Goal: Task Accomplishment & Management: Use online tool/utility

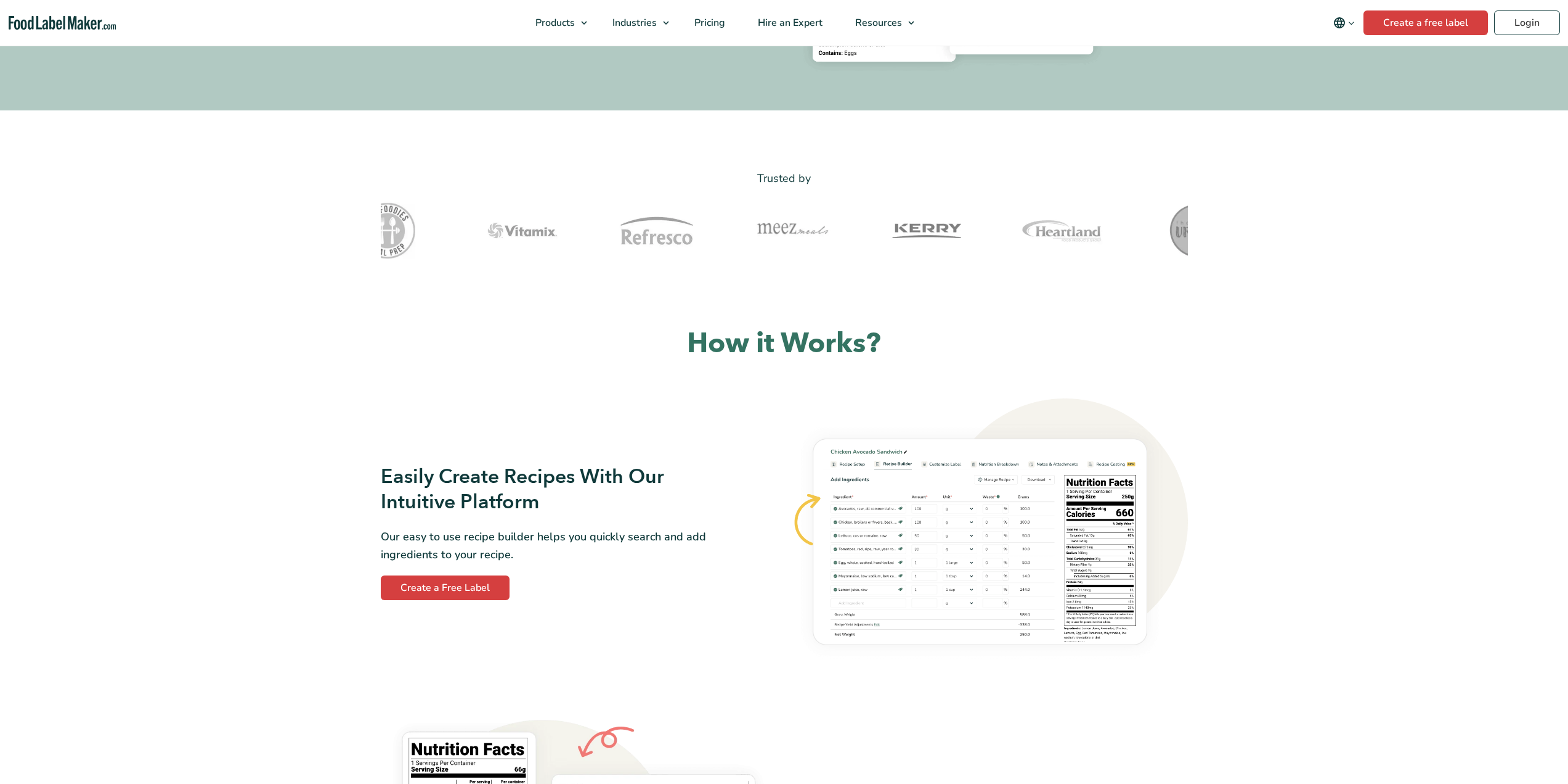
scroll to position [678, 0]
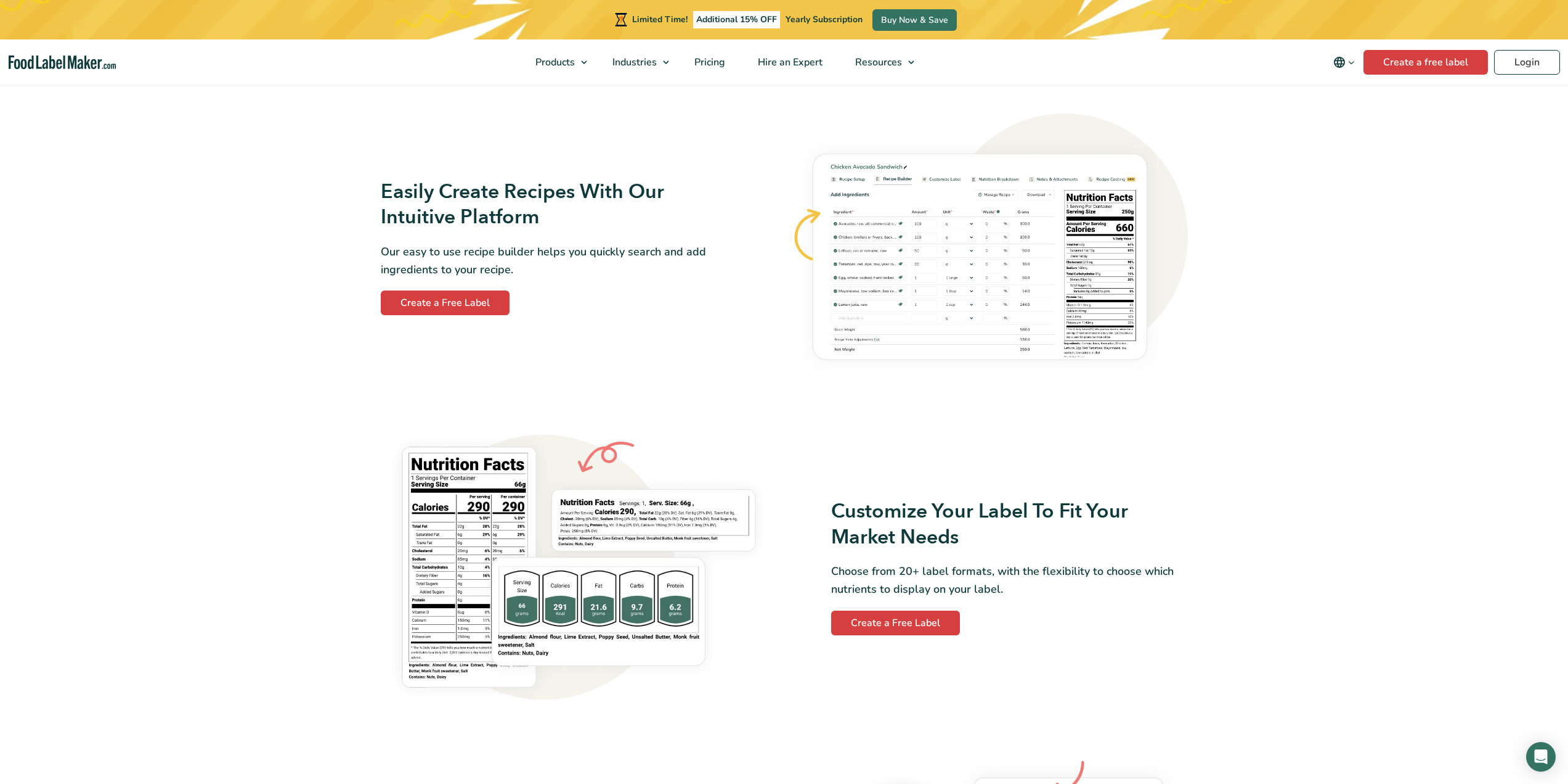
click at [987, 281] on img at bounding box center [990, 247] width 396 height 267
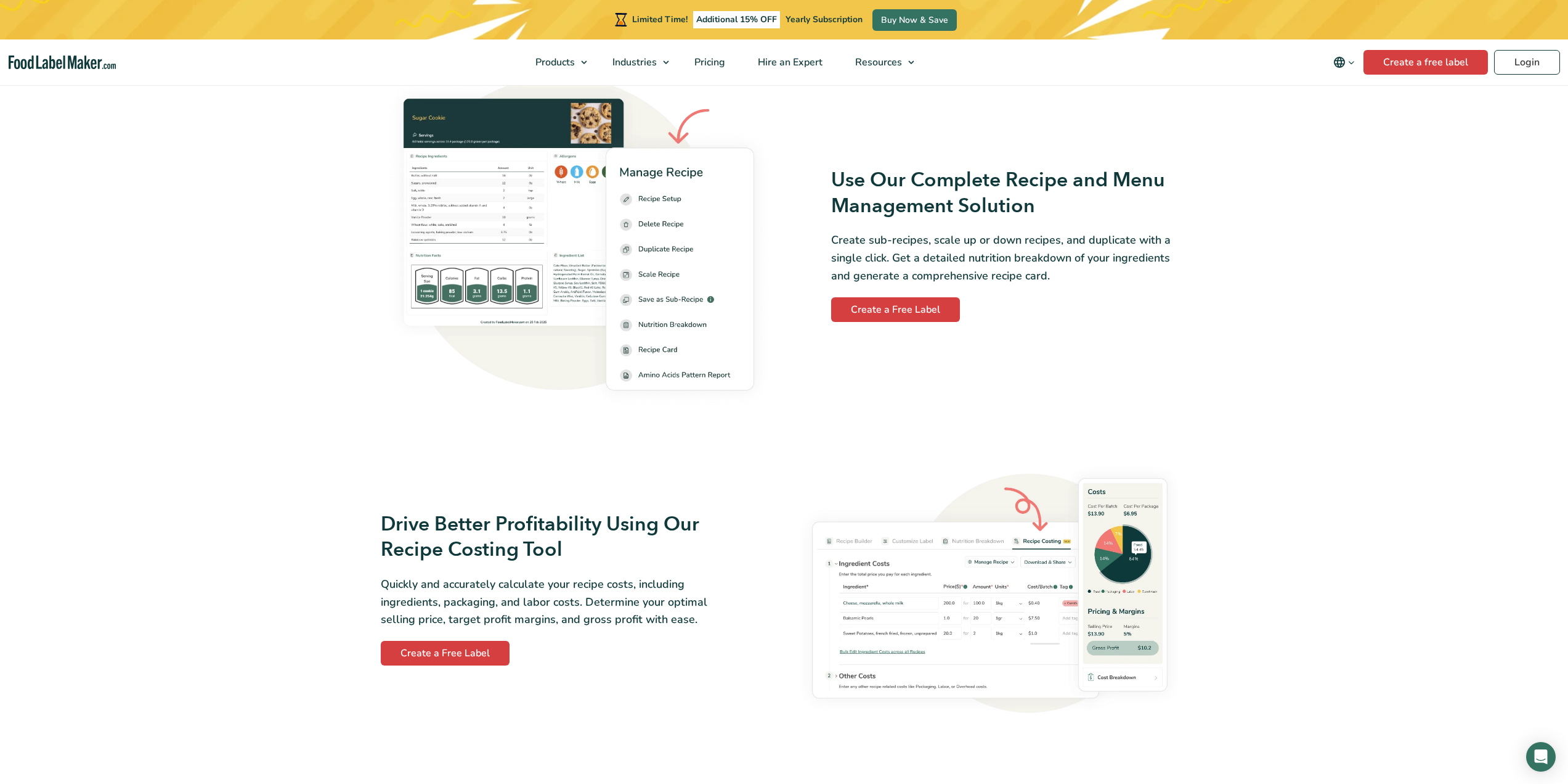
scroll to position [1726, 0]
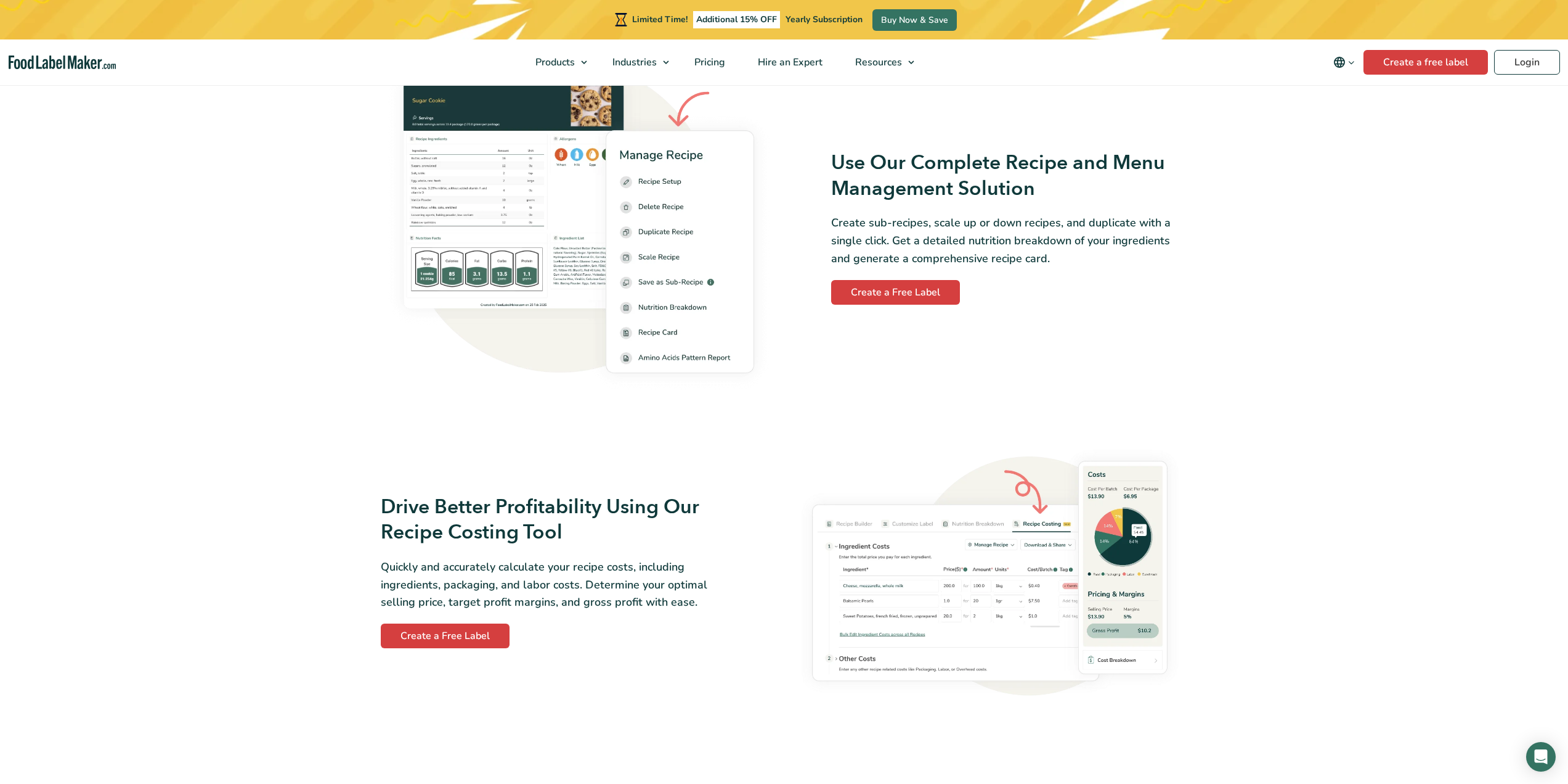
click at [948, 614] on img at bounding box center [990, 571] width 396 height 261
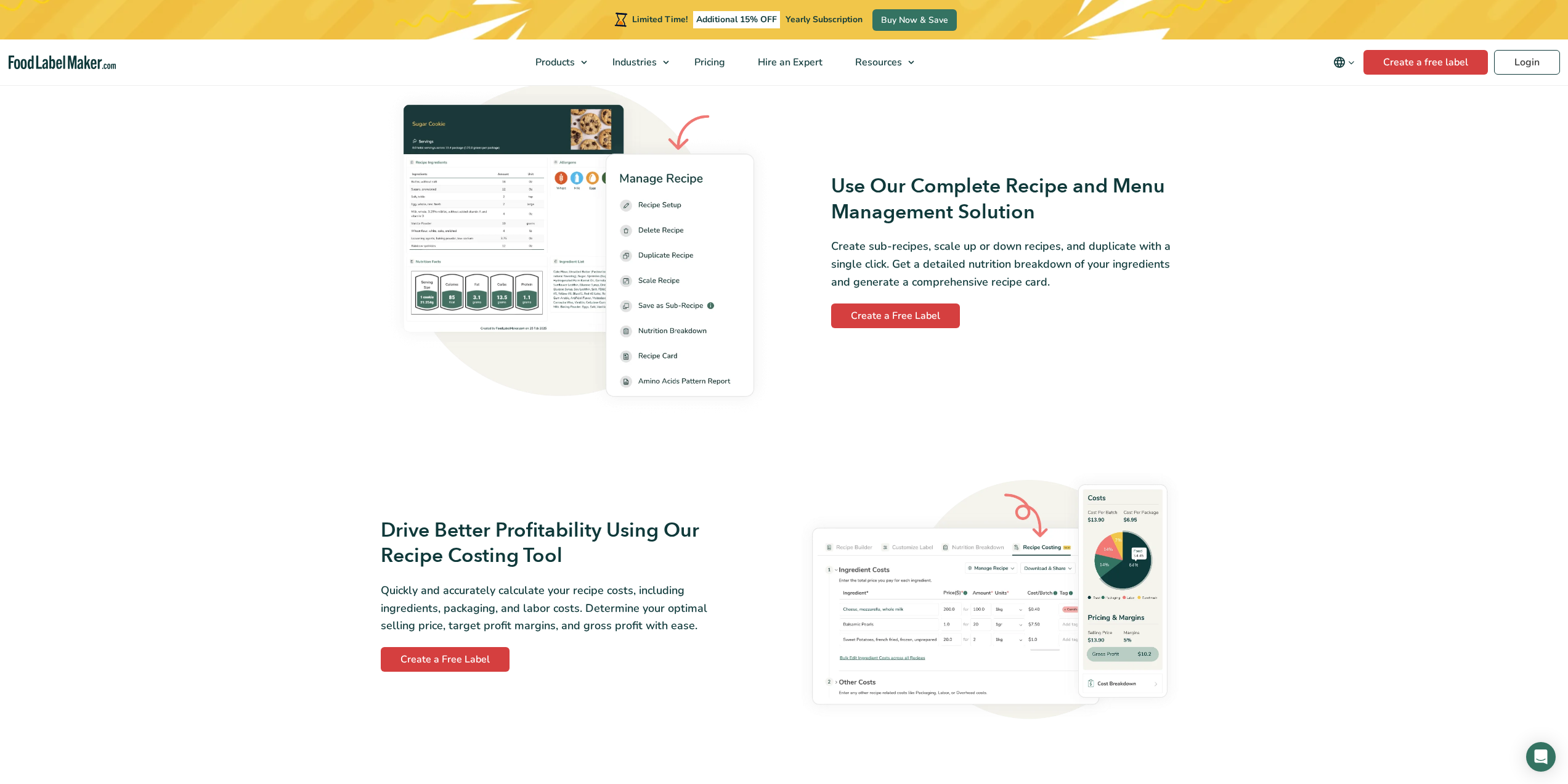
scroll to position [1850, 0]
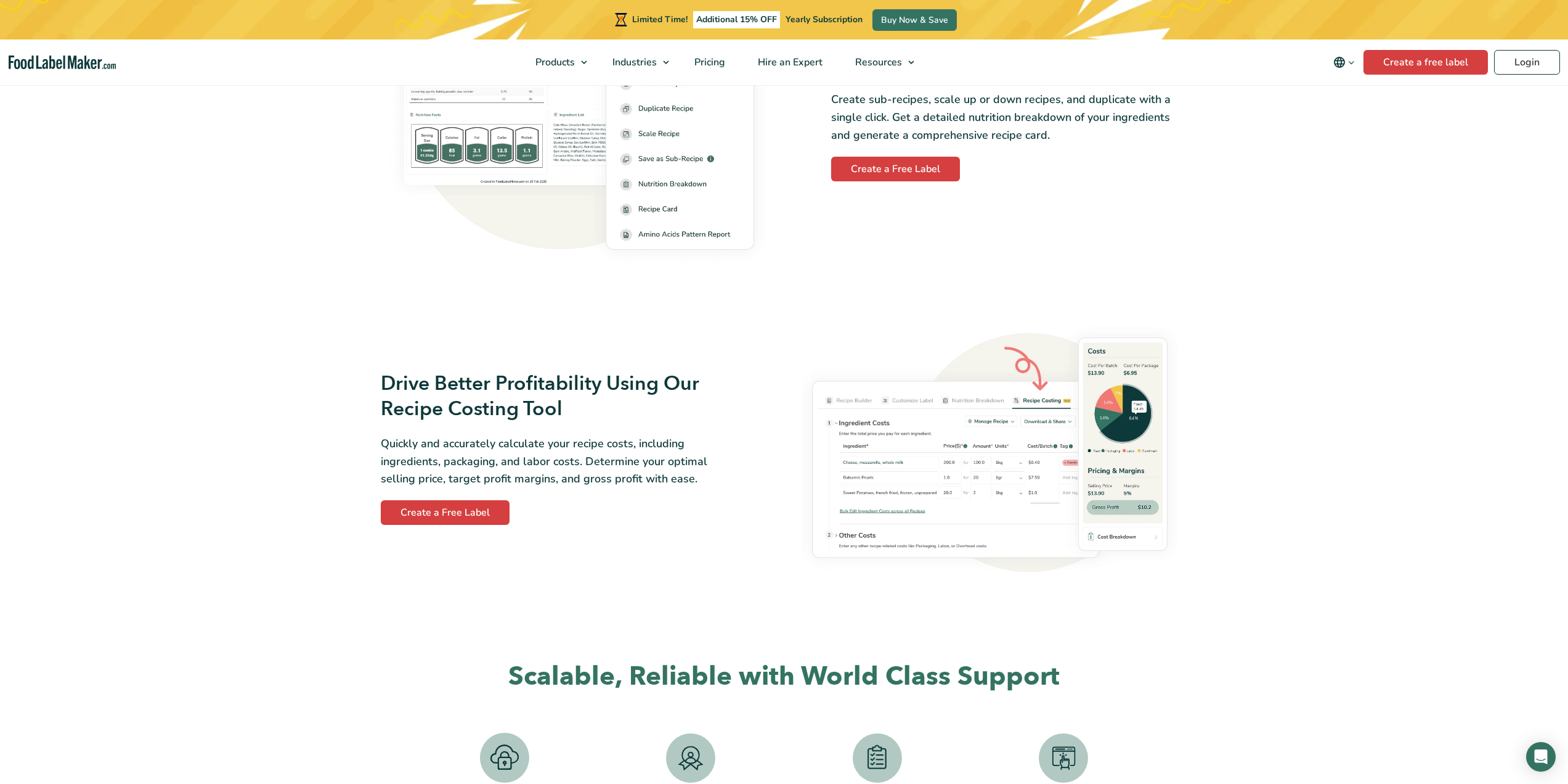
click at [999, 523] on img at bounding box center [990, 447] width 396 height 261
drag, startPoint x: 985, startPoint y: 519, endPoint x: 1251, endPoint y: 619, distance: 284.2
drag, startPoint x: 1251, startPoint y: 619, endPoint x: 1039, endPoint y: 500, distance: 243.1
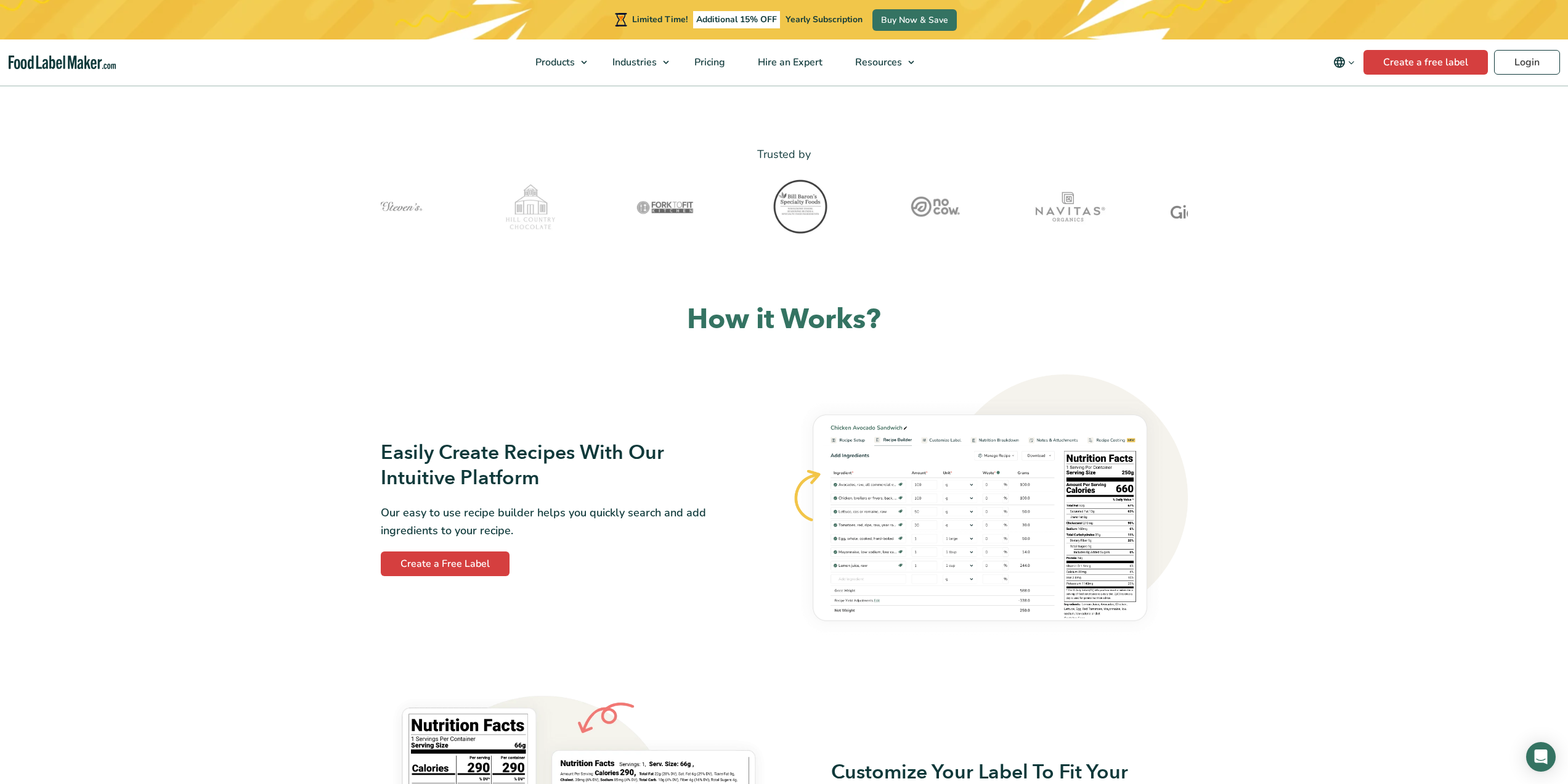
scroll to position [431, 0]
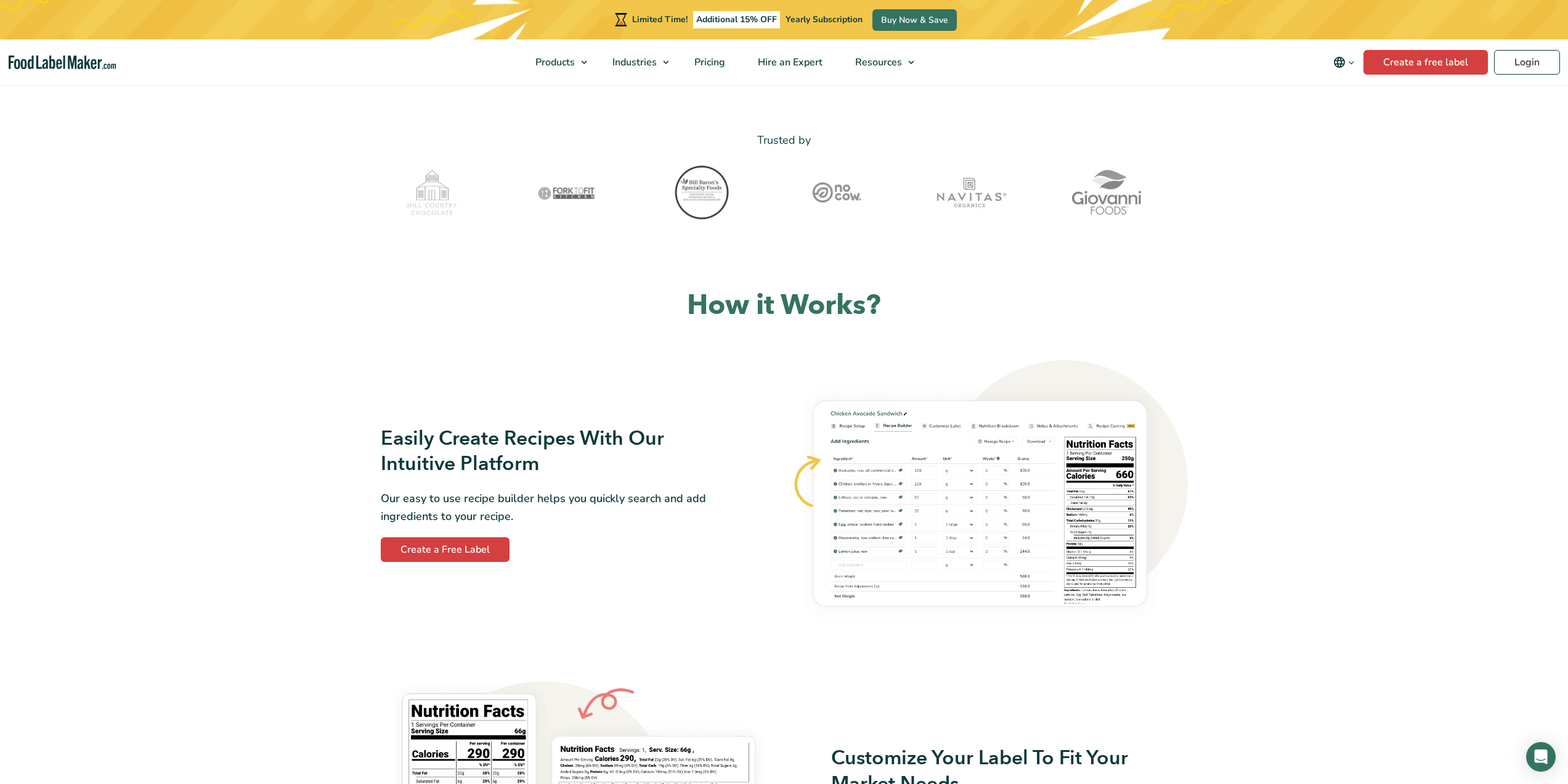
click at [972, 486] on img at bounding box center [990, 493] width 396 height 267
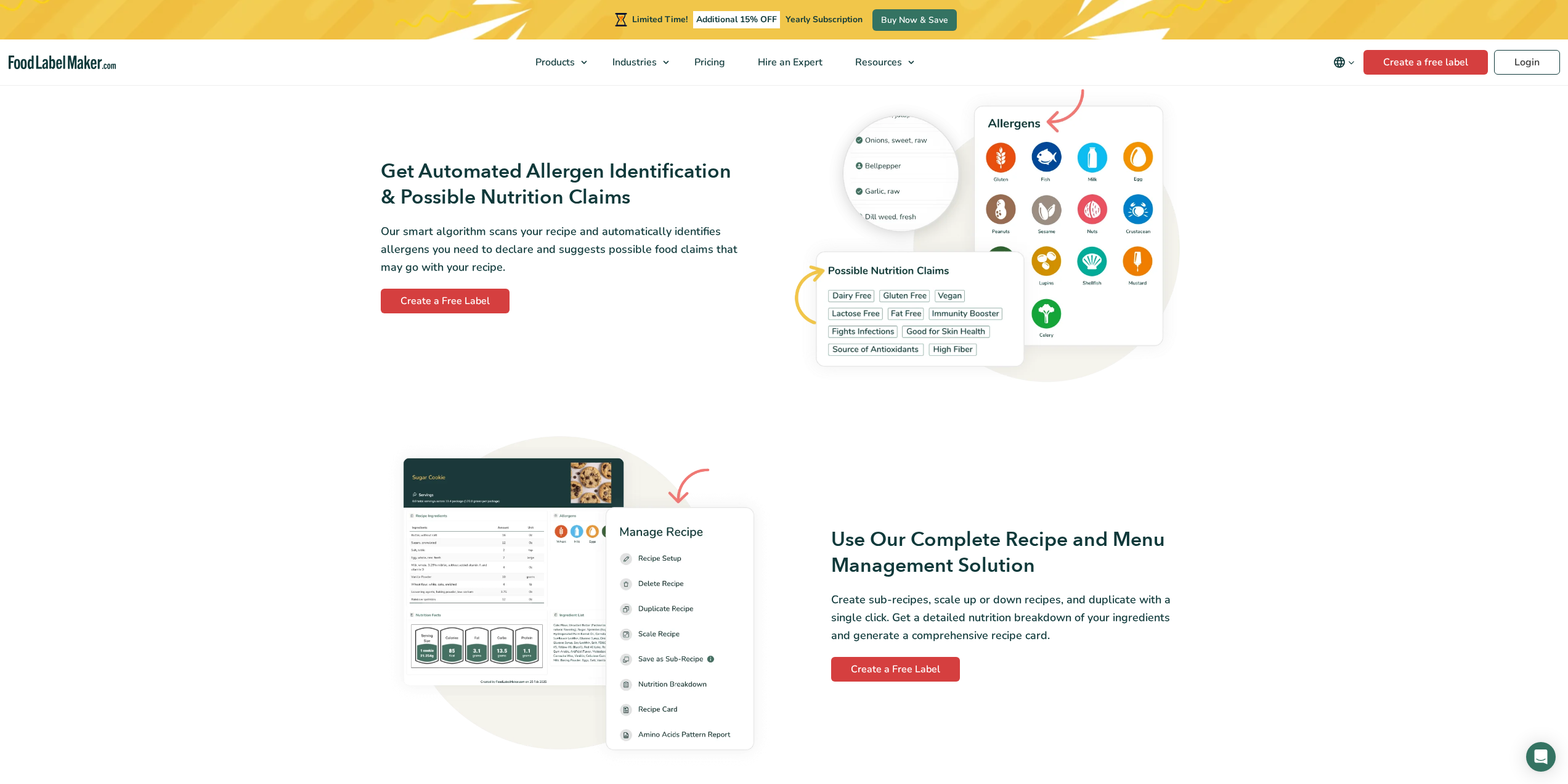
scroll to position [1356, 0]
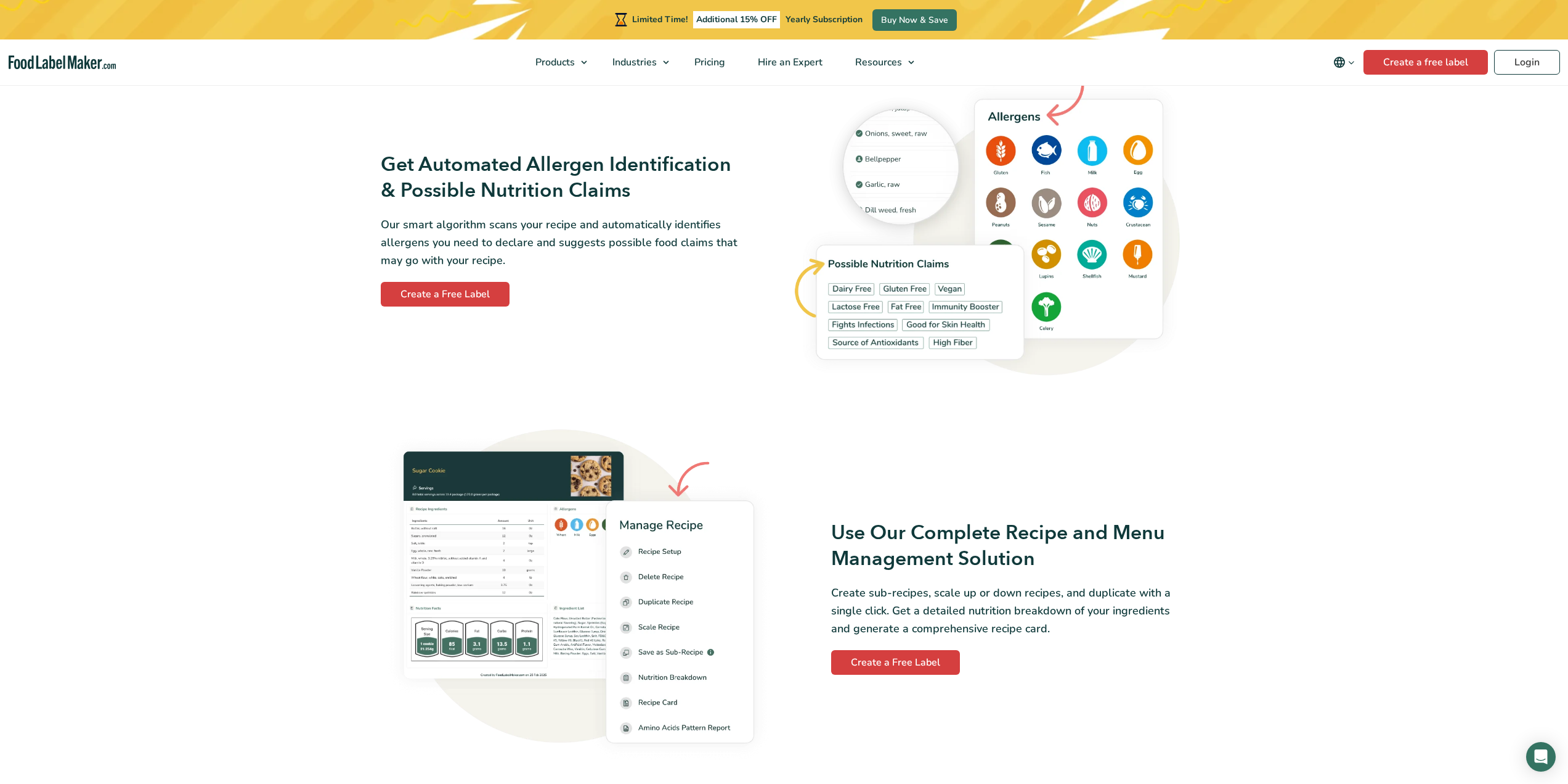
click at [535, 500] on img at bounding box center [578, 597] width 396 height 338
drag, startPoint x: 686, startPoint y: 584, endPoint x: 578, endPoint y: 558, distance: 111.1
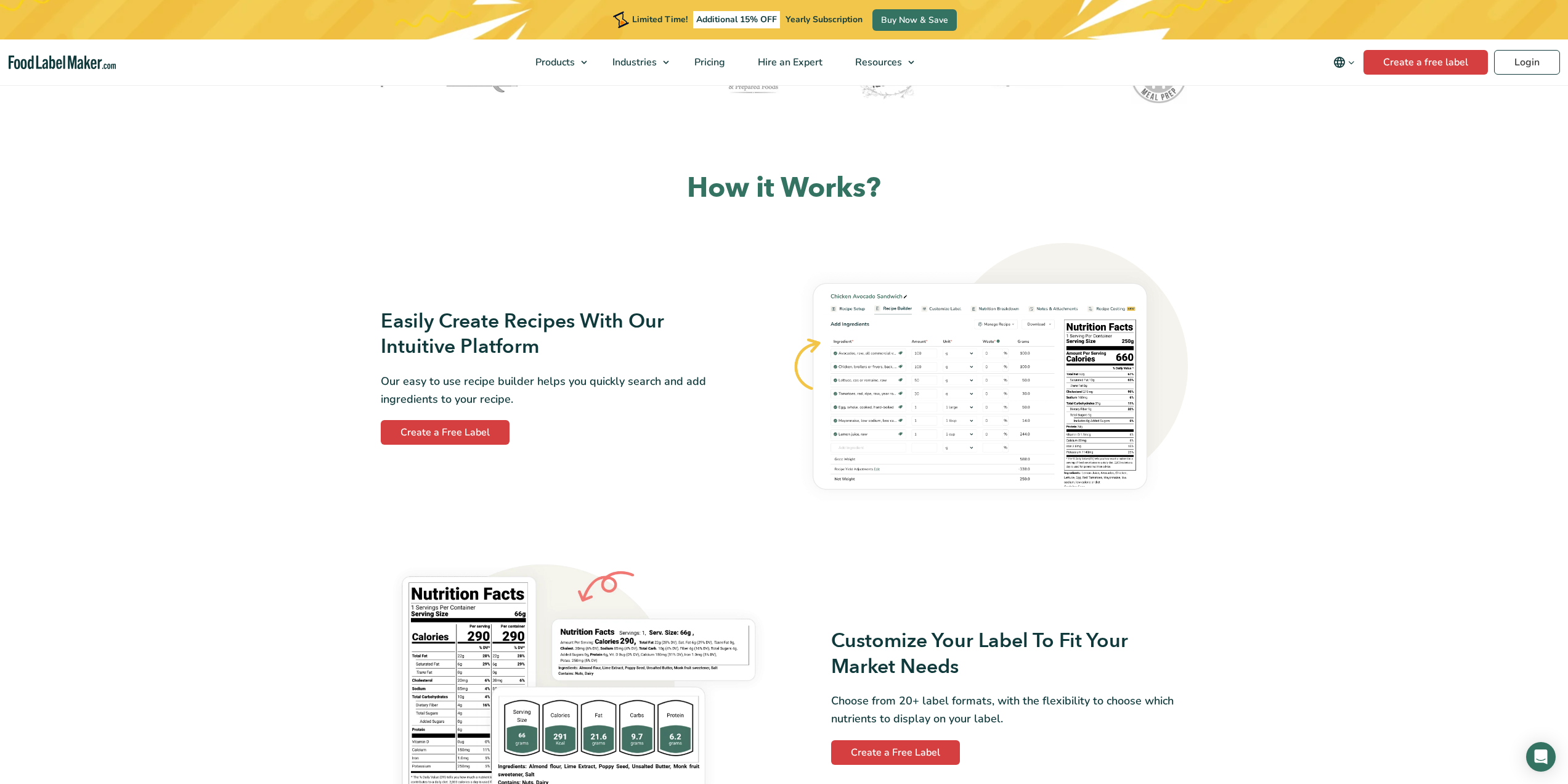
scroll to position [554, 0]
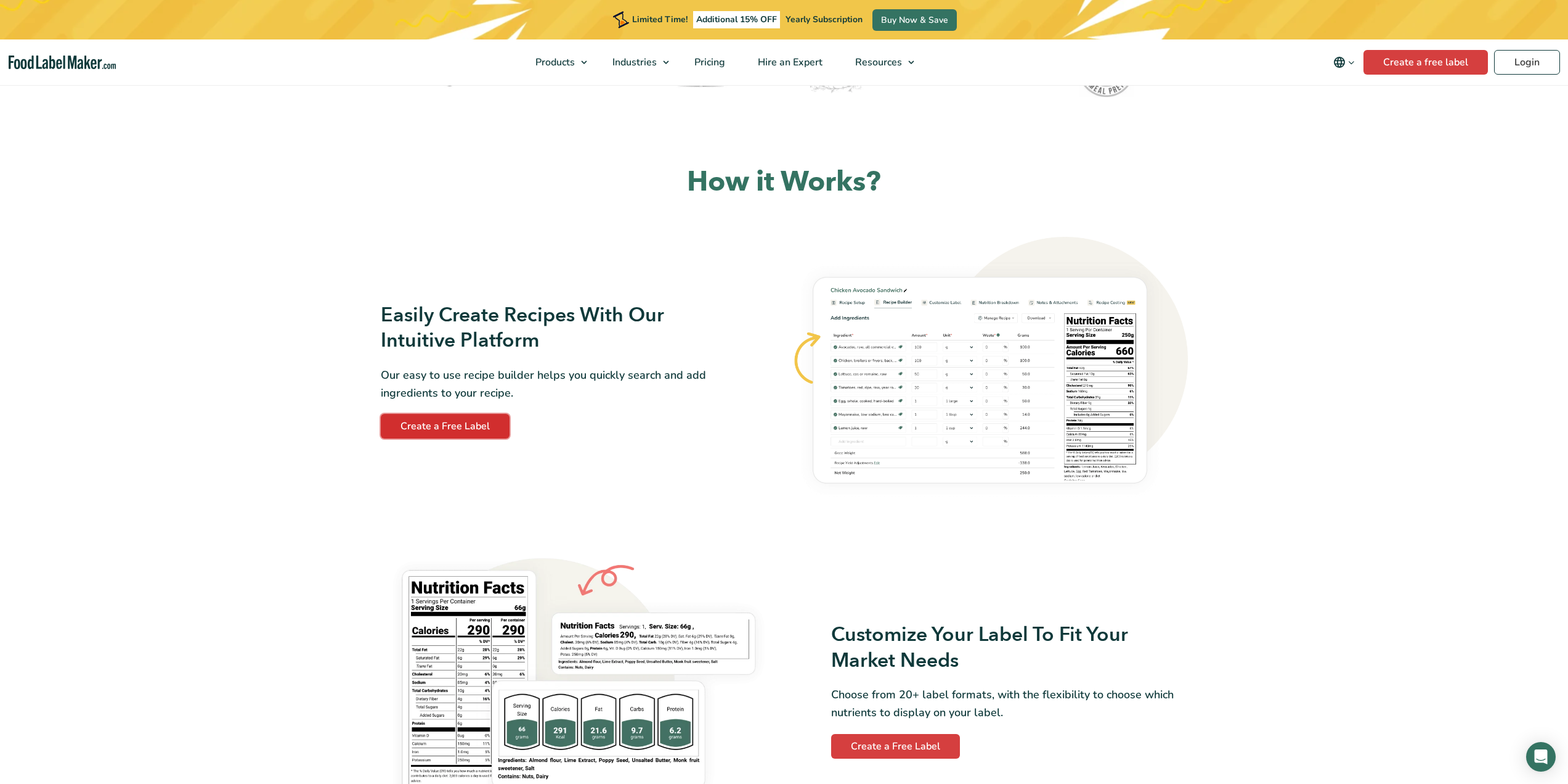
click at [495, 428] on link "Create a Free Label" at bounding box center [444, 426] width 129 height 24
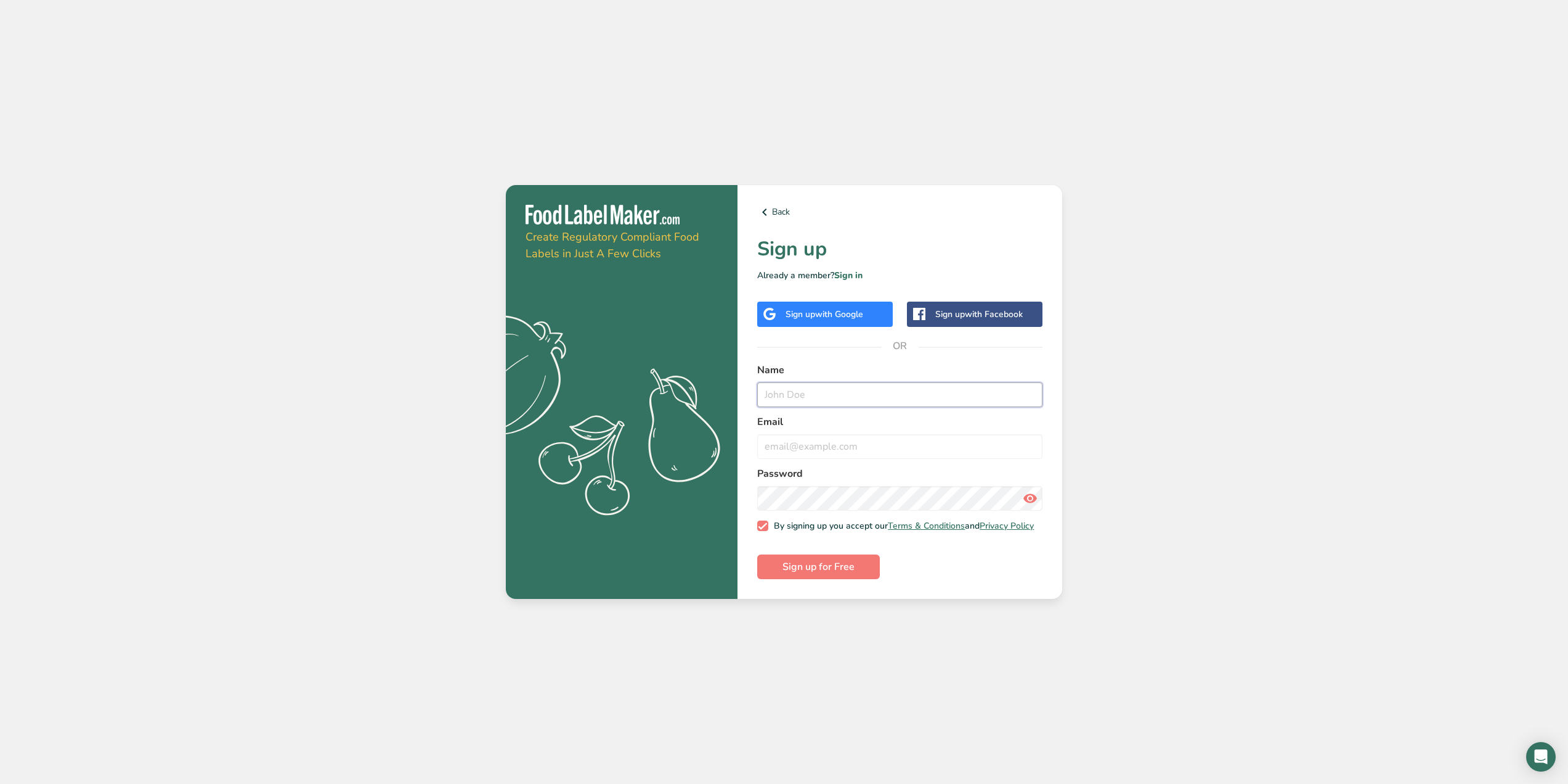
click at [796, 398] on input "text" at bounding box center [900, 394] width 285 height 24
type input "[PERSON_NAME]"
click at [817, 442] on input "email" at bounding box center [900, 446] width 285 height 24
type input "[EMAIL_ADDRESS][DOMAIN_NAME]"
click at [828, 569] on span "Sign up for Free" at bounding box center [819, 566] width 72 height 14
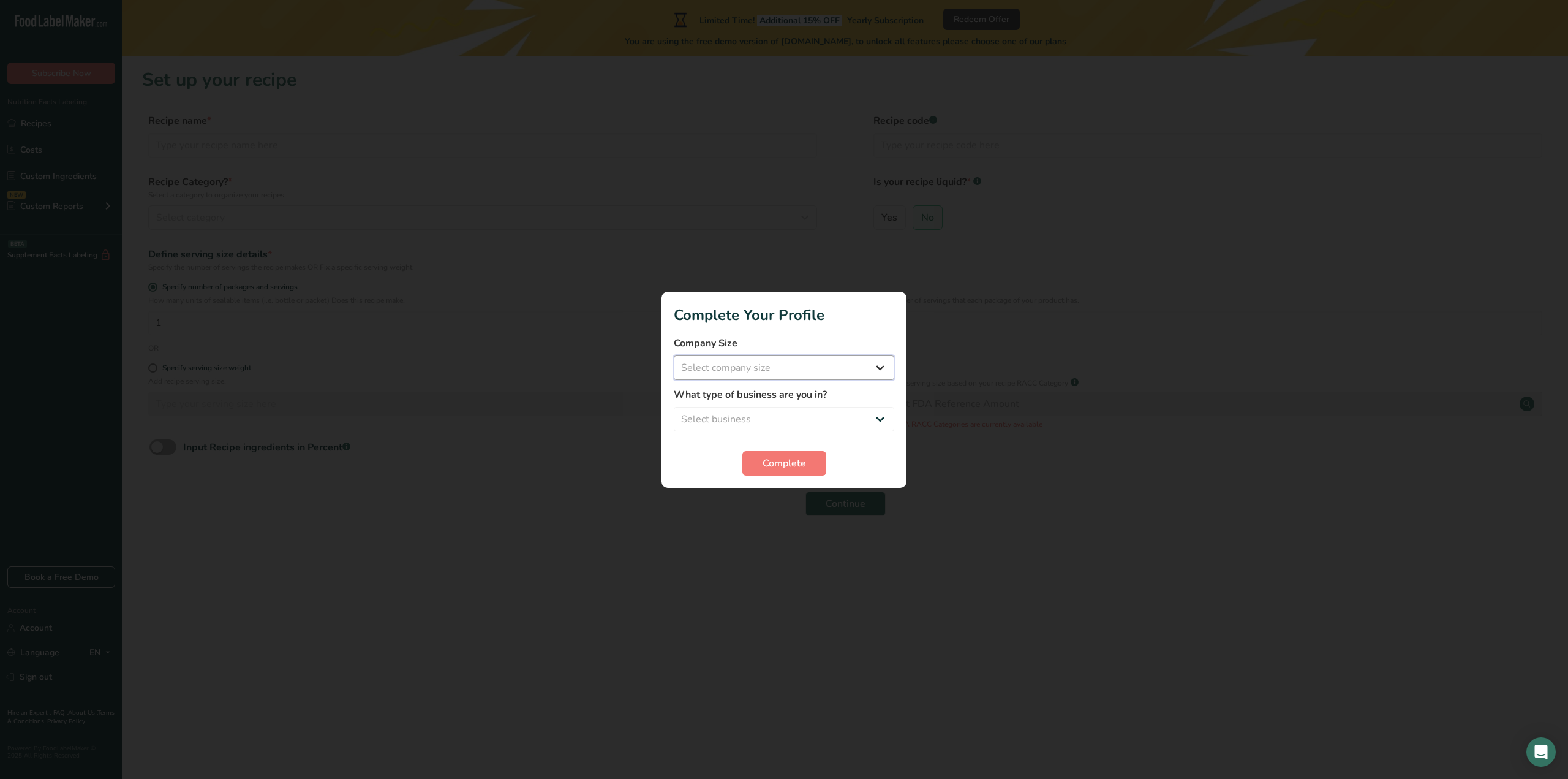
click at [857, 372] on select "Select company size Fewer than 10 Employees 10 to 50 Employees 51 to 500 Employ…" at bounding box center [783, 367] width 221 height 24
select select "1"
click at [673, 355] on select "Select company size Fewer than 10 Employees 10 to 50 Employees 51 to 500 Employ…" at bounding box center [783, 367] width 221 height 24
click at [835, 415] on select "Select business Packaged Food Manufacturer Restaurant & Cafe Bakery Meal Plans …" at bounding box center [783, 419] width 221 height 24
select select "8"
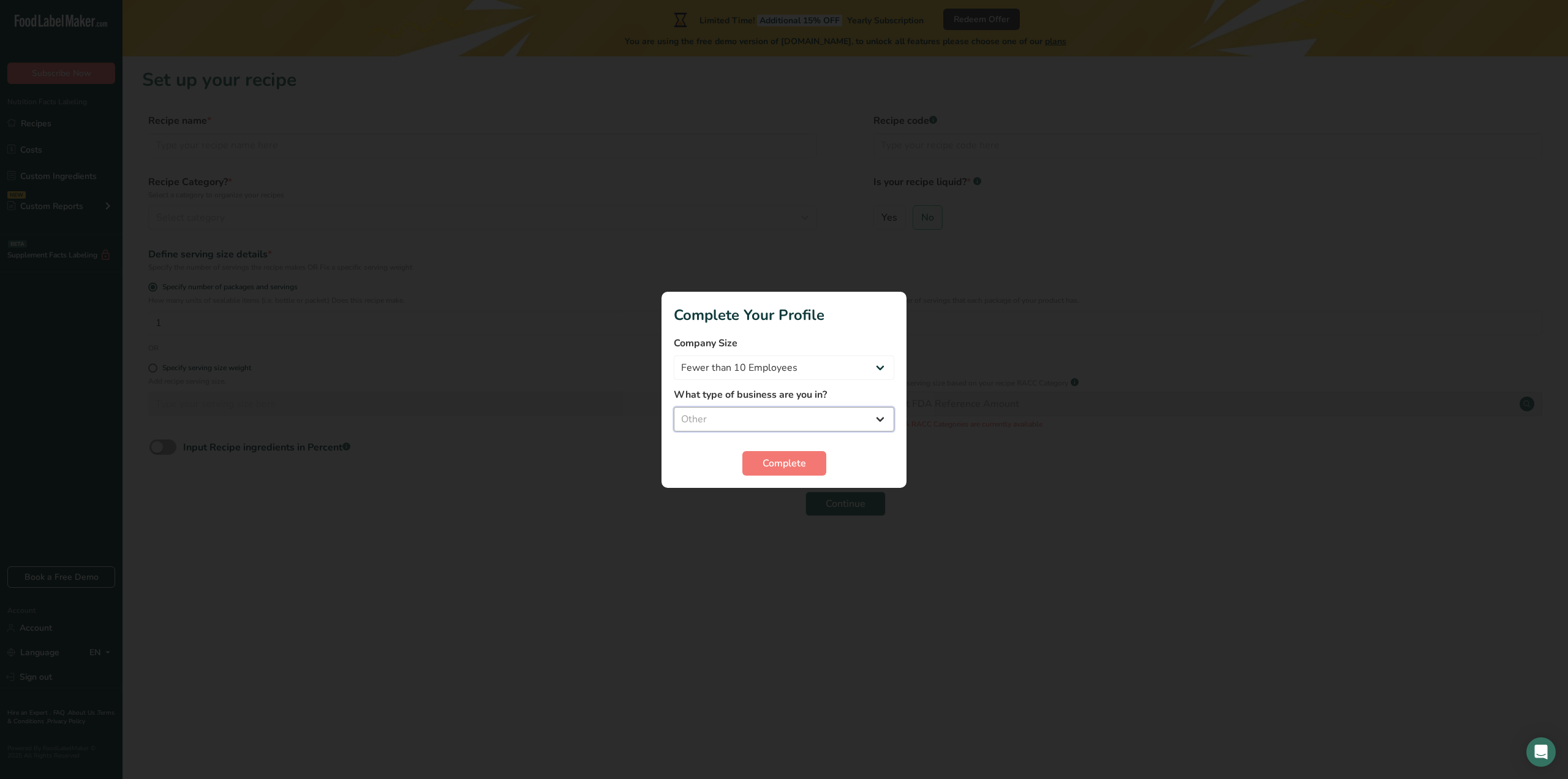
click at [673, 407] on select "Select business Packaged Food Manufacturer Restaurant & Cafe Bakery Meal Plans …" at bounding box center [783, 419] width 221 height 24
click at [798, 466] on span "Complete" at bounding box center [784, 463] width 44 height 14
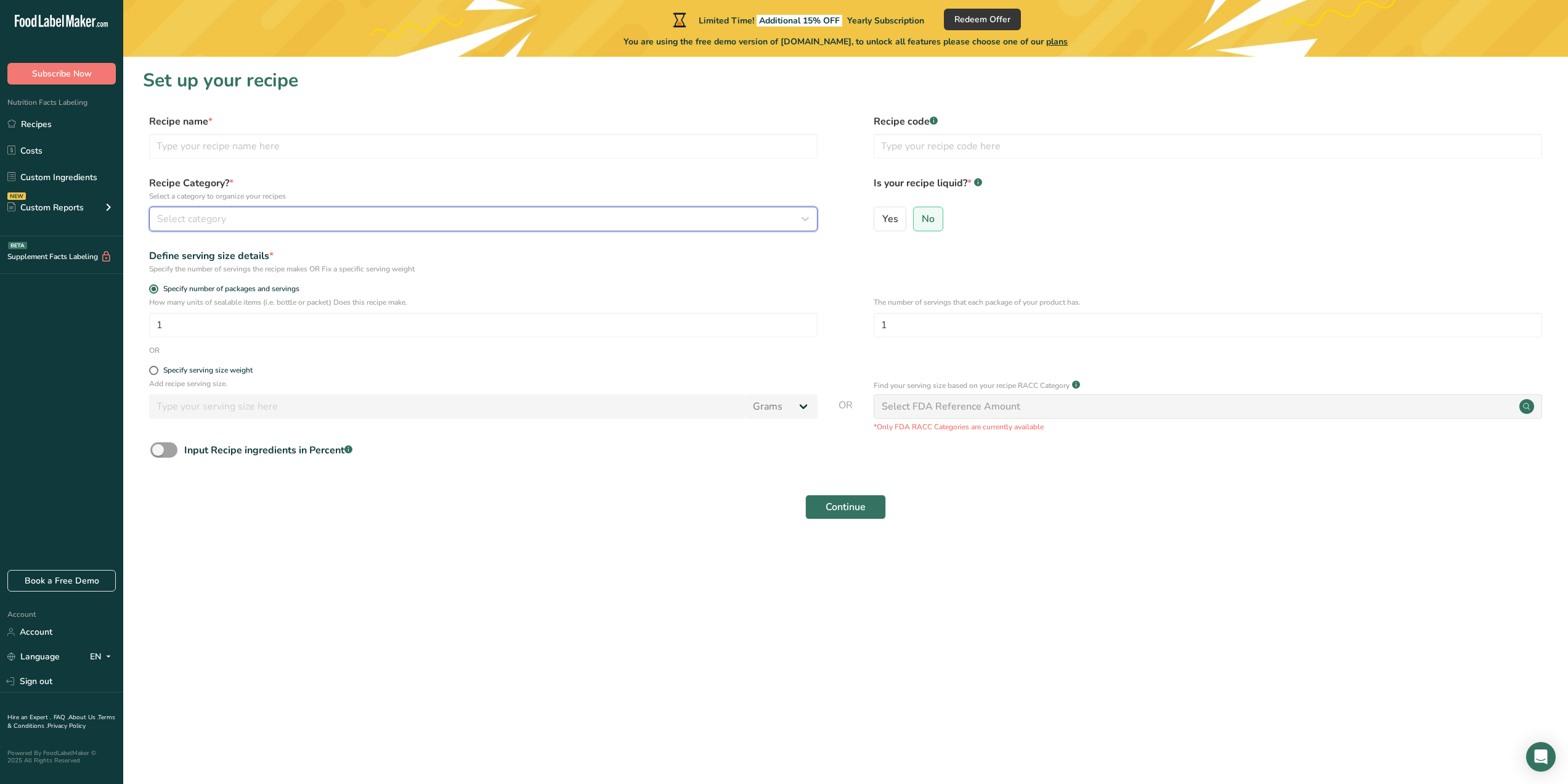
click at [303, 210] on button "Select category" at bounding box center [483, 218] width 668 height 24
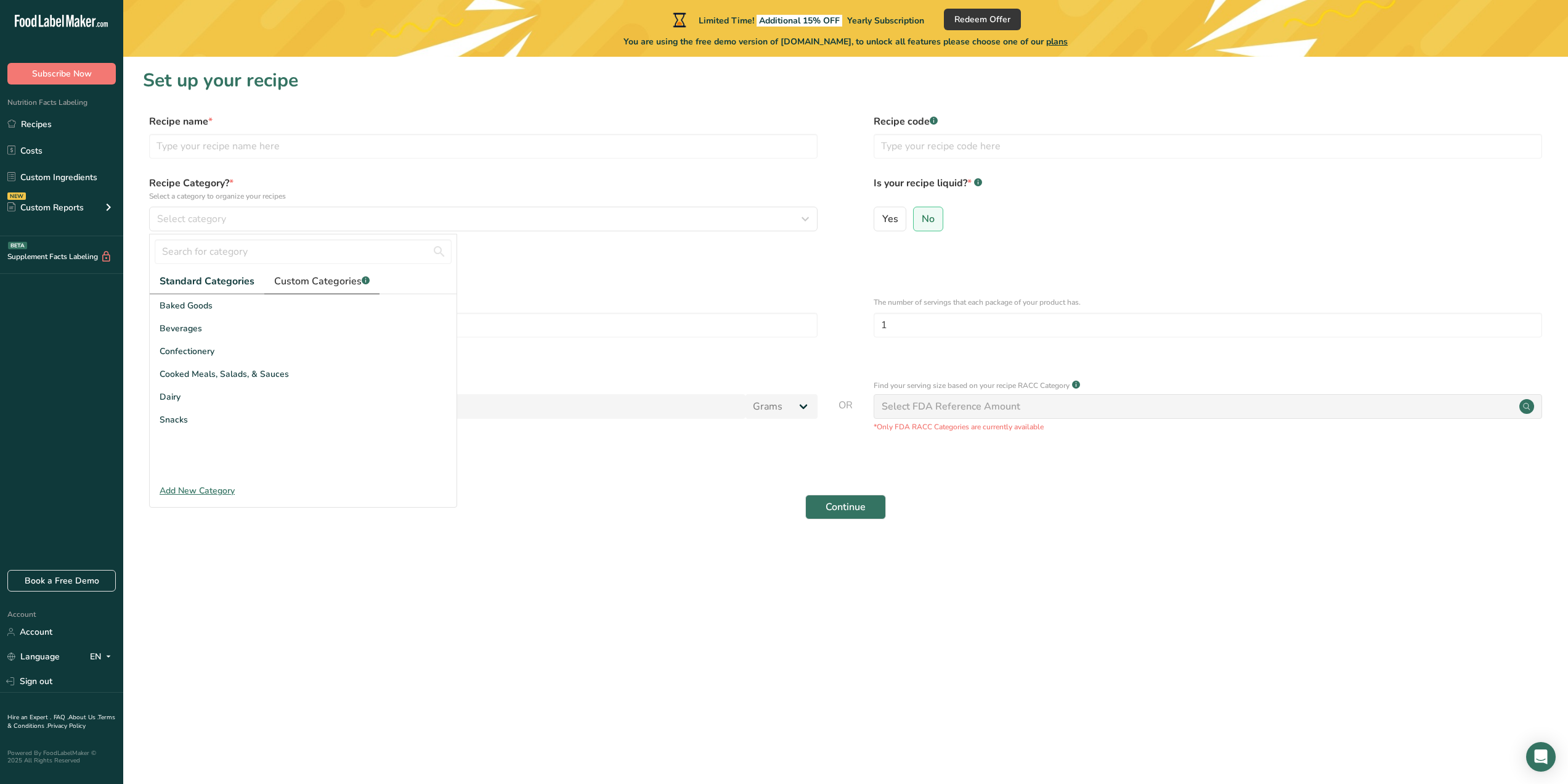
click at [306, 284] on span "Custom Categories .a-a{fill:#347362;}.b-a{fill:#fff;}" at bounding box center [322, 281] width 95 height 14
click at [224, 283] on span "Standard Categories" at bounding box center [206, 281] width 94 height 14
click at [305, 279] on span "Custom Categories .a-a{fill:#347362;}.b-a{fill:#fff;}" at bounding box center [322, 281] width 95 height 14
click at [228, 286] on span "Standard Categories" at bounding box center [206, 281] width 94 height 14
click at [590, 510] on div "Continue" at bounding box center [846, 507] width 1405 height 40
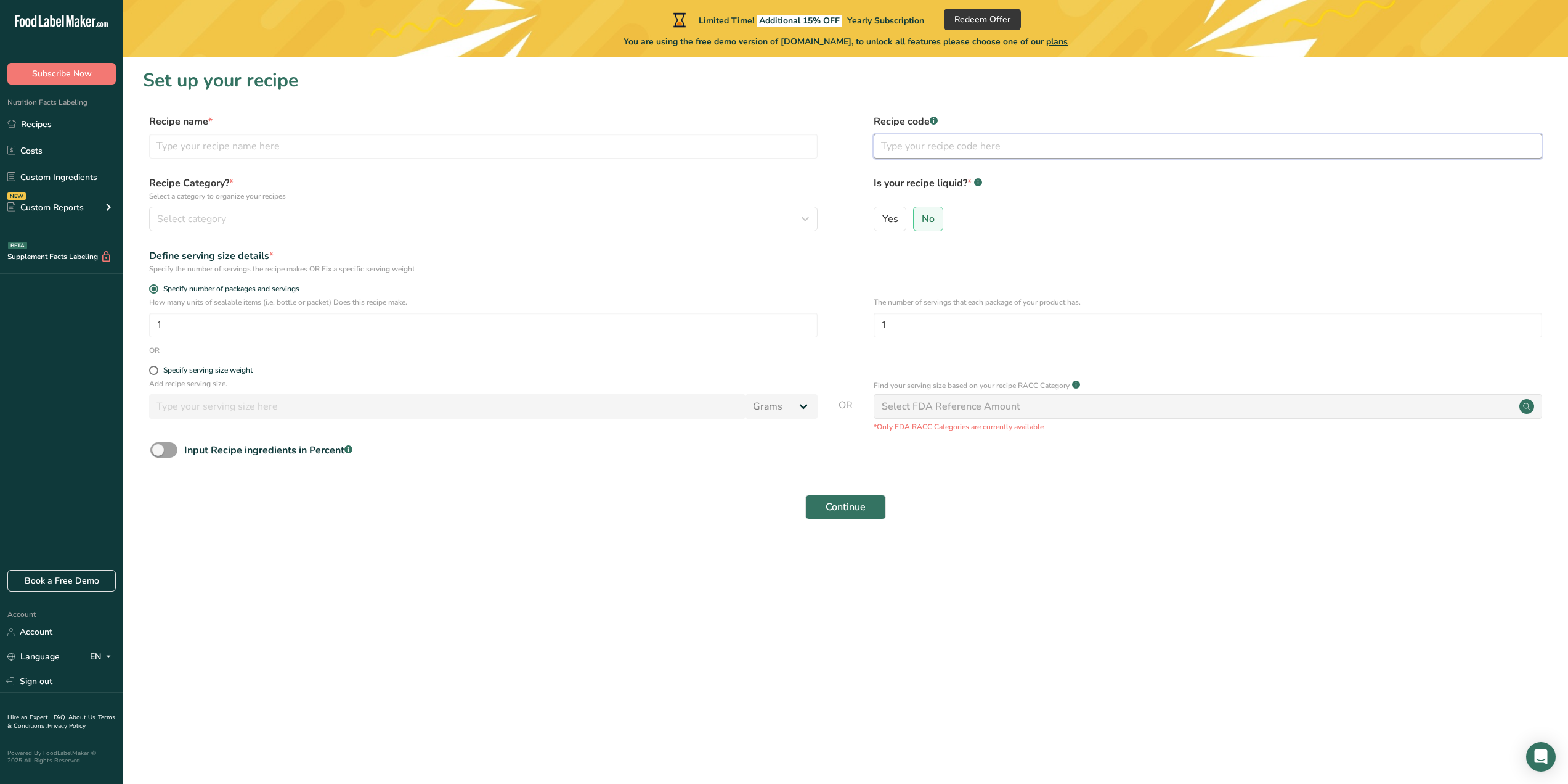
click at [990, 146] on input "text" at bounding box center [1207, 146] width 668 height 24
type input "Test"
click at [364, 209] on button "Select category" at bounding box center [483, 218] width 668 height 24
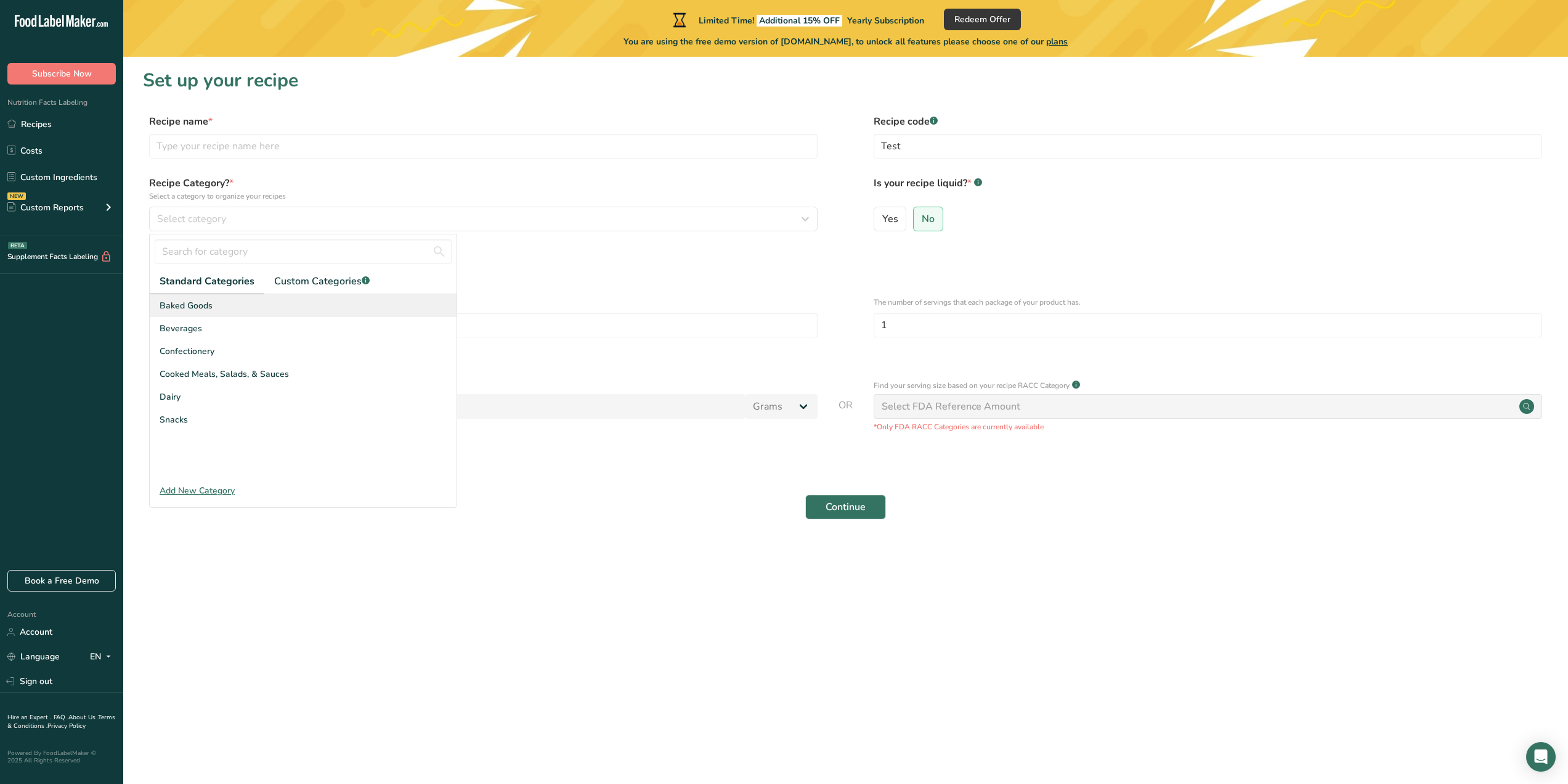
click at [228, 302] on div "Baked Goods" at bounding box center [302, 305] width 307 height 23
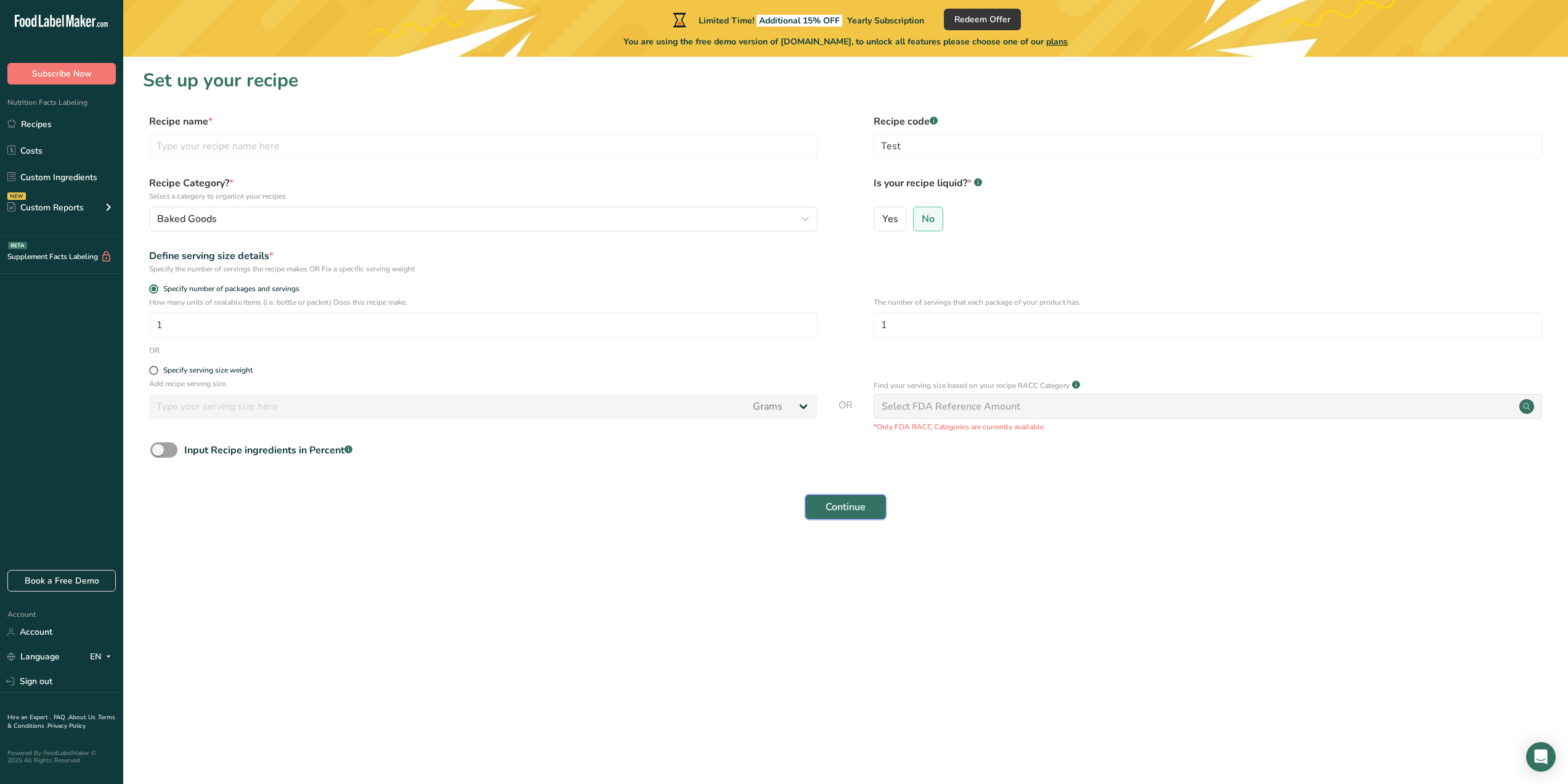
click at [858, 512] on span "Continue" at bounding box center [846, 507] width 40 height 14
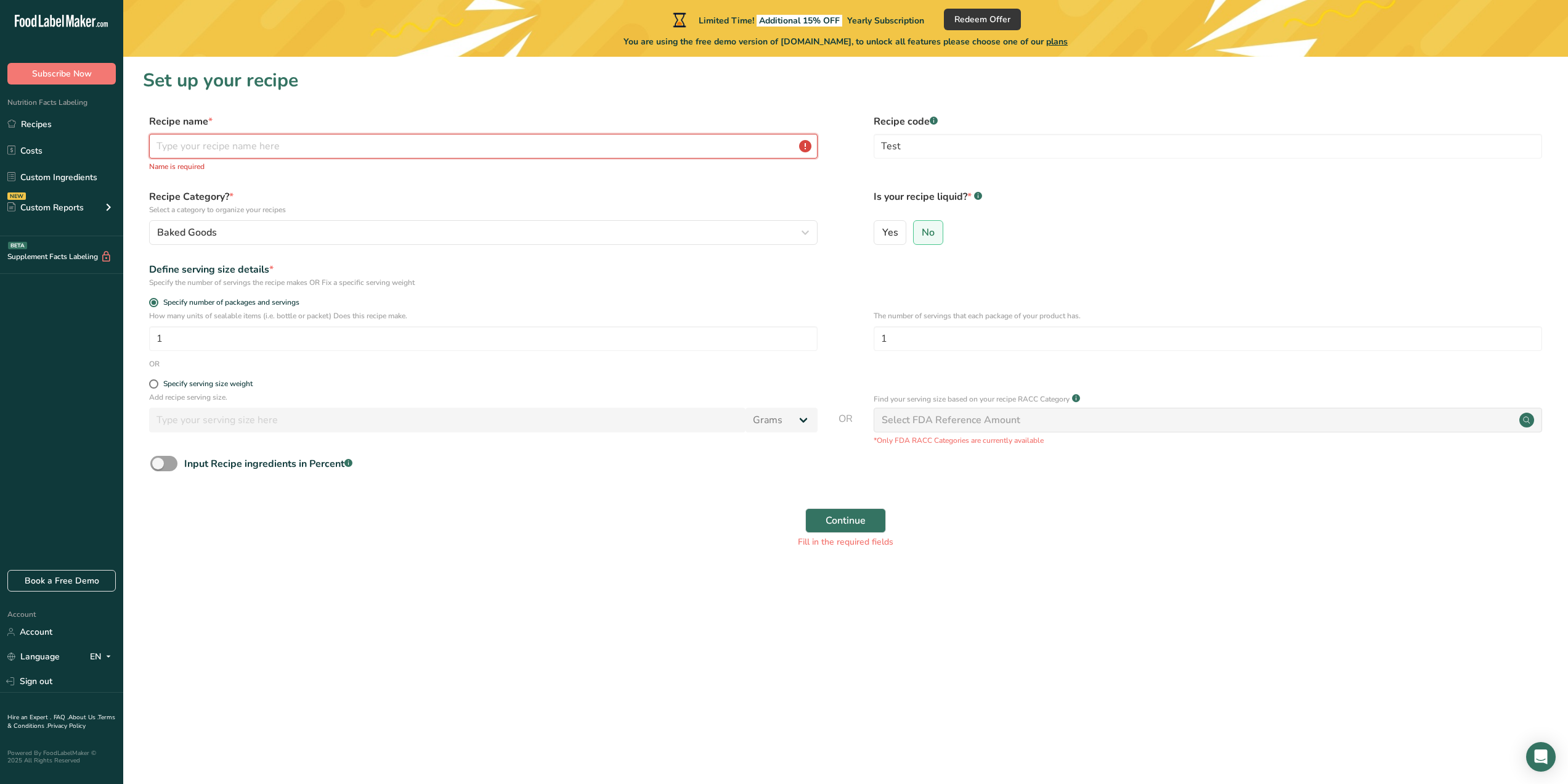
click at [581, 142] on input "text" at bounding box center [483, 146] width 668 height 24
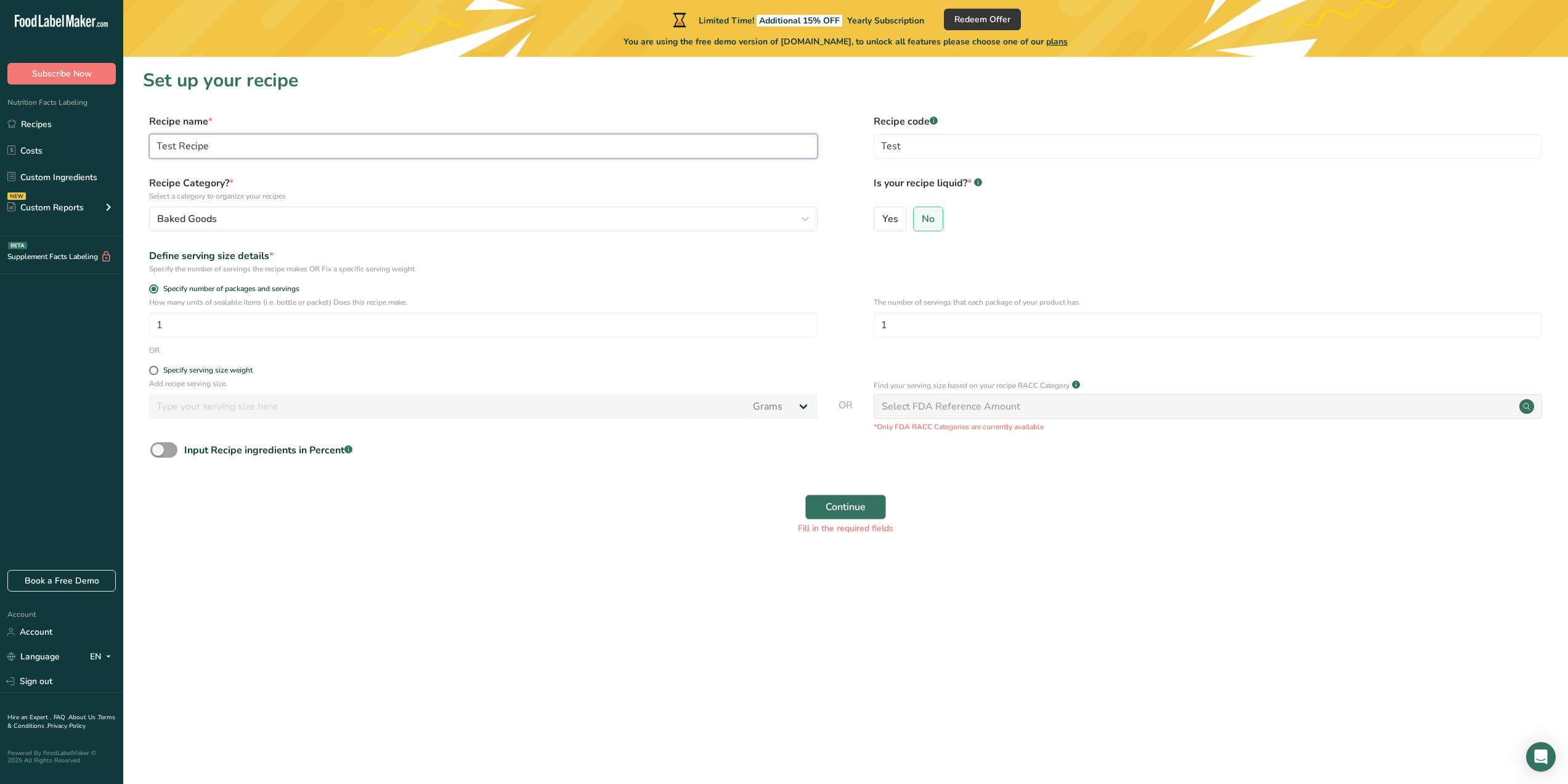
type input "Test Recipe"
click at [857, 508] on span "Continue" at bounding box center [846, 507] width 40 height 14
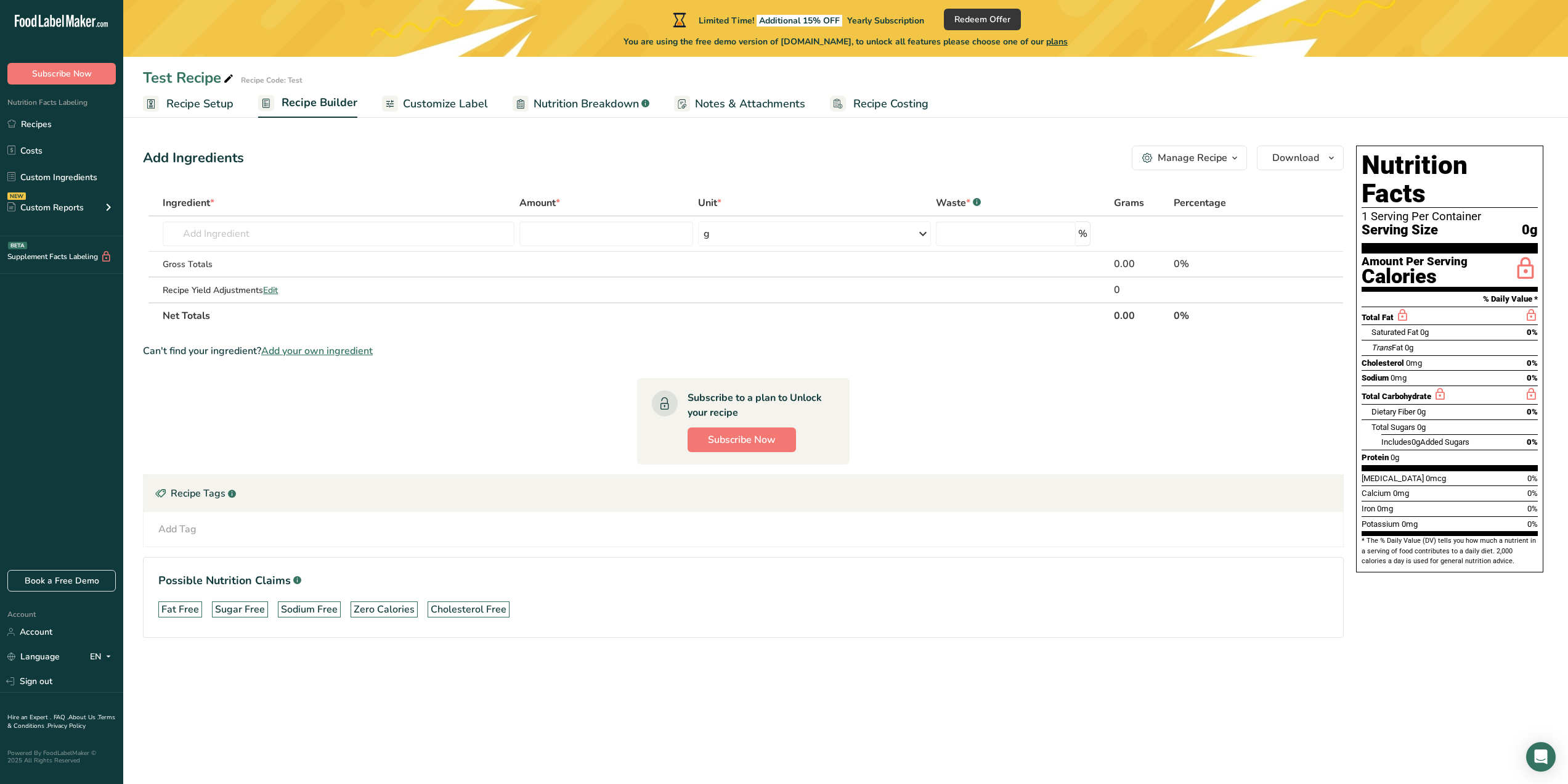
click at [211, 105] on span "Recipe Setup" at bounding box center [200, 104] width 67 height 16
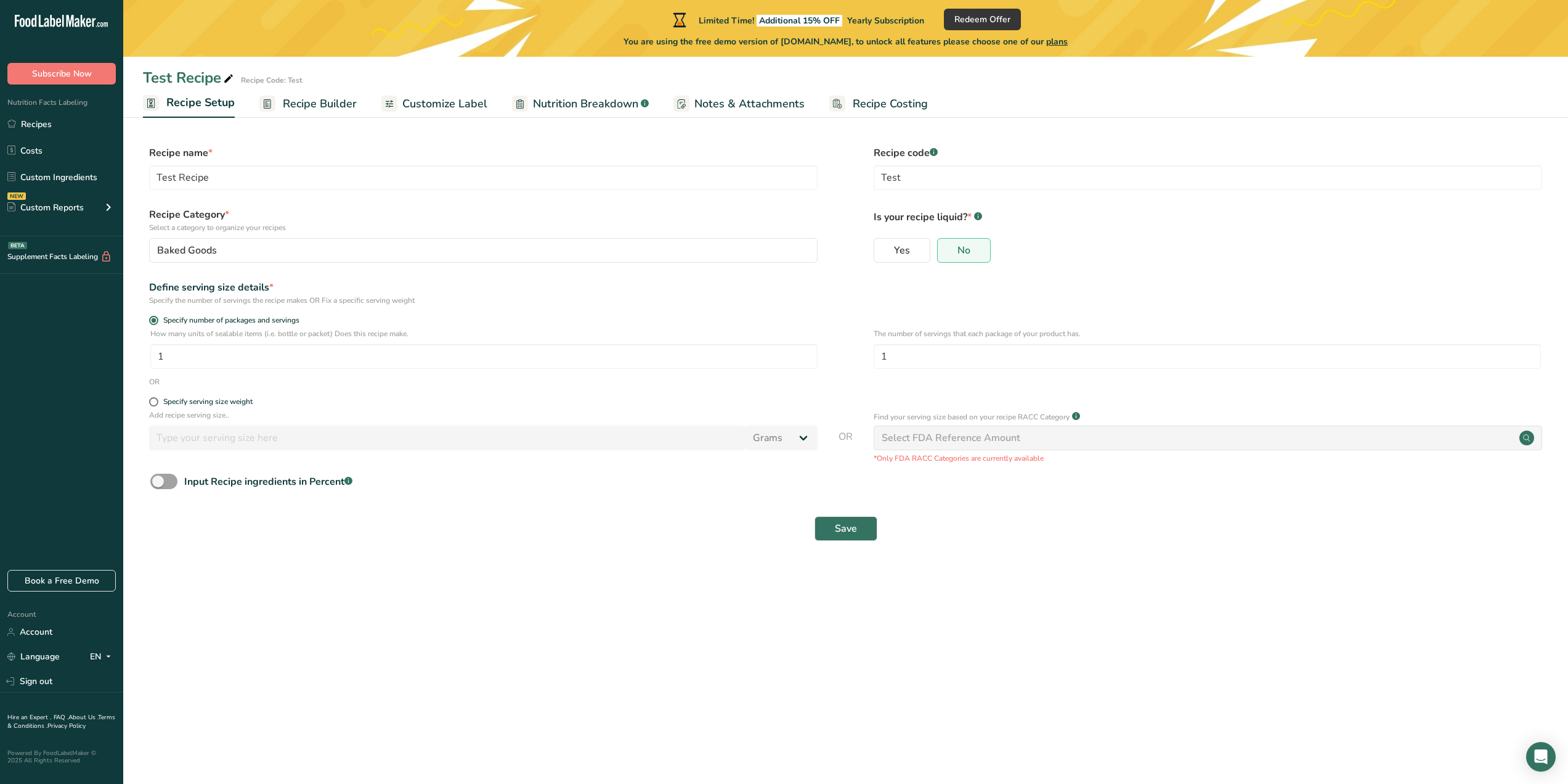
click at [292, 104] on span "Recipe Builder" at bounding box center [319, 104] width 74 height 16
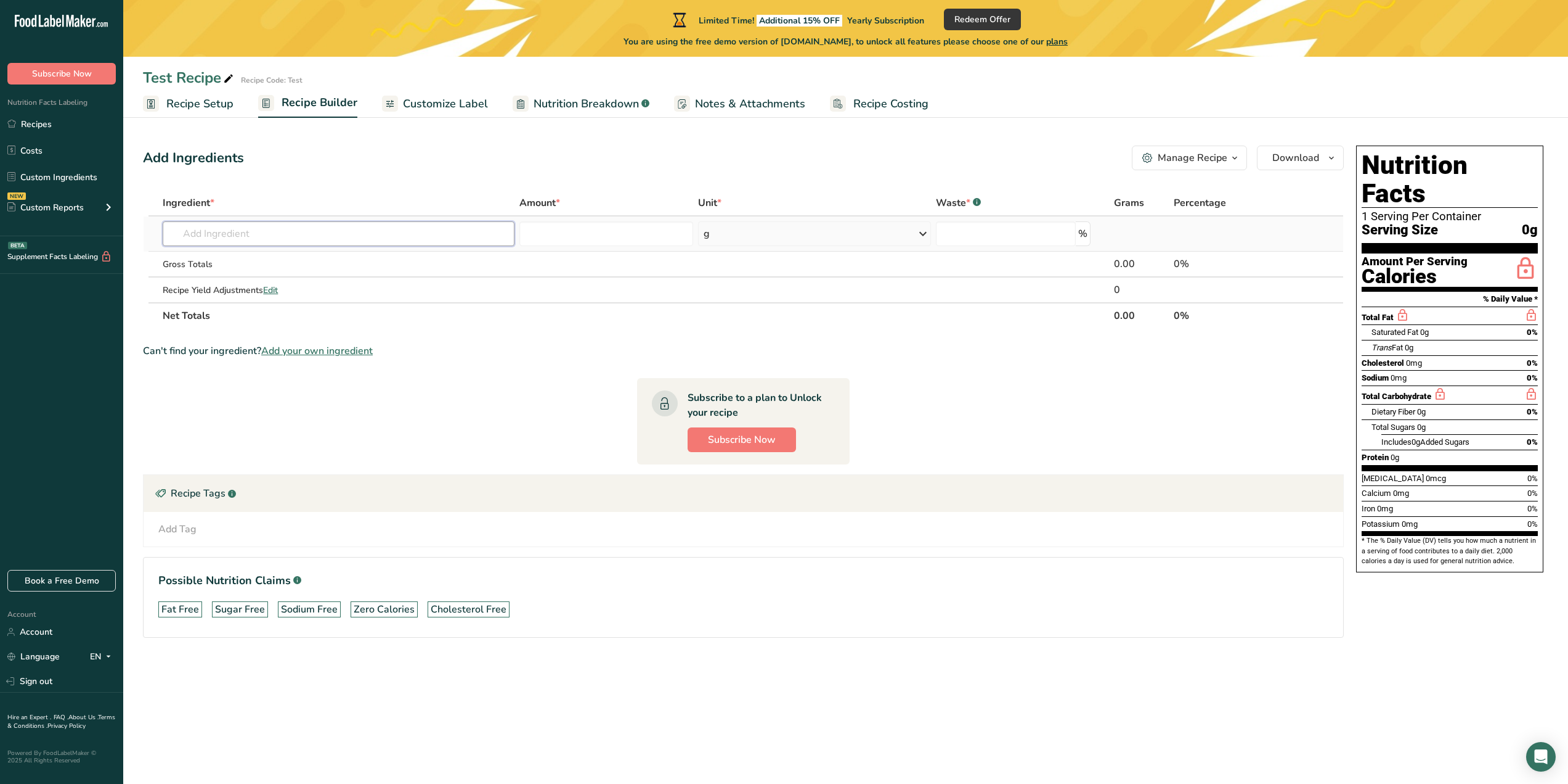
click at [456, 229] on input "text" at bounding box center [338, 233] width 352 height 24
click at [426, 230] on input "text" at bounding box center [338, 233] width 352 height 24
type input "i"
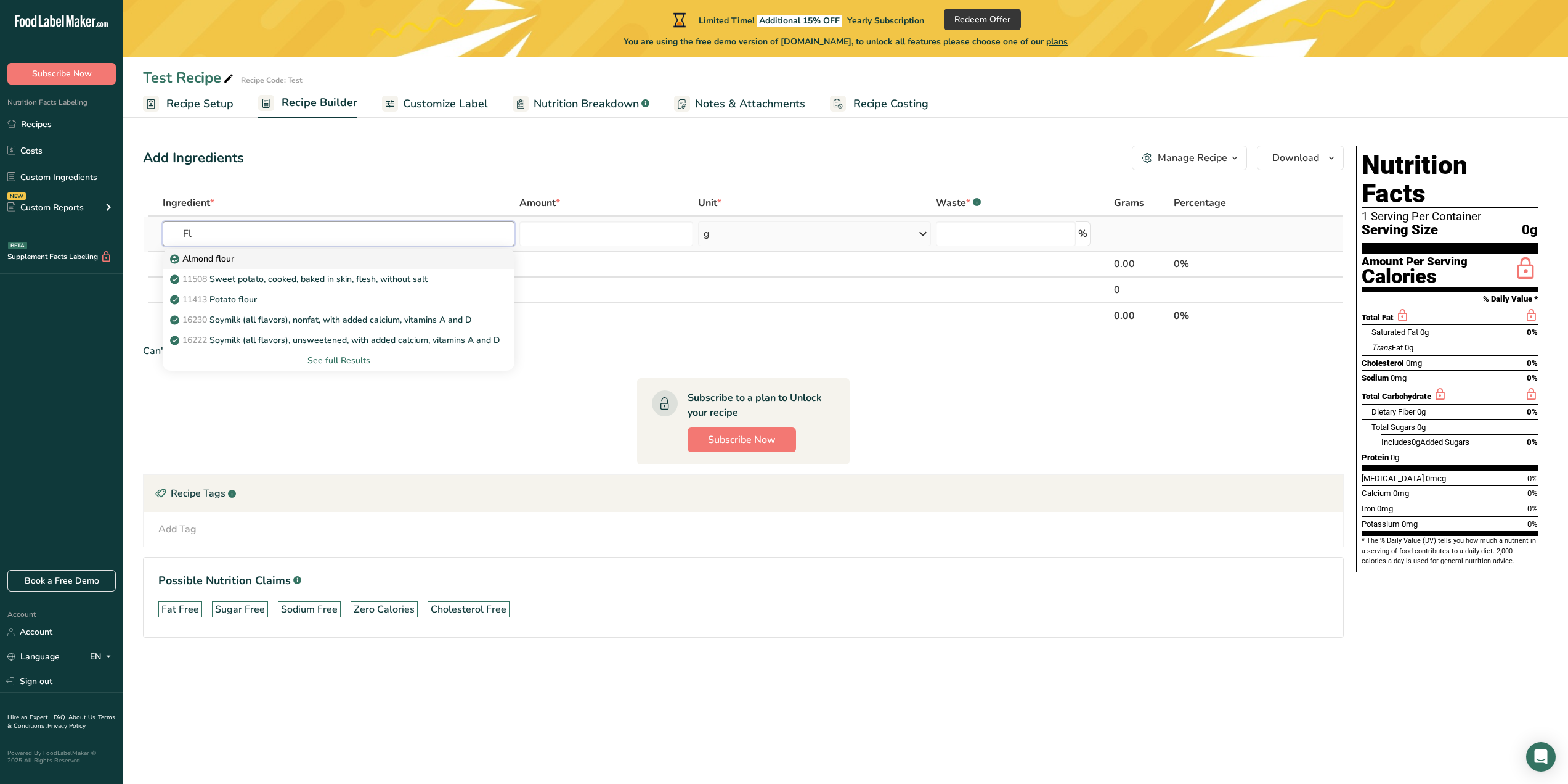
type input "Fl"
click at [218, 257] on p "Almond flour" at bounding box center [203, 258] width 61 height 13
type input "Almond flour"
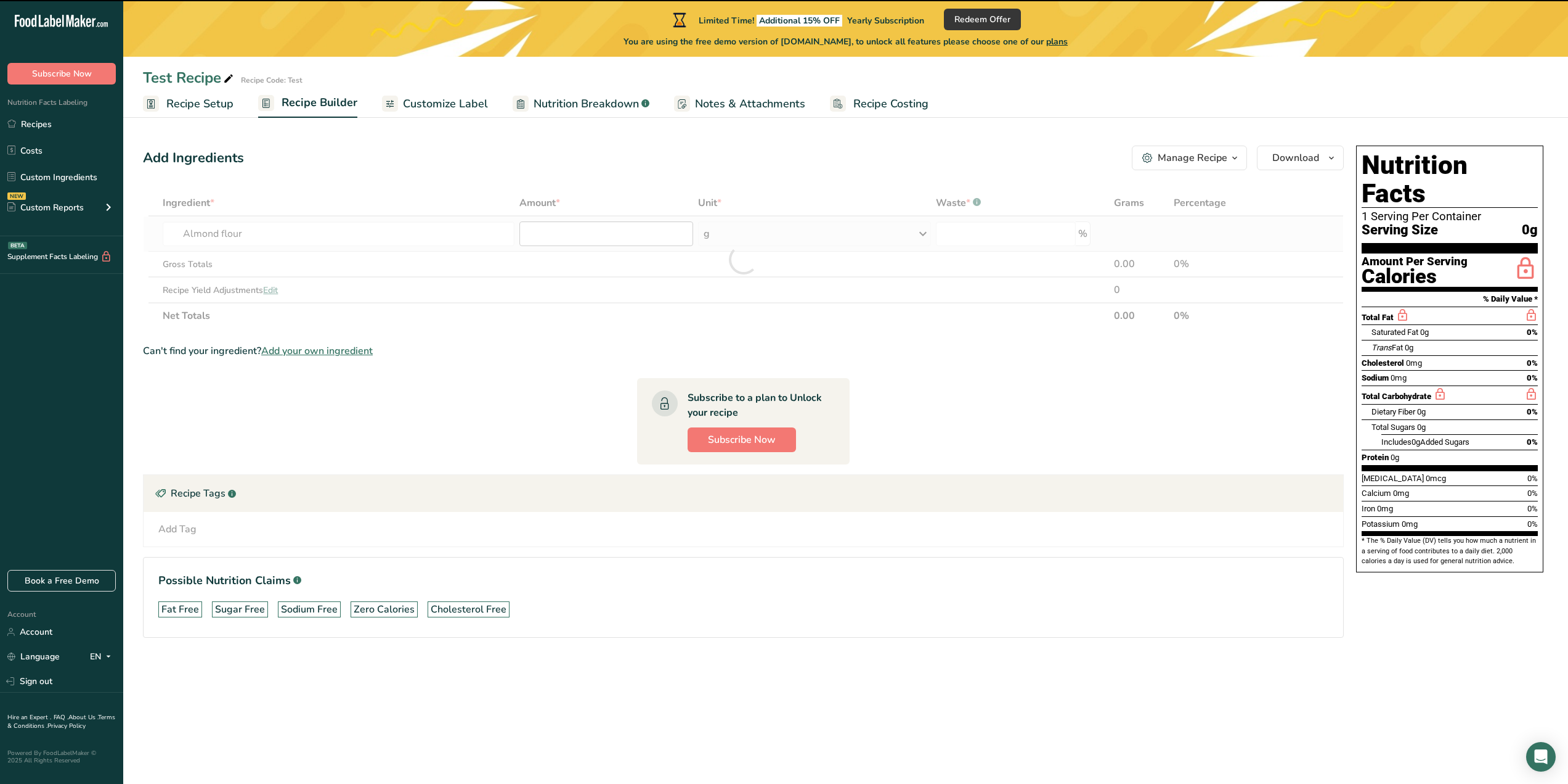
type input "0"
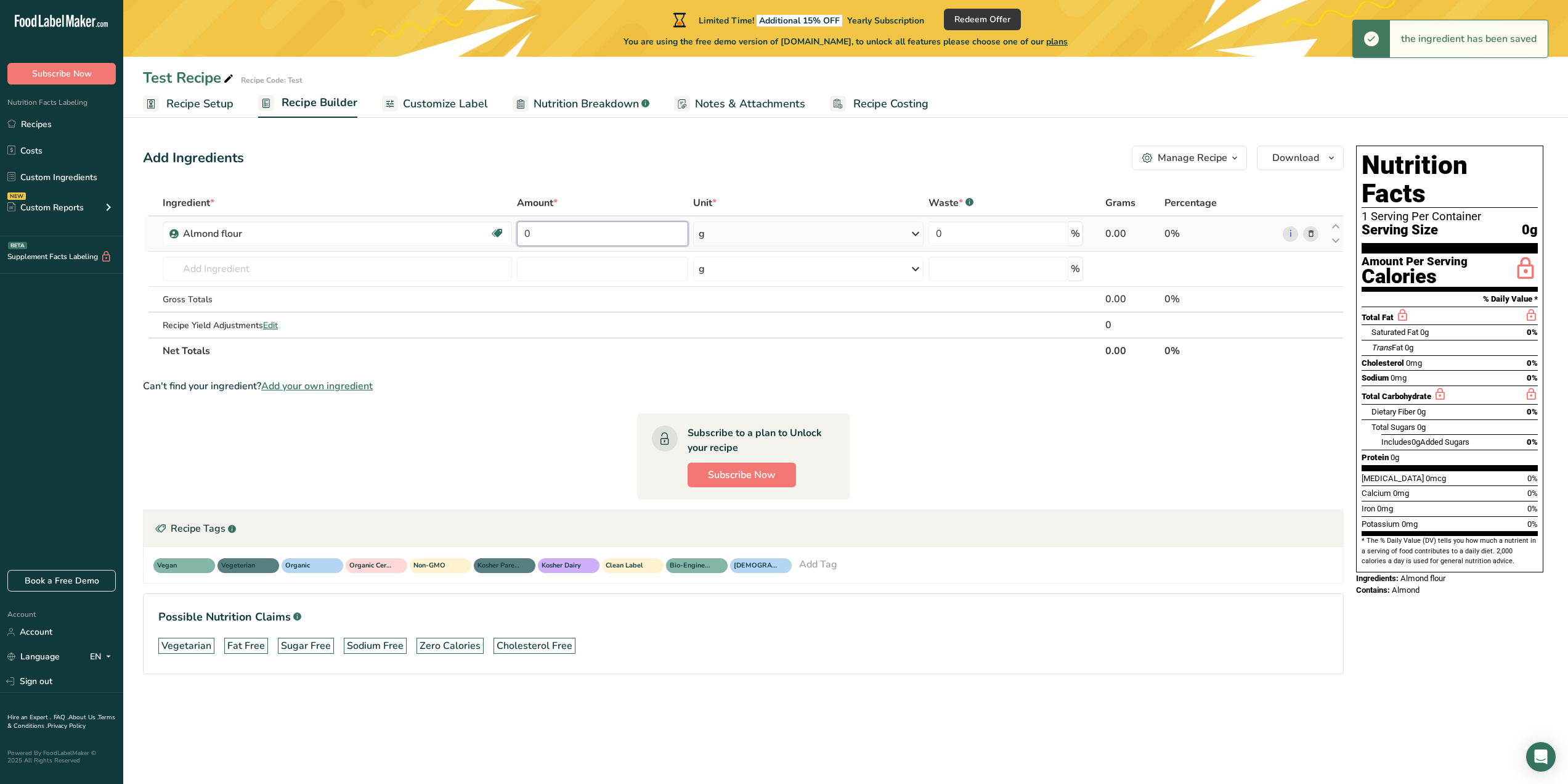
click at [579, 237] on input "0" at bounding box center [603, 233] width 172 height 24
type input "100"
click at [379, 274] on div "Ingredient * Amount * Unit * Waste * .a-a{fill:#347362;}.b-a{fill:#fff;} Grams …" at bounding box center [743, 276] width 1201 height 174
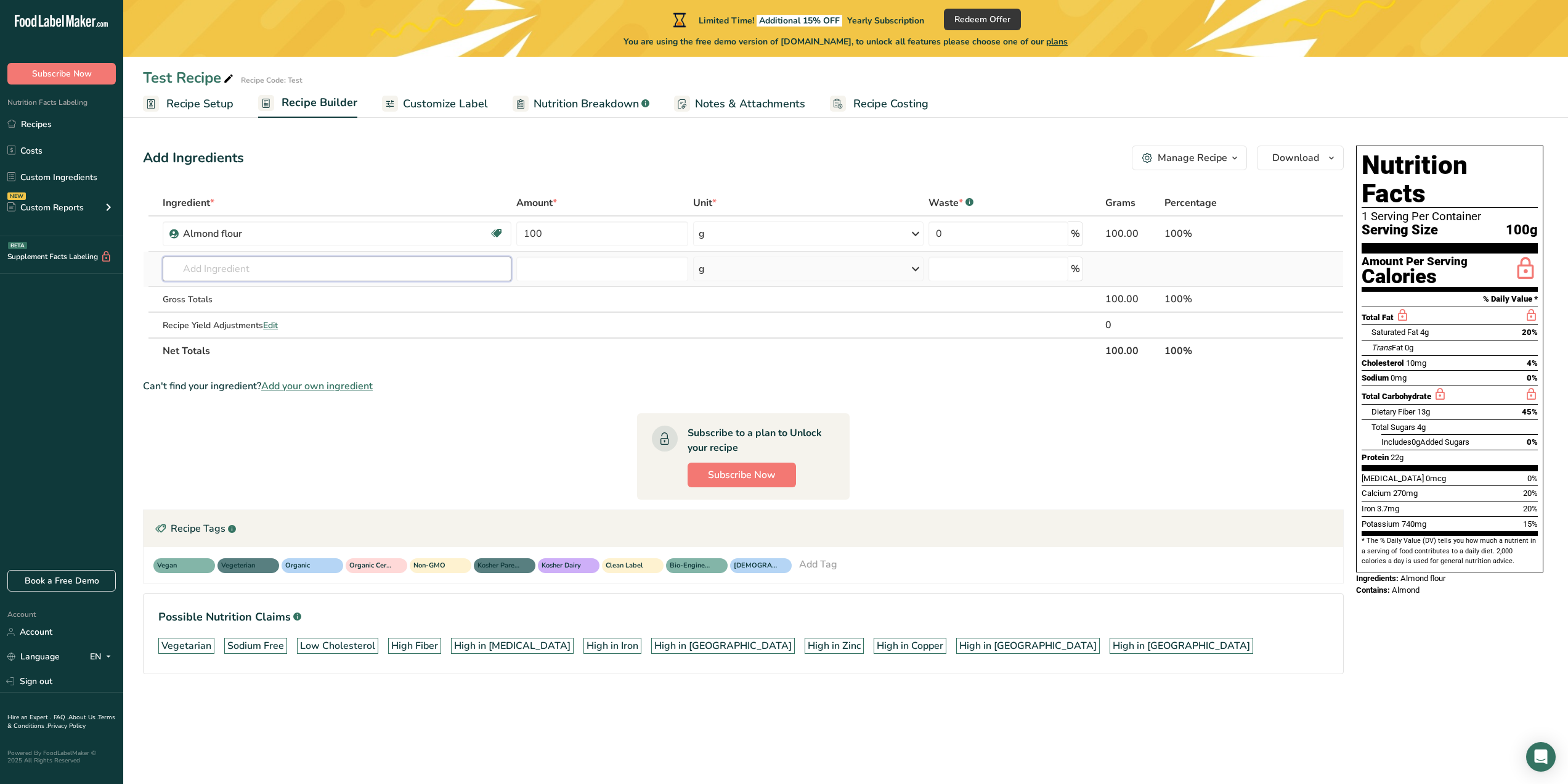
click at [379, 274] on input "text" at bounding box center [337, 268] width 349 height 24
click at [421, 643] on div "High Fiber" at bounding box center [415, 645] width 47 height 14
click at [326, 267] on input "text" at bounding box center [337, 268] width 349 height 24
type input "Jam"
click at [258, 298] on p "9145 Java-plum, (jambolan), raw" at bounding box center [242, 293] width 139 height 13
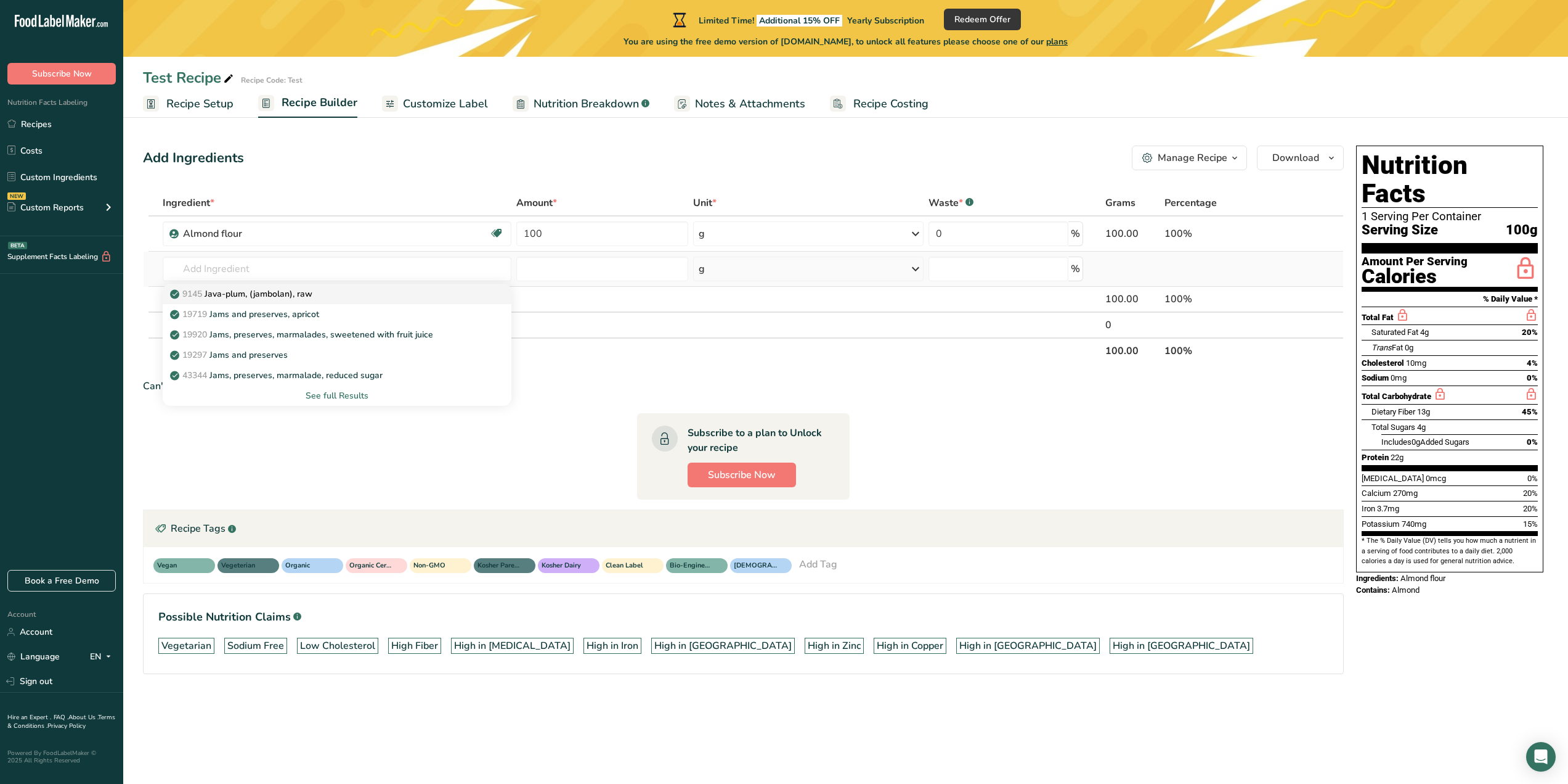
type input "Java-plum, (jambolan), raw"
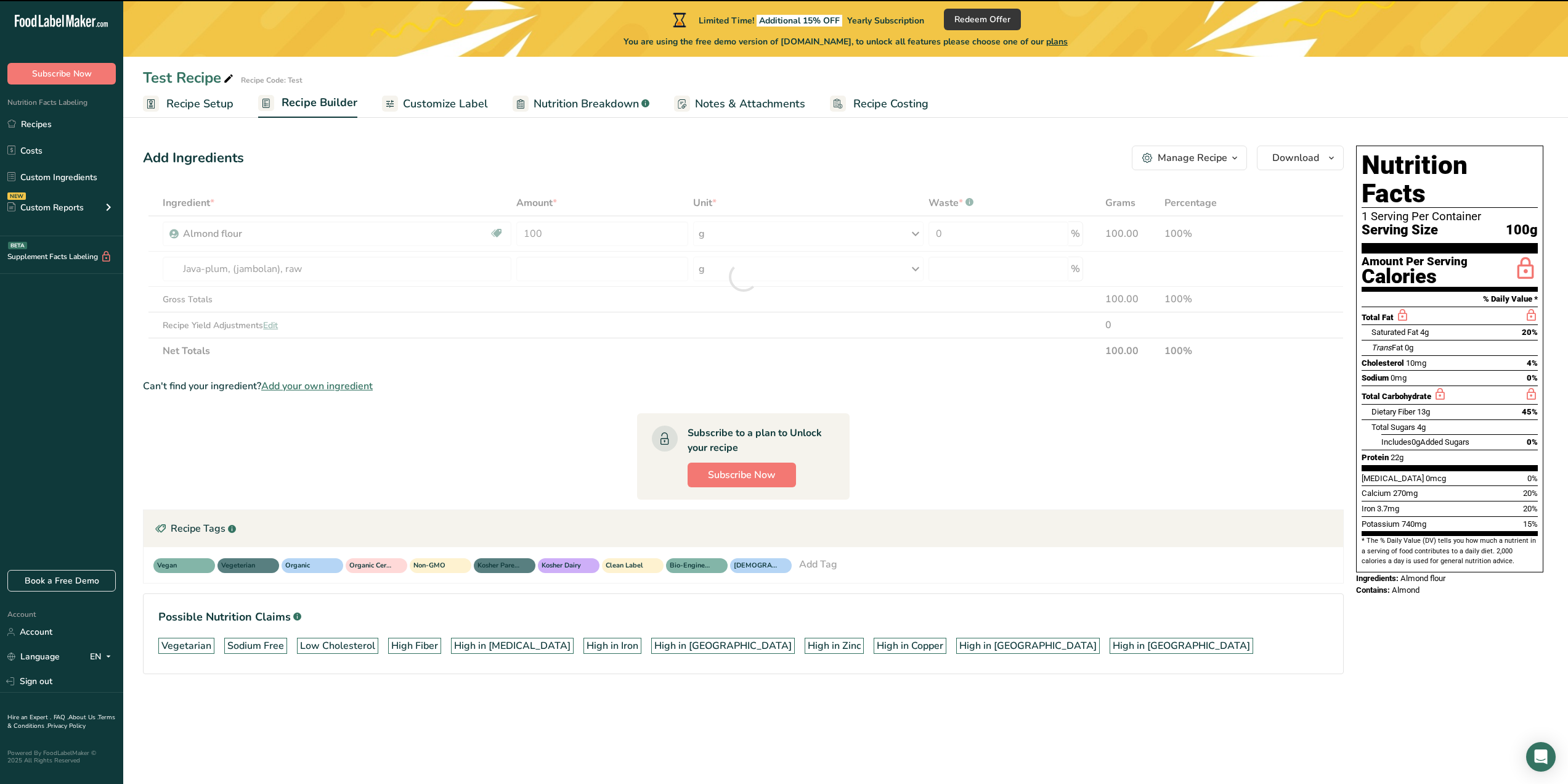
type input "0"
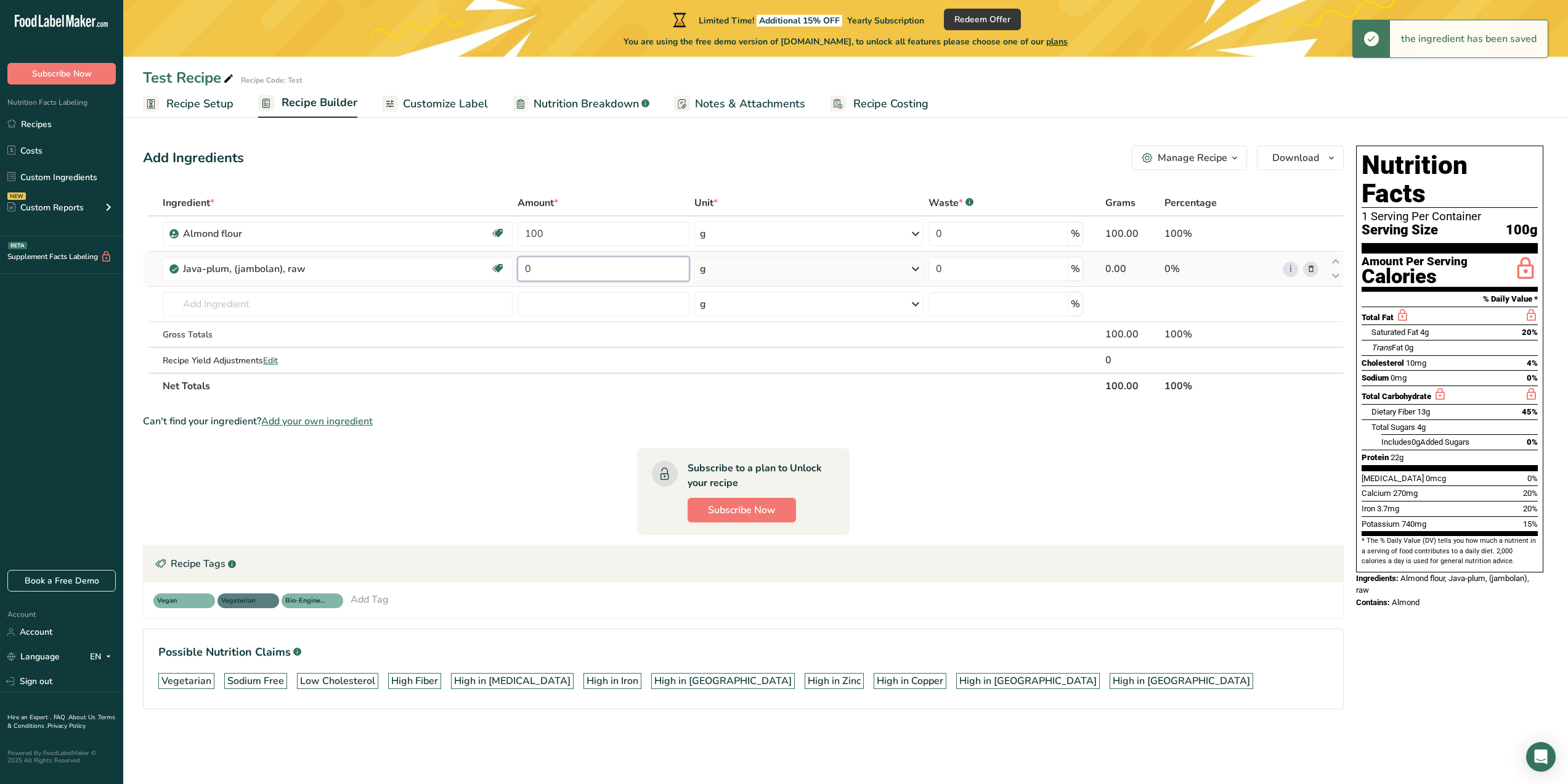
click at [584, 267] on input "0" at bounding box center [603, 268] width 171 height 24
click at [584, 266] on input "0" at bounding box center [603, 268] width 171 height 24
type input "50"
click at [329, 419] on span "Add your own ingredient" at bounding box center [317, 421] width 112 height 14
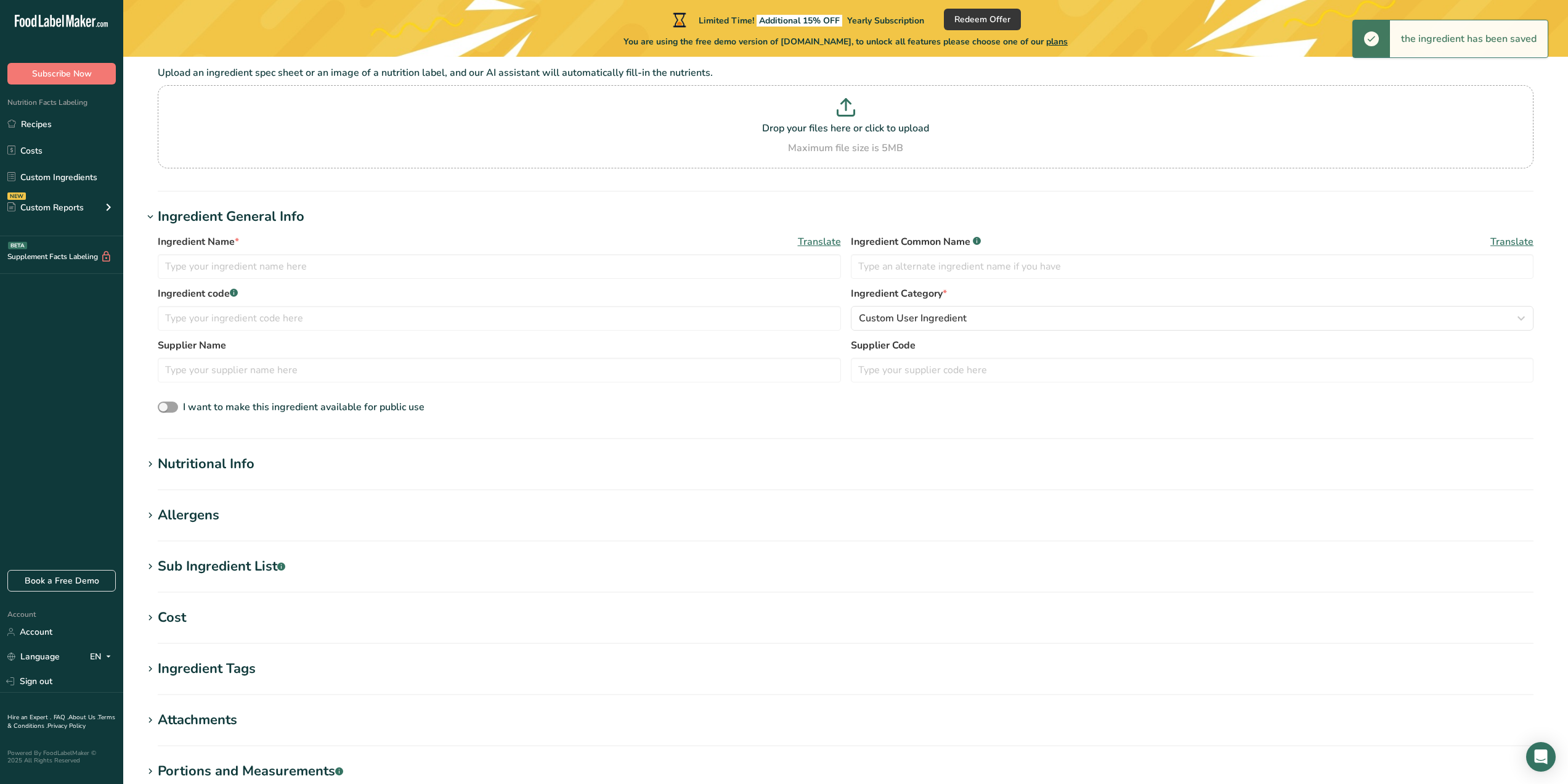
scroll to position [123, 0]
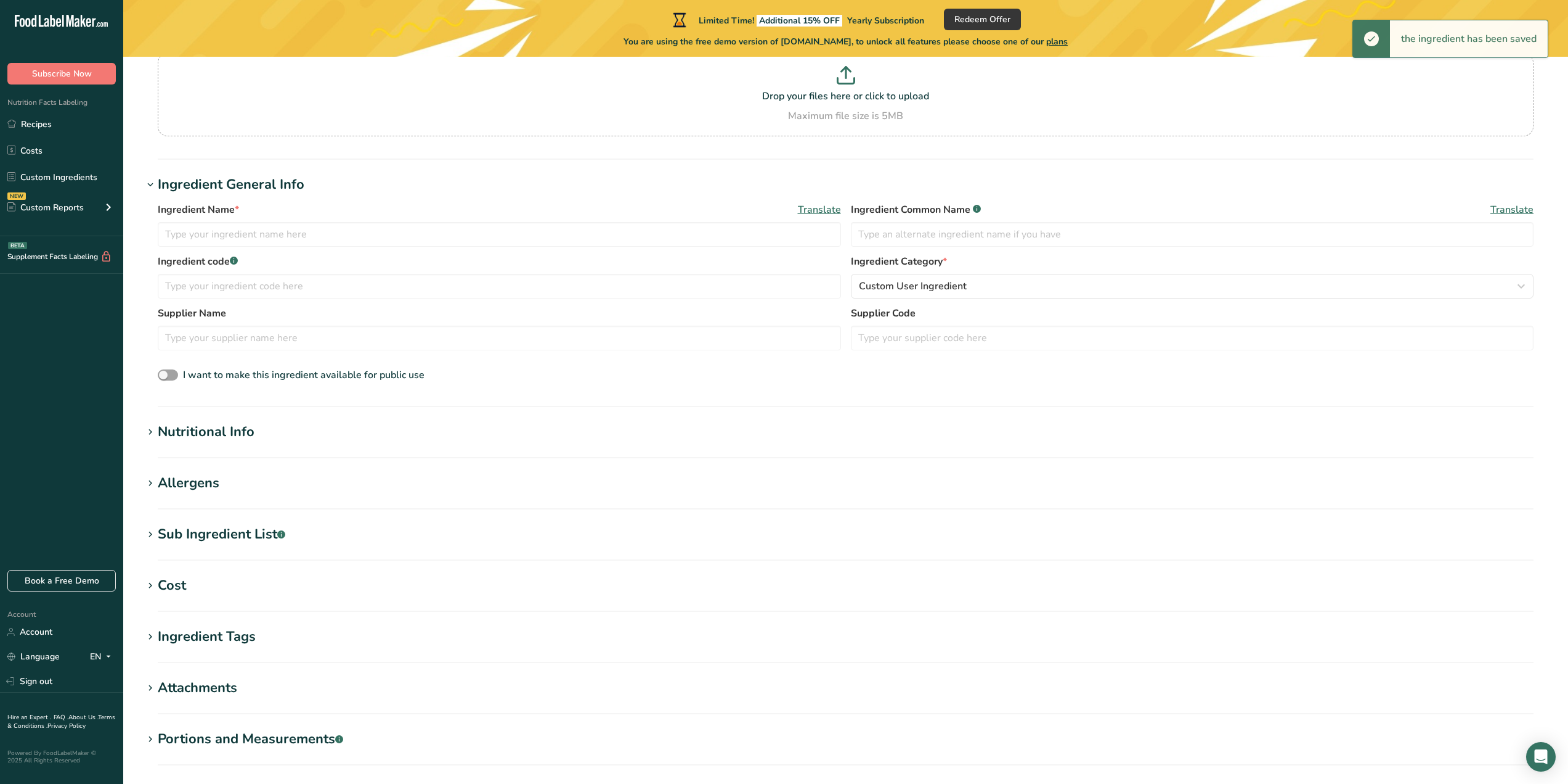
click at [339, 431] on h1 "Nutritional Info" at bounding box center [846, 432] width 1405 height 21
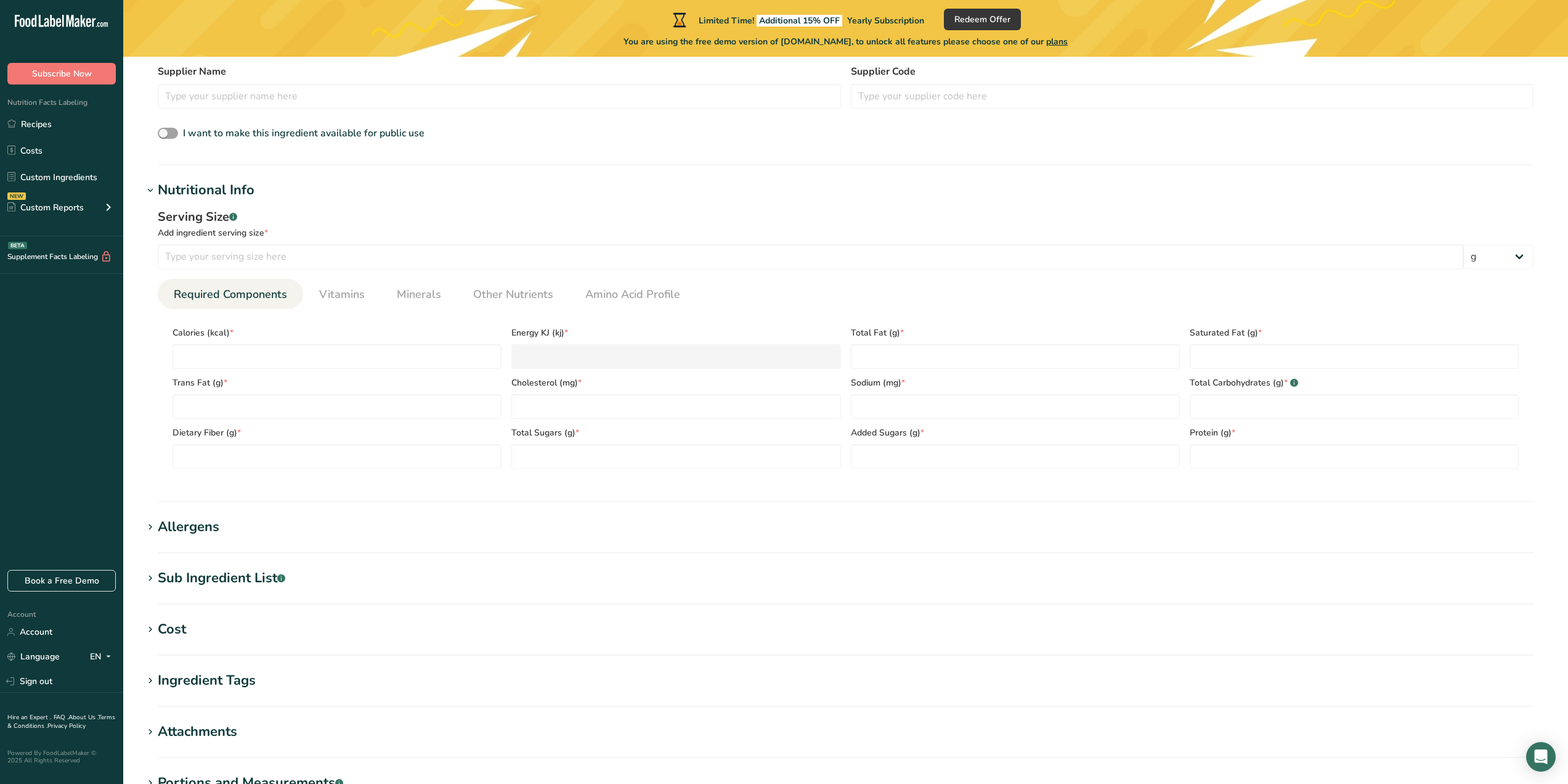
scroll to position [370, 0]
click at [641, 526] on h1 "Allergens" at bounding box center [846, 522] width 1405 height 21
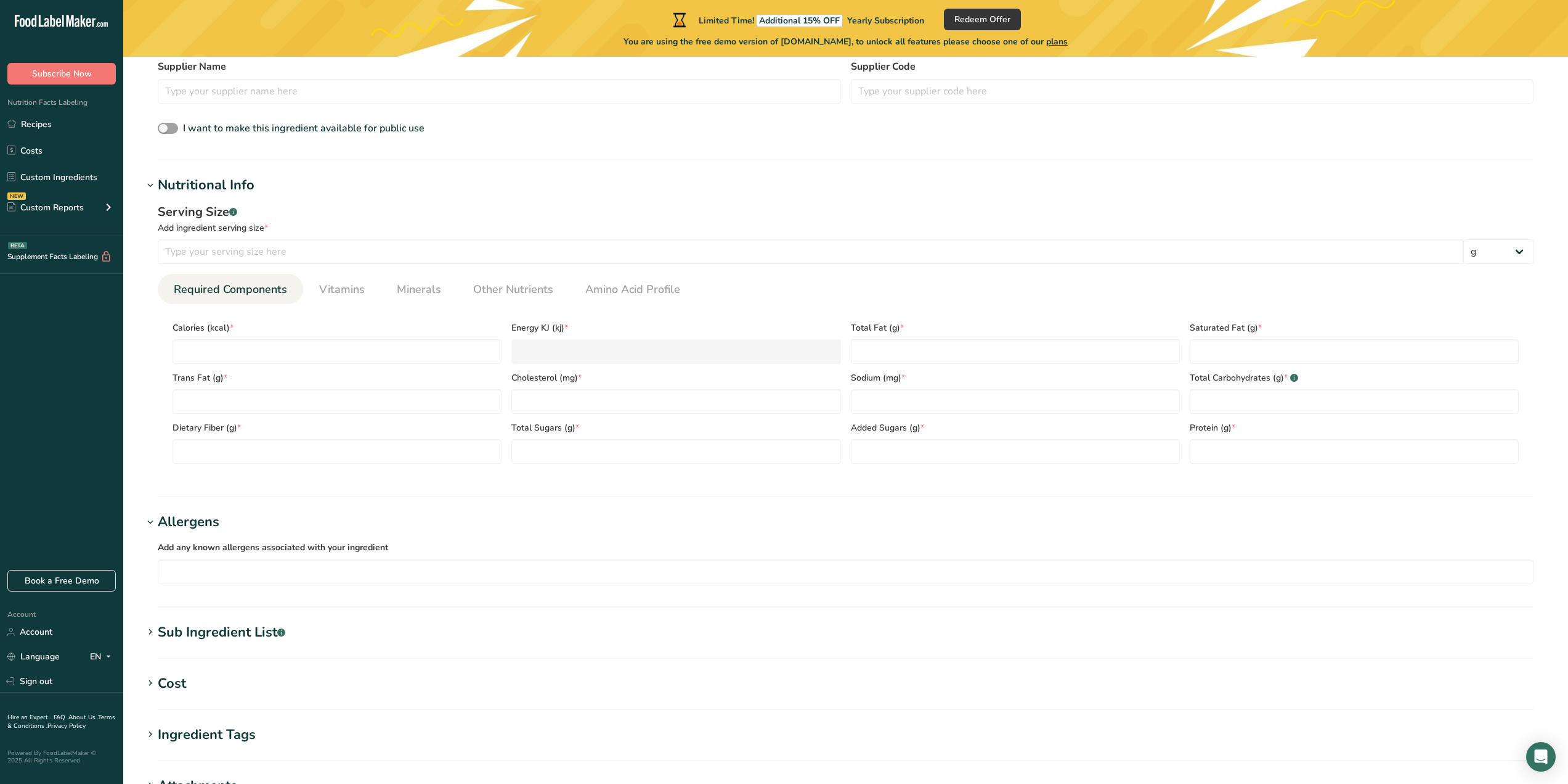
scroll to position [431, 0]
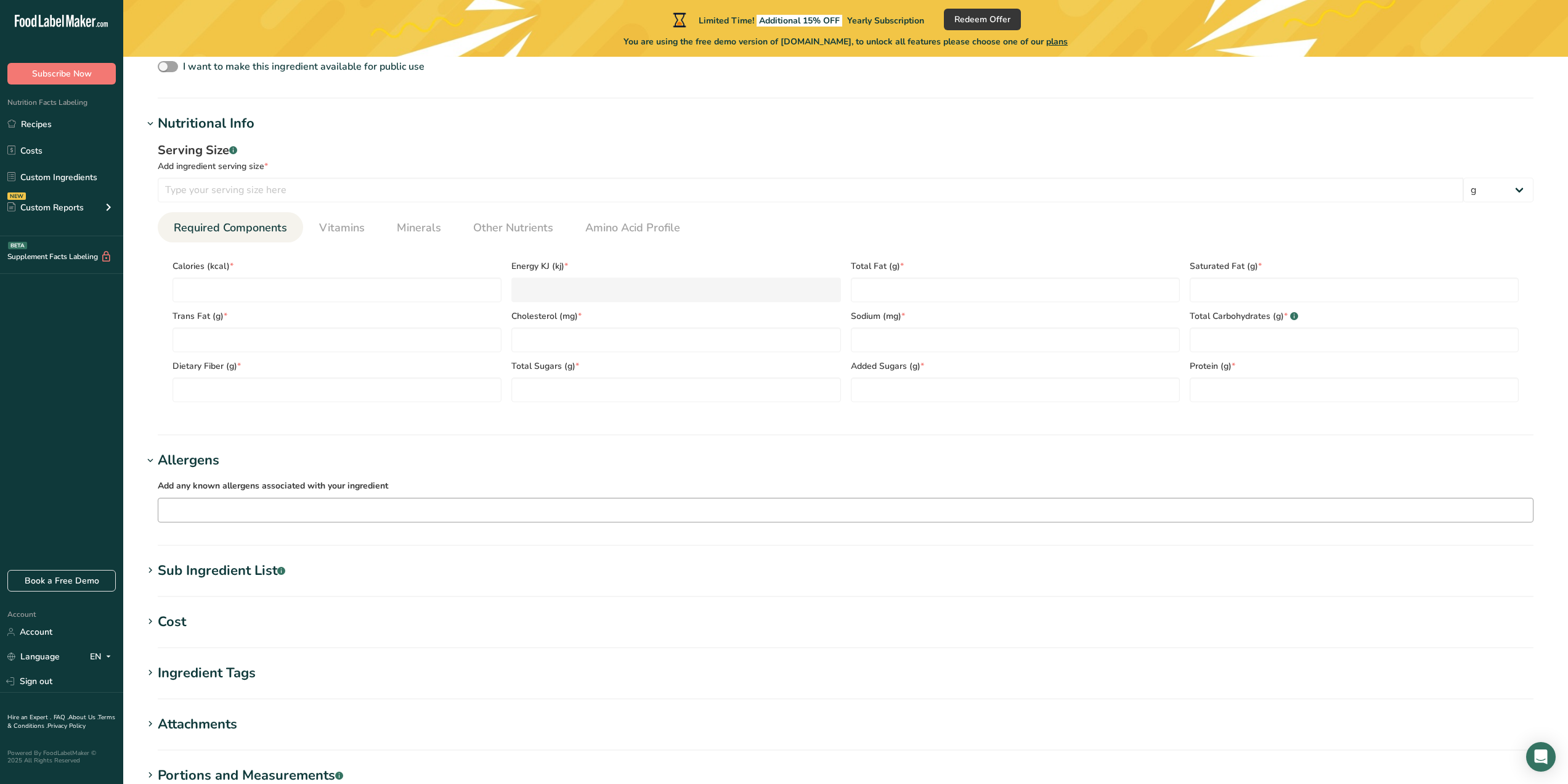
click at [628, 516] on input "text" at bounding box center [846, 509] width 1375 height 19
click at [608, 547] on link "Tree Nuts" at bounding box center [846, 554] width 1375 height 21
click at [614, 519] on div at bounding box center [879, 510] width 1310 height 21
click at [600, 572] on div "Milk" at bounding box center [836, 575] width 1335 height 13
click at [614, 616] on div "Peanuts" at bounding box center [836, 616] width 1335 height 13
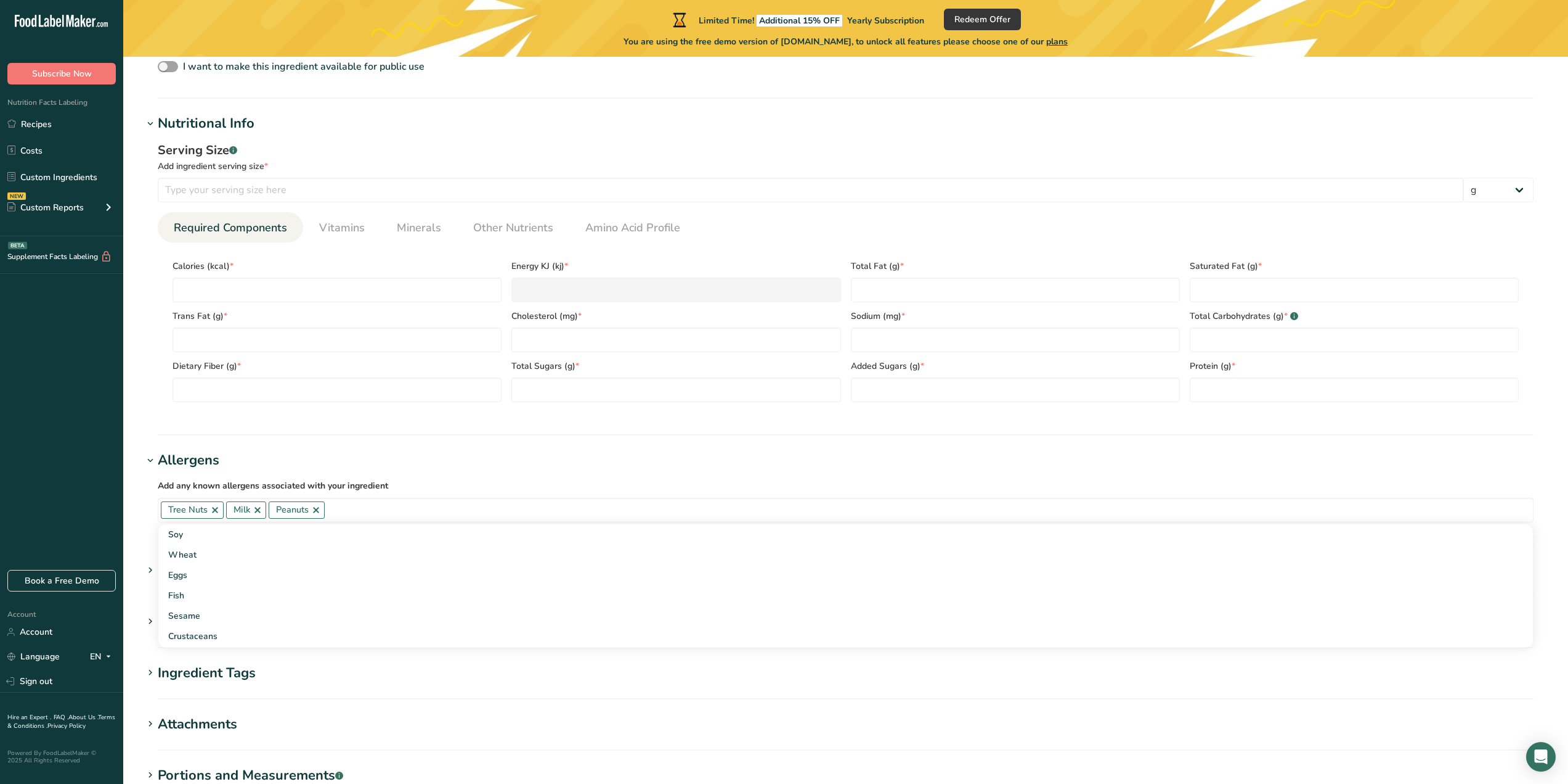
click at [846, 464] on h1 "Allergens" at bounding box center [846, 460] width 1405 height 21
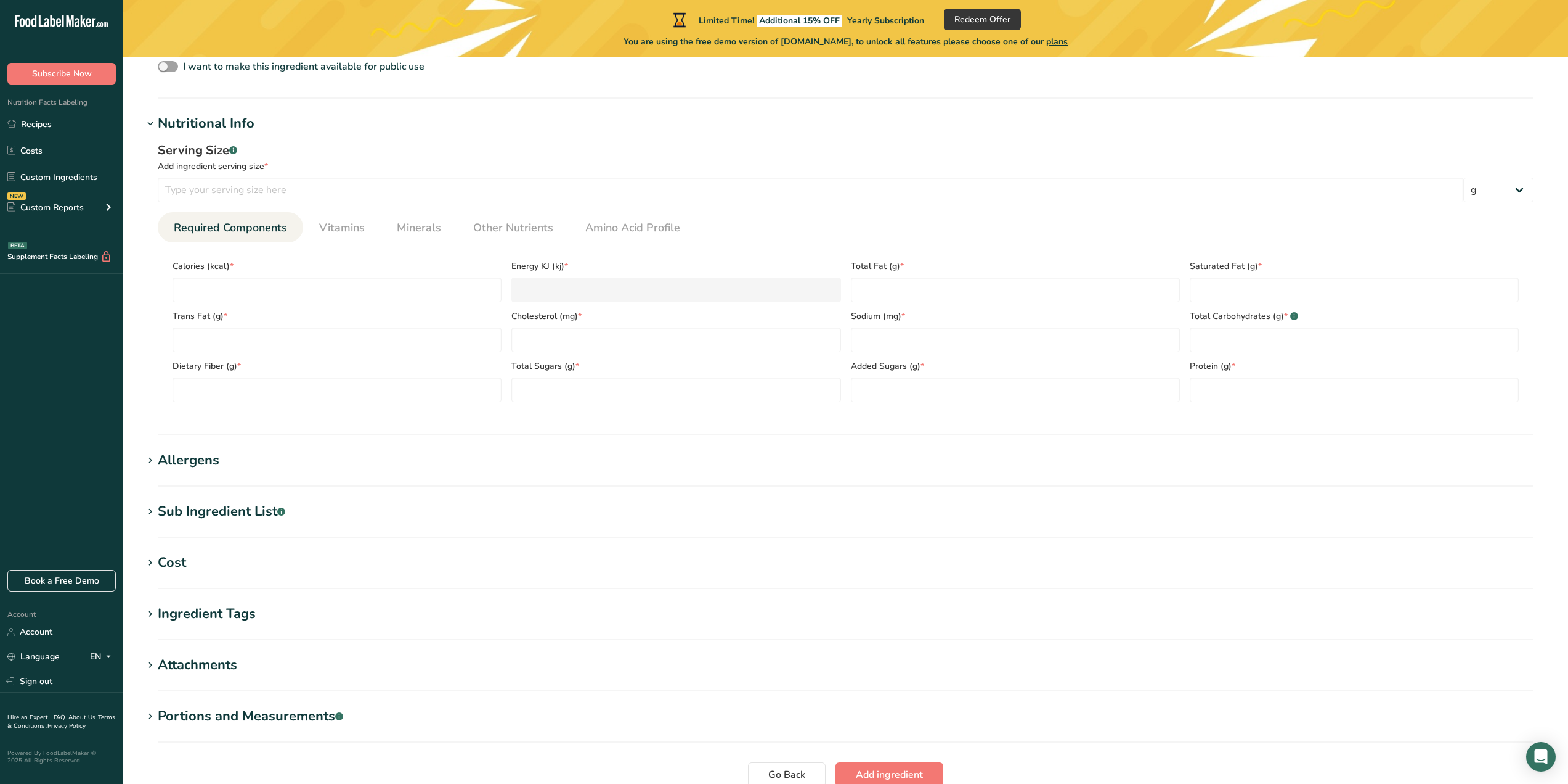
click at [814, 482] on section "Allergens Add any known allergens associated with your ingredient Tree Nuts Mil…" at bounding box center [846, 468] width 1405 height 36
click at [154, 455] on icon at bounding box center [150, 460] width 11 height 17
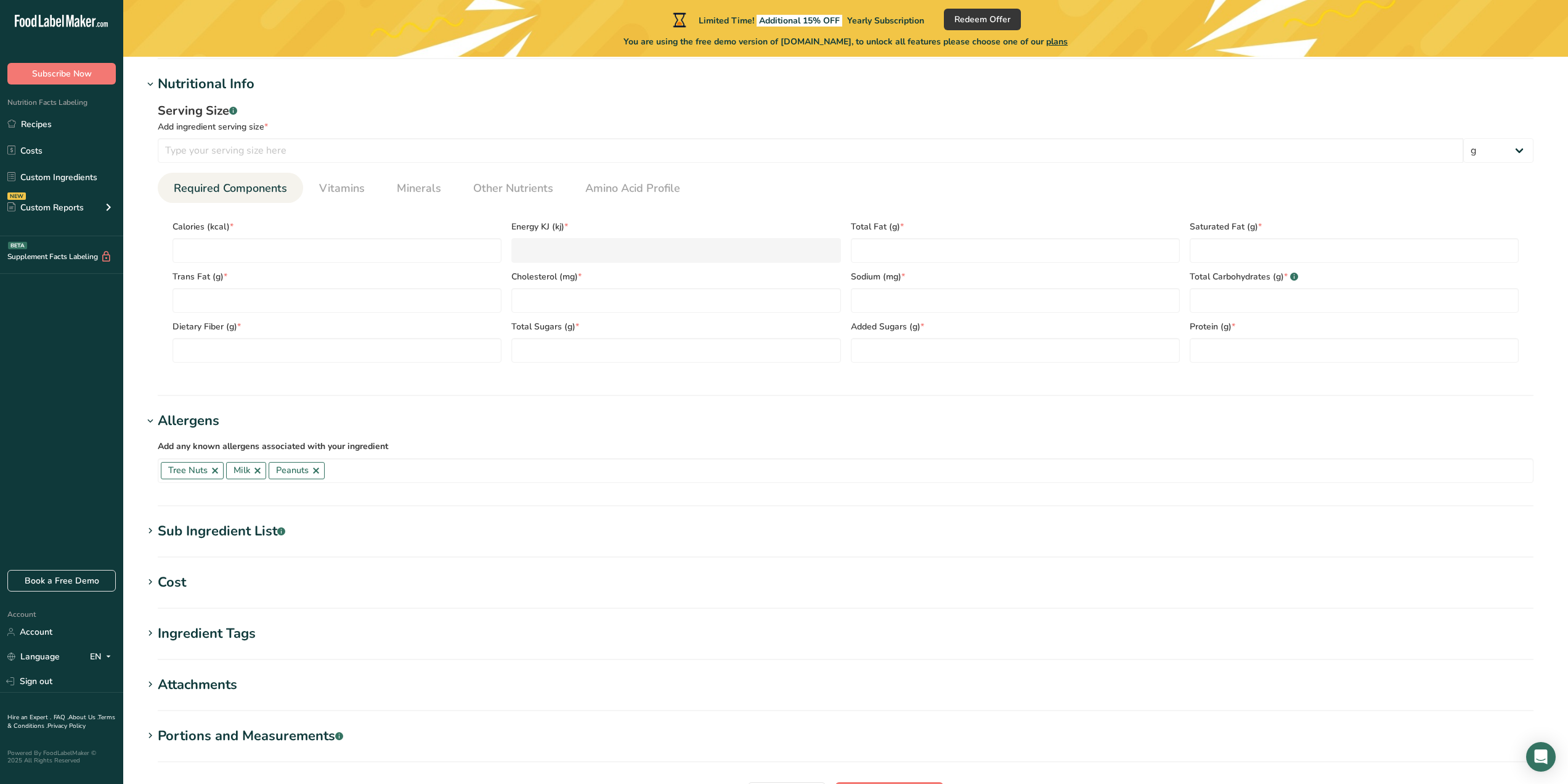
scroll to position [493, 0]
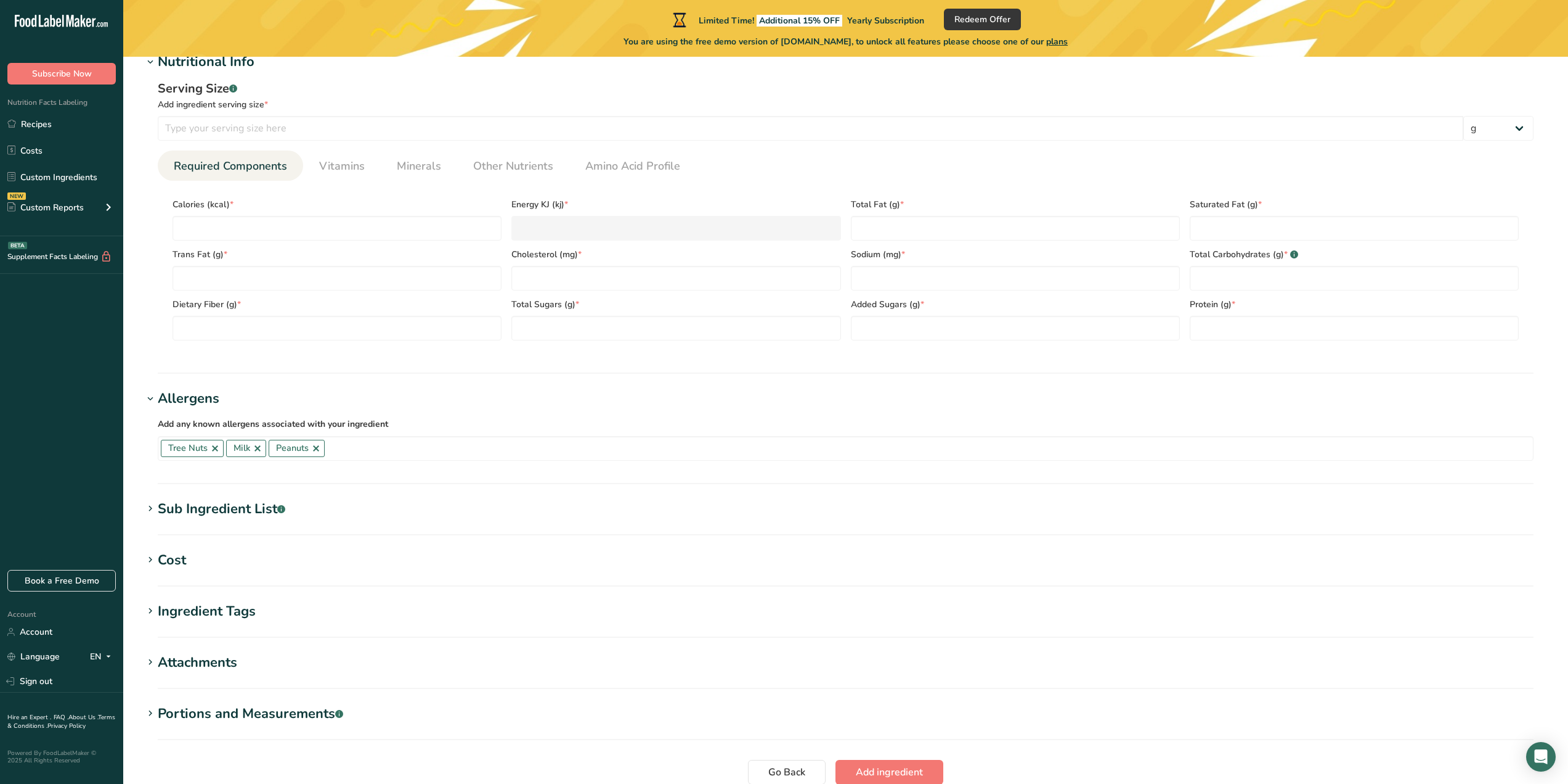
click at [149, 507] on icon at bounding box center [150, 509] width 11 height 17
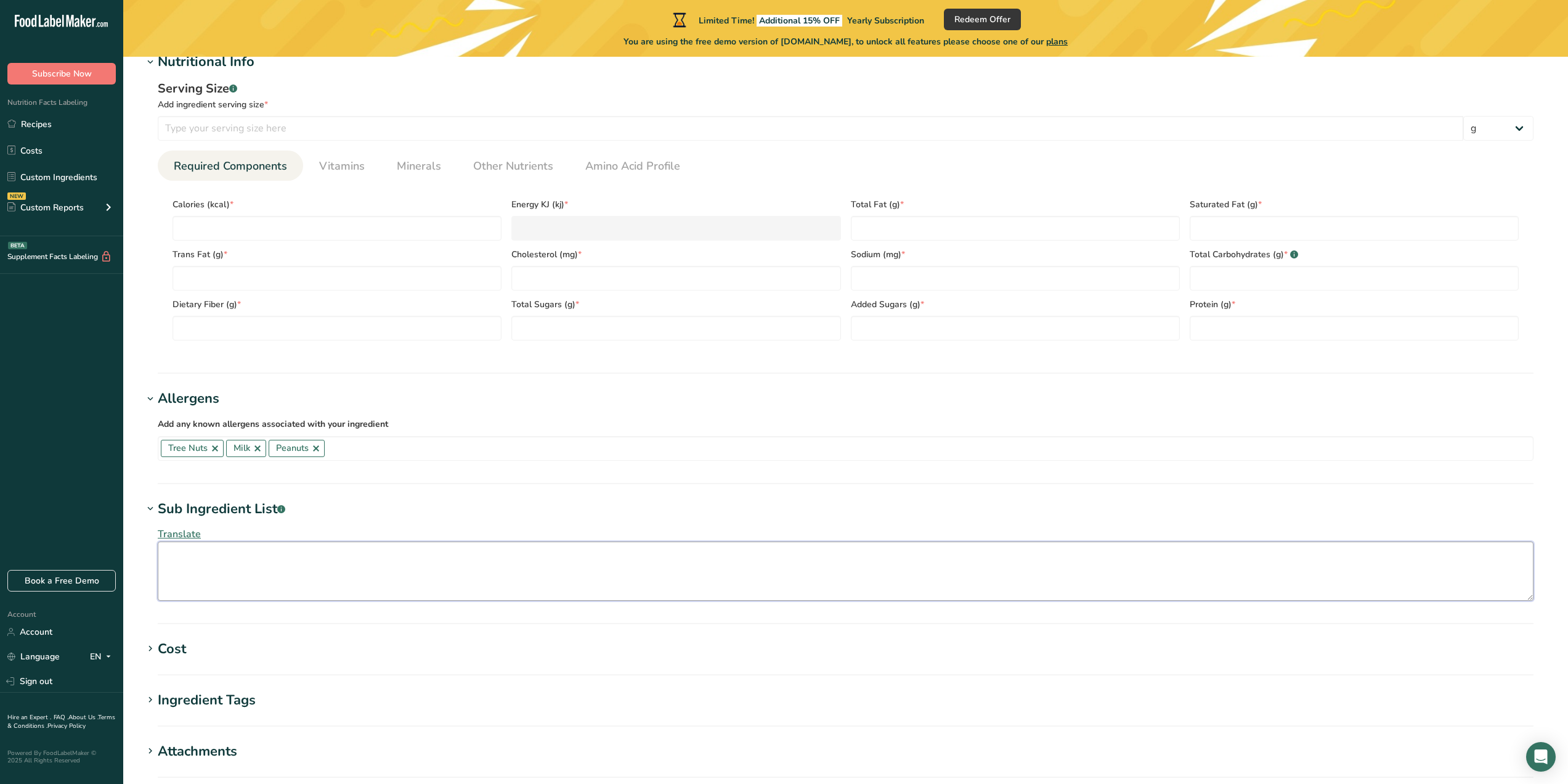
click at [193, 551] on textarea at bounding box center [846, 571] width 1376 height 59
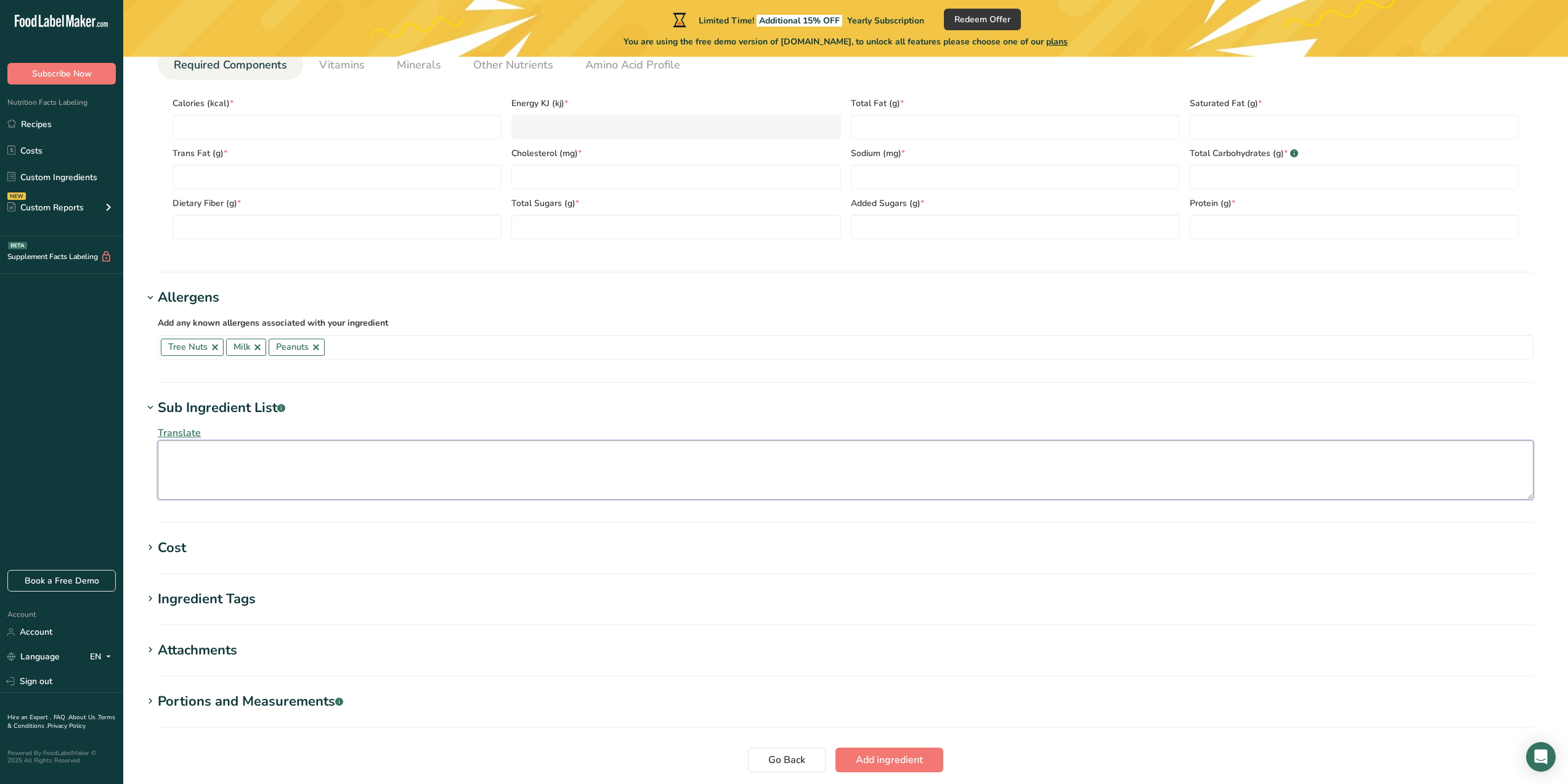
scroll to position [617, 0]
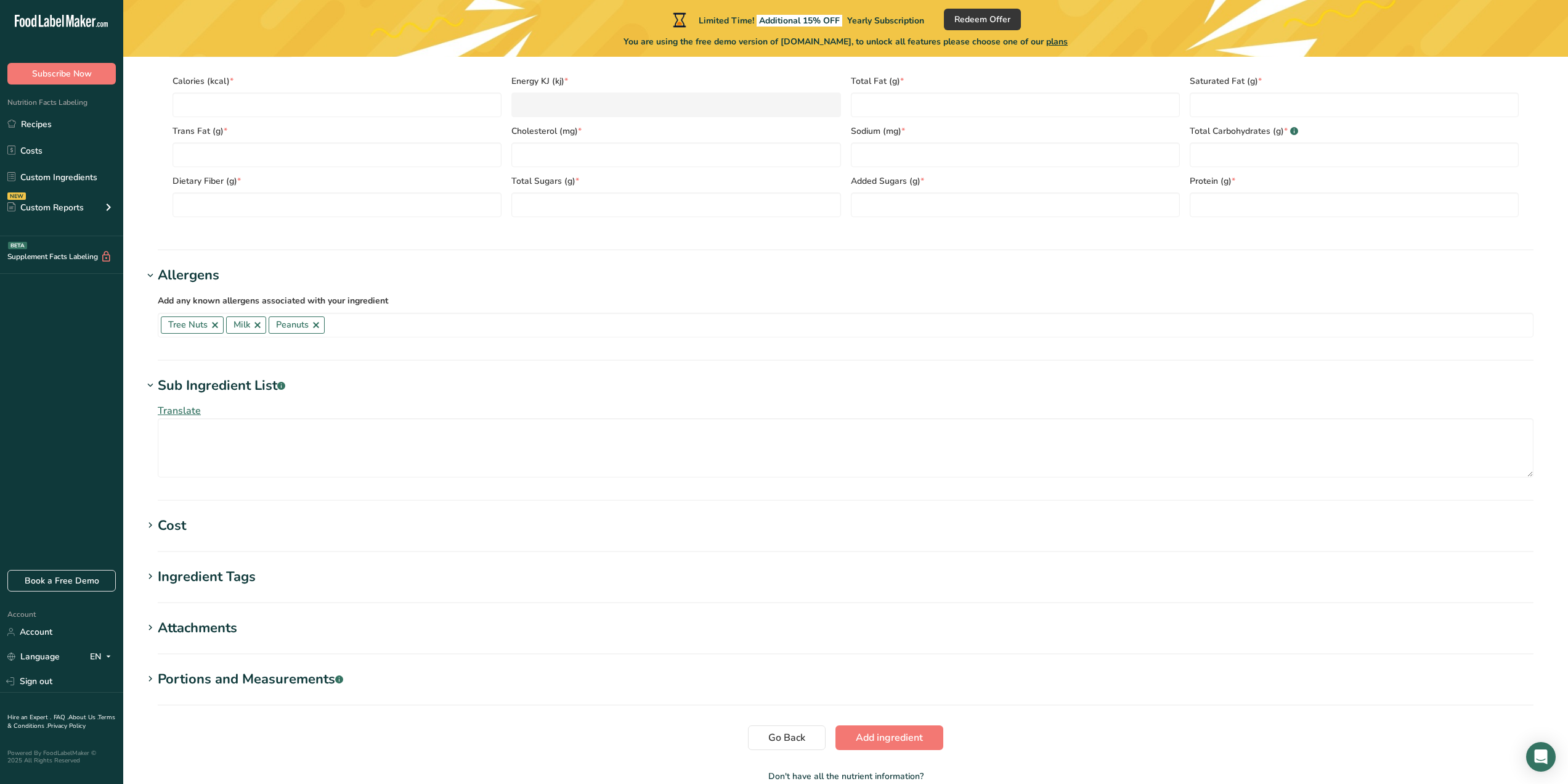
click at [184, 526] on div "Cost" at bounding box center [172, 526] width 29 height 21
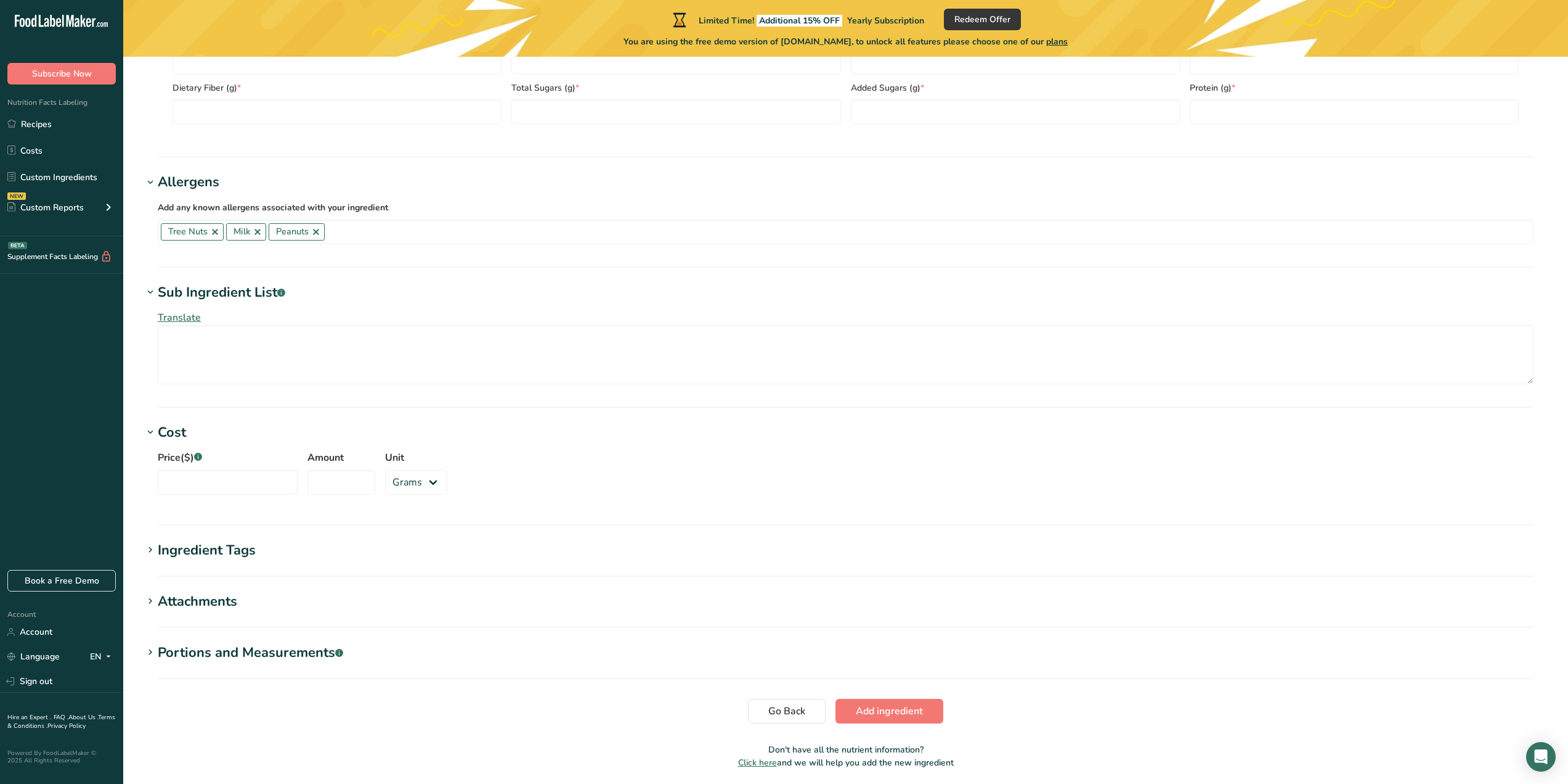
scroll to position [740, 0]
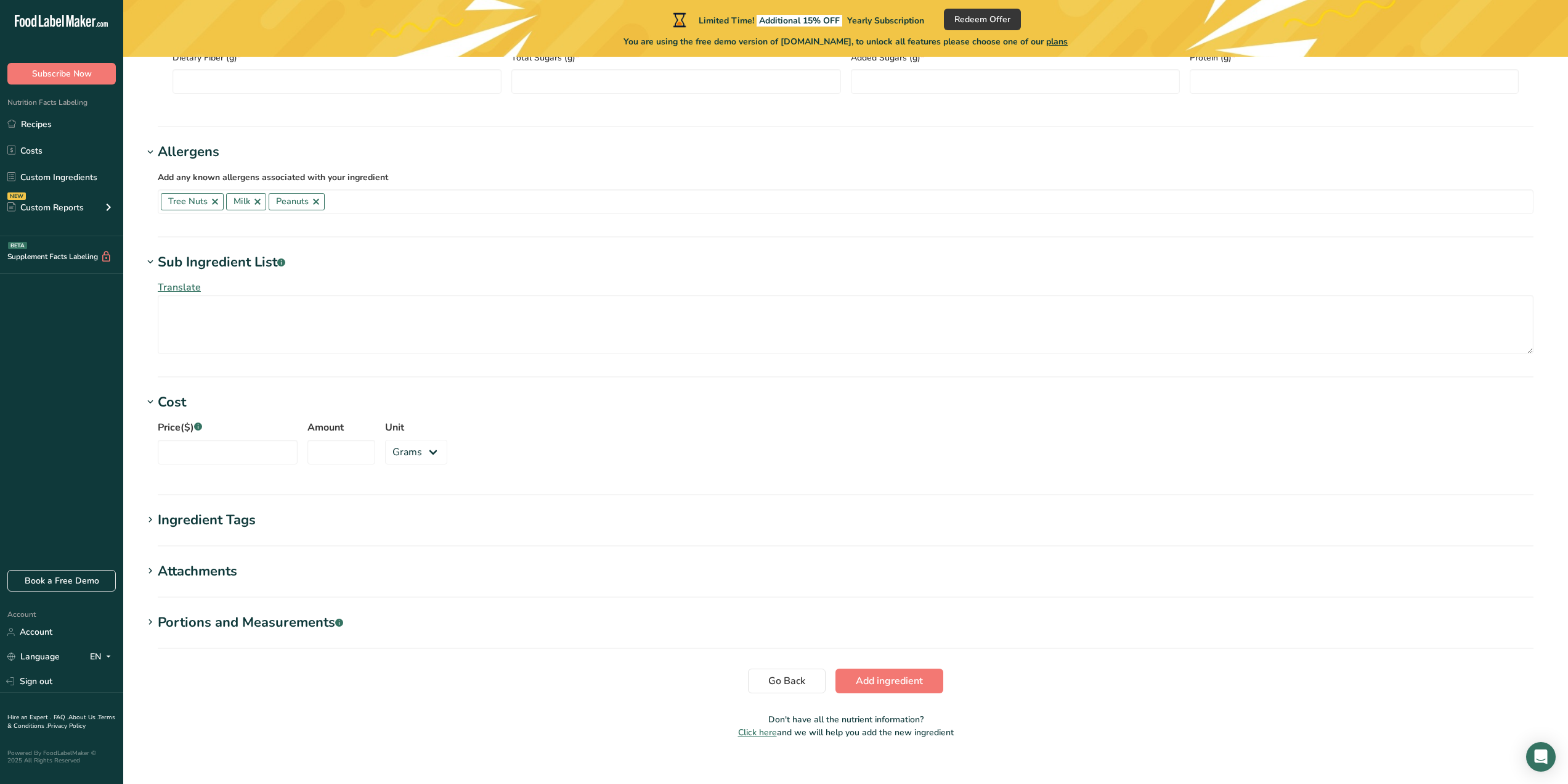
click at [251, 516] on div "Ingredient Tags" at bounding box center [206, 519] width 98 height 21
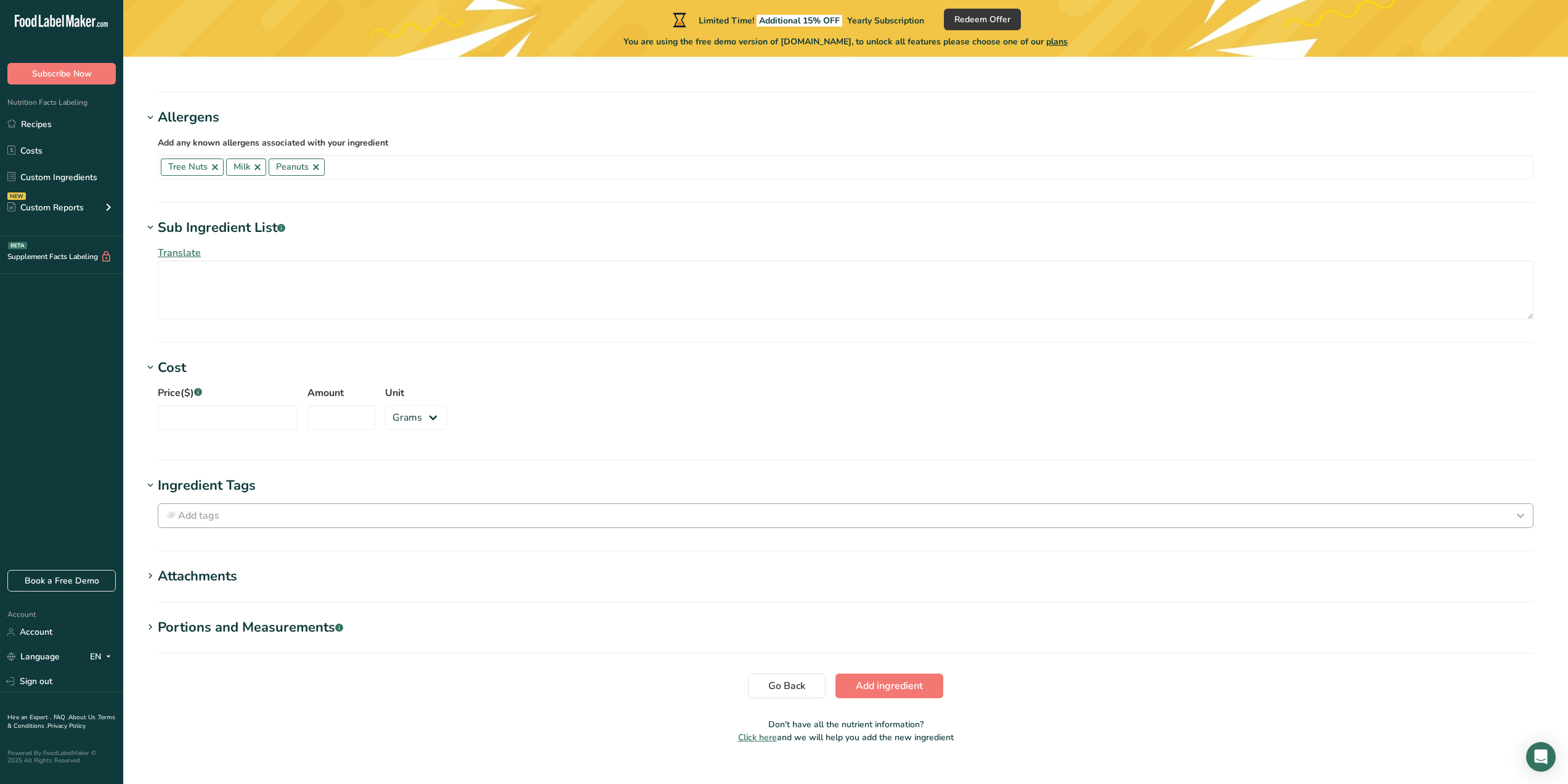
scroll to position [794, 0]
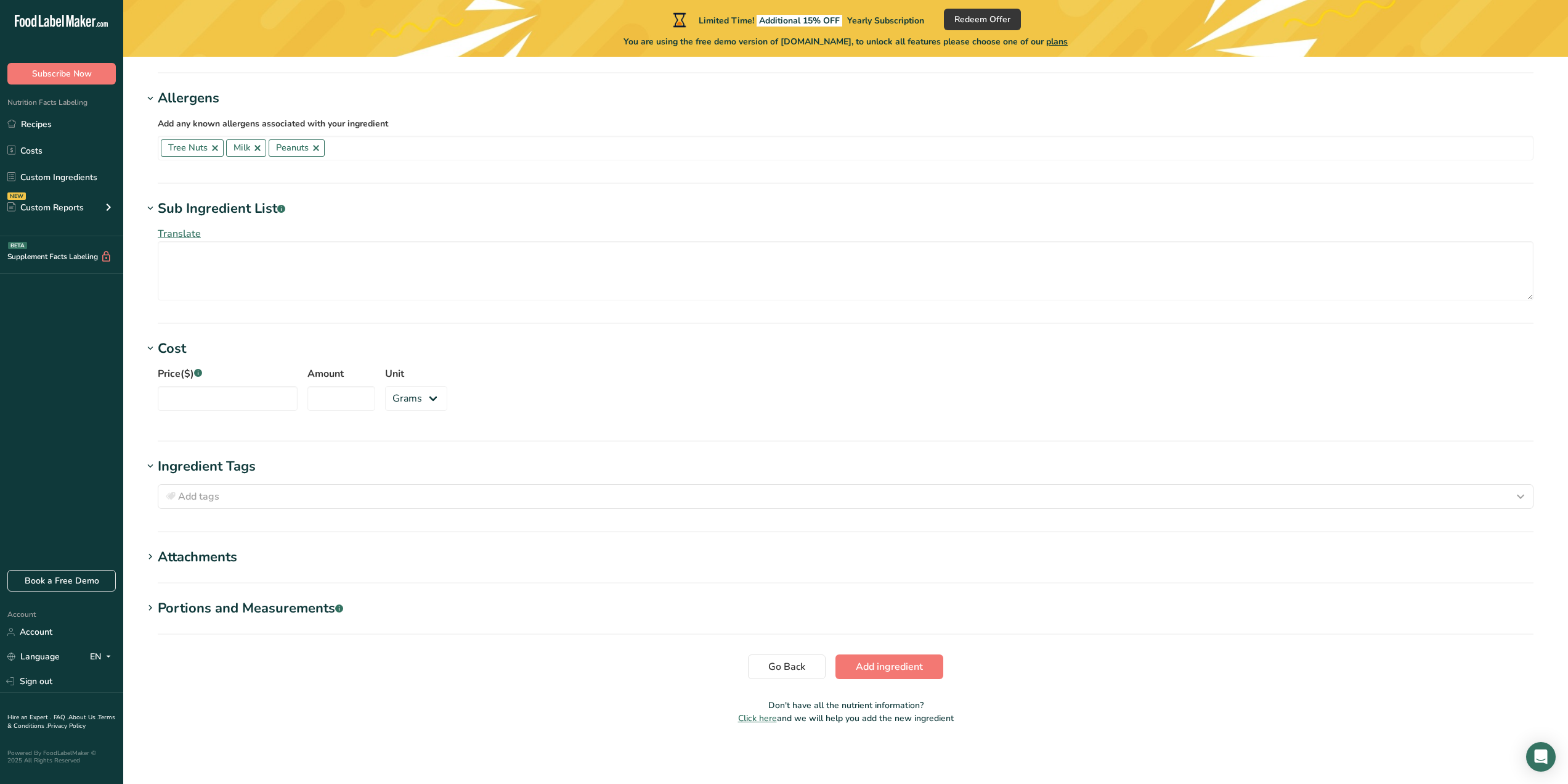
click at [294, 550] on h1 "Attachments" at bounding box center [846, 557] width 1405 height 21
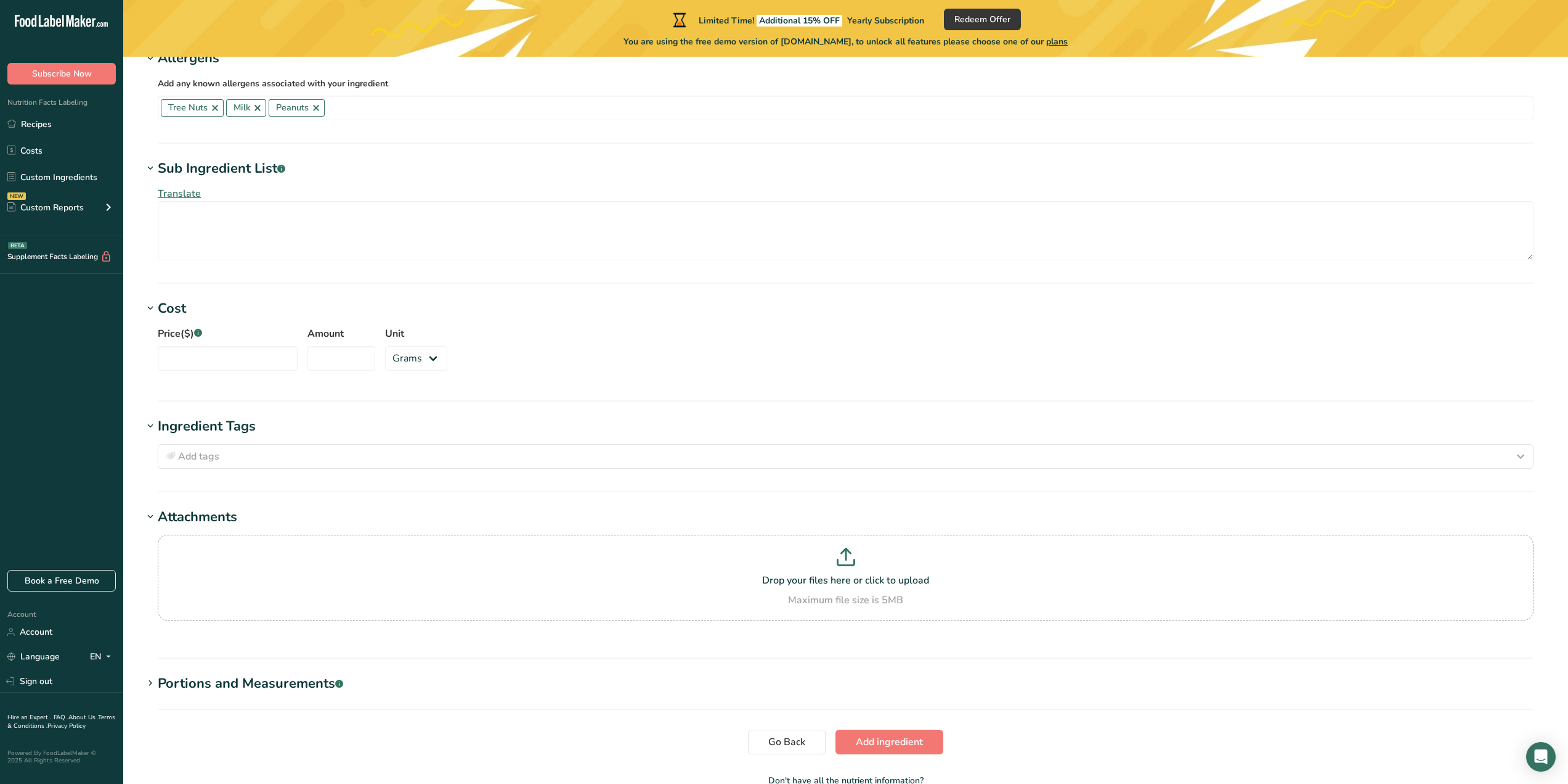
scroll to position [855, 0]
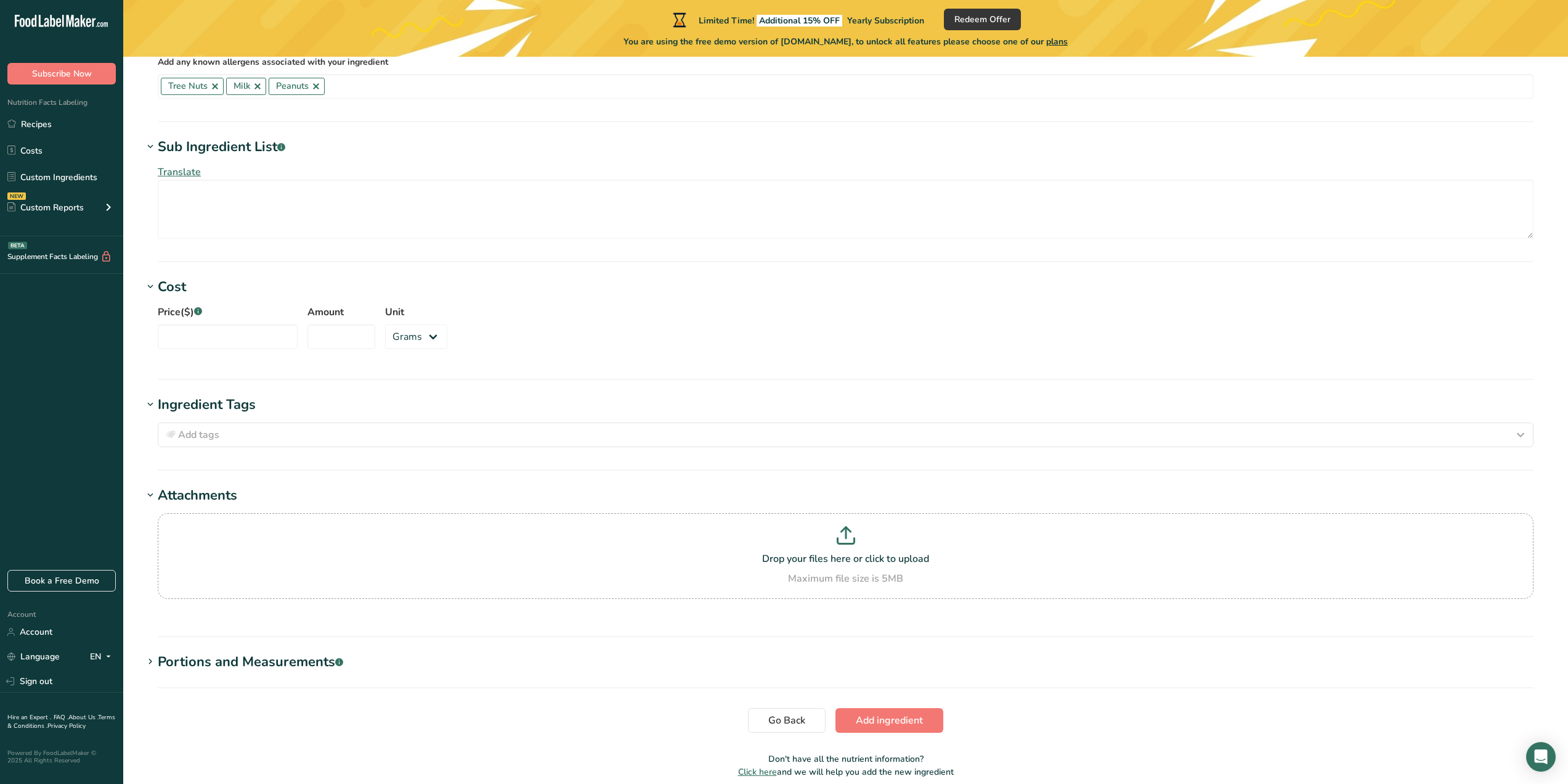
click at [275, 656] on div "Portions and Measurements .a-a{fill:#347362;}.b-a{fill:#fff;}" at bounding box center [250, 662] width 185 height 21
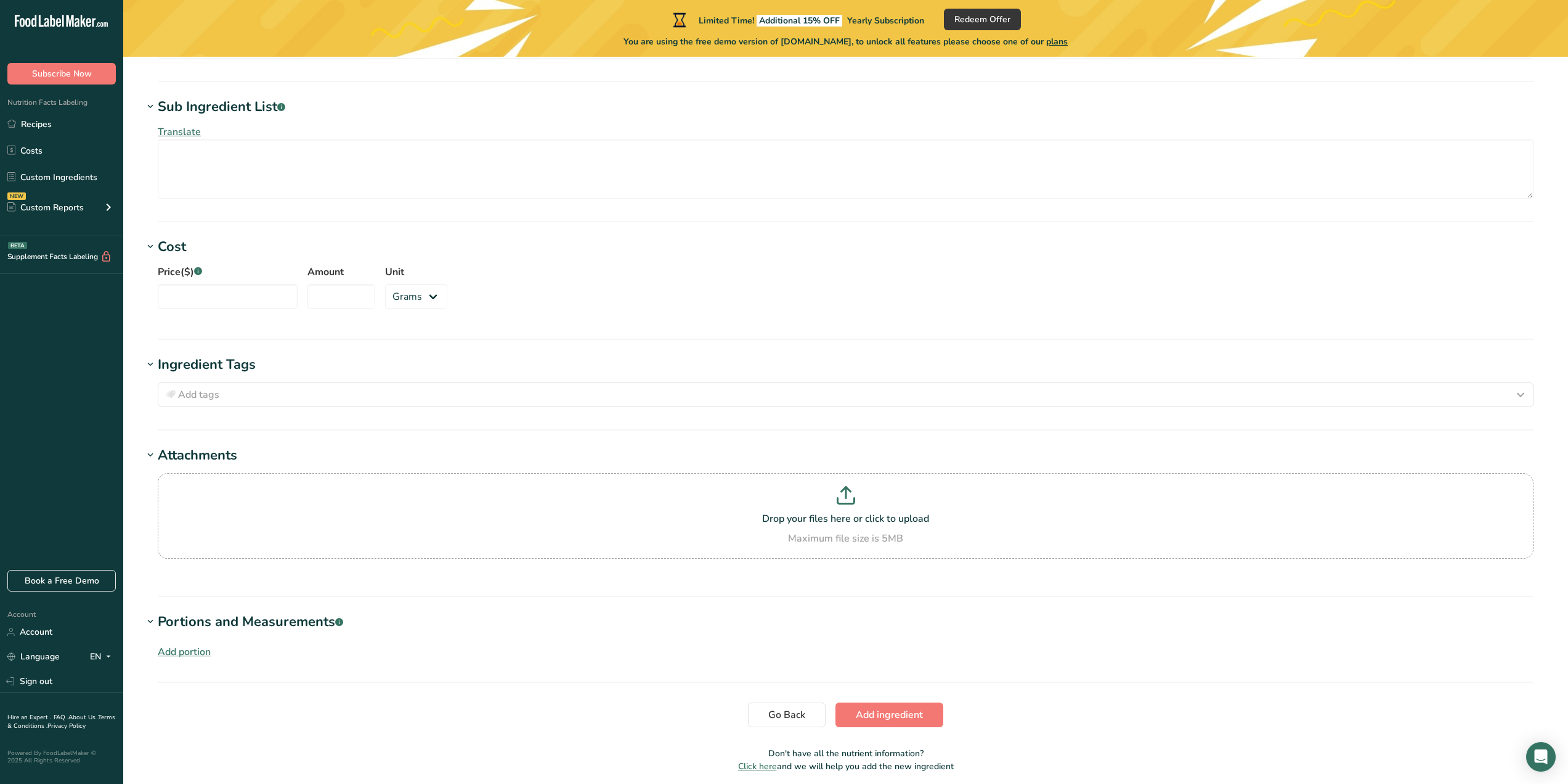
scroll to position [943, 0]
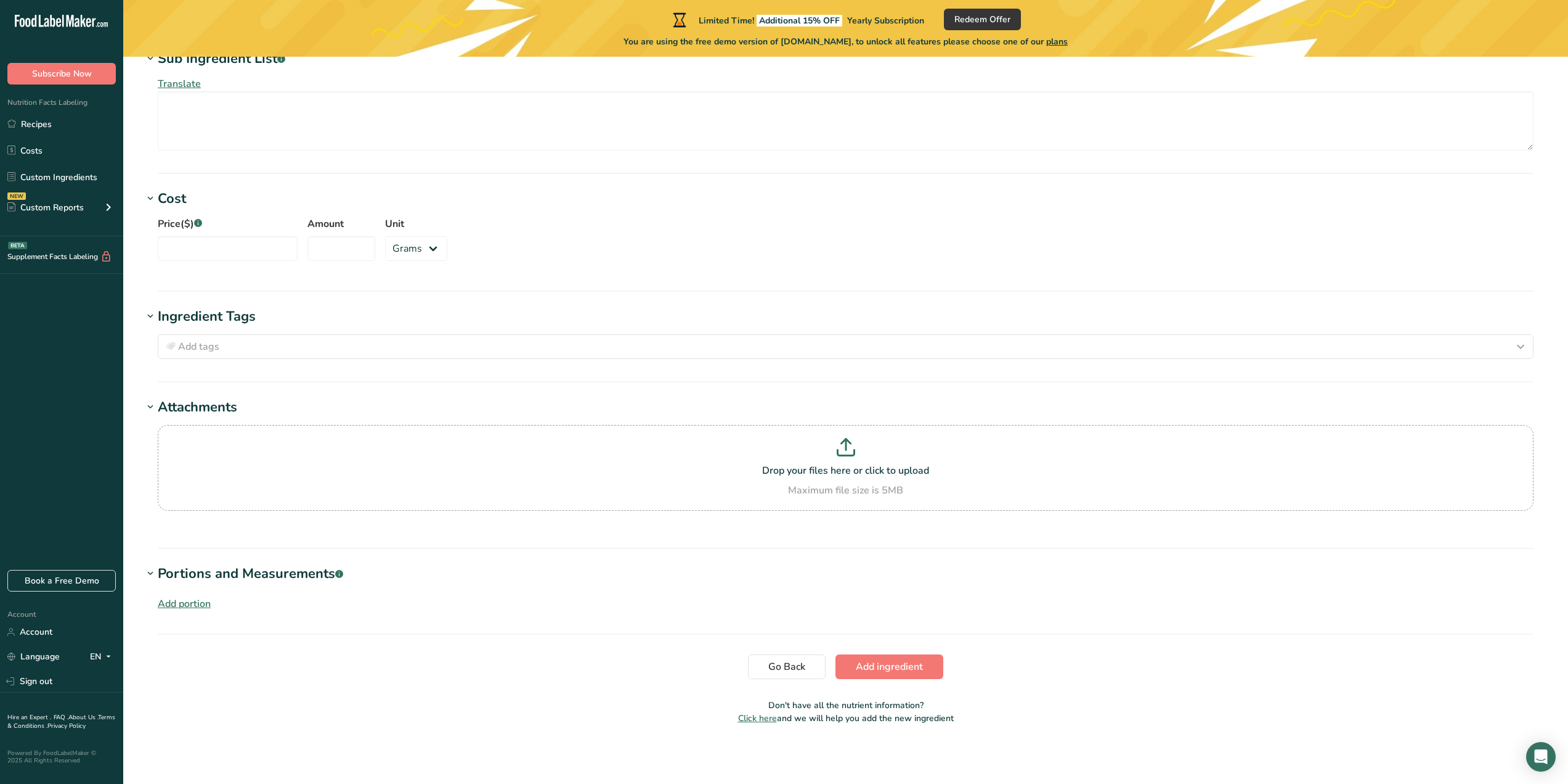
click at [206, 606] on div "Add portion" at bounding box center [184, 603] width 53 height 14
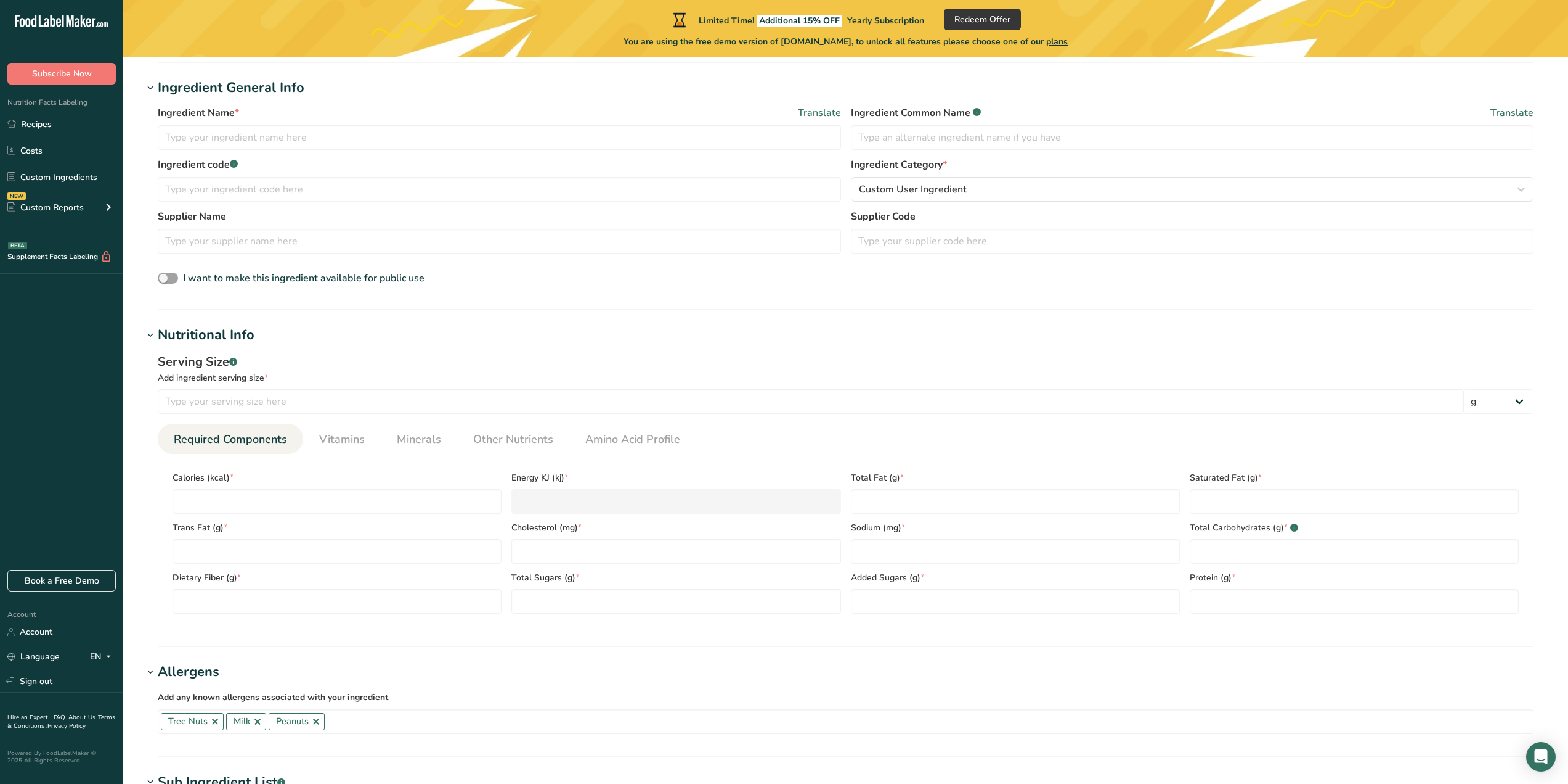
scroll to position [203, 0]
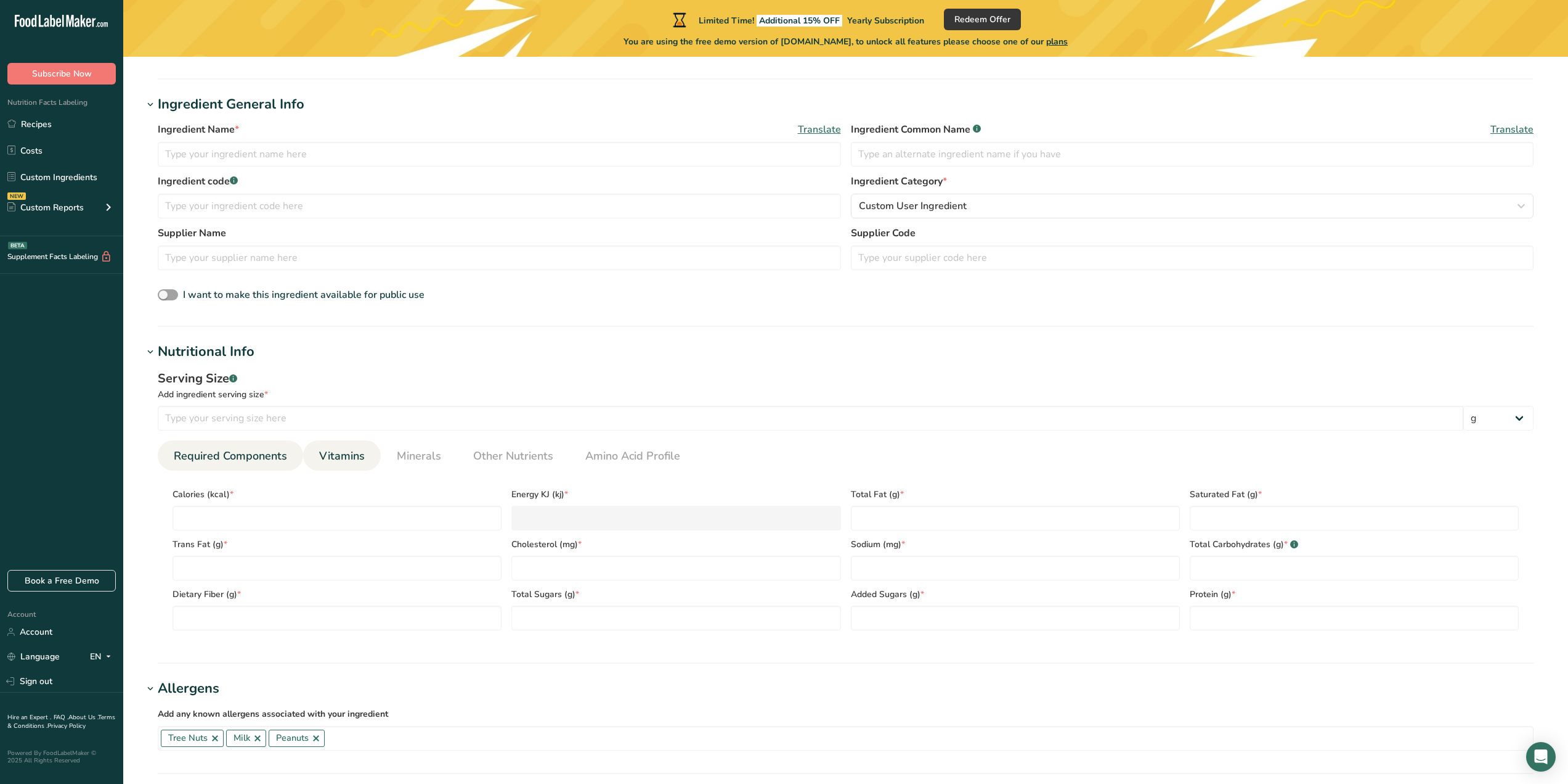
click at [355, 455] on span "Vitamins" at bounding box center [342, 455] width 46 height 16
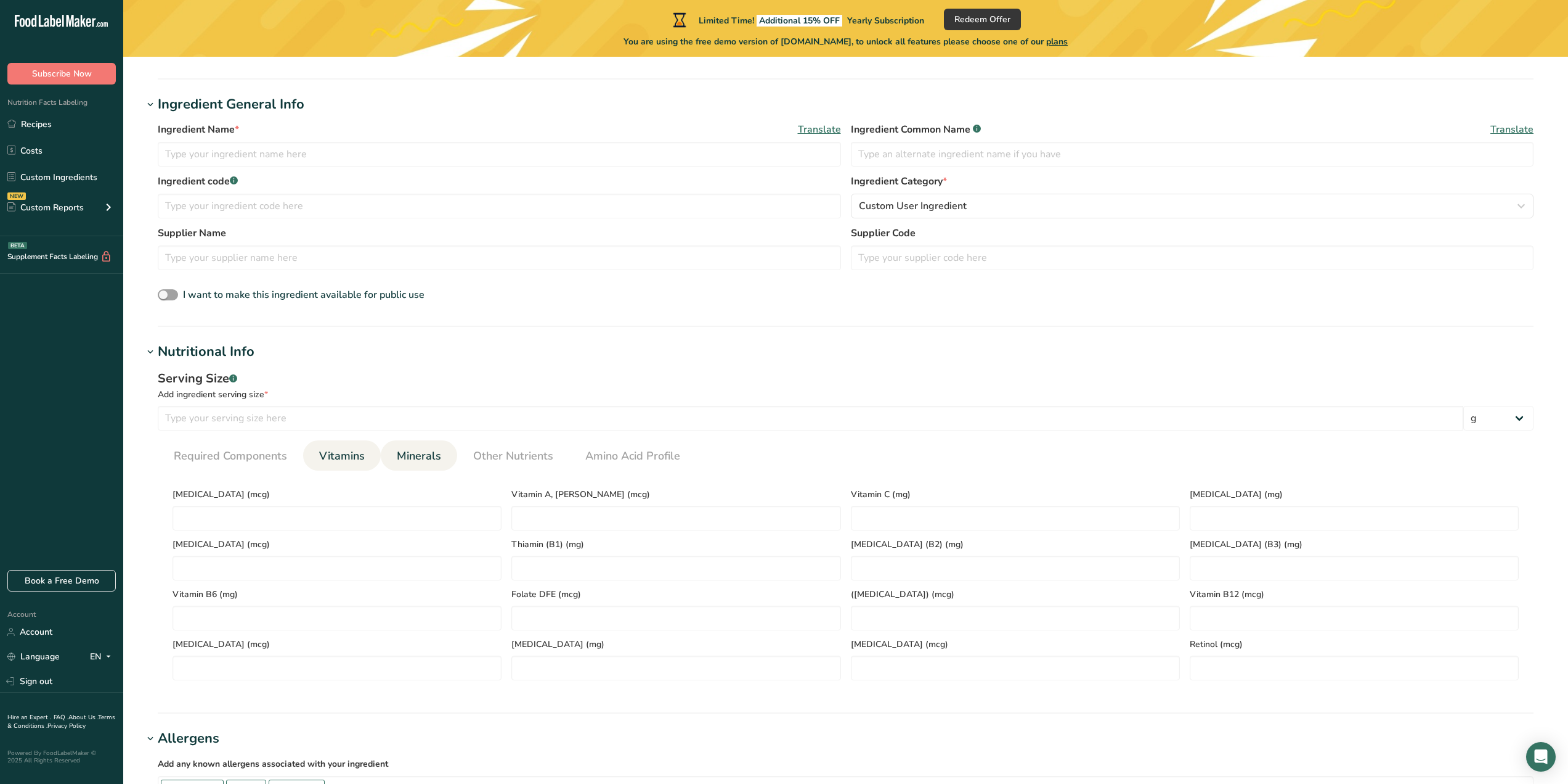
click at [419, 455] on span "Minerals" at bounding box center [418, 455] width 44 height 16
click at [515, 458] on span "Other Nutrients" at bounding box center [513, 455] width 80 height 16
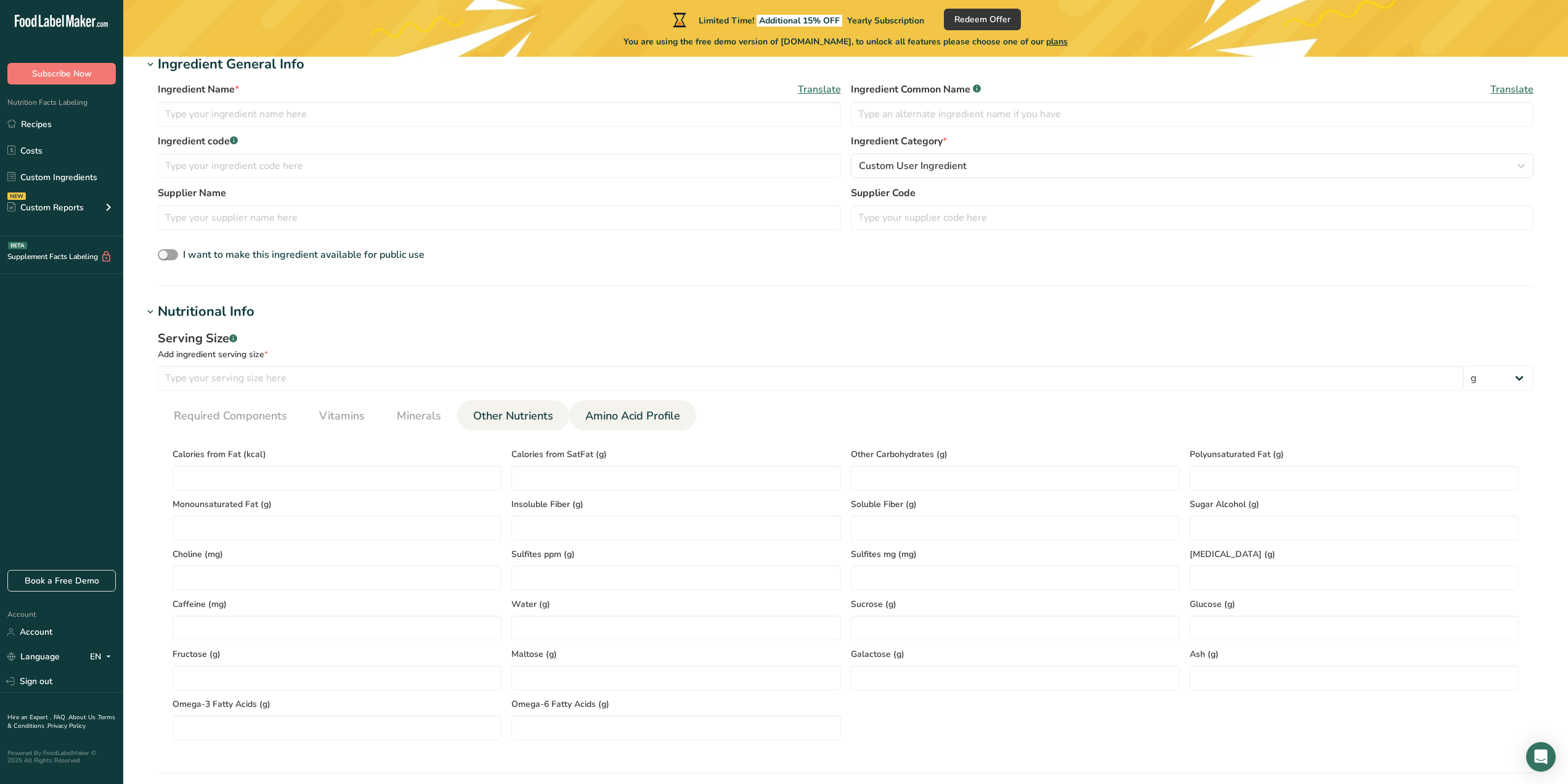
scroll to position [266, 0]
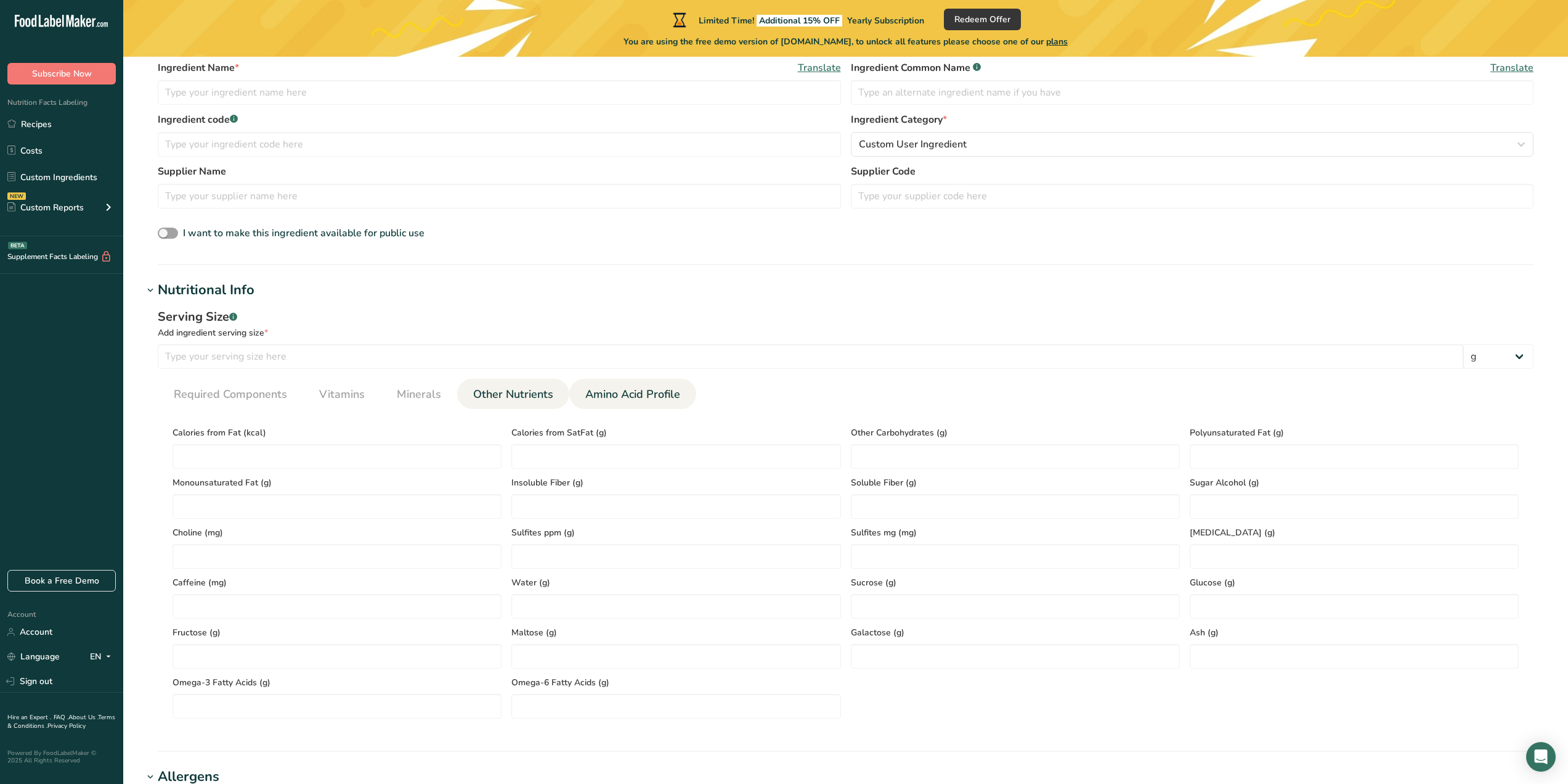
click at [617, 401] on span "Amino Acid Profile" at bounding box center [632, 394] width 94 height 16
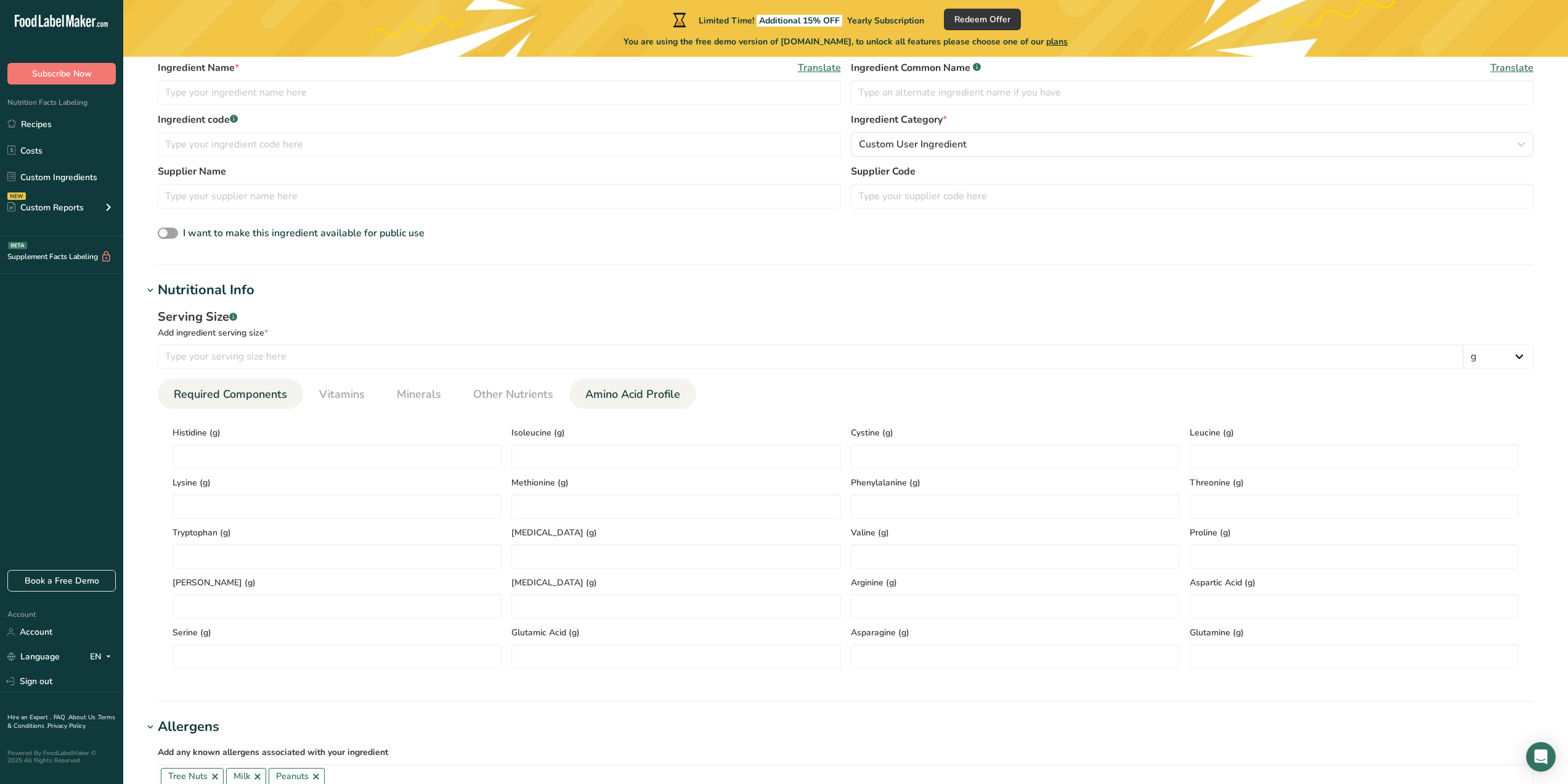
click at [192, 396] on span "Required Components" at bounding box center [230, 394] width 113 height 16
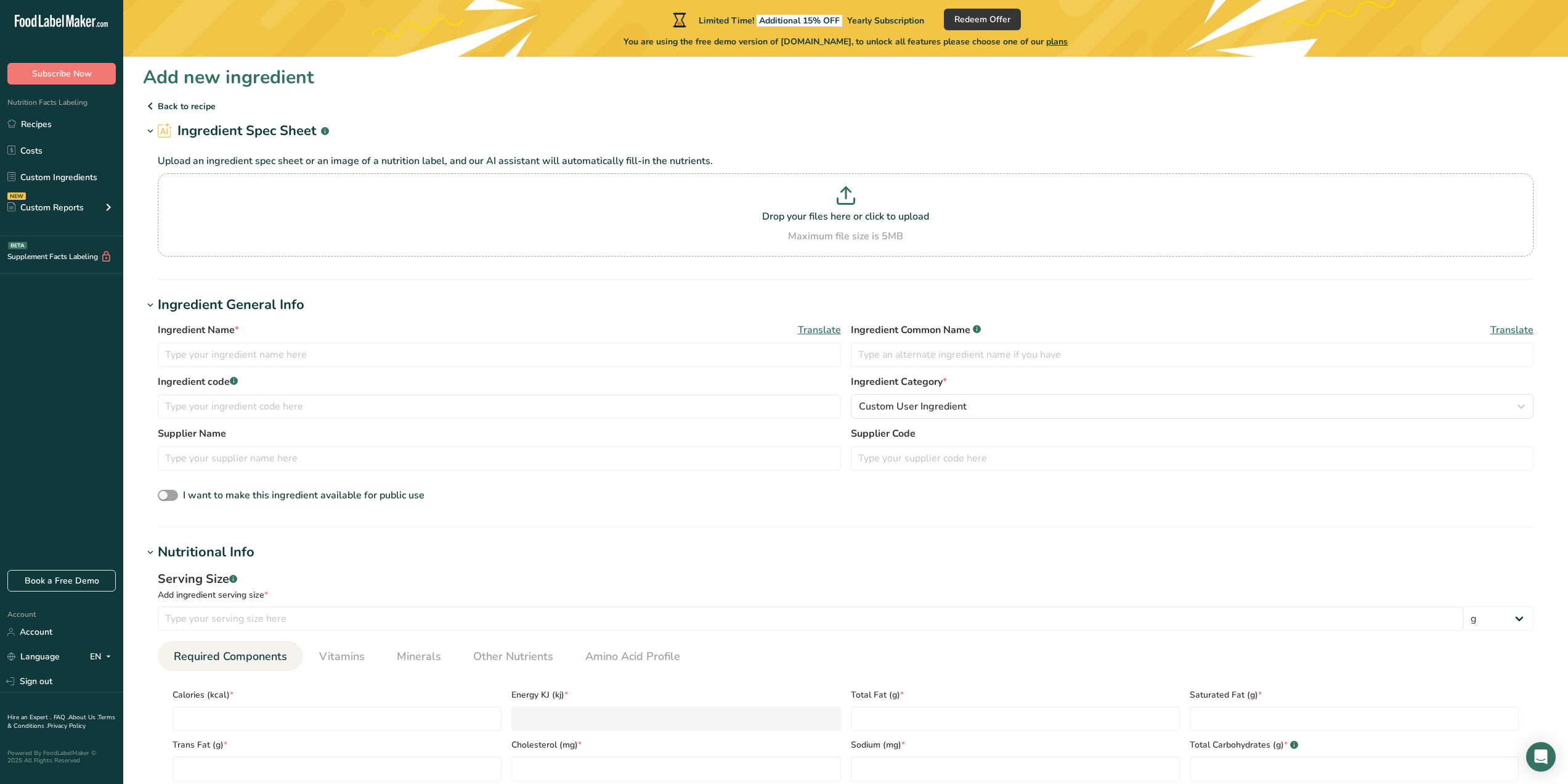
scroll to position [0, 0]
click at [557, 410] on input "text" at bounding box center [499, 409] width 684 height 24
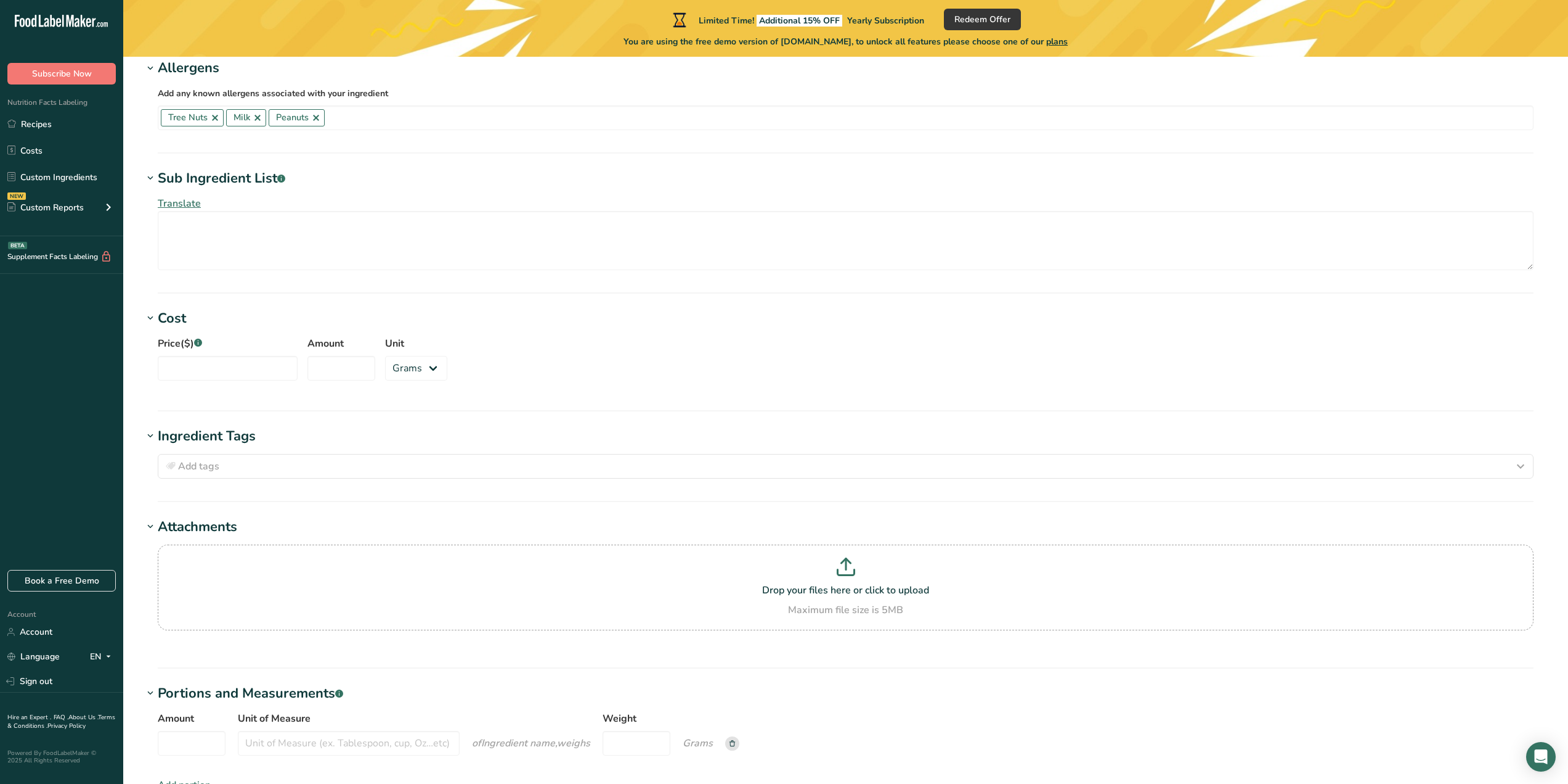
scroll to position [801, 0]
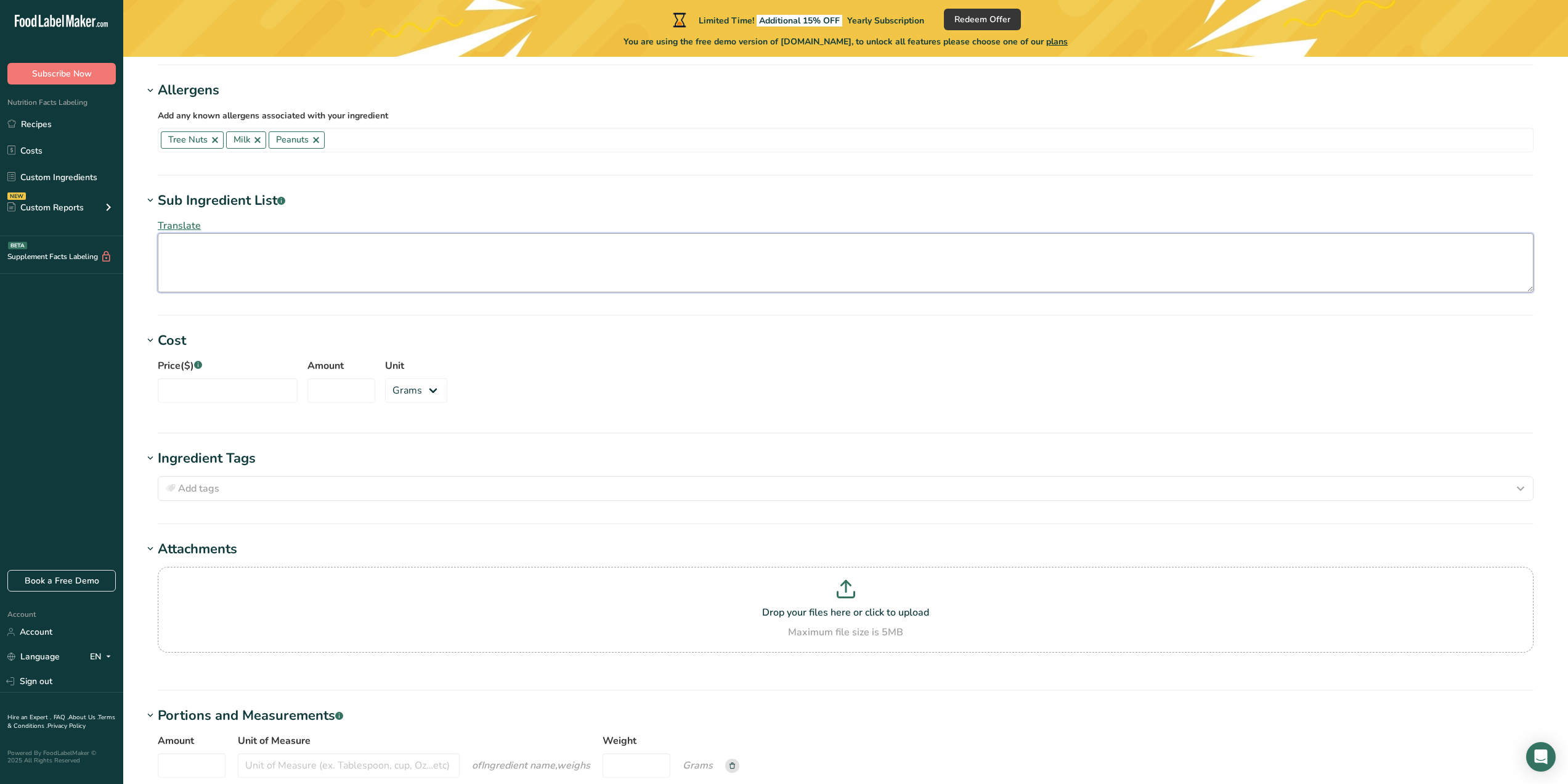
click at [529, 254] on textarea at bounding box center [846, 263] width 1376 height 59
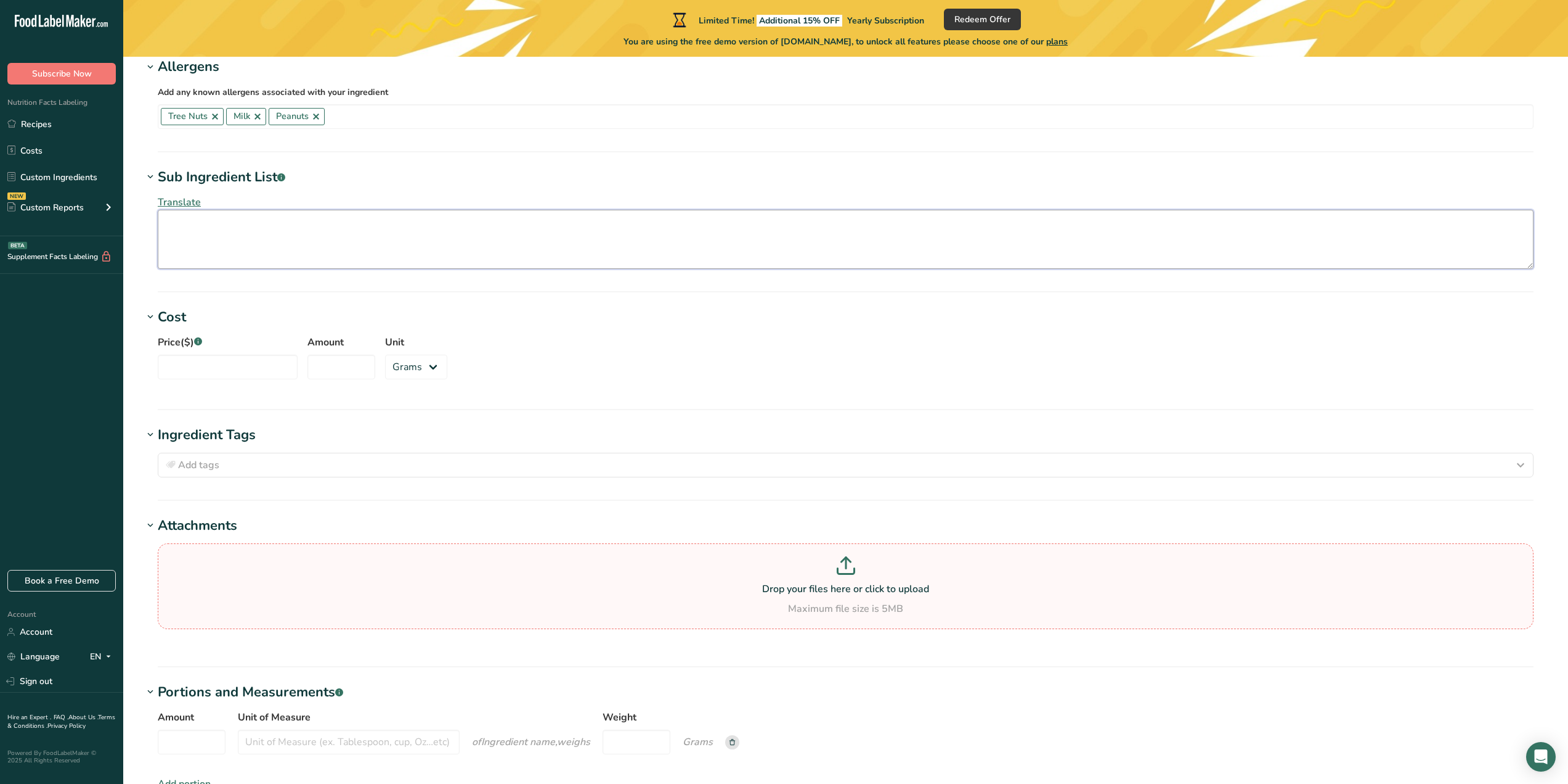
scroll to position [1005, 0]
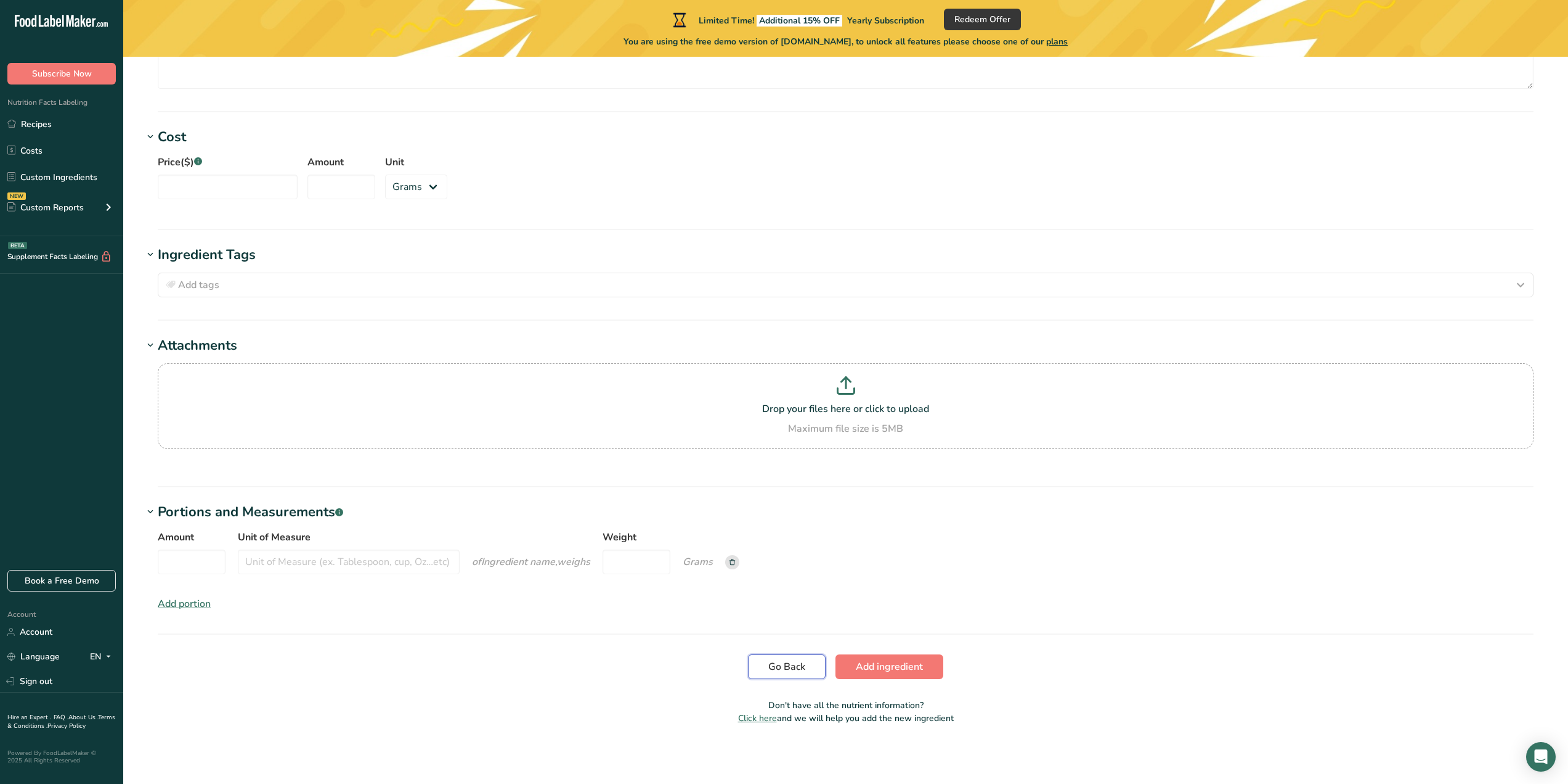
click at [785, 669] on span "Go Back" at bounding box center [786, 666] width 37 height 14
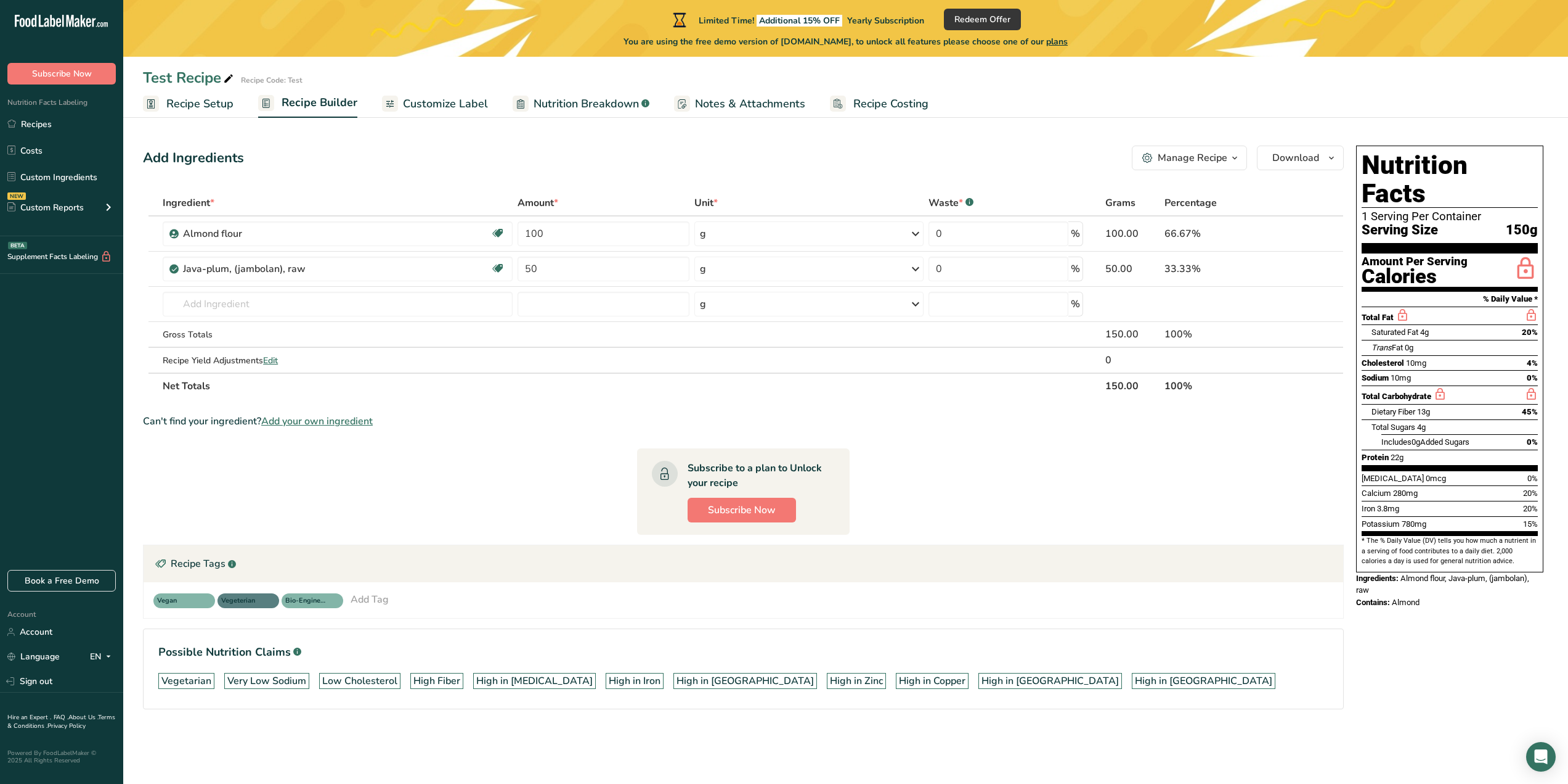
click at [437, 109] on span "Customize Label" at bounding box center [445, 104] width 85 height 16
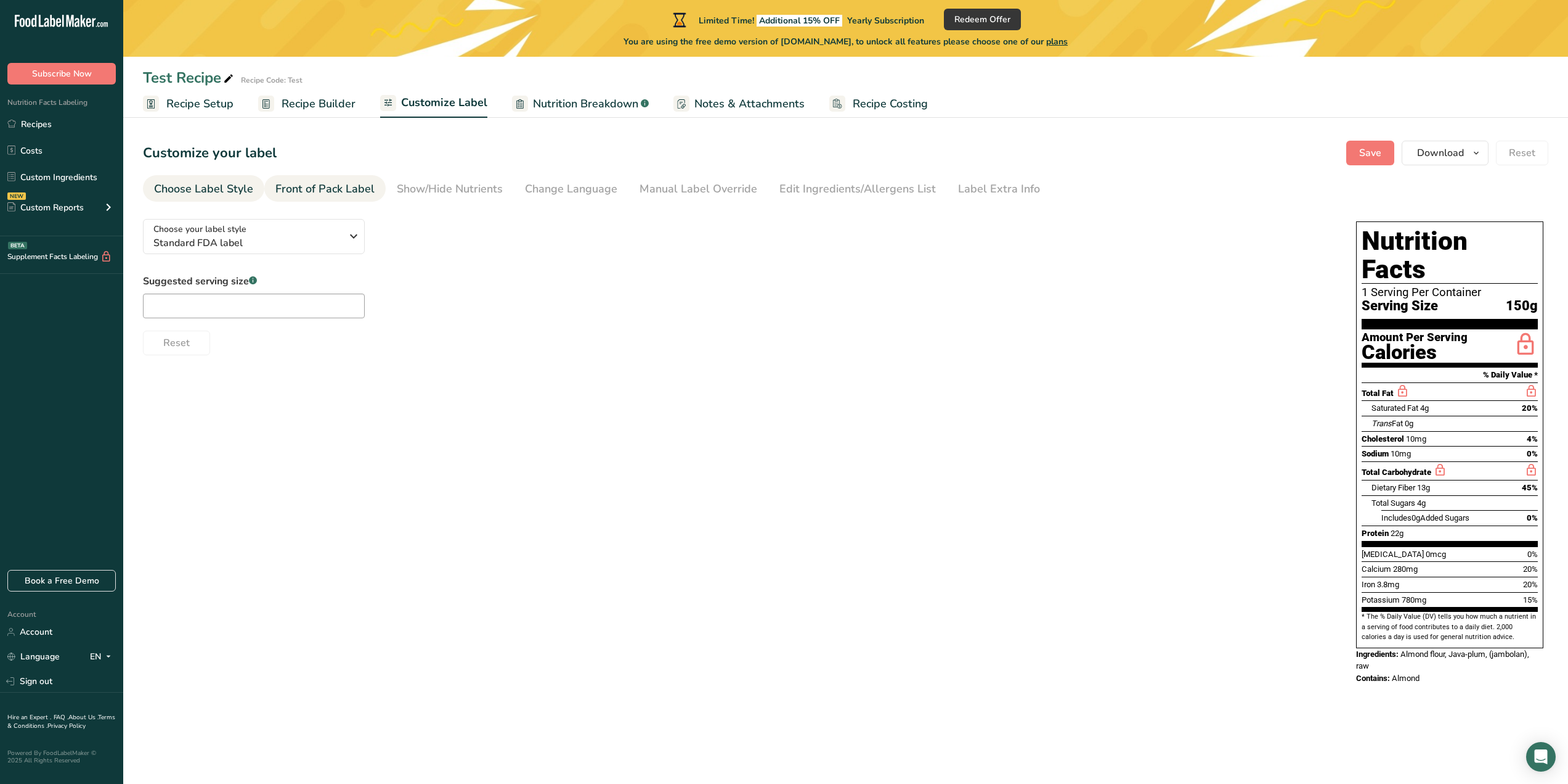
click at [330, 198] on link "Front of Pack Label" at bounding box center [325, 189] width 99 height 28
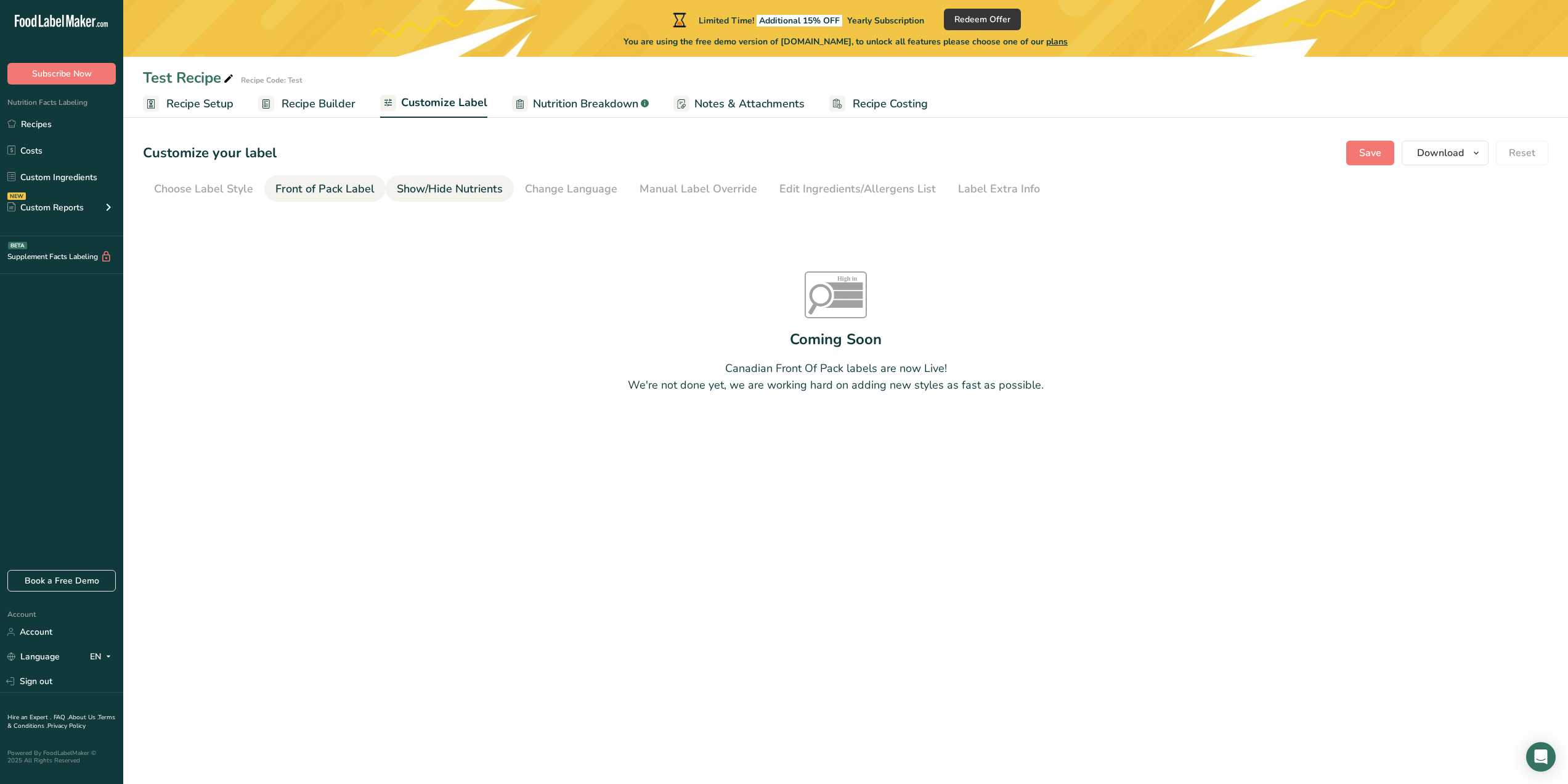
click at [441, 194] on div "Show/Hide Nutrients" at bounding box center [450, 189] width 106 height 16
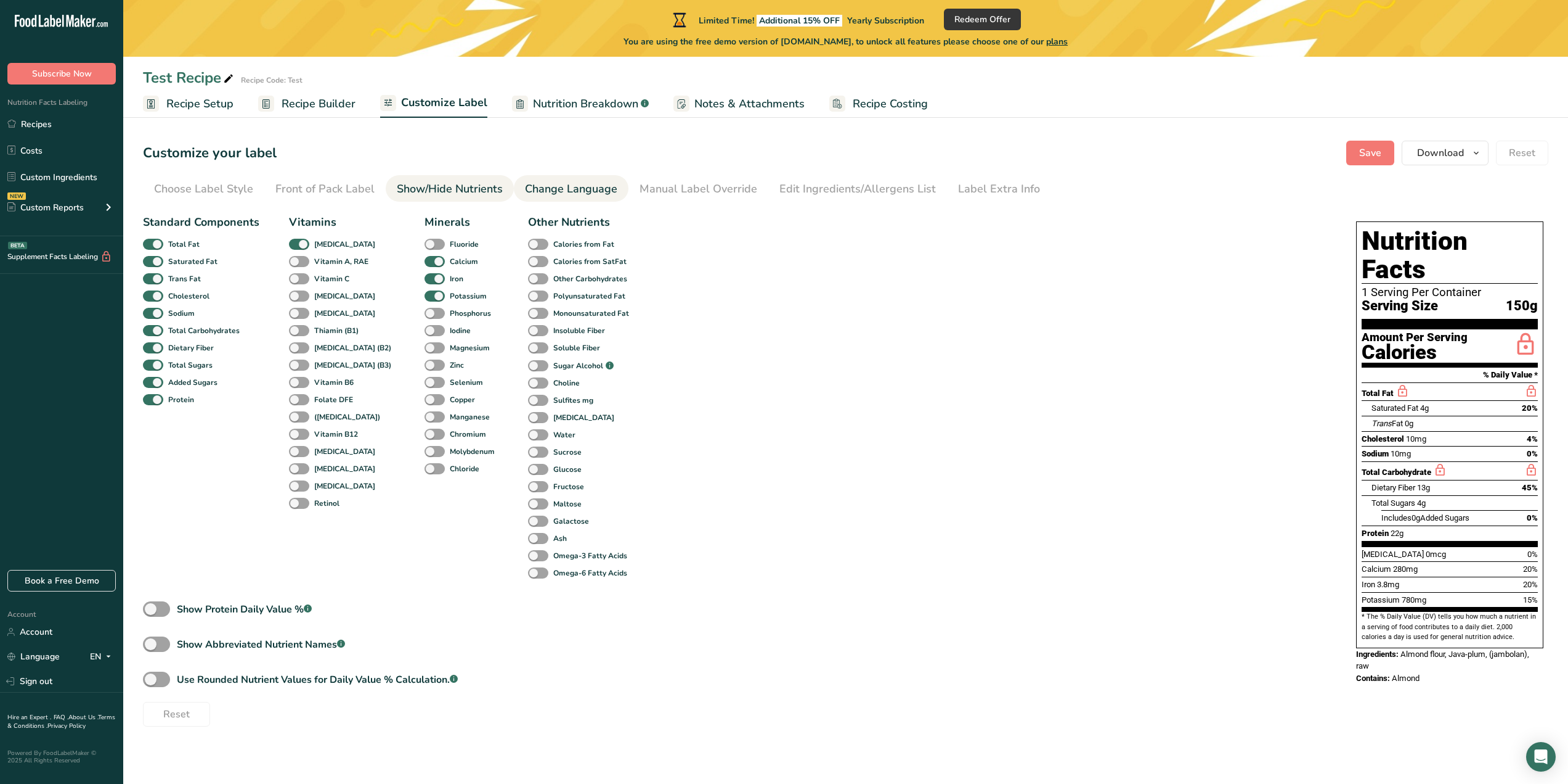
click at [559, 189] on div "Change Language" at bounding box center [571, 189] width 93 height 16
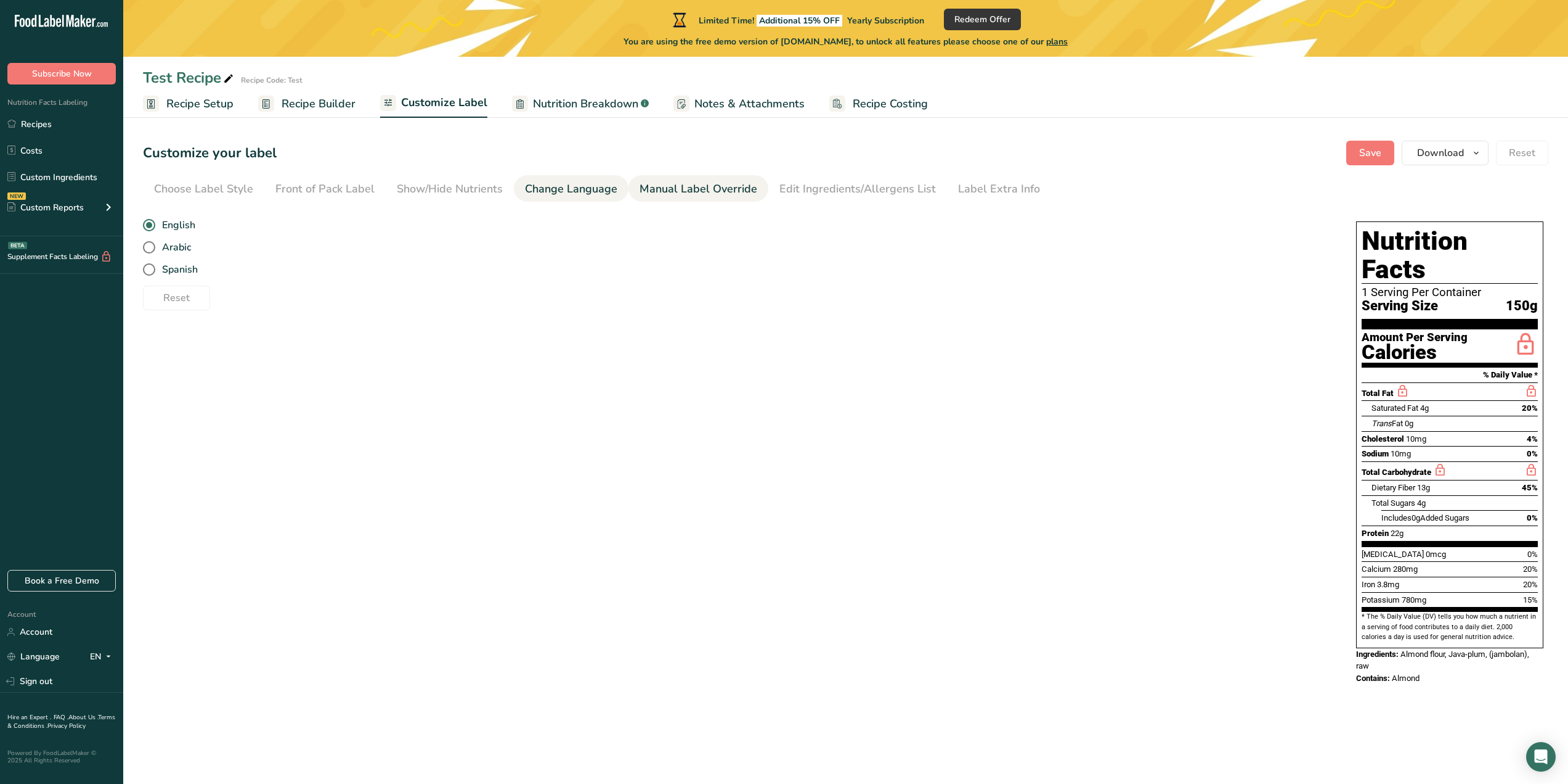
click at [676, 189] on div "Manual Label Override" at bounding box center [698, 189] width 118 height 16
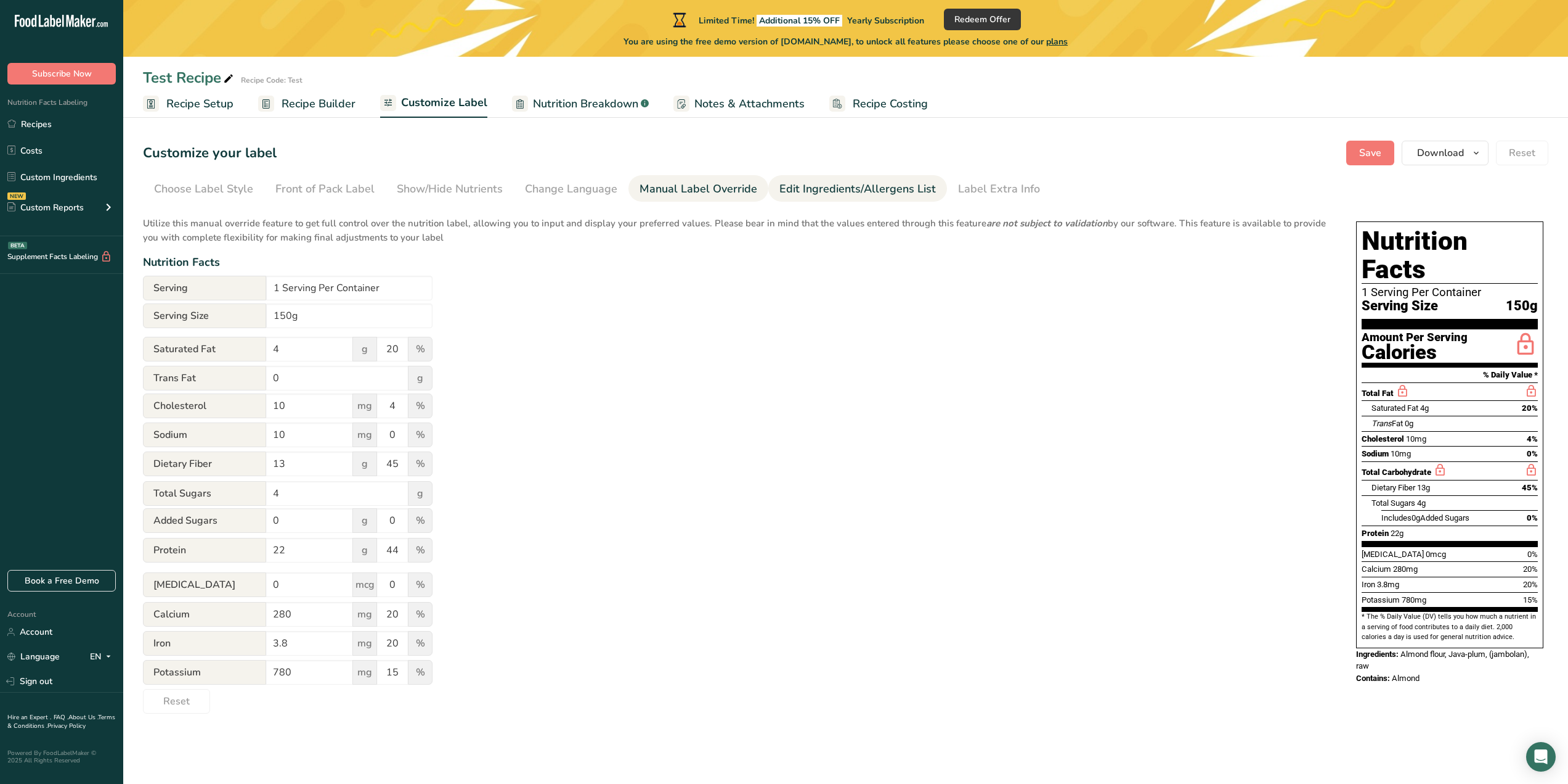
click at [802, 193] on div "Edit Ingredients/Allergens List" at bounding box center [858, 189] width 157 height 16
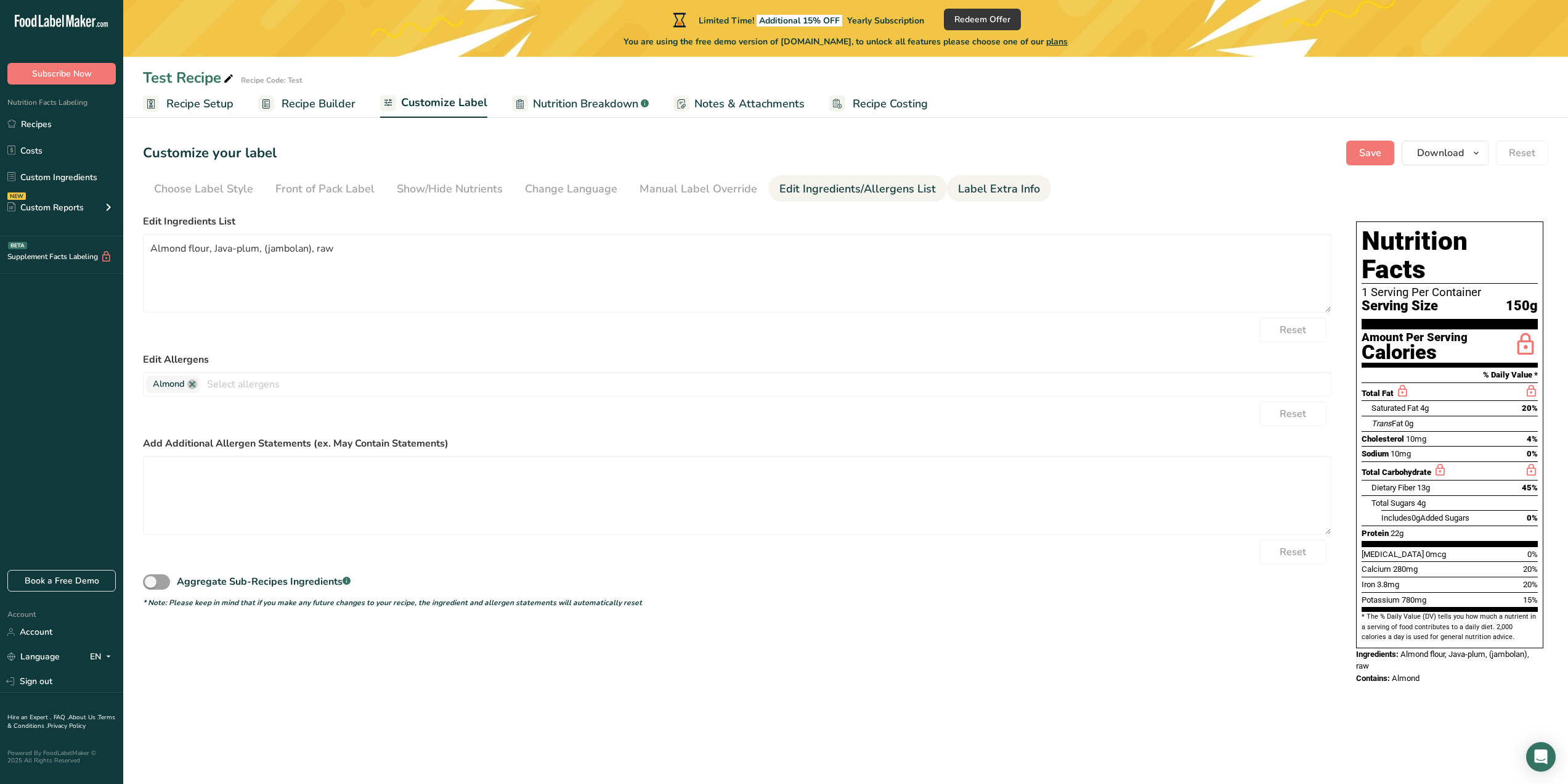
click at [971, 184] on div "Label Extra Info" at bounding box center [999, 189] width 82 height 16
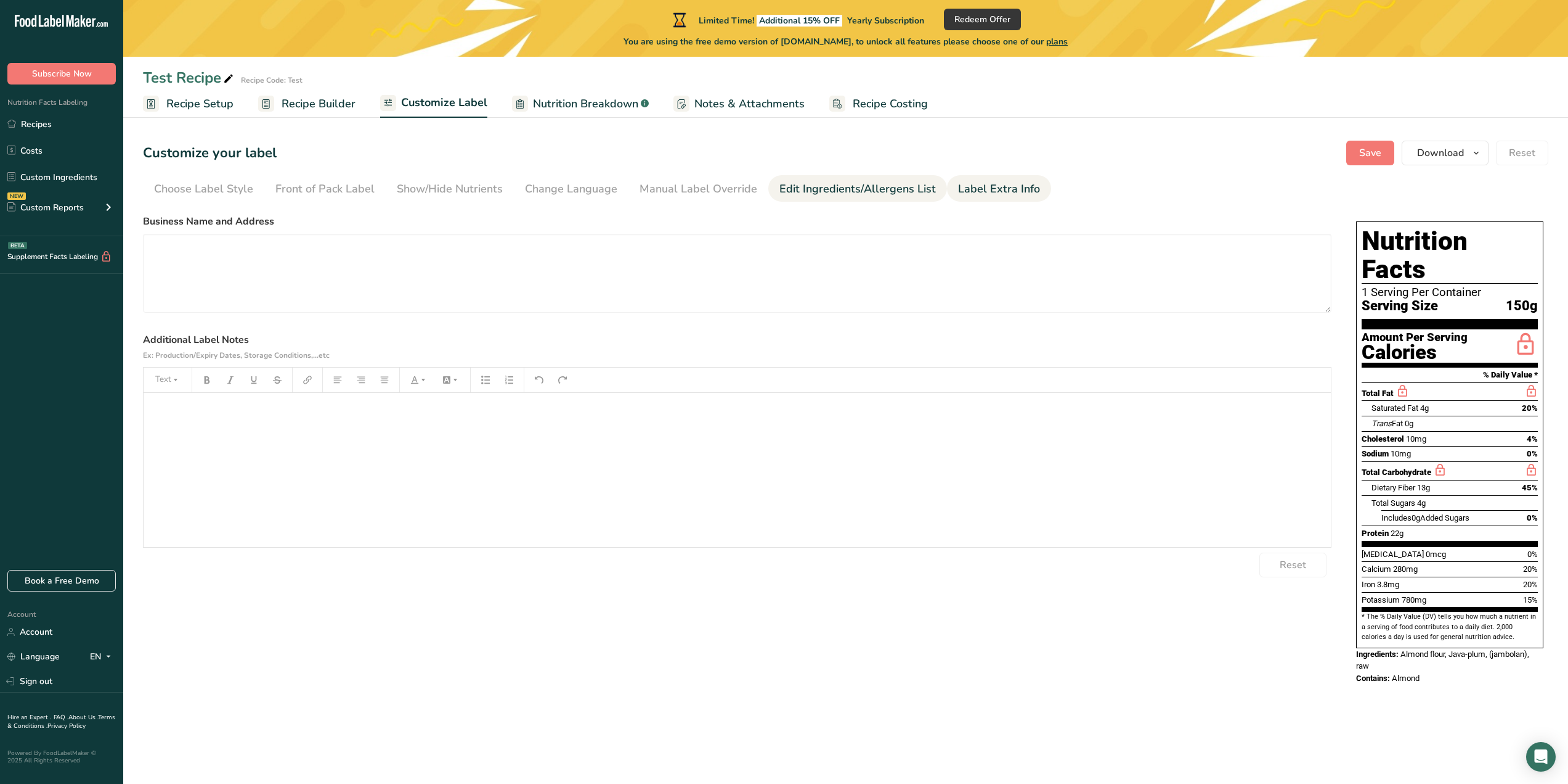
click at [861, 189] on div "Edit Ingredients/Allergens List" at bounding box center [858, 189] width 157 height 16
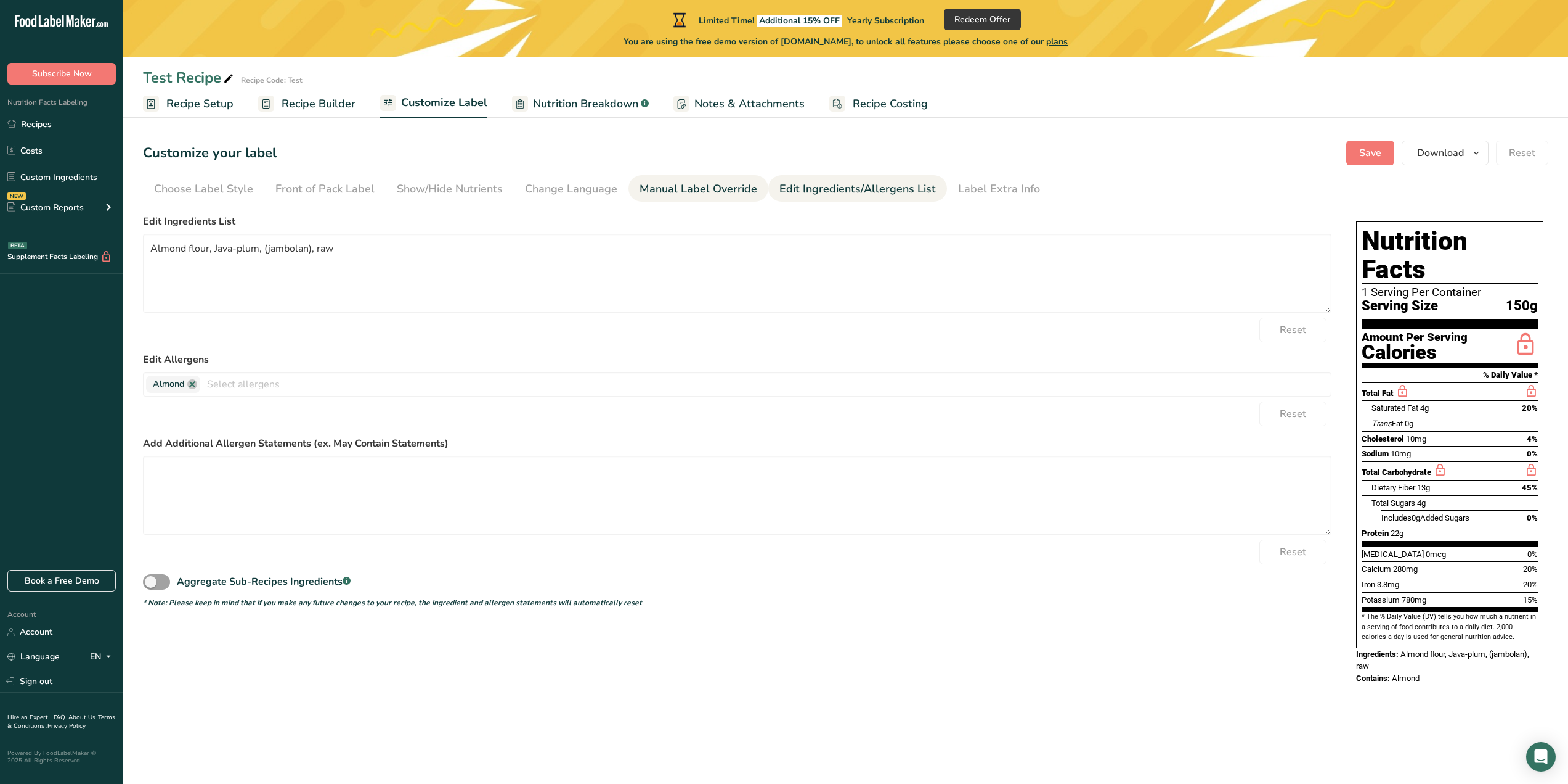
click at [666, 187] on div "Manual Label Override" at bounding box center [698, 189] width 118 height 16
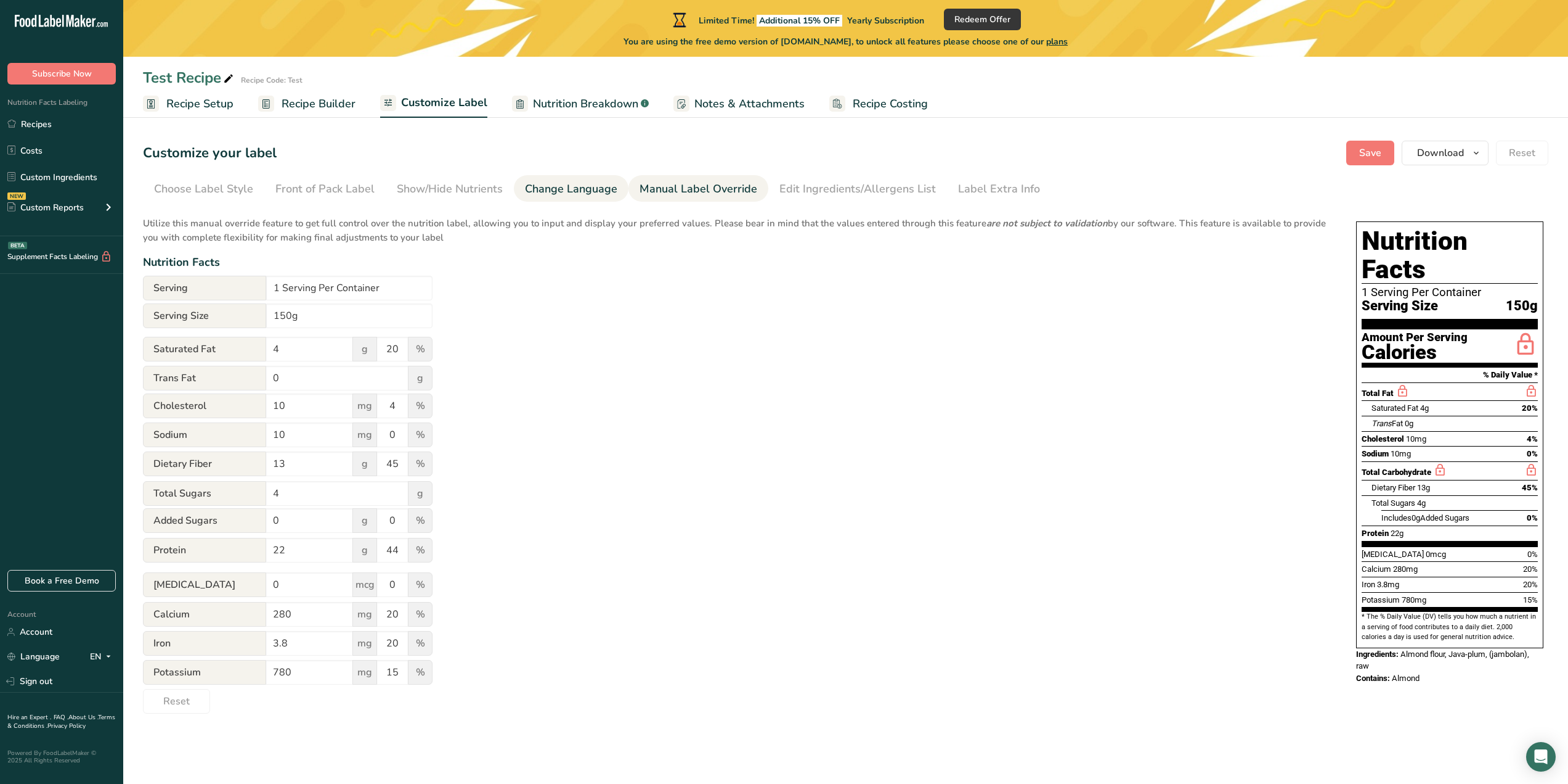
click at [541, 187] on div "Change Language" at bounding box center [571, 189] width 93 height 16
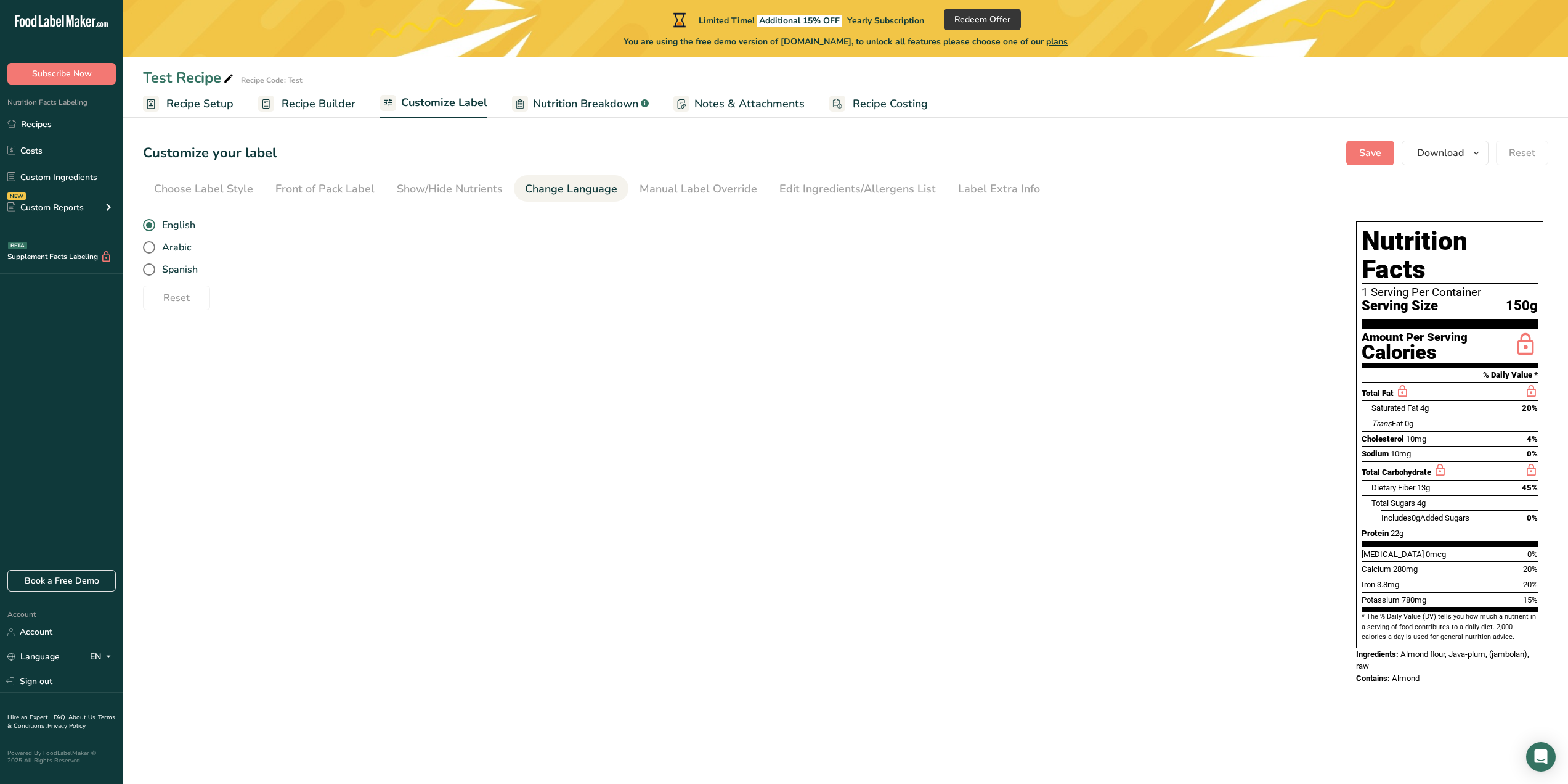
click at [537, 106] on span "Nutrition Breakdown" at bounding box center [586, 104] width 105 height 16
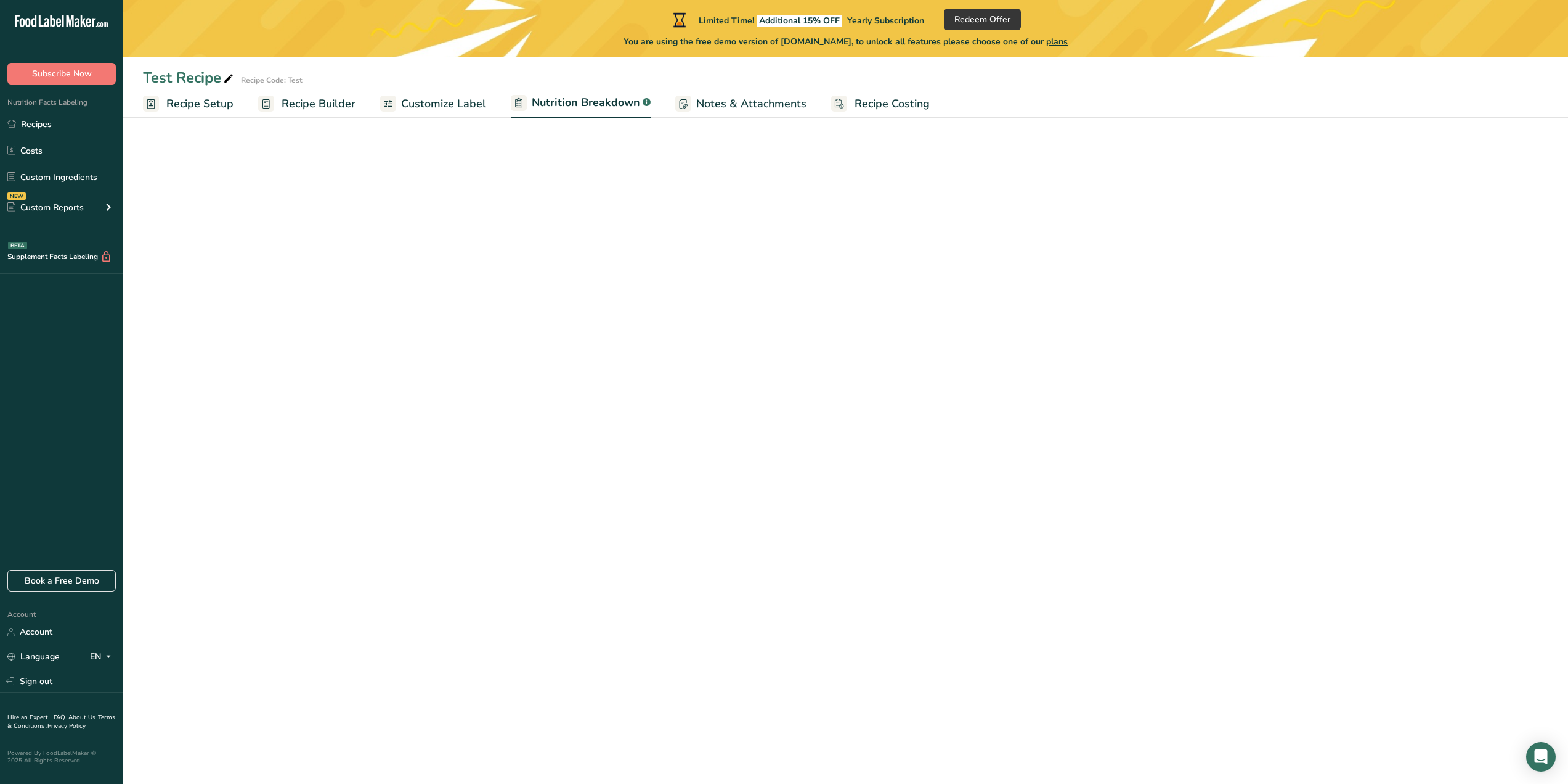
select select "Calories"
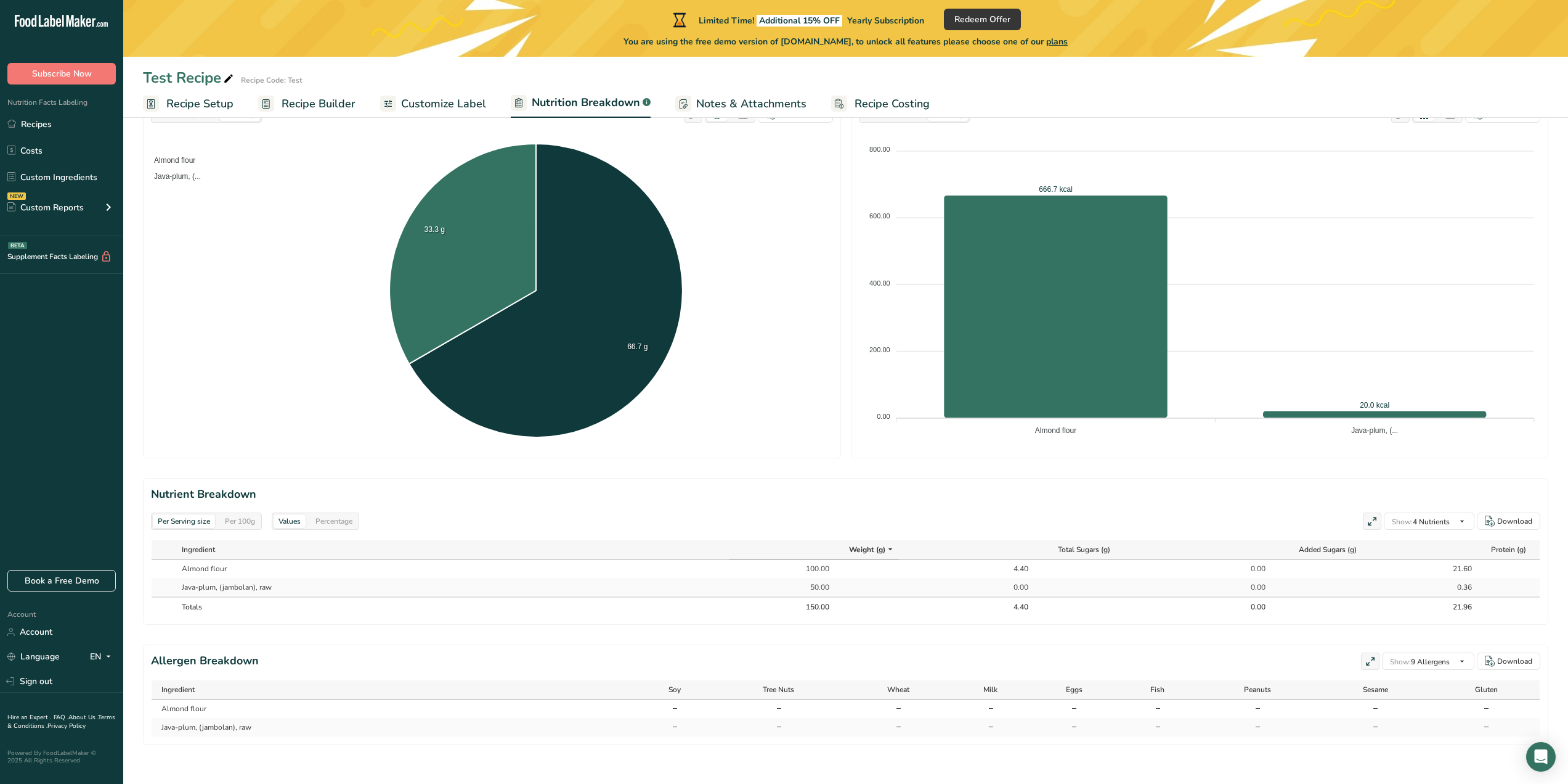
scroll to position [209, 0]
click at [757, 107] on span "Notes & Attachments" at bounding box center [751, 104] width 111 height 16
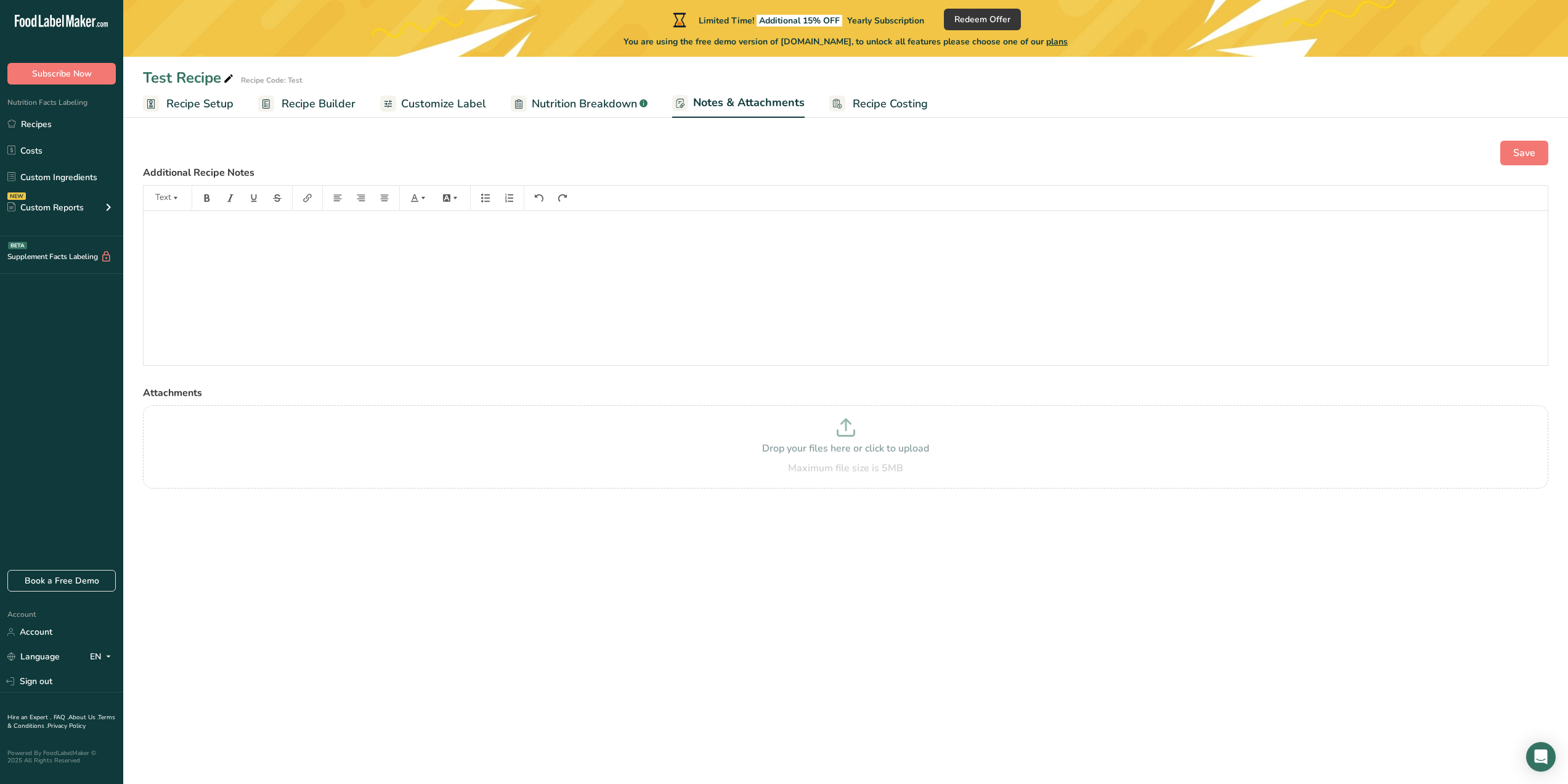
click at [869, 107] on span "Recipe Costing" at bounding box center [891, 104] width 76 height 16
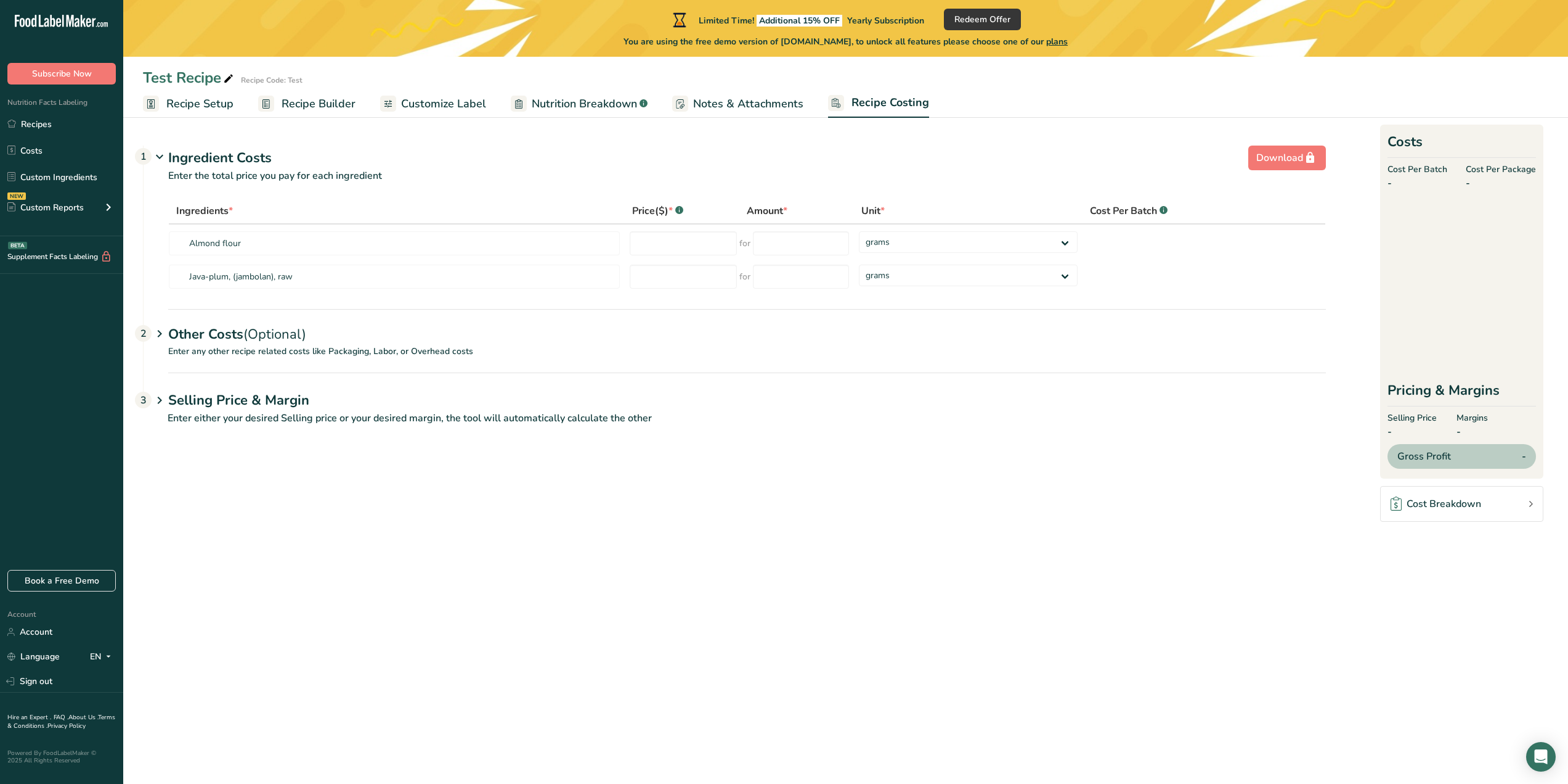
click at [322, 341] on div "Other Costs (Optional) 2" at bounding box center [747, 327] width 1158 height 36
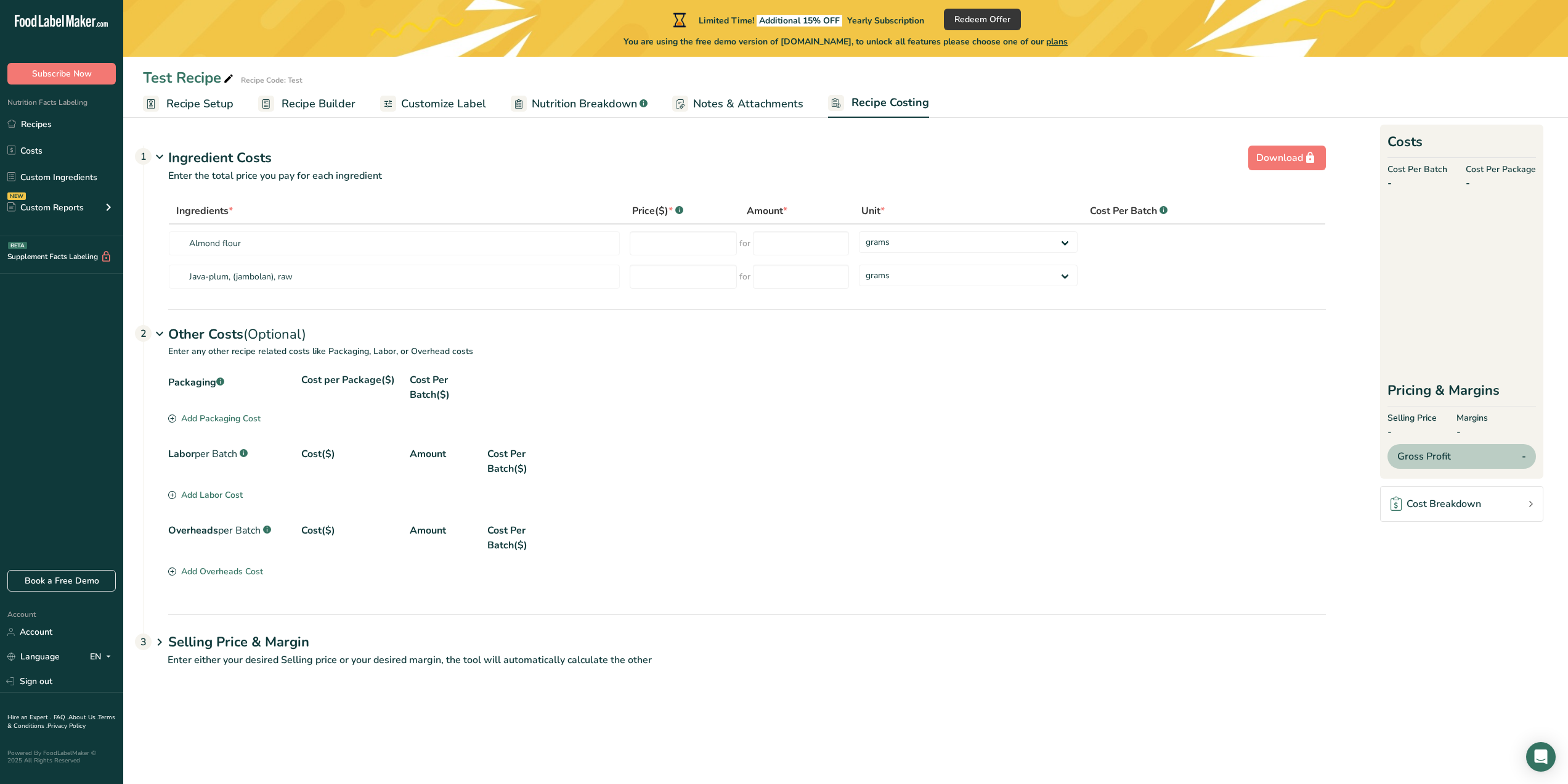
click at [387, 655] on p "Enter either your desired Selling price or your desired margin, the tool will a…" at bounding box center [734, 667] width 1183 height 30
click at [521, 178] on p "Enter the total price you pay for each ingredient" at bounding box center [735, 183] width 1182 height 30
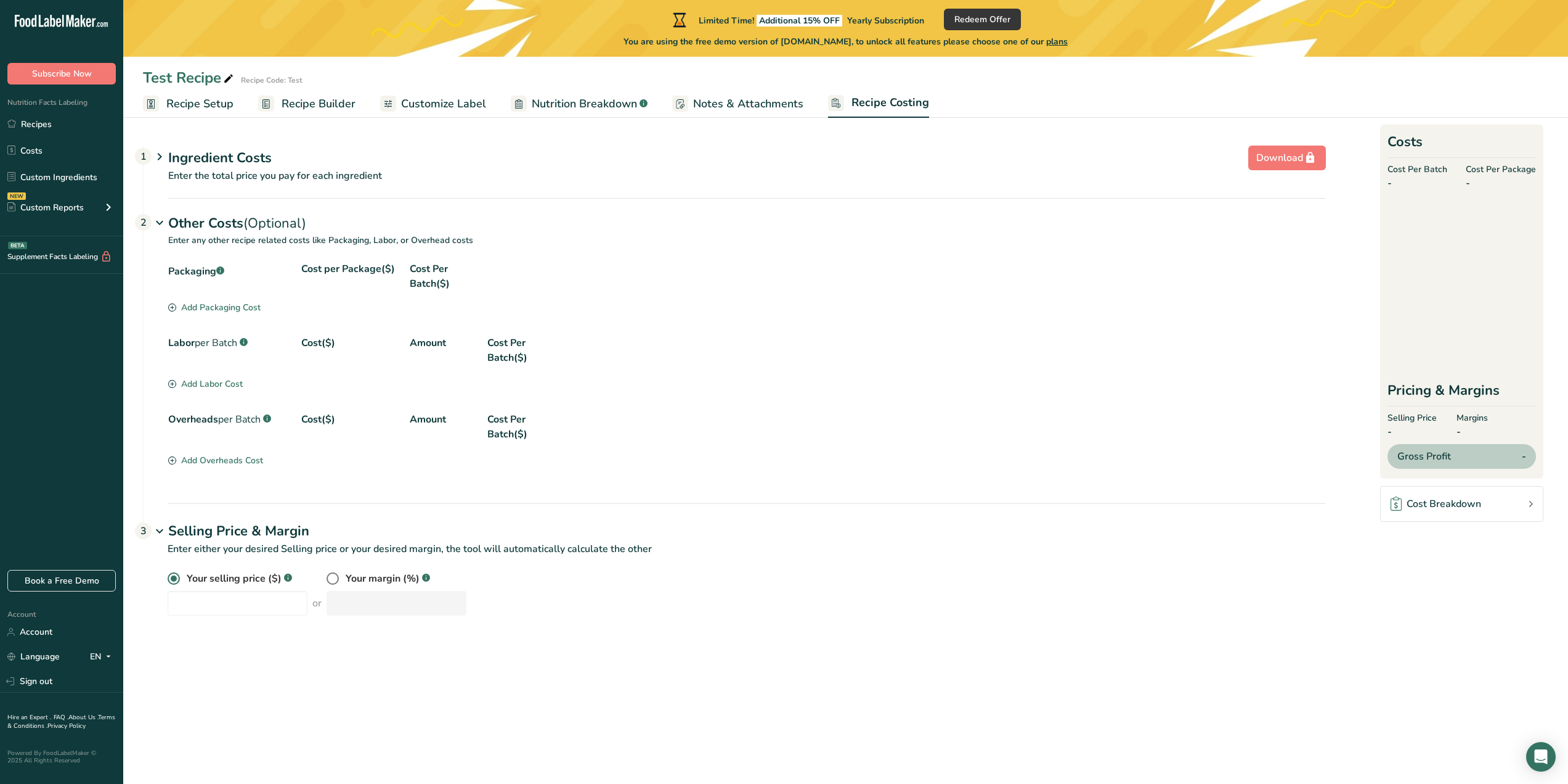
click at [437, 158] on div "Ingredient Costs 1" at bounding box center [747, 158] width 1158 height 21
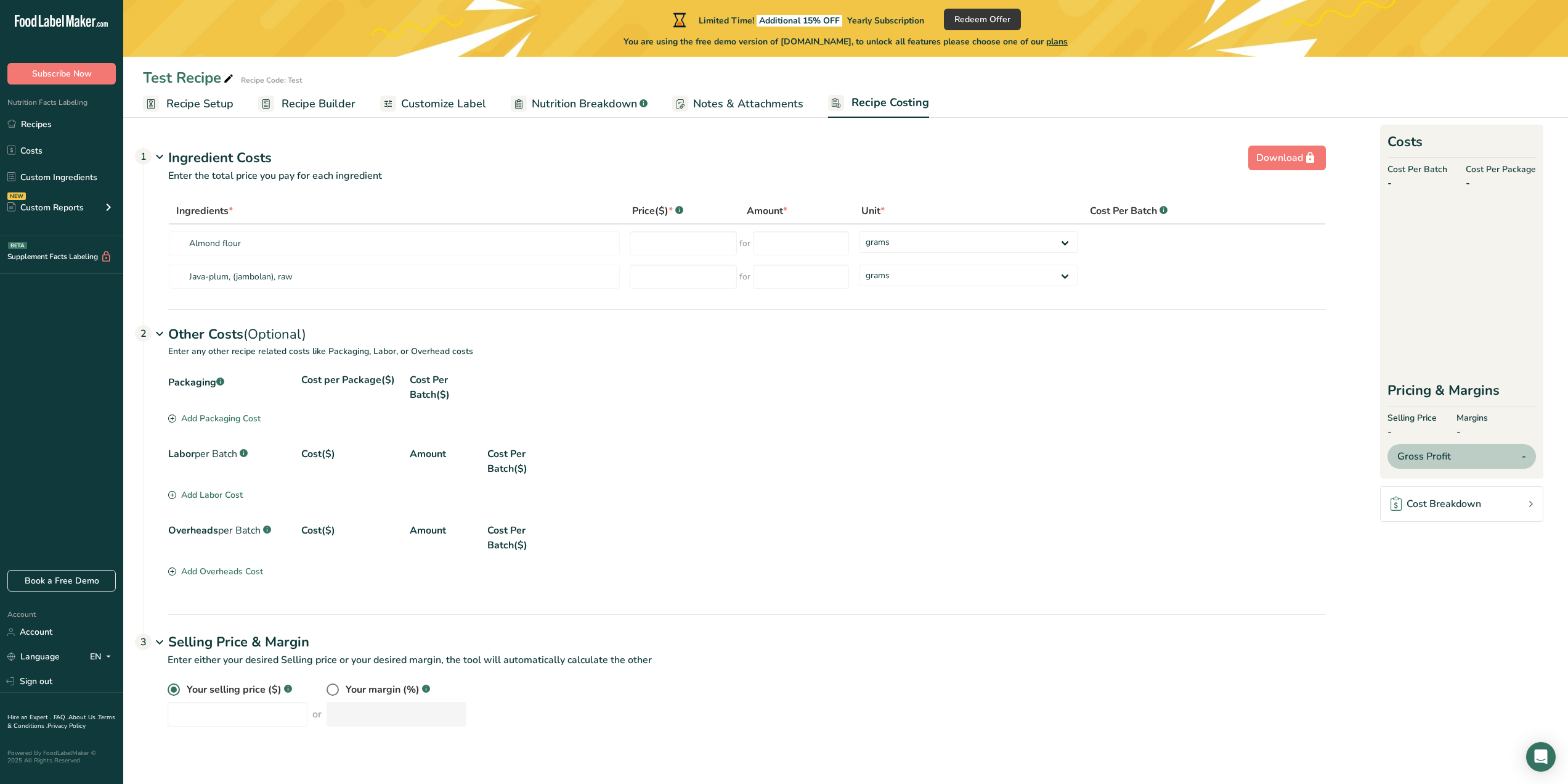
click at [704, 97] on span "Notes & Attachments" at bounding box center [748, 104] width 111 height 16
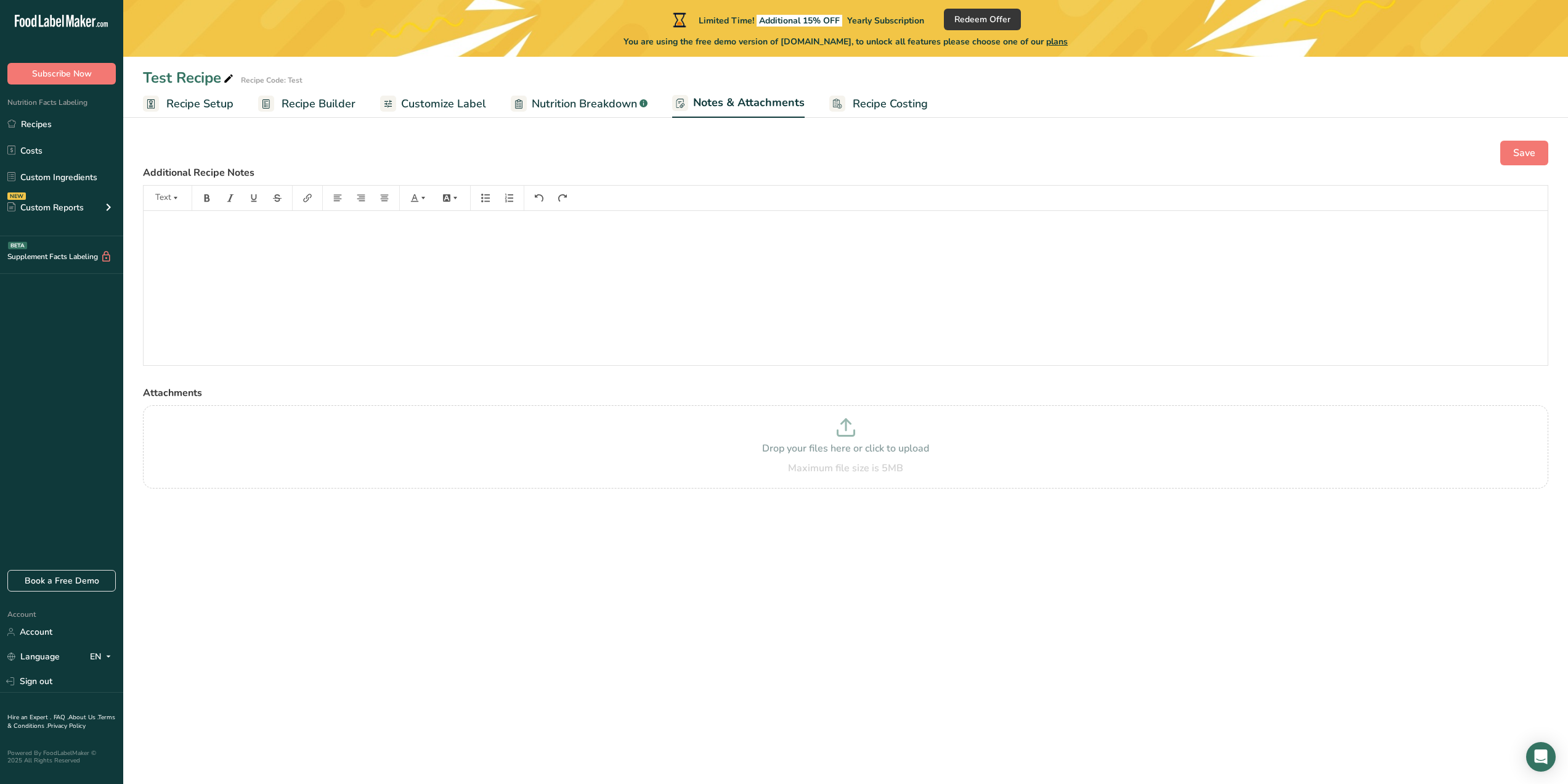
click at [584, 109] on span "Nutrition Breakdown" at bounding box center [584, 104] width 105 height 16
select select "Calories"
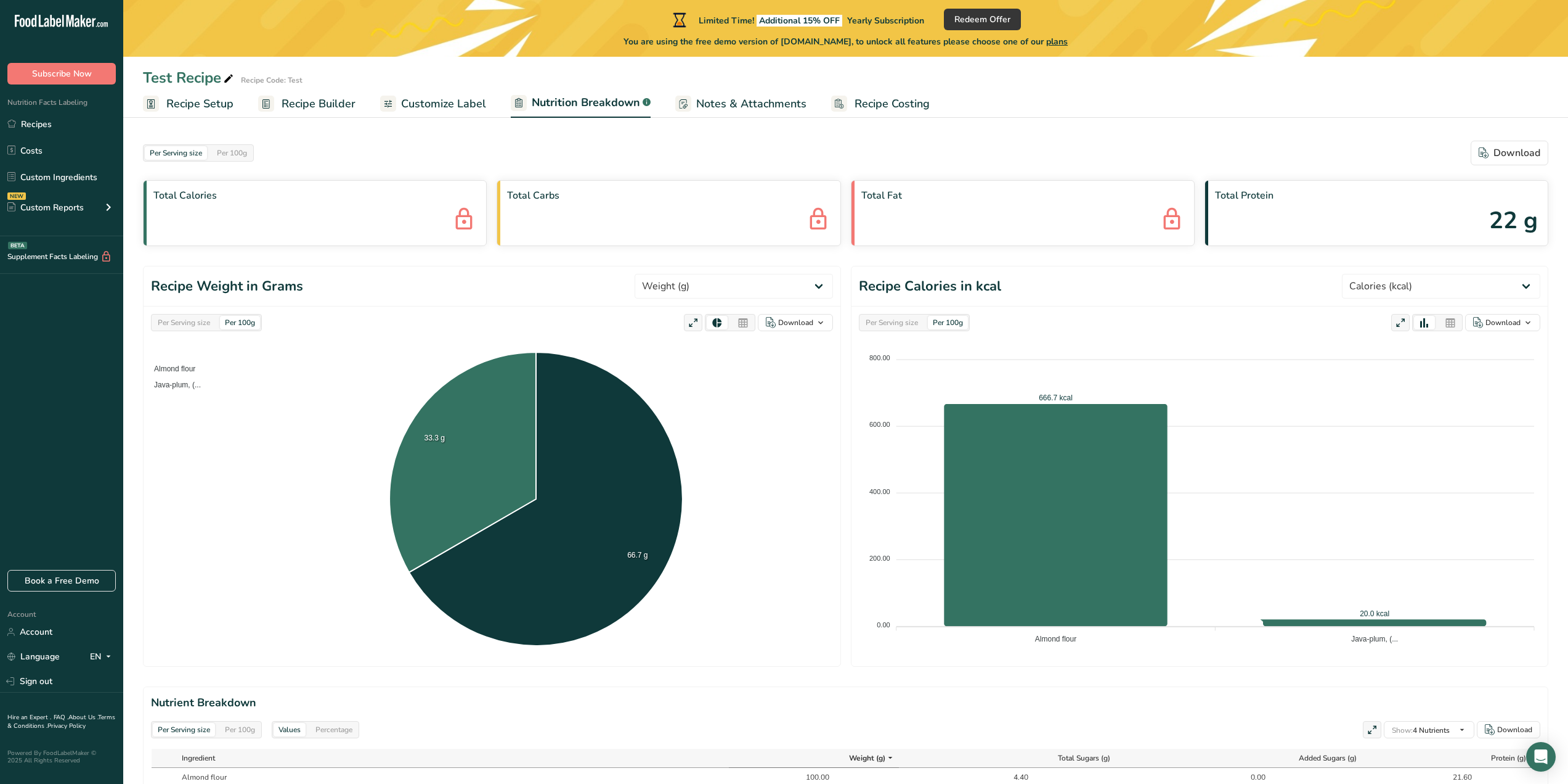
click at [449, 112] on span "Customize Label" at bounding box center [444, 104] width 85 height 16
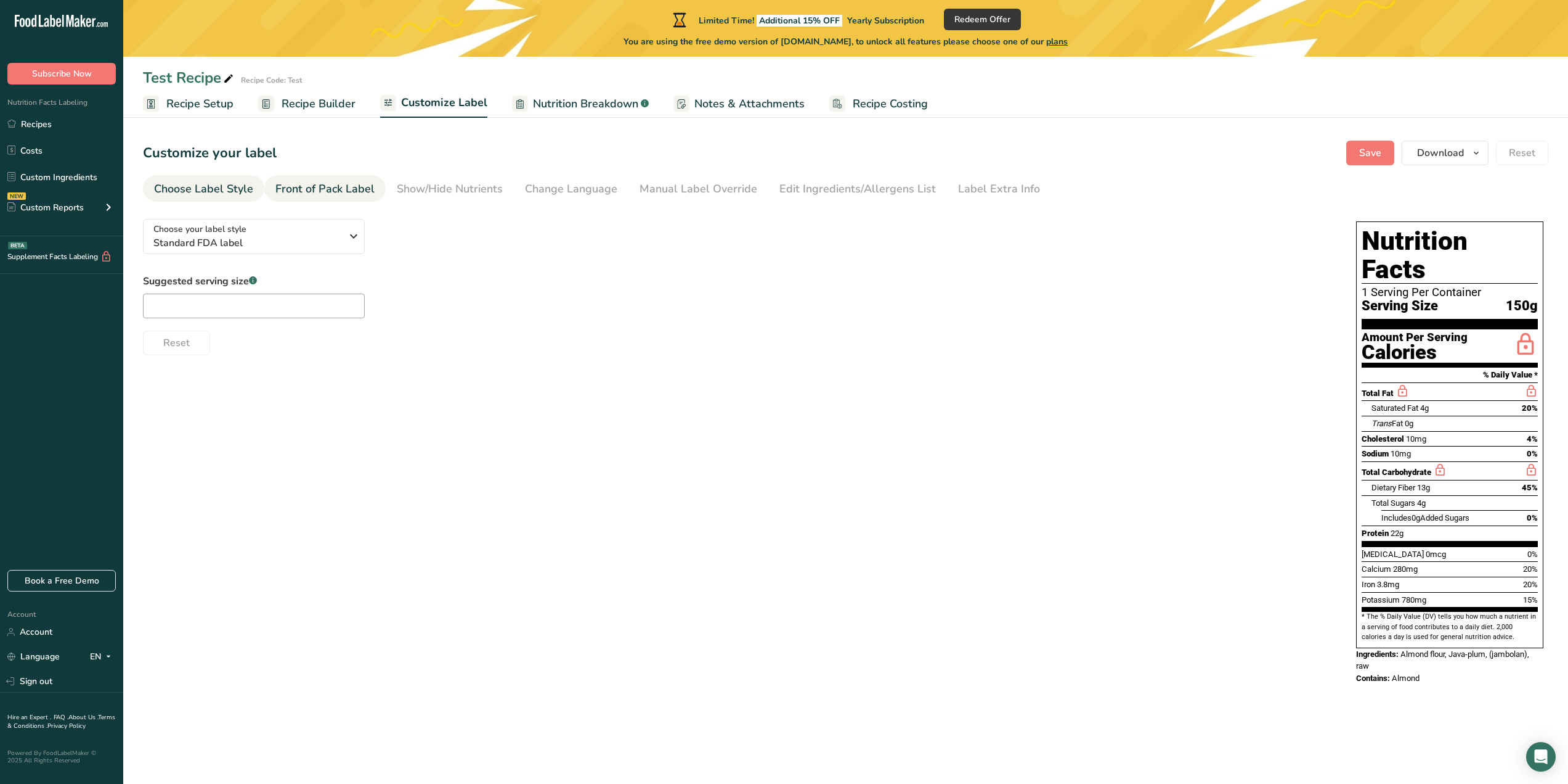
click at [307, 188] on div "Front of Pack Label" at bounding box center [325, 189] width 99 height 16
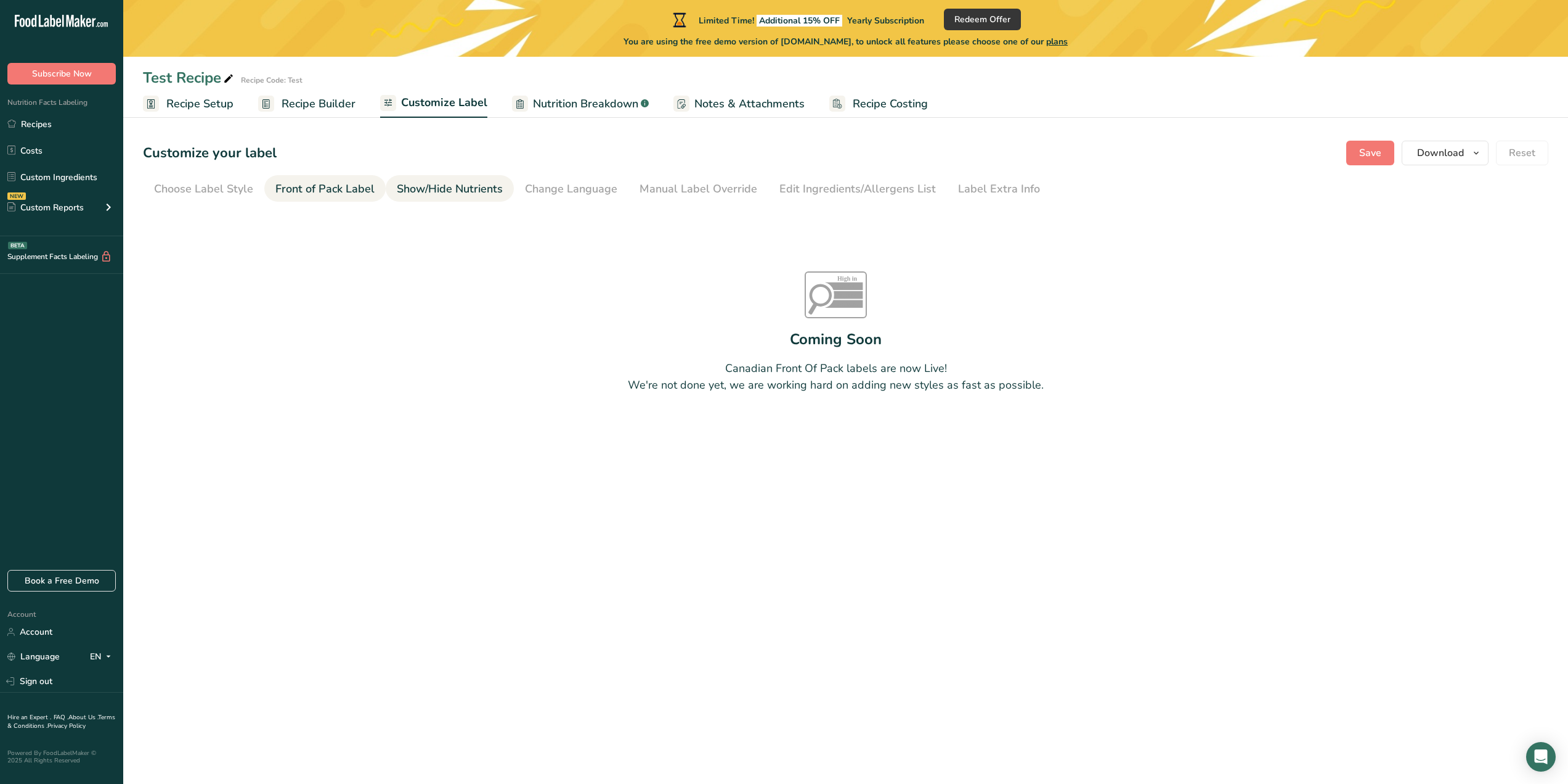
click at [435, 187] on div "Show/Hide Nutrients" at bounding box center [450, 189] width 106 height 16
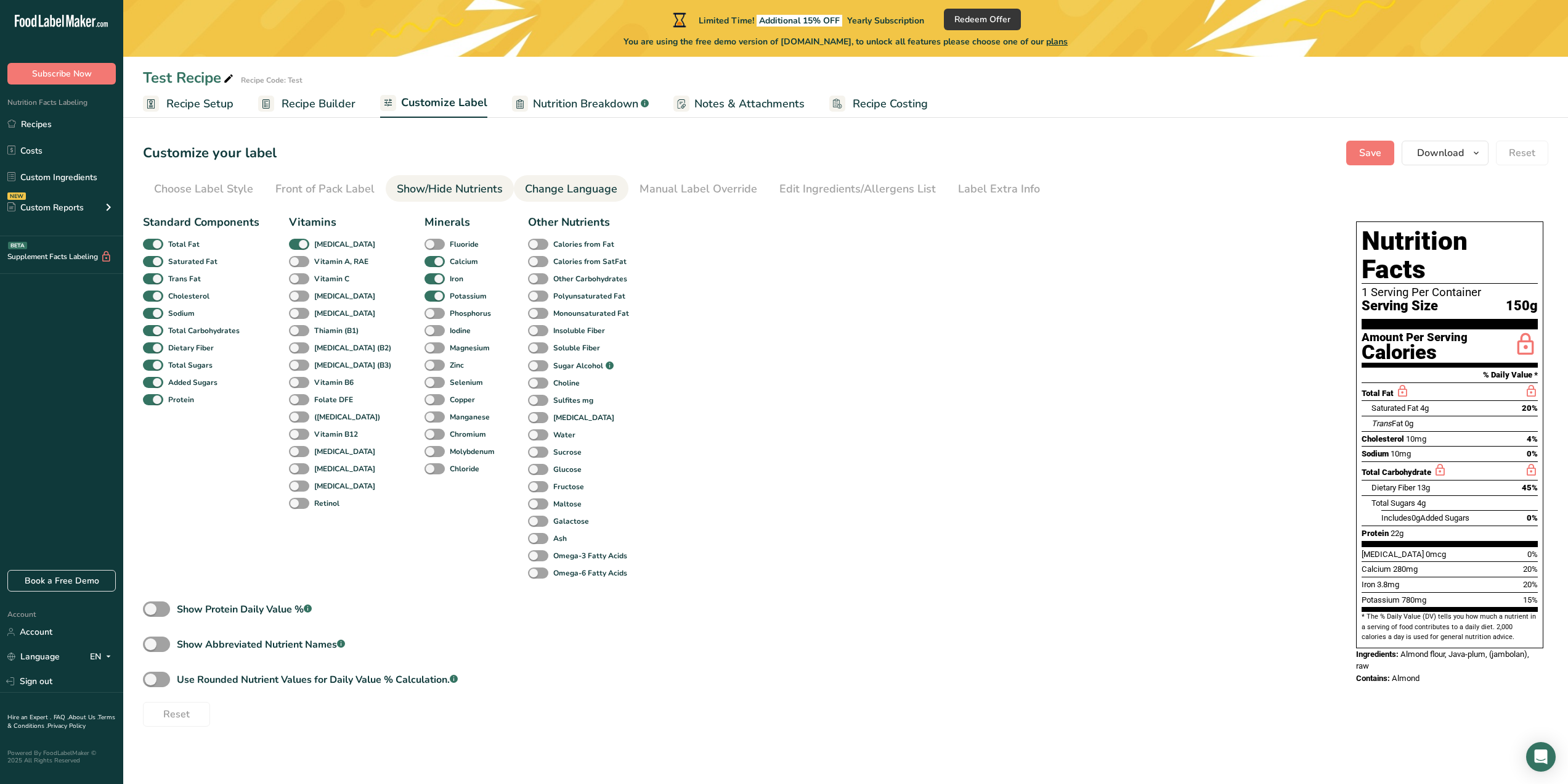
click at [559, 183] on div "Change Language" at bounding box center [571, 189] width 93 height 16
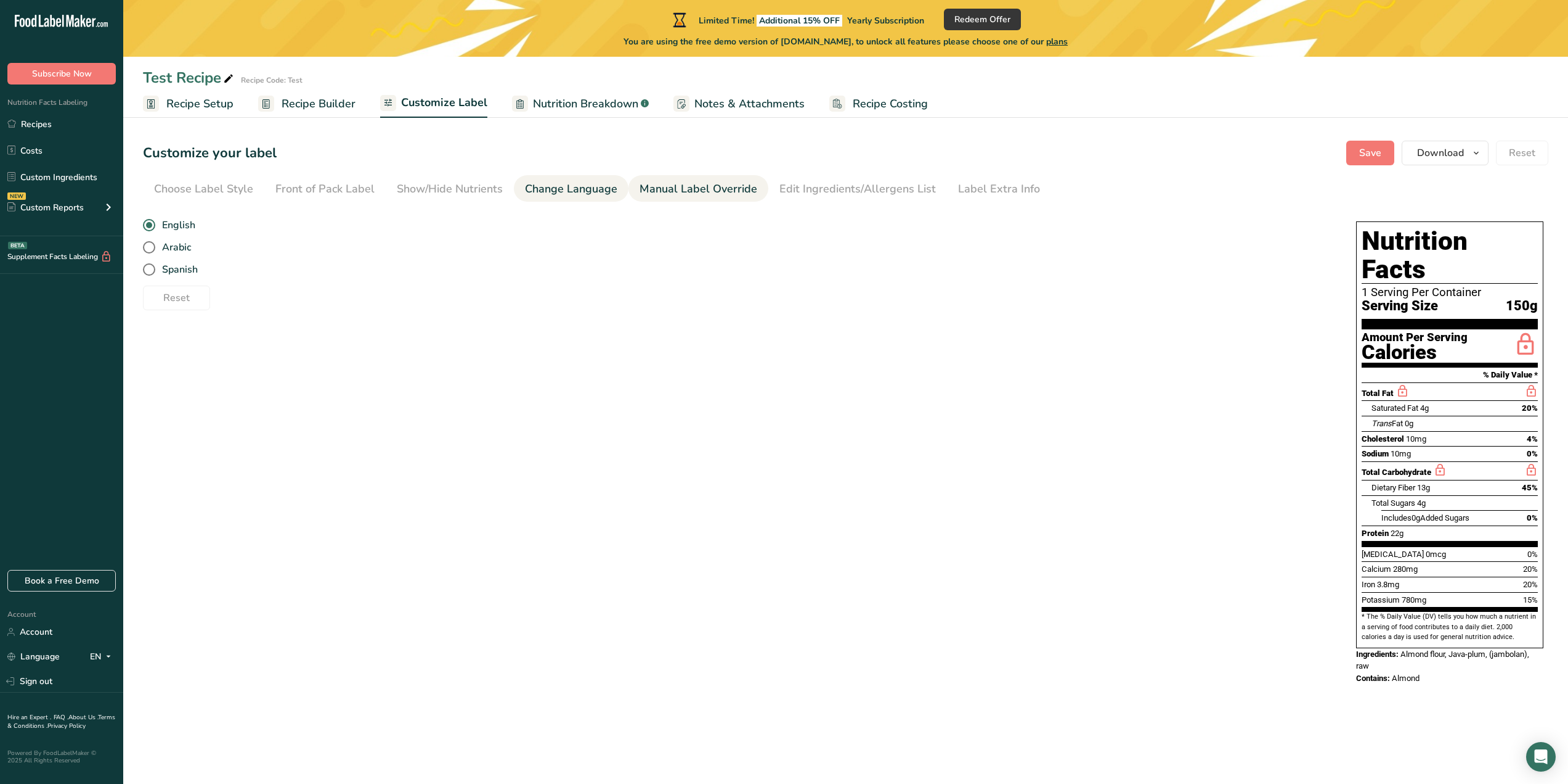
click at [672, 194] on div "Manual Label Override" at bounding box center [698, 189] width 118 height 16
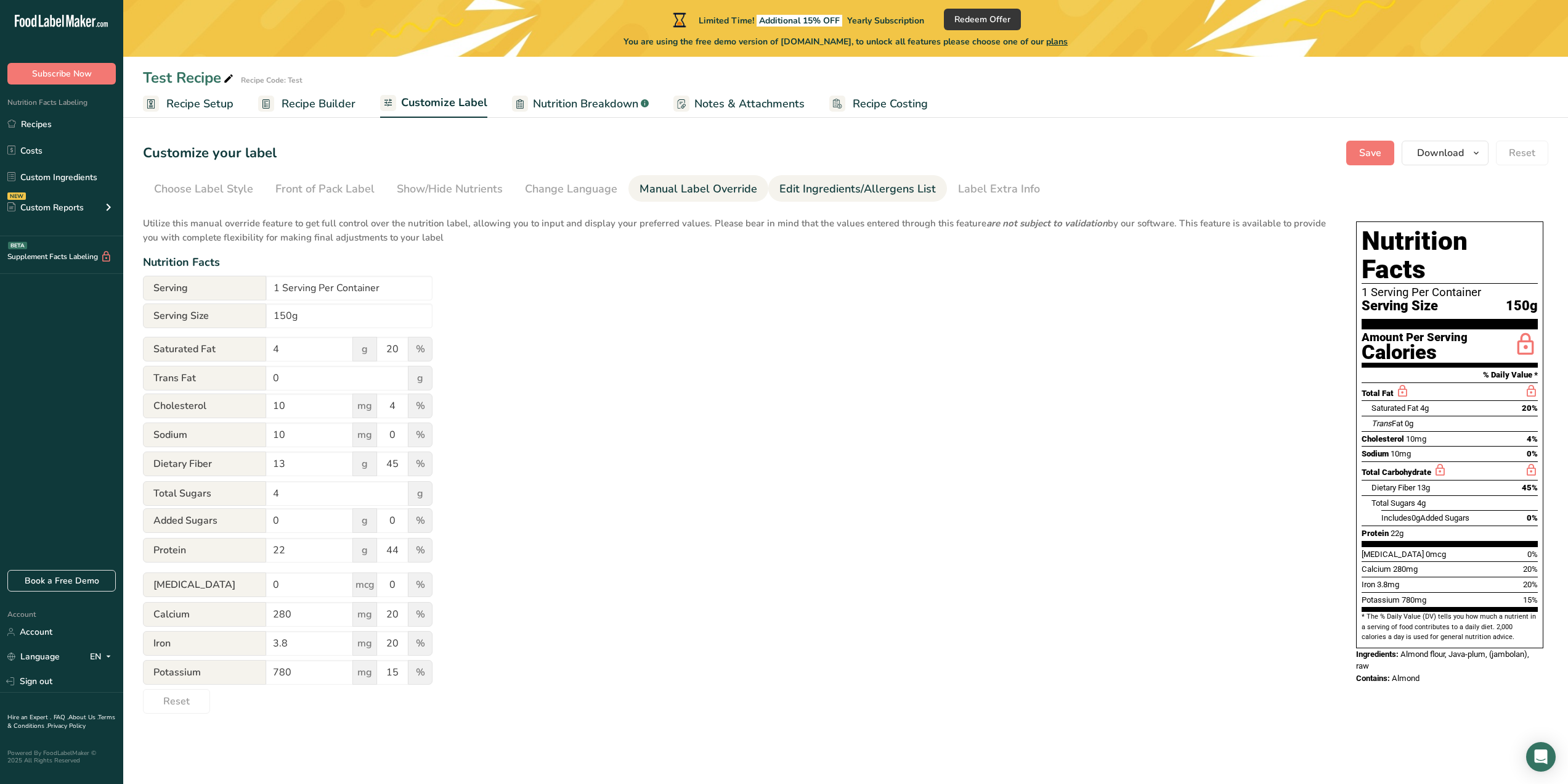
click at [797, 191] on div "Edit Ingredients/Allergens List" at bounding box center [858, 189] width 157 height 16
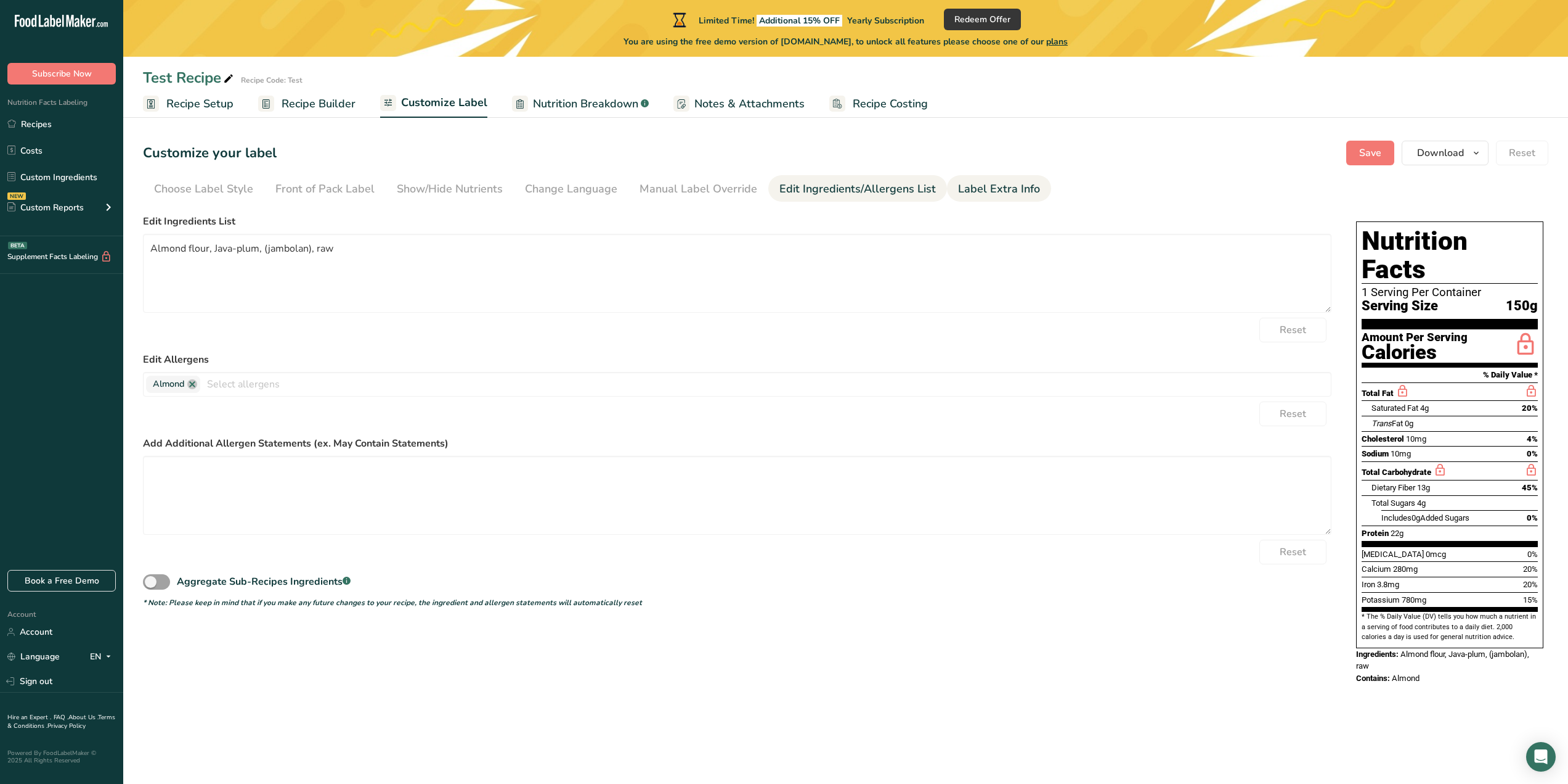
click at [972, 184] on div "Label Extra Info" at bounding box center [999, 189] width 82 height 16
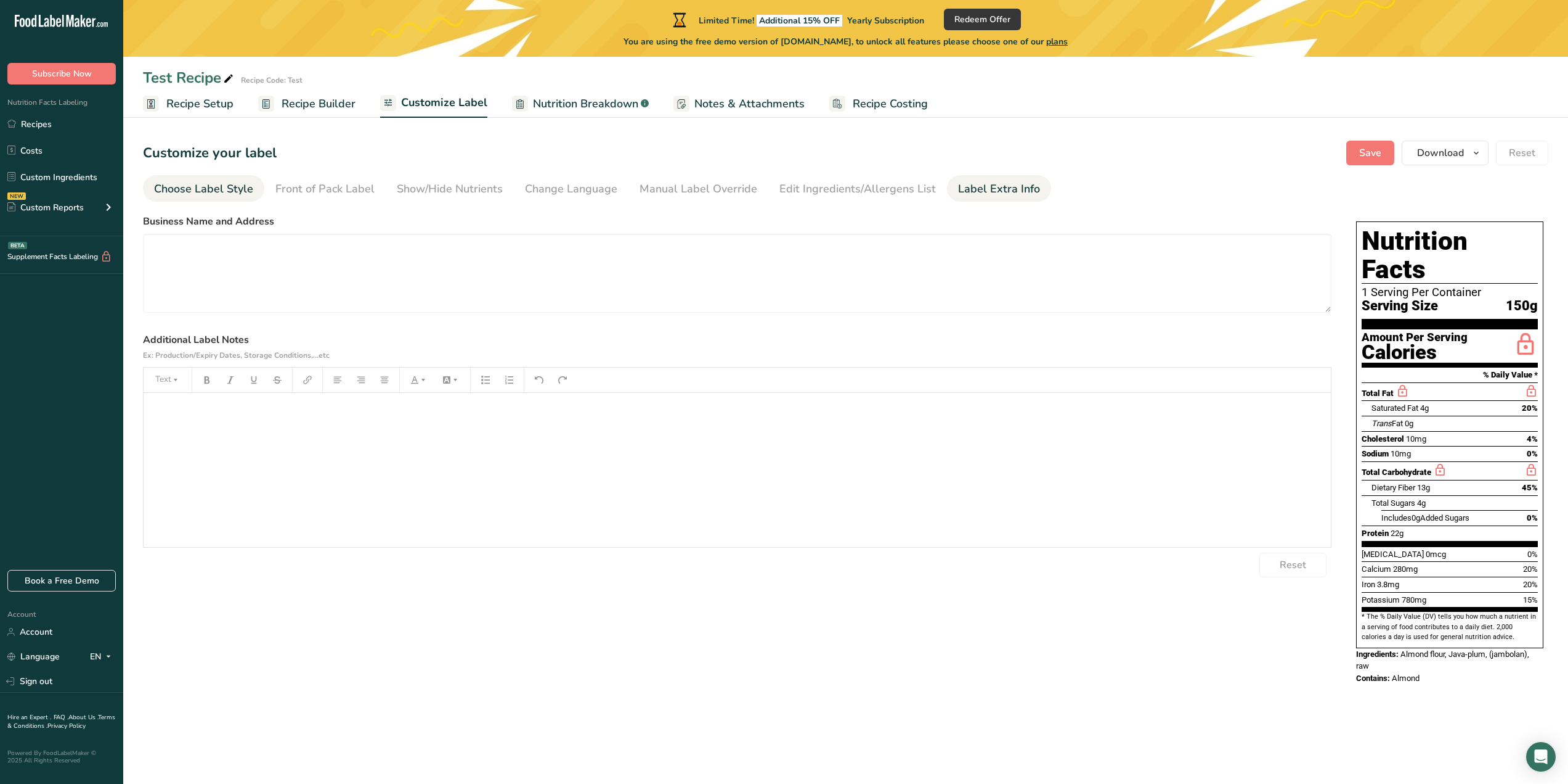
click at [189, 194] on div "Choose Label Style" at bounding box center [203, 189] width 99 height 16
click at [271, 193] on li "Front of Pack Label" at bounding box center [325, 188] width 121 height 26
click at [264, 239] on span "Standard FDA label" at bounding box center [247, 243] width 188 height 14
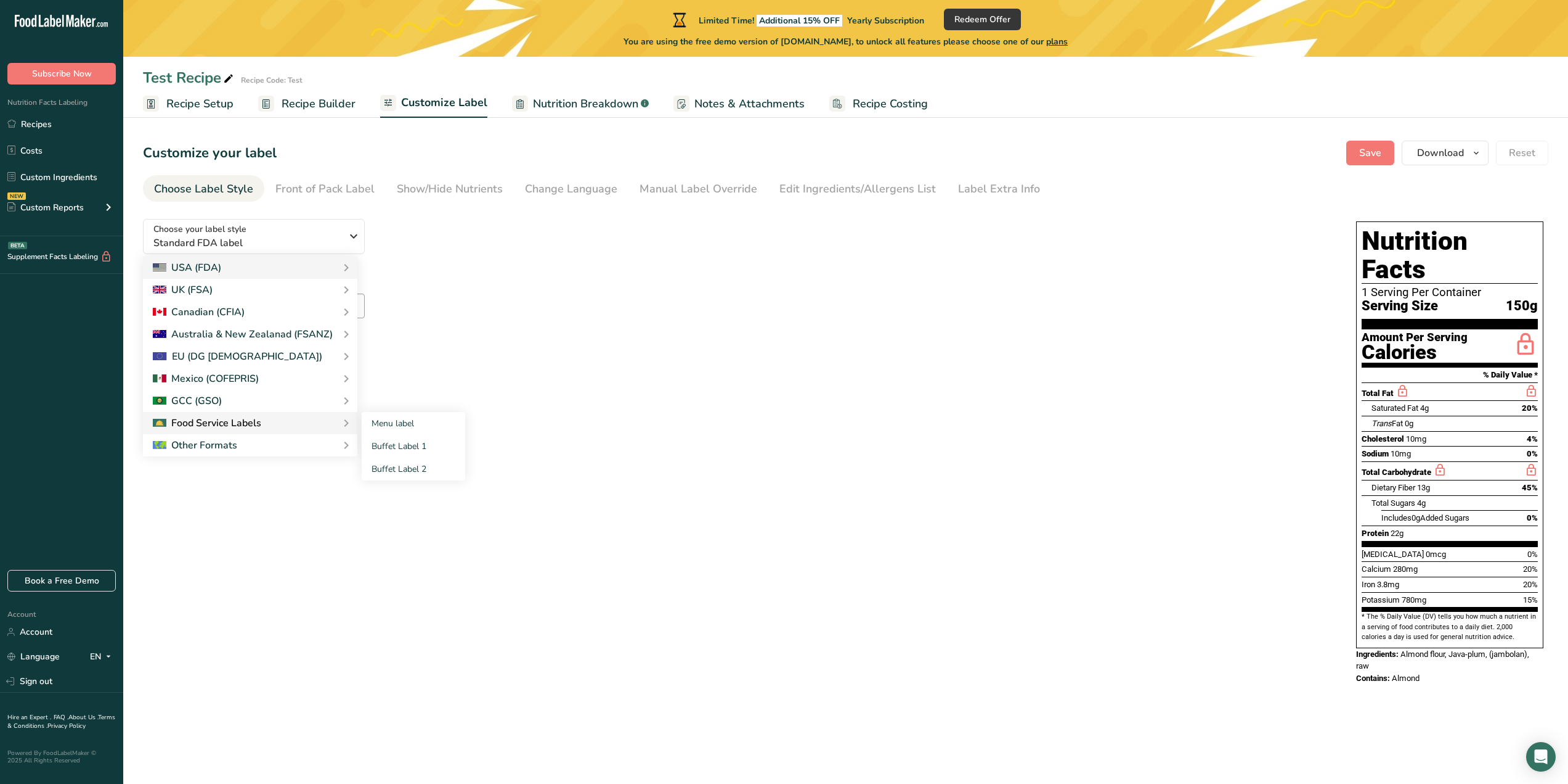
click at [227, 425] on div "Food Service Labels" at bounding box center [207, 423] width 109 height 14
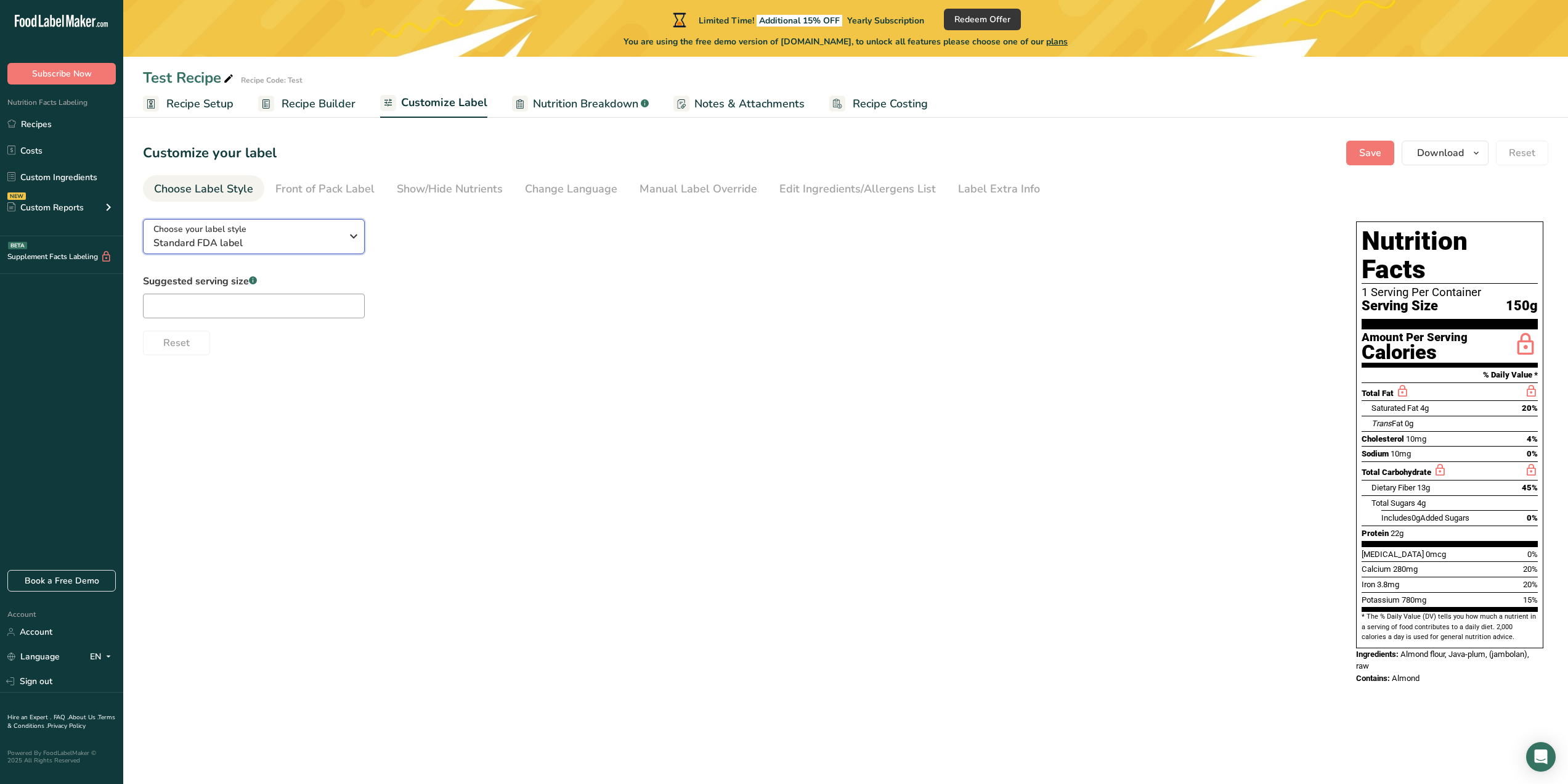
click at [281, 230] on div "Choose your label style Standard FDA label" at bounding box center [247, 236] width 188 height 28
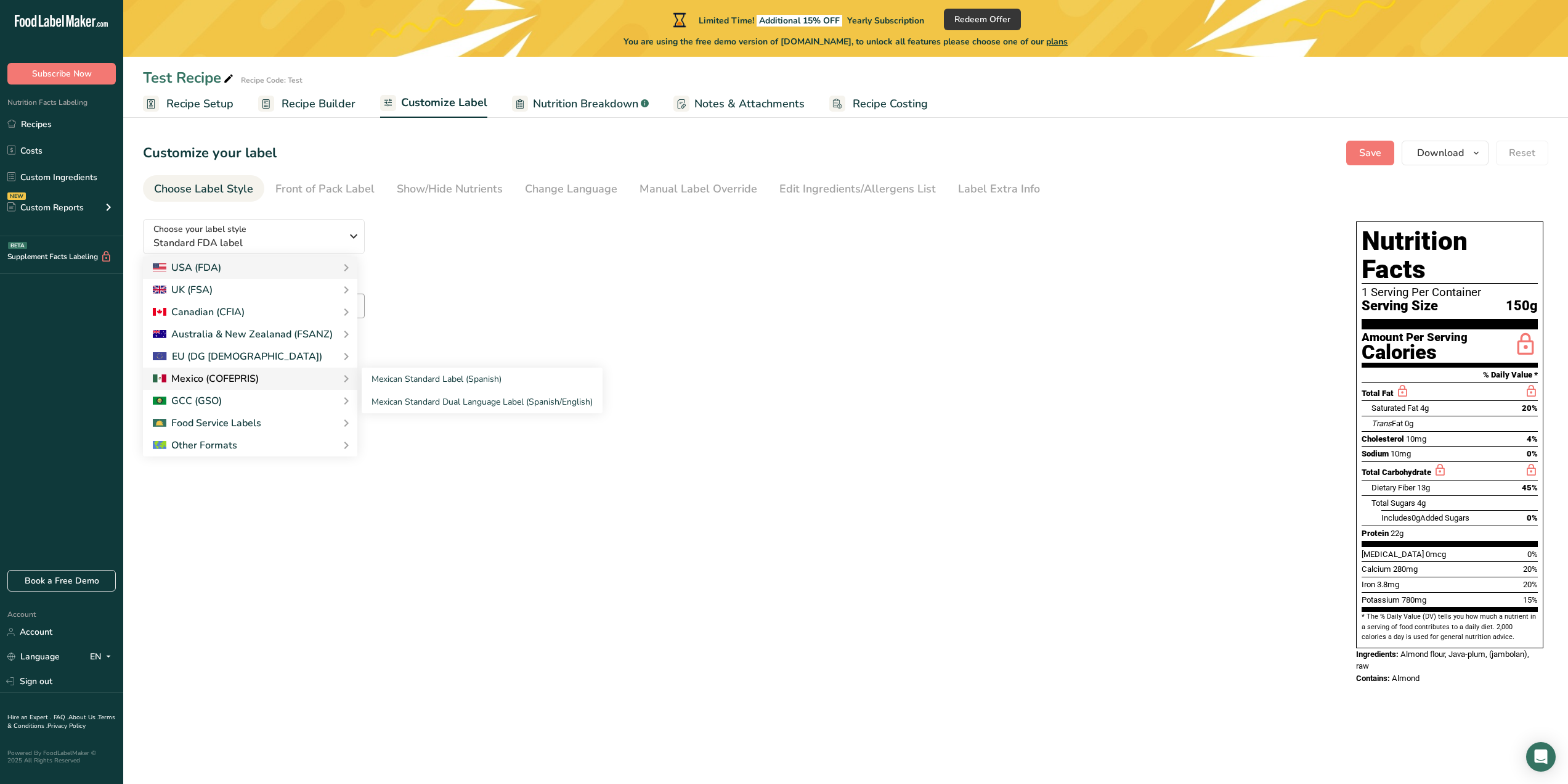
click at [237, 374] on div at bounding box center [206, 378] width 106 height 14
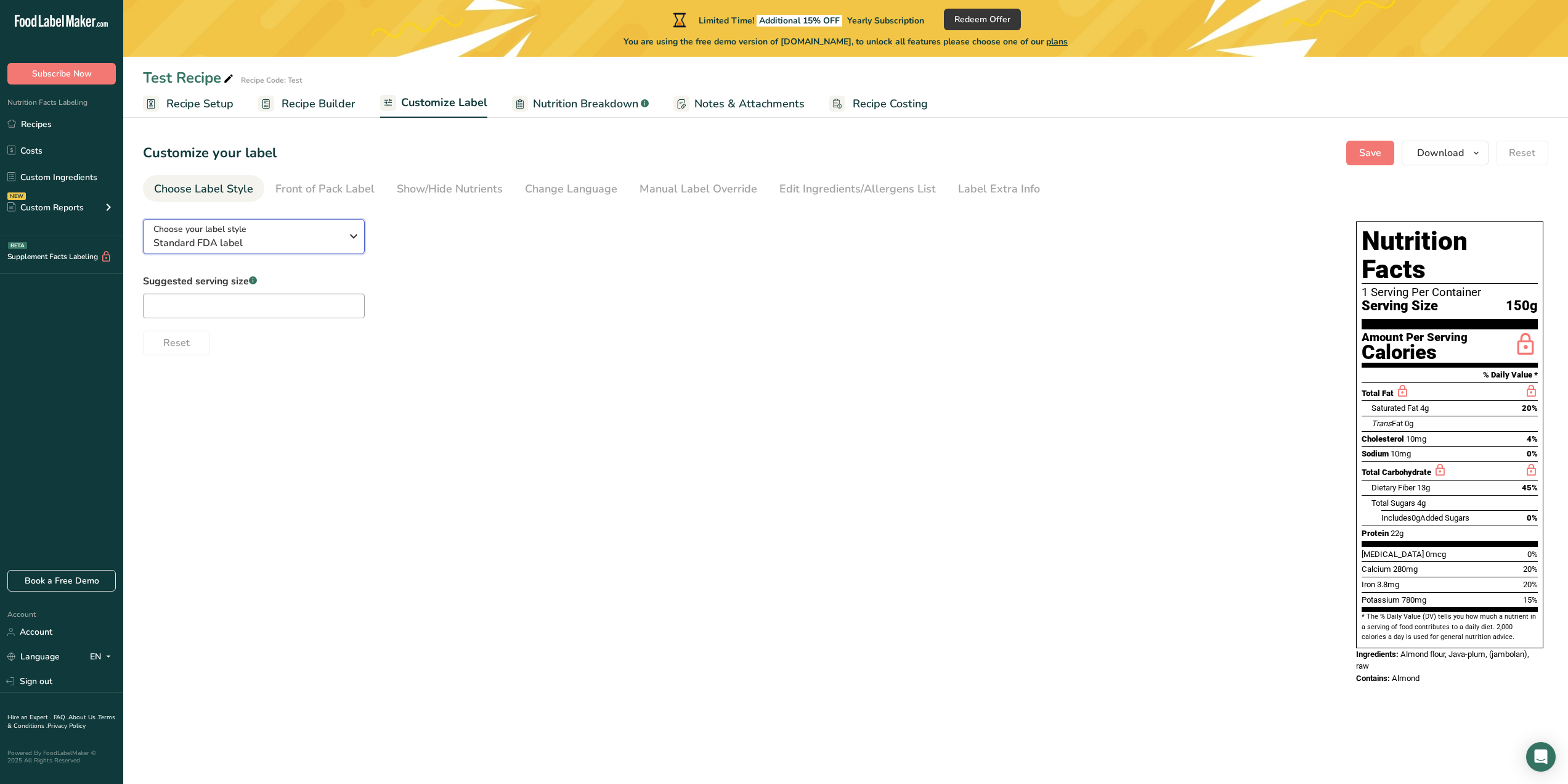
click at [274, 242] on span "Standard FDA label" at bounding box center [247, 243] width 188 height 14
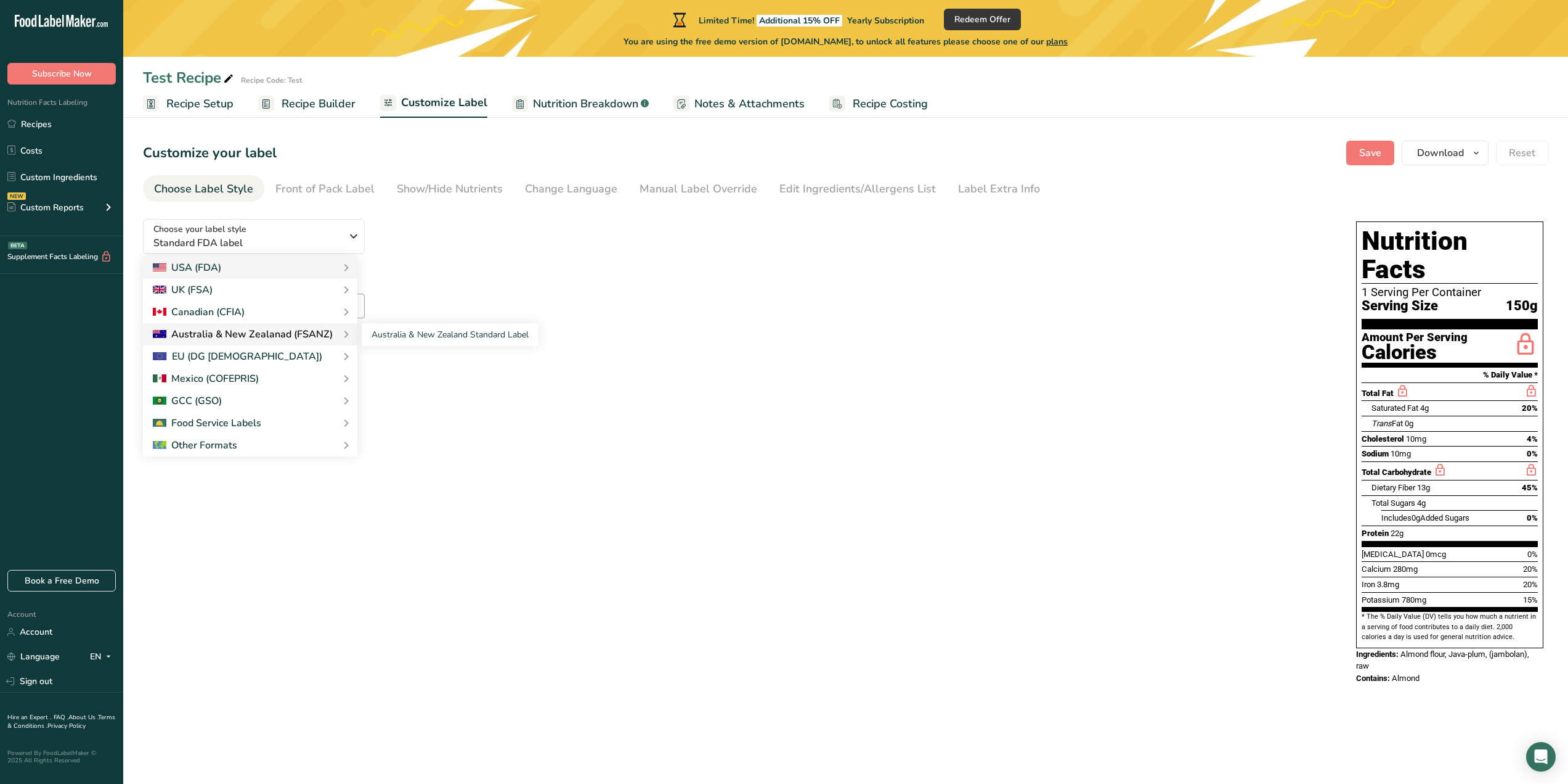
click at [235, 326] on div "Australia & New Zealanad (FSANZ)" at bounding box center [250, 334] width 214 height 23
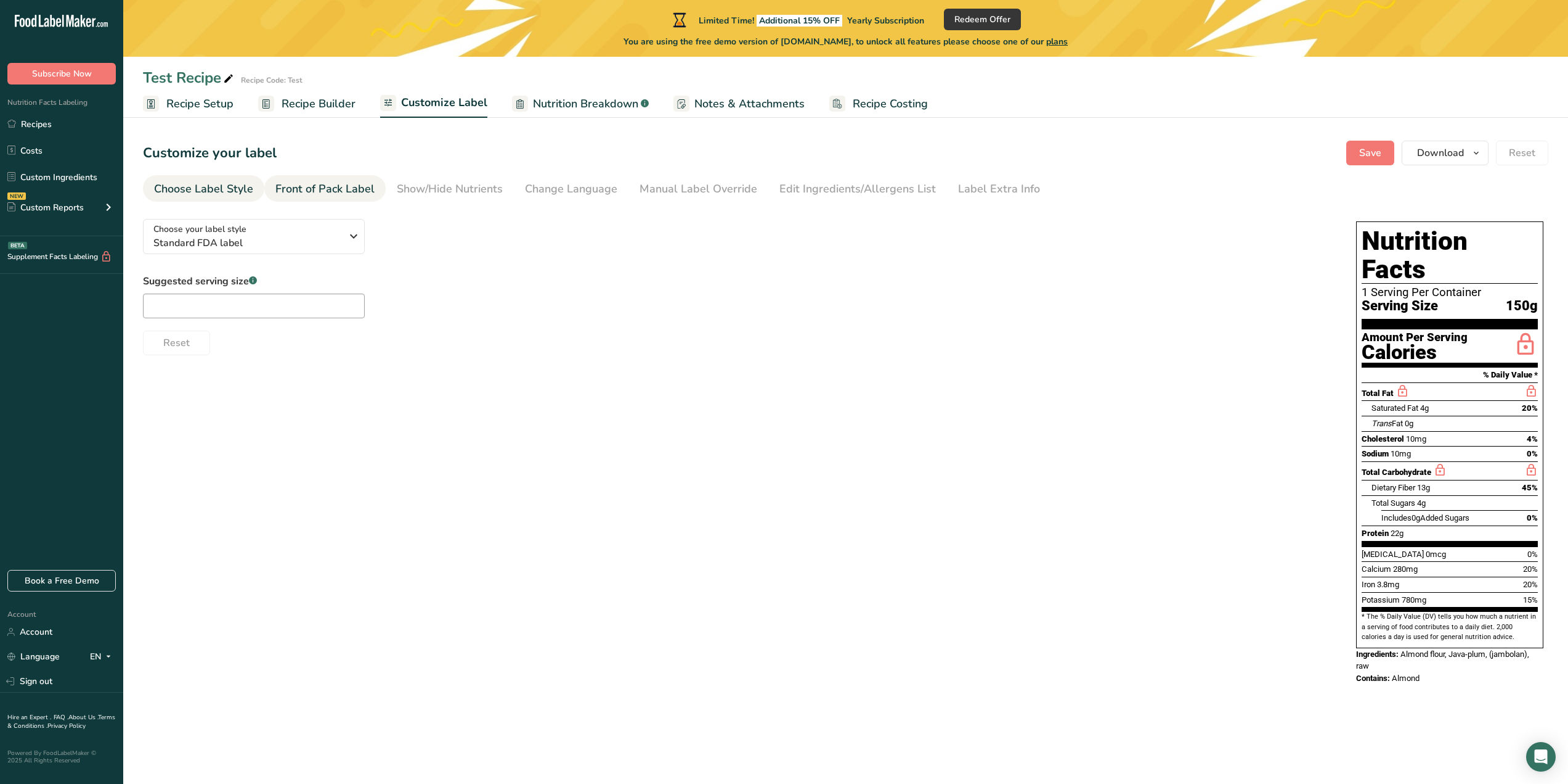
click at [281, 185] on div "Front of Pack Label" at bounding box center [325, 189] width 99 height 16
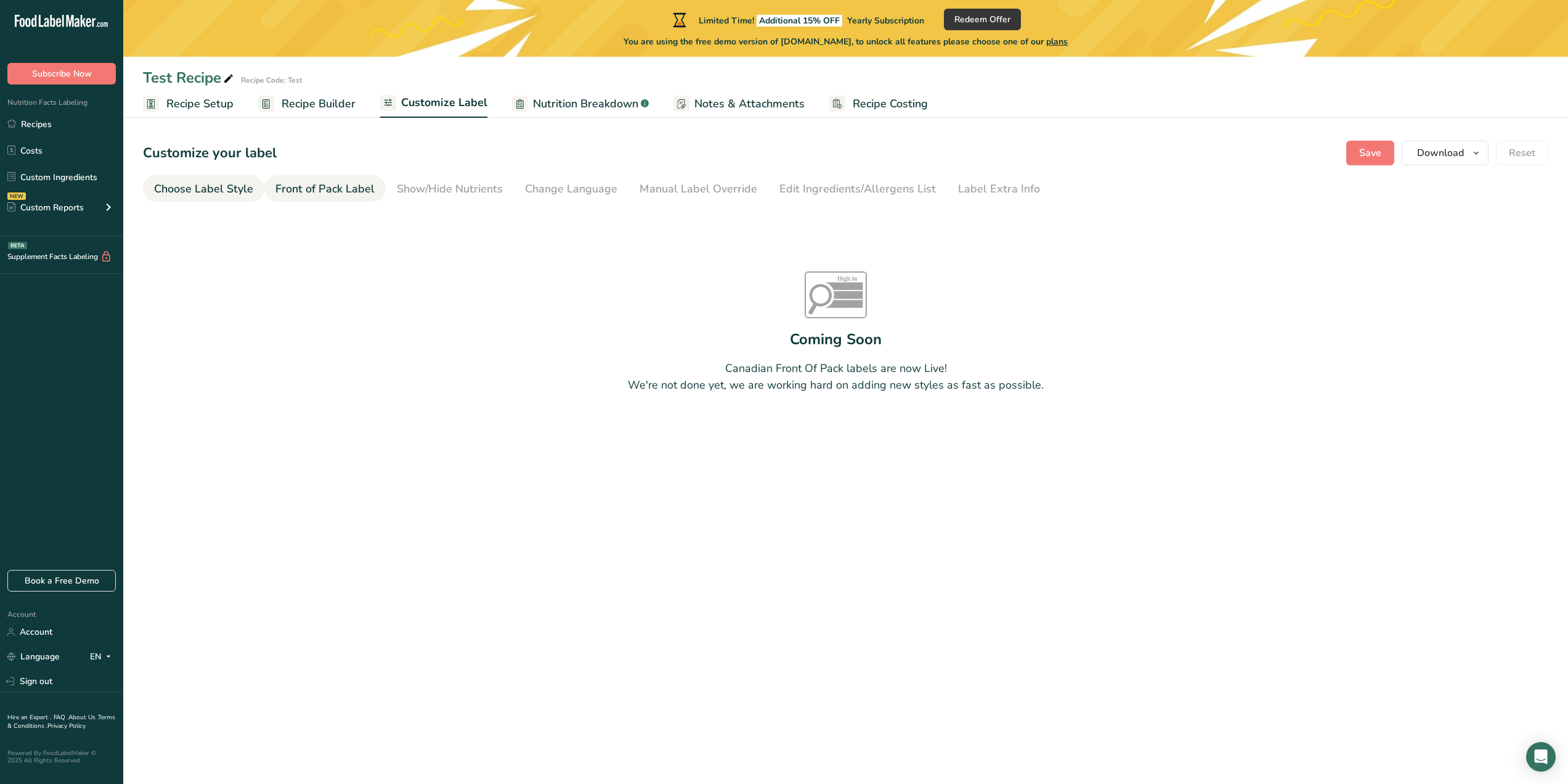
click at [198, 190] on div "Choose Label Style" at bounding box center [203, 189] width 99 height 16
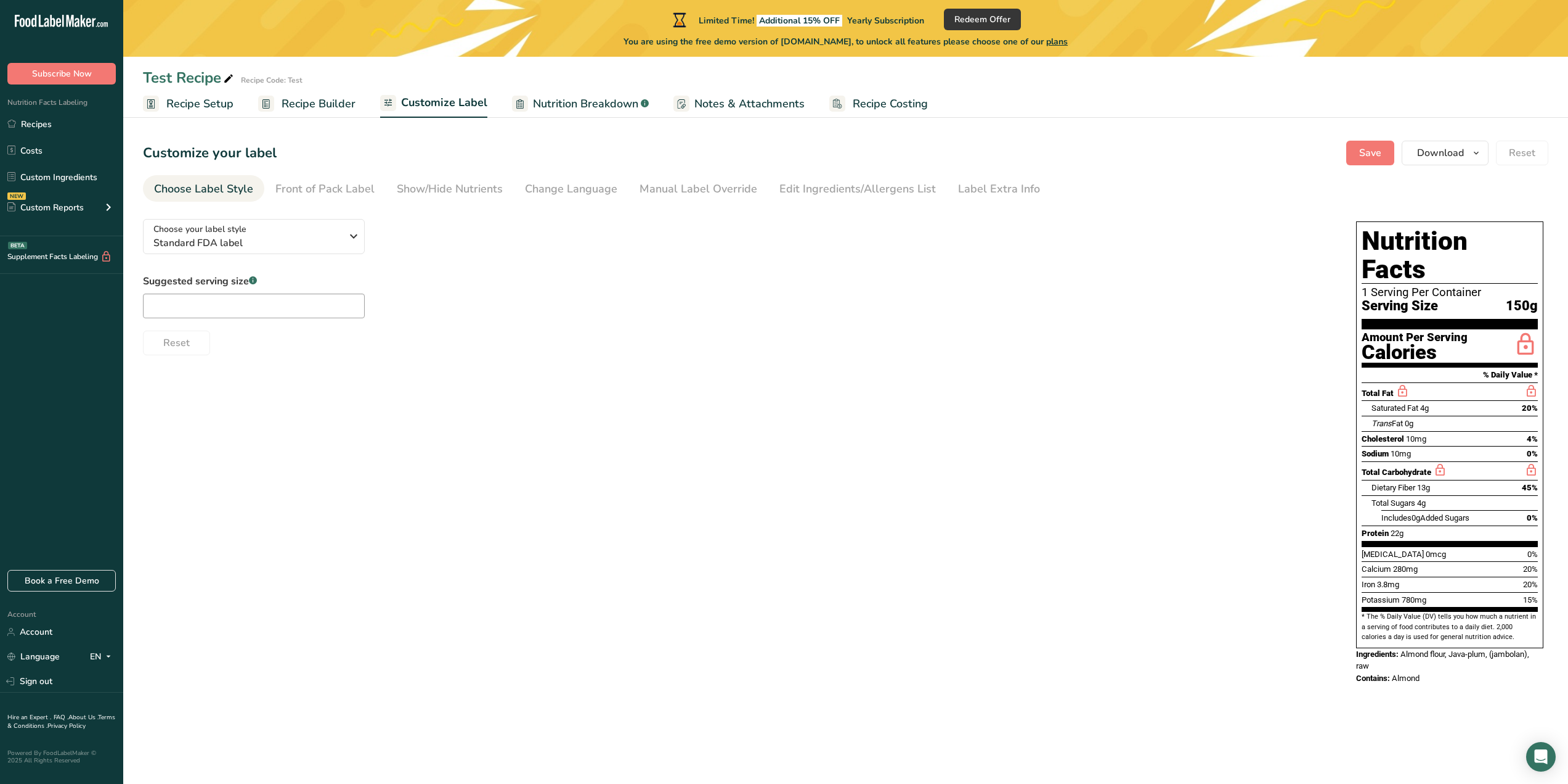
click at [289, 110] on span "Recipe Builder" at bounding box center [318, 104] width 74 height 16
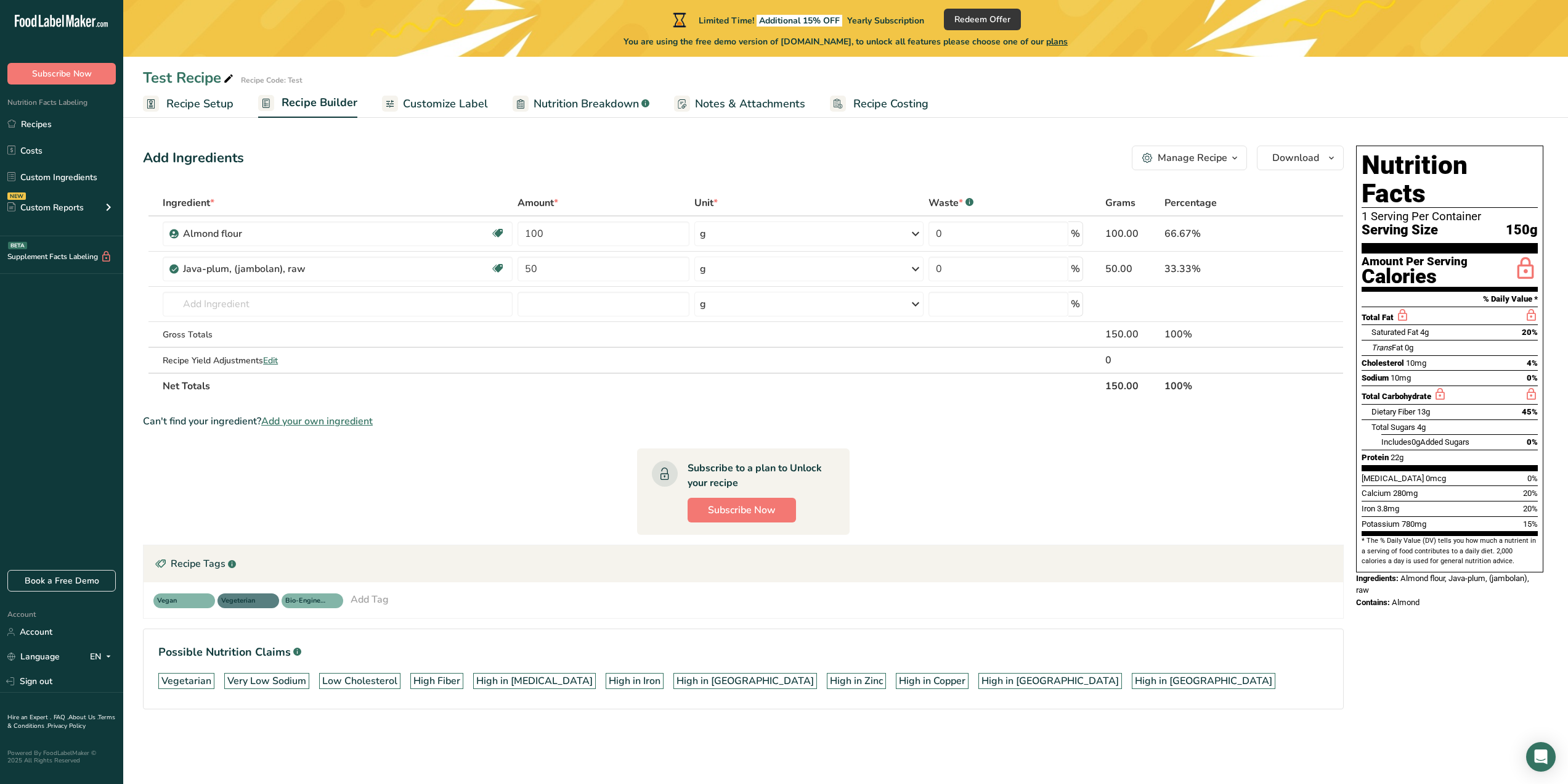
click at [225, 112] on span "Recipe Setup" at bounding box center [200, 104] width 67 height 16
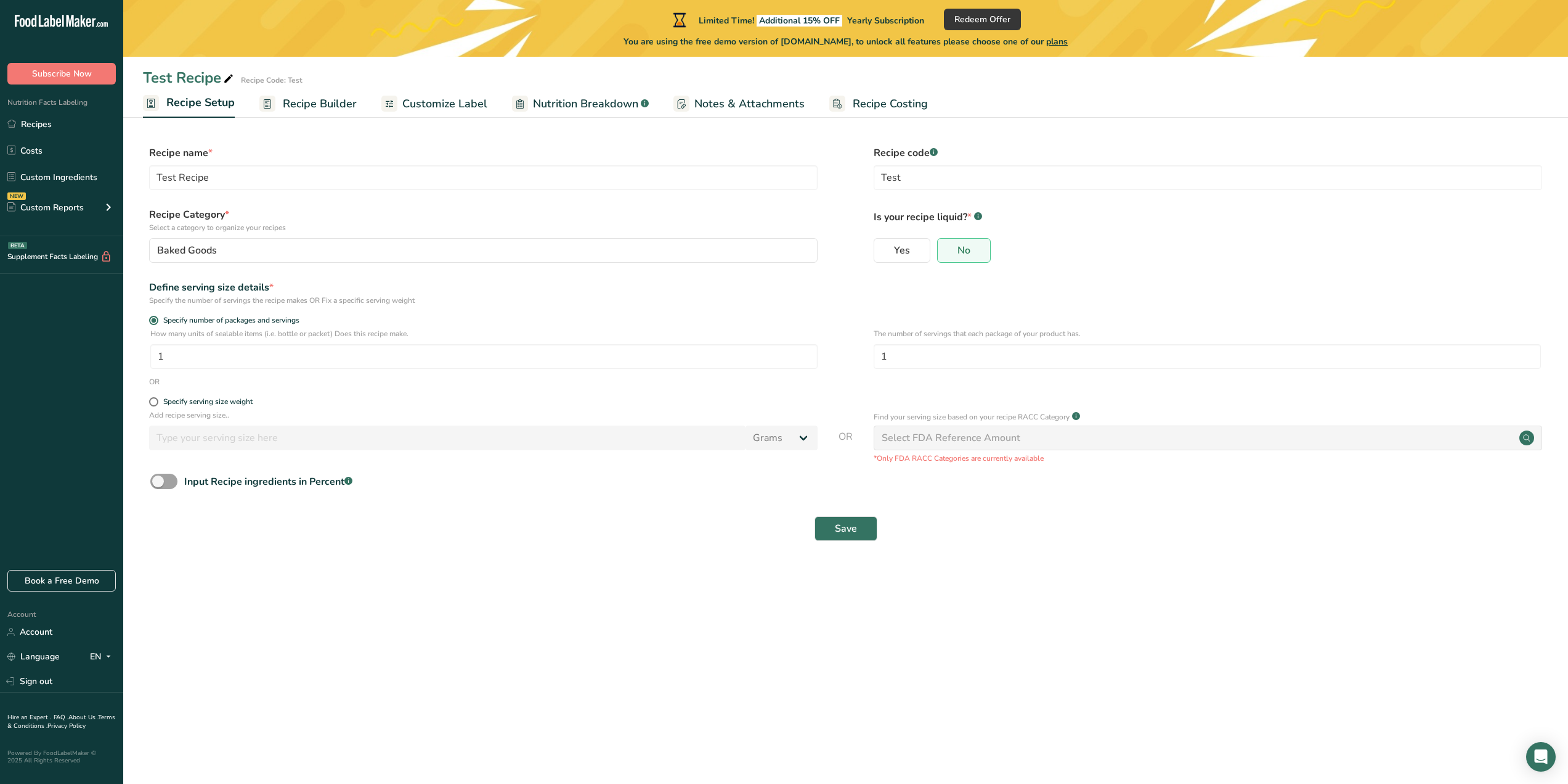
click at [327, 104] on span "Recipe Builder" at bounding box center [319, 104] width 74 height 16
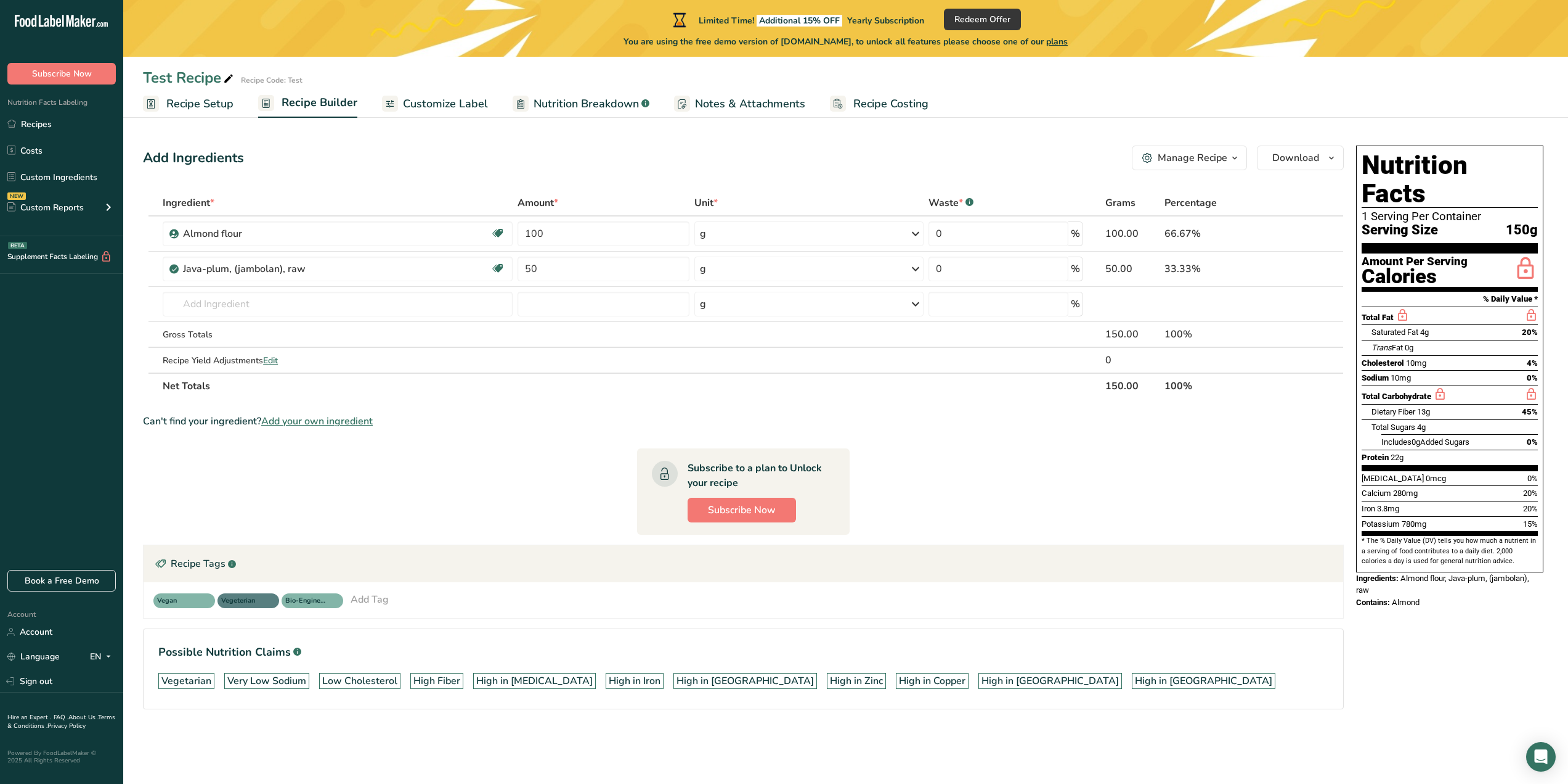
click at [429, 103] on span "Customize Label" at bounding box center [445, 104] width 85 height 16
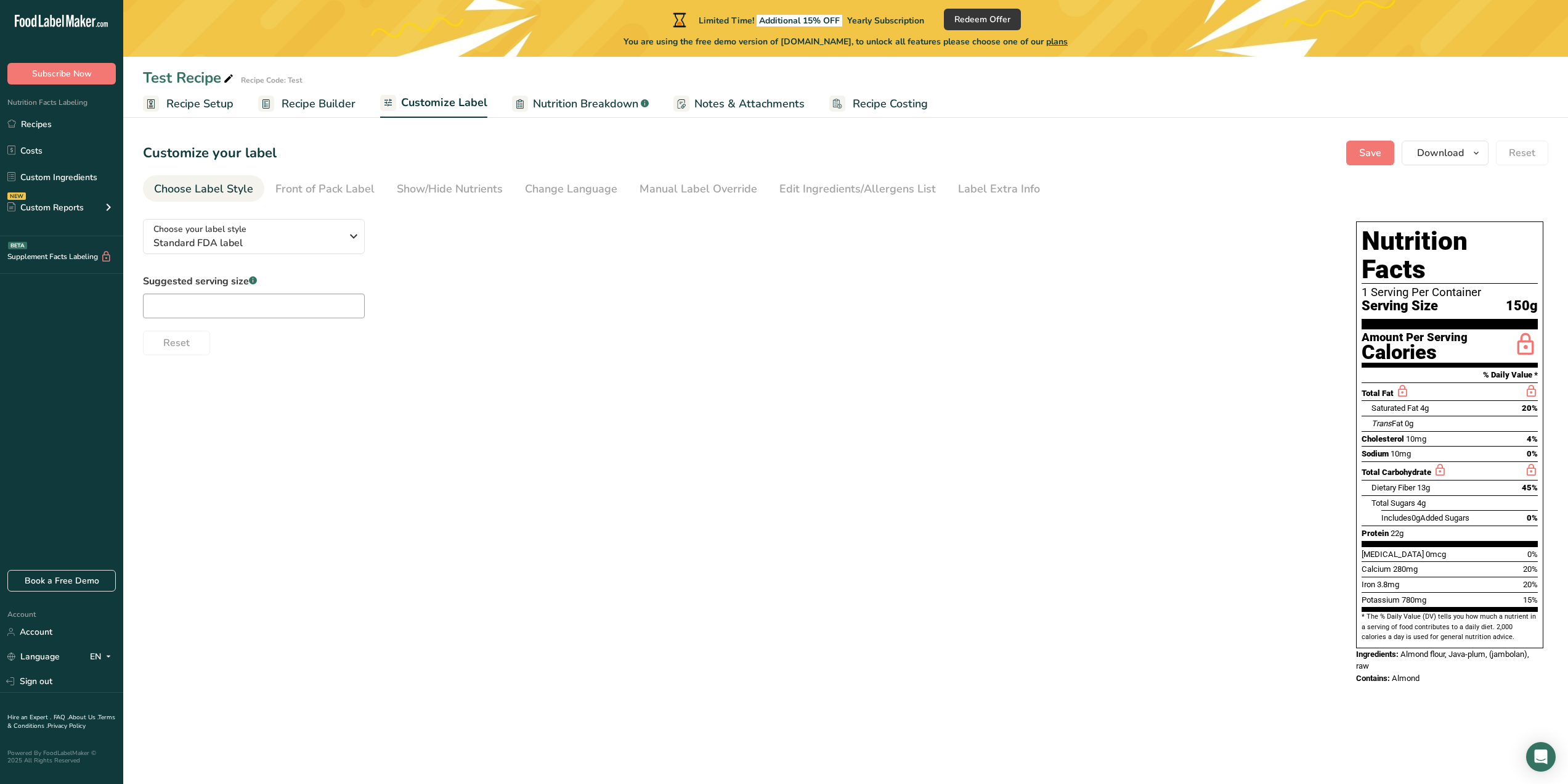
click at [576, 99] on span "Nutrition Breakdown" at bounding box center [586, 104] width 105 height 16
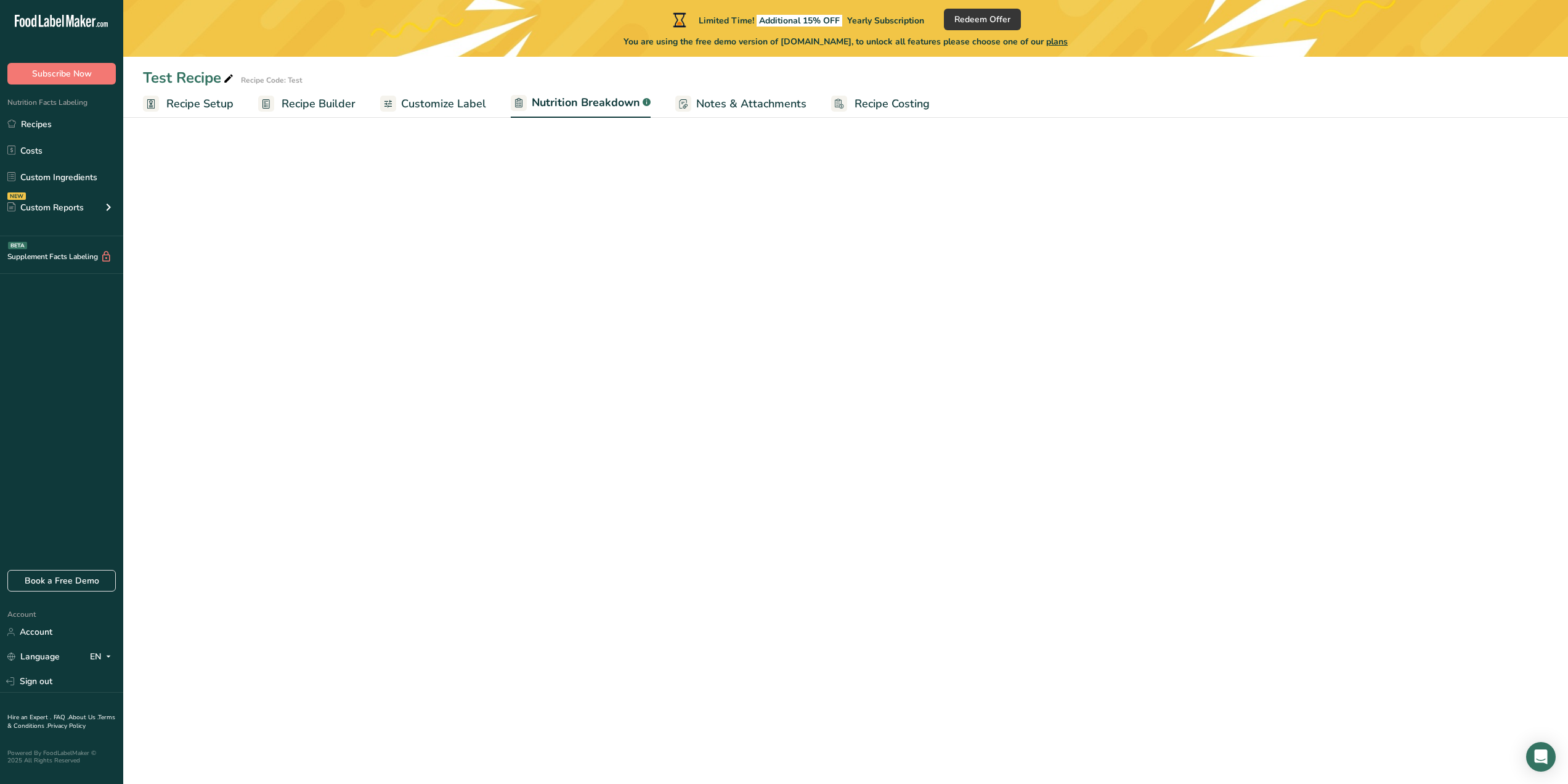
select select "Calories"
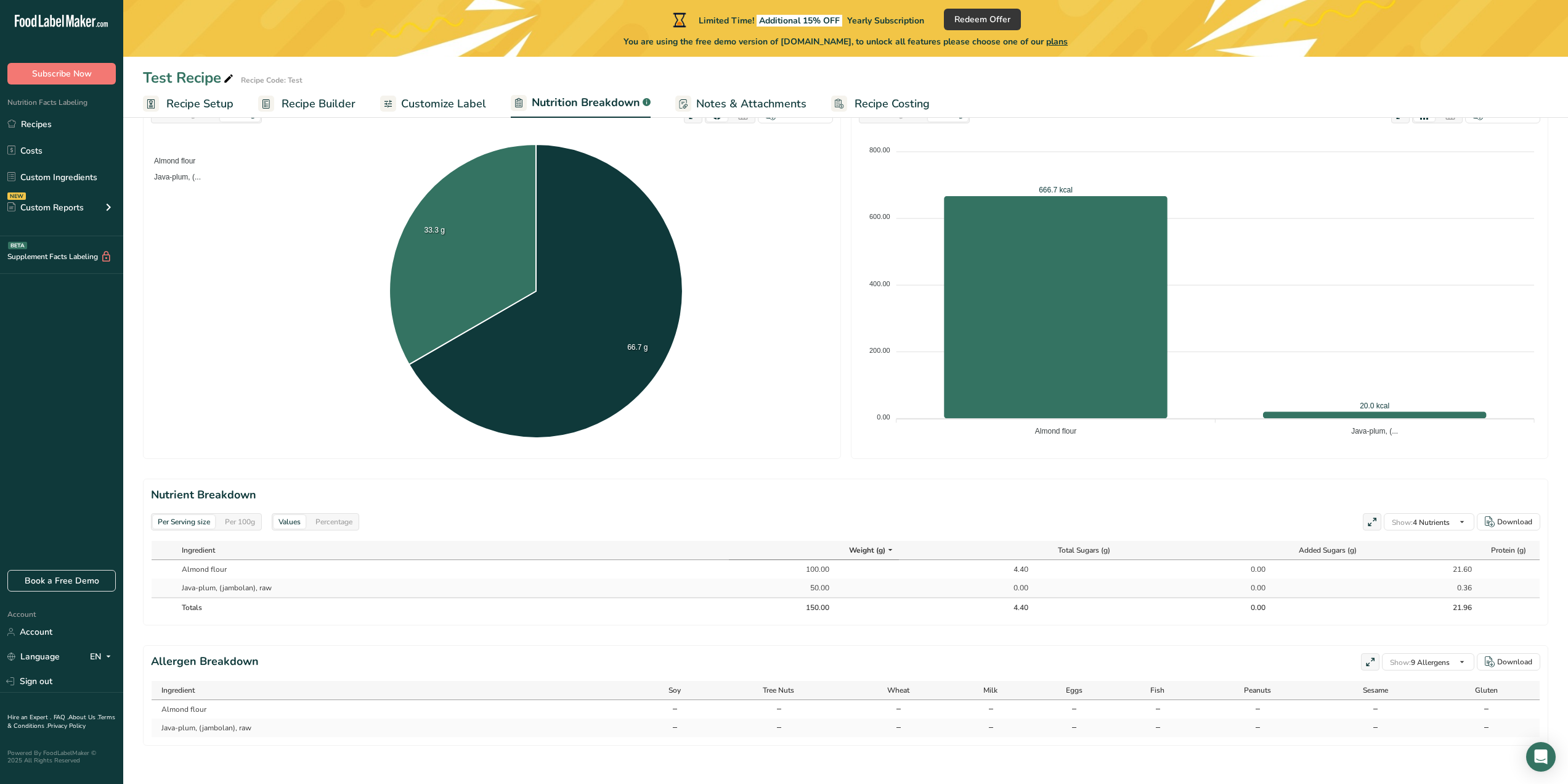
scroll to position [209, 0]
click at [749, 105] on span "Notes & Attachments" at bounding box center [751, 104] width 111 height 16
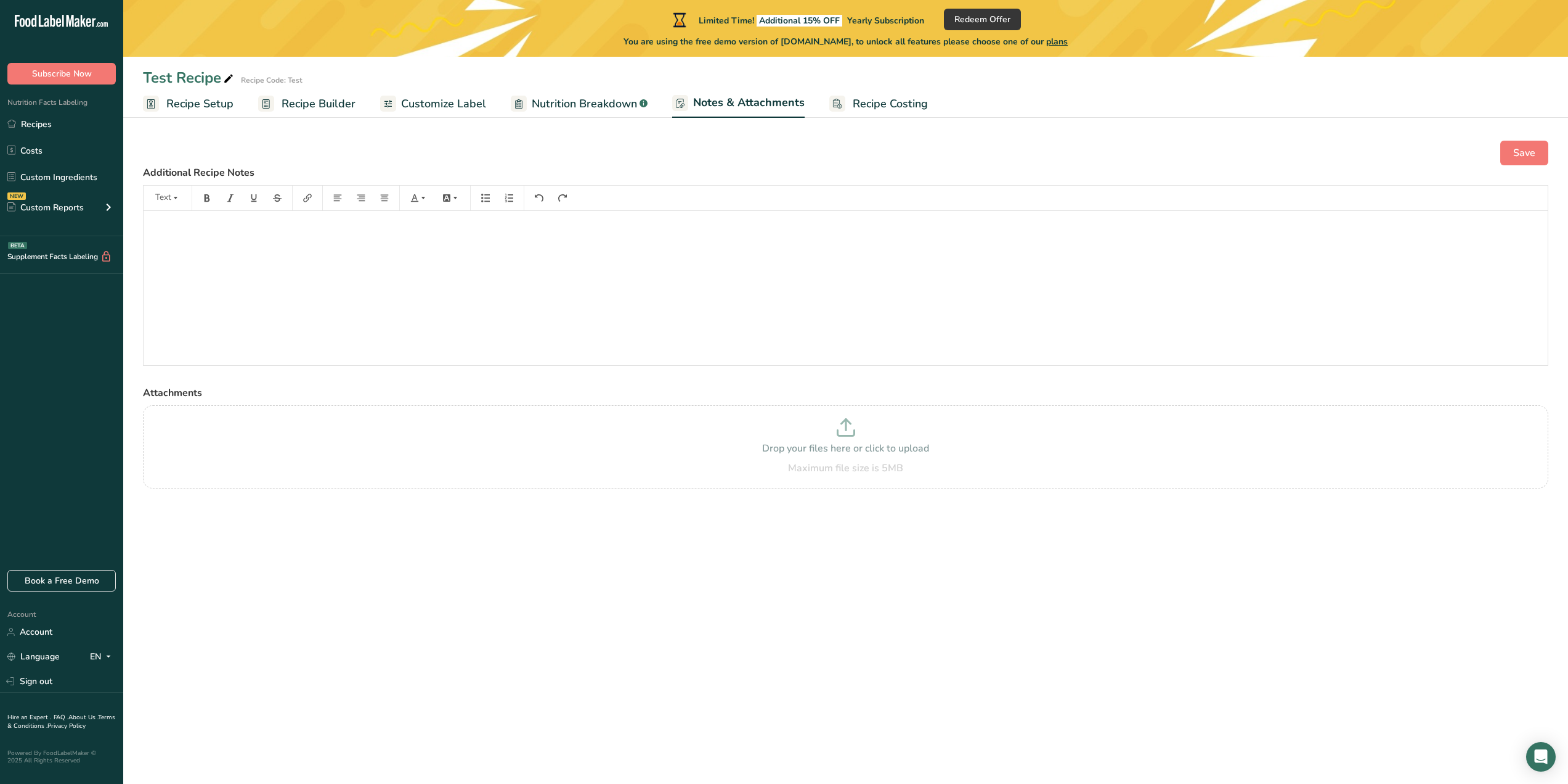
click at [226, 104] on span "Recipe Setup" at bounding box center [200, 104] width 67 height 16
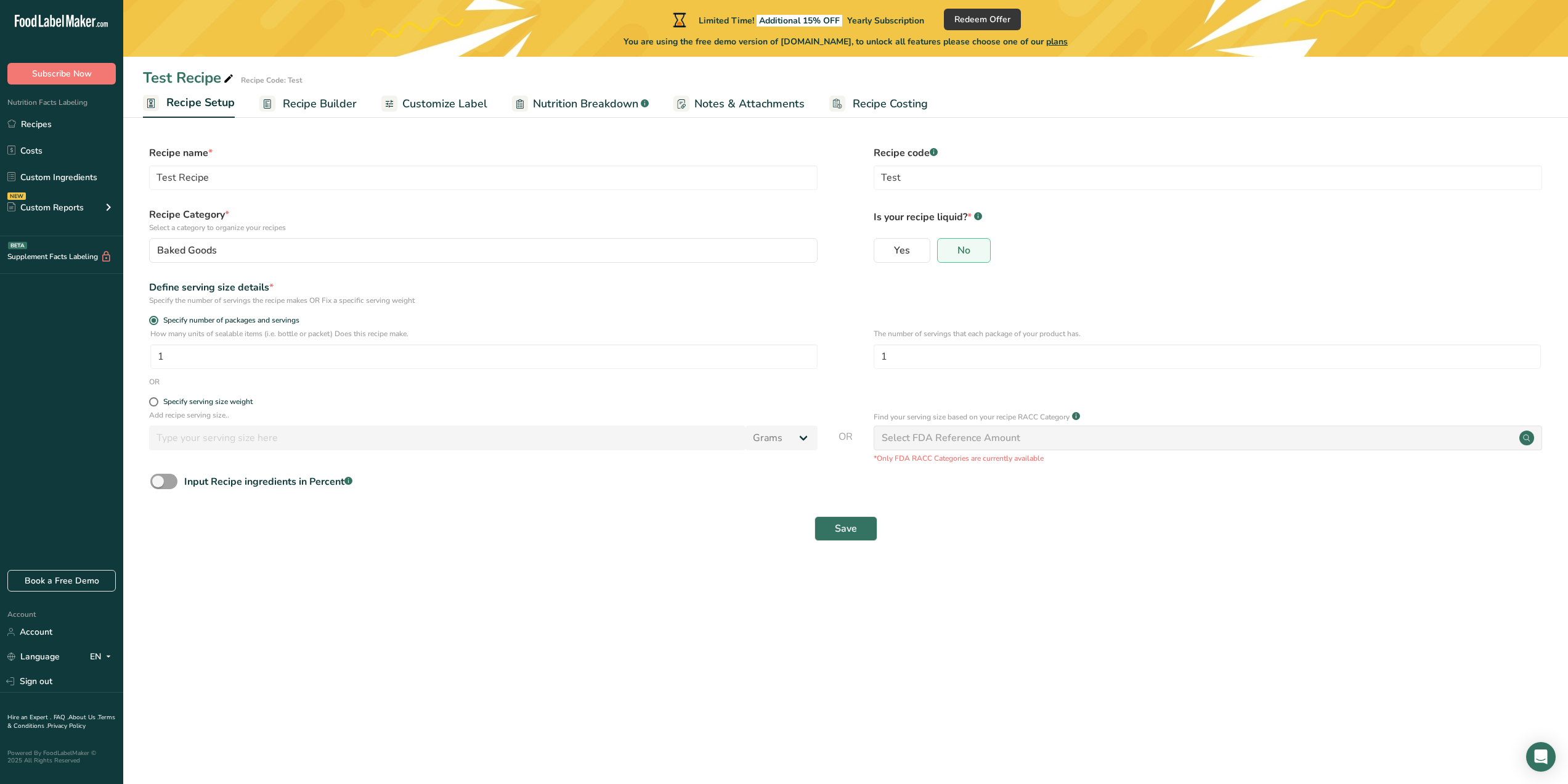
click at [299, 107] on span "Recipe Builder" at bounding box center [319, 104] width 74 height 16
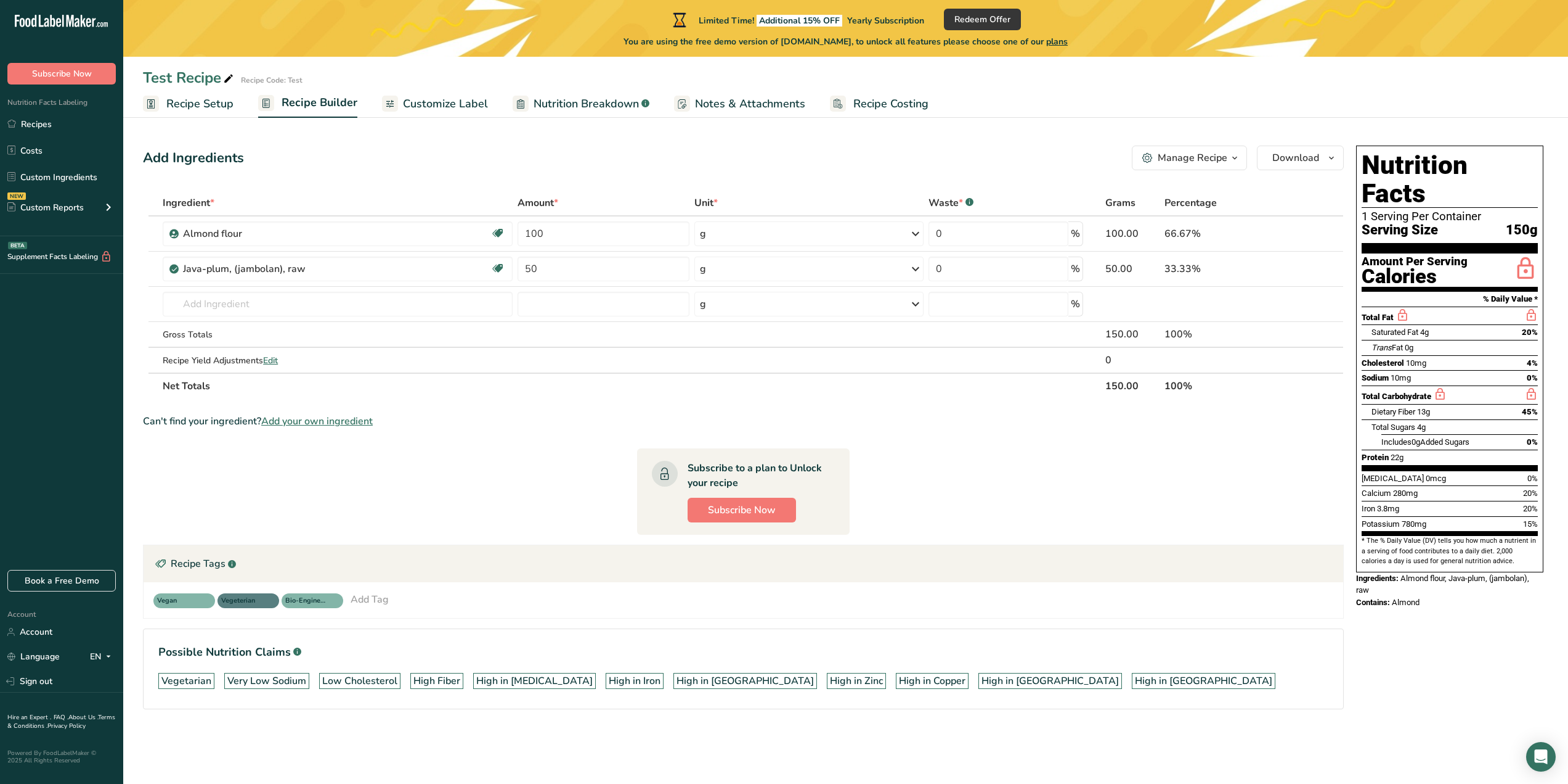
click at [363, 603] on div "Add Tag" at bounding box center [370, 599] width 38 height 14
click at [472, 650] on span "Custom Tags" at bounding box center [473, 653] width 59 height 14
click at [379, 651] on span "Standard Tags" at bounding box center [389, 653] width 66 height 14
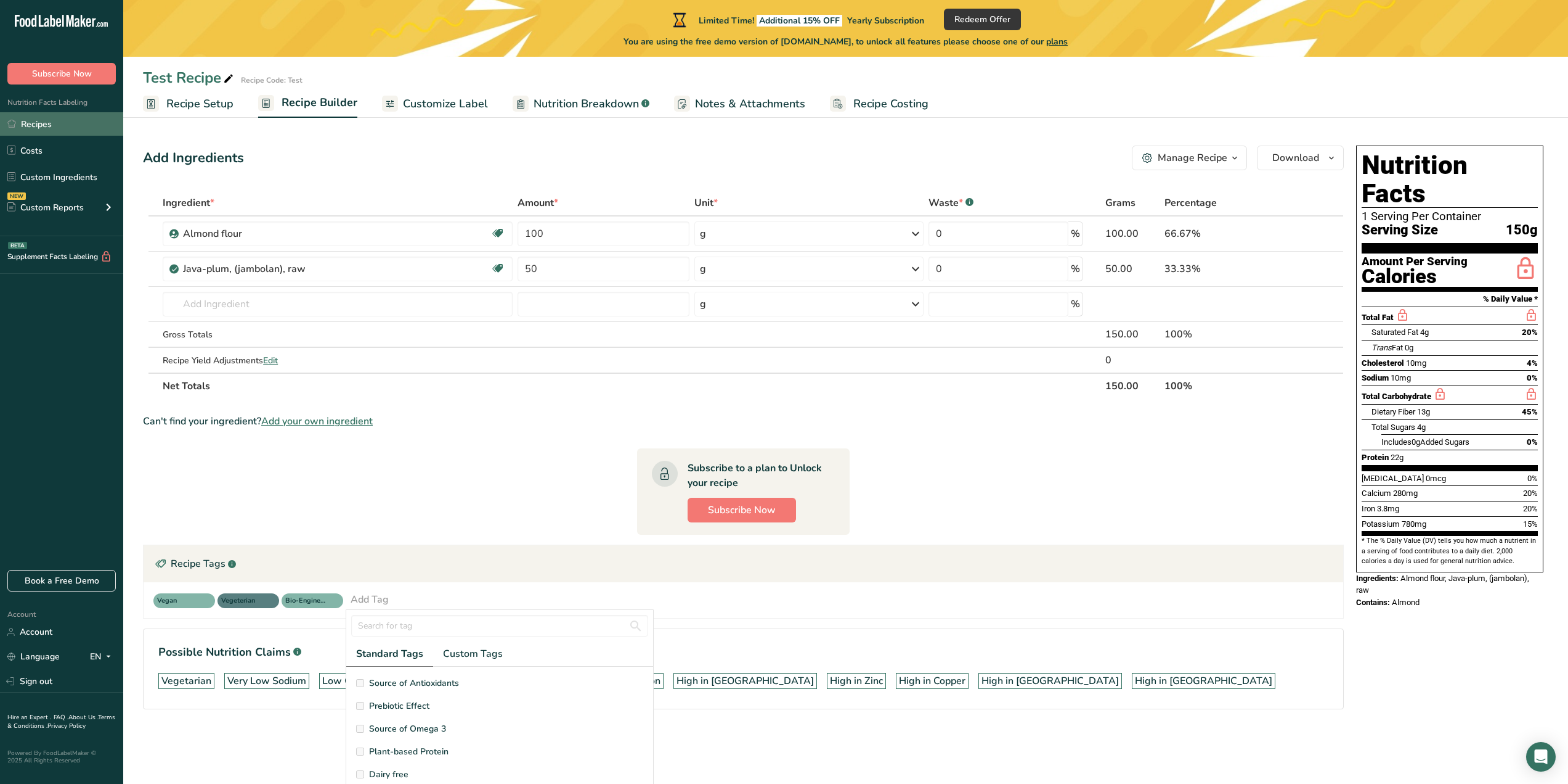
click at [38, 128] on link "Recipes" at bounding box center [61, 124] width 123 height 23
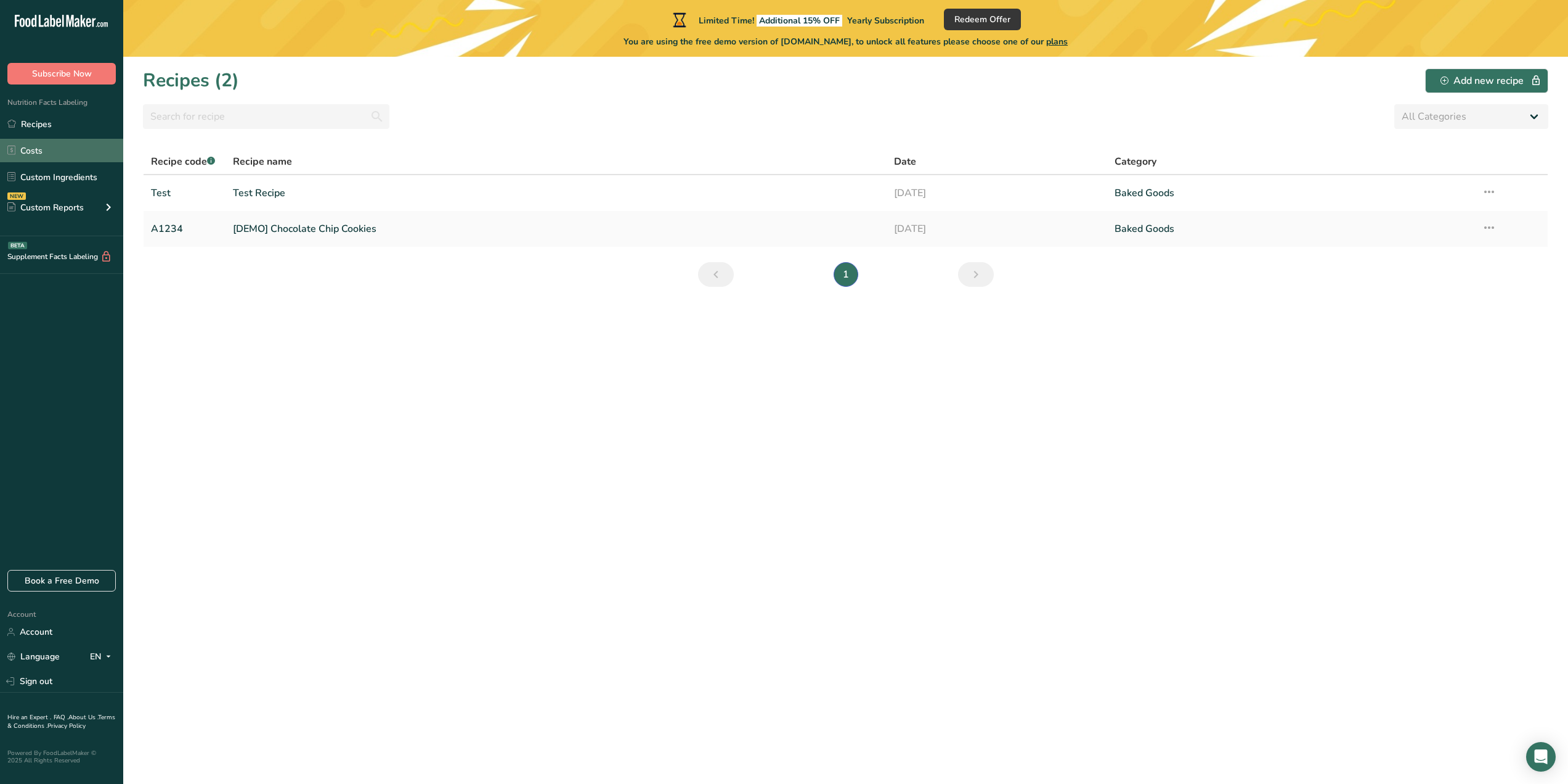
click at [41, 152] on link "Costs" at bounding box center [61, 150] width 123 height 23
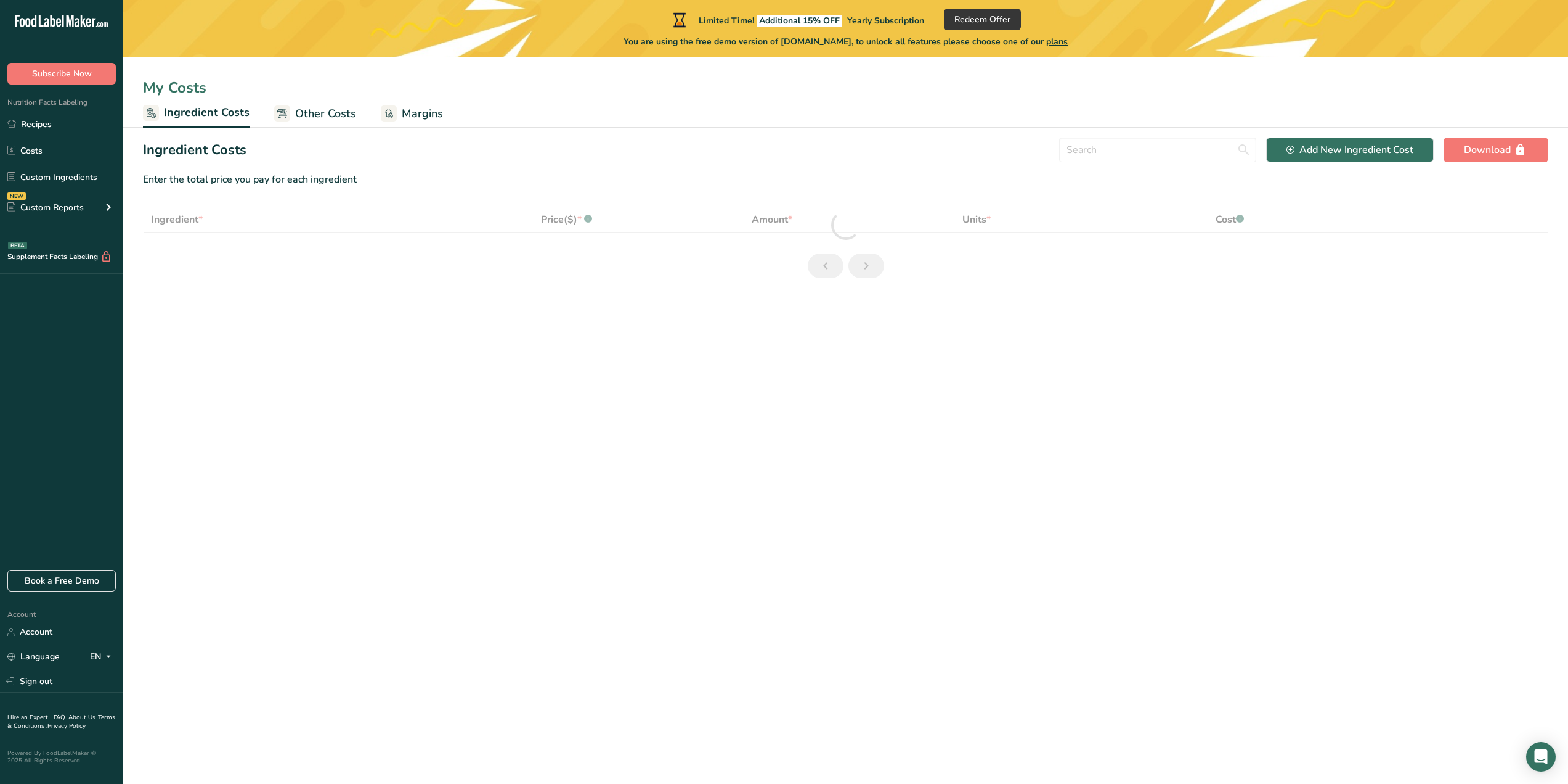
select select "1"
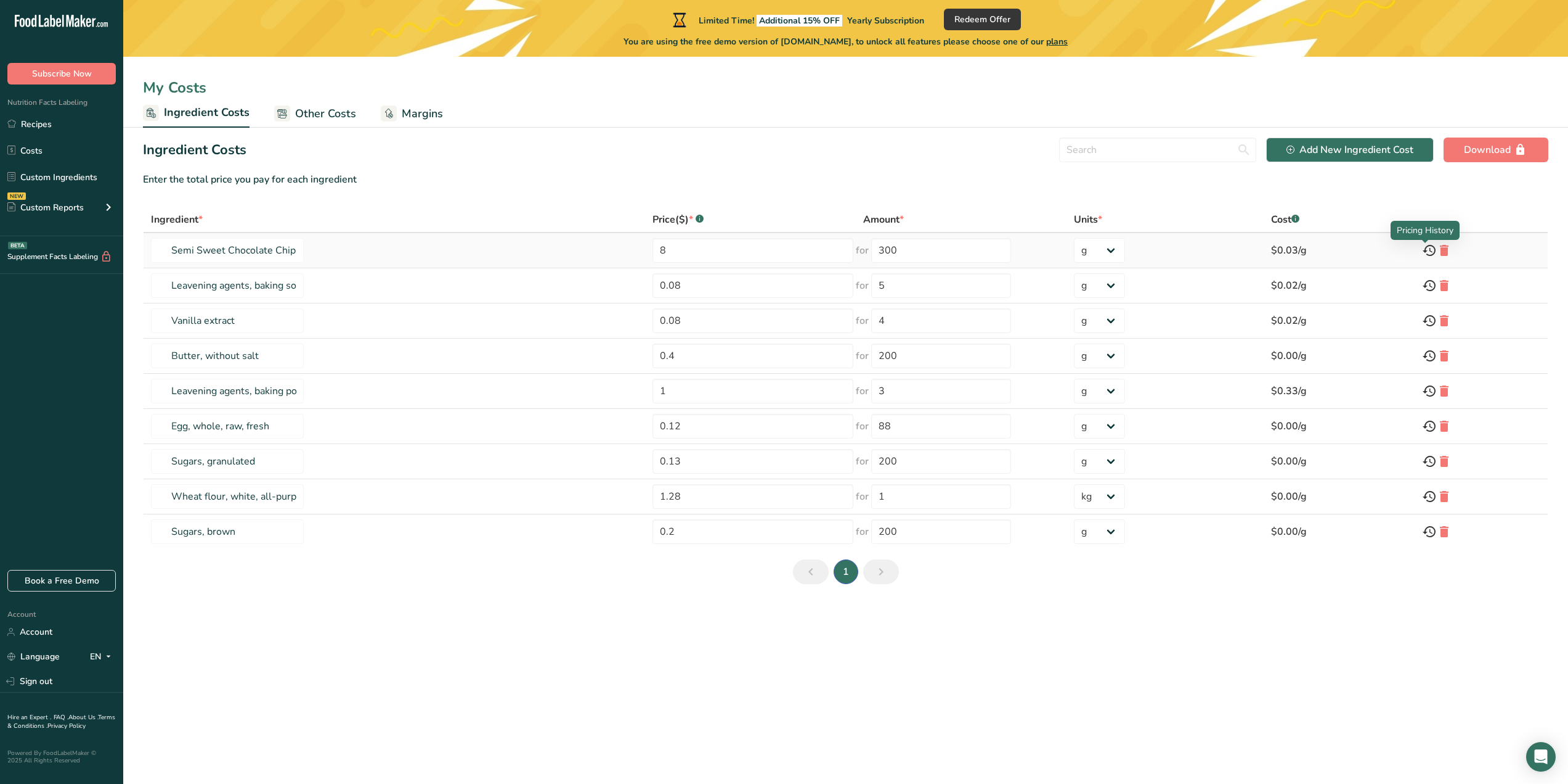
click at [1422, 249] on icon at bounding box center [1429, 250] width 14 height 23
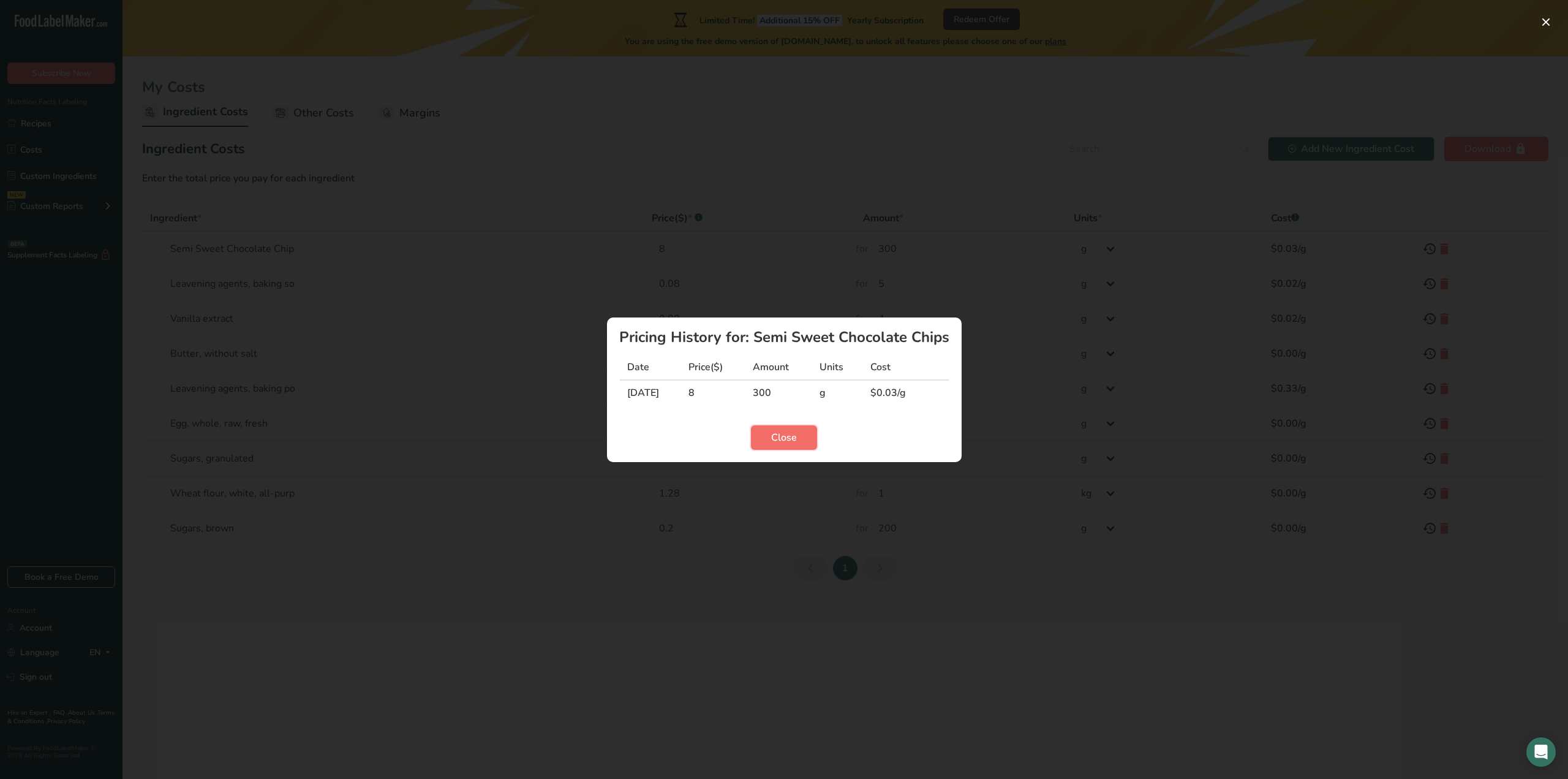
click at [788, 436] on span "Close" at bounding box center [783, 437] width 26 height 14
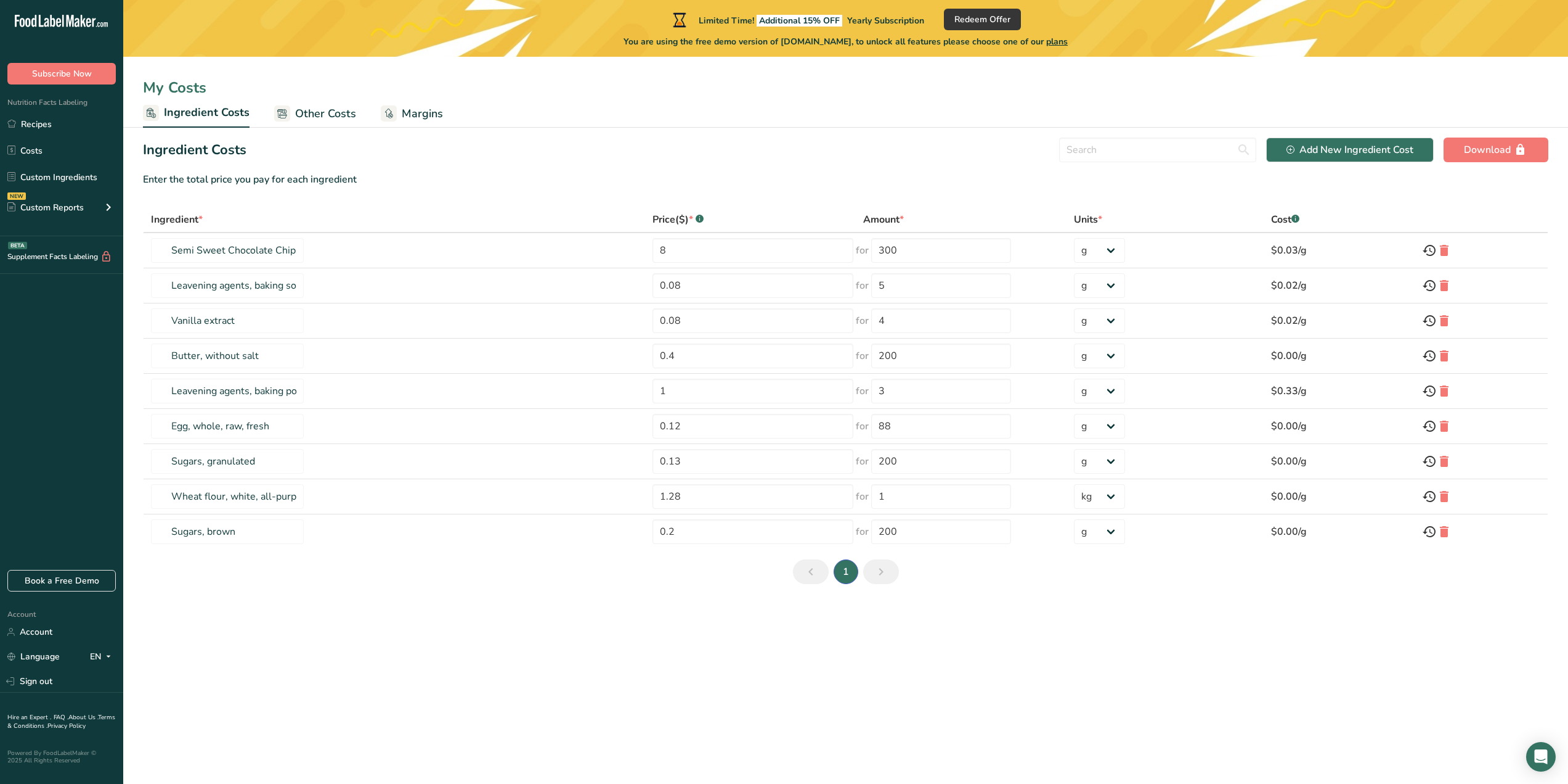
click at [304, 111] on span "Other Costs" at bounding box center [326, 113] width 61 height 16
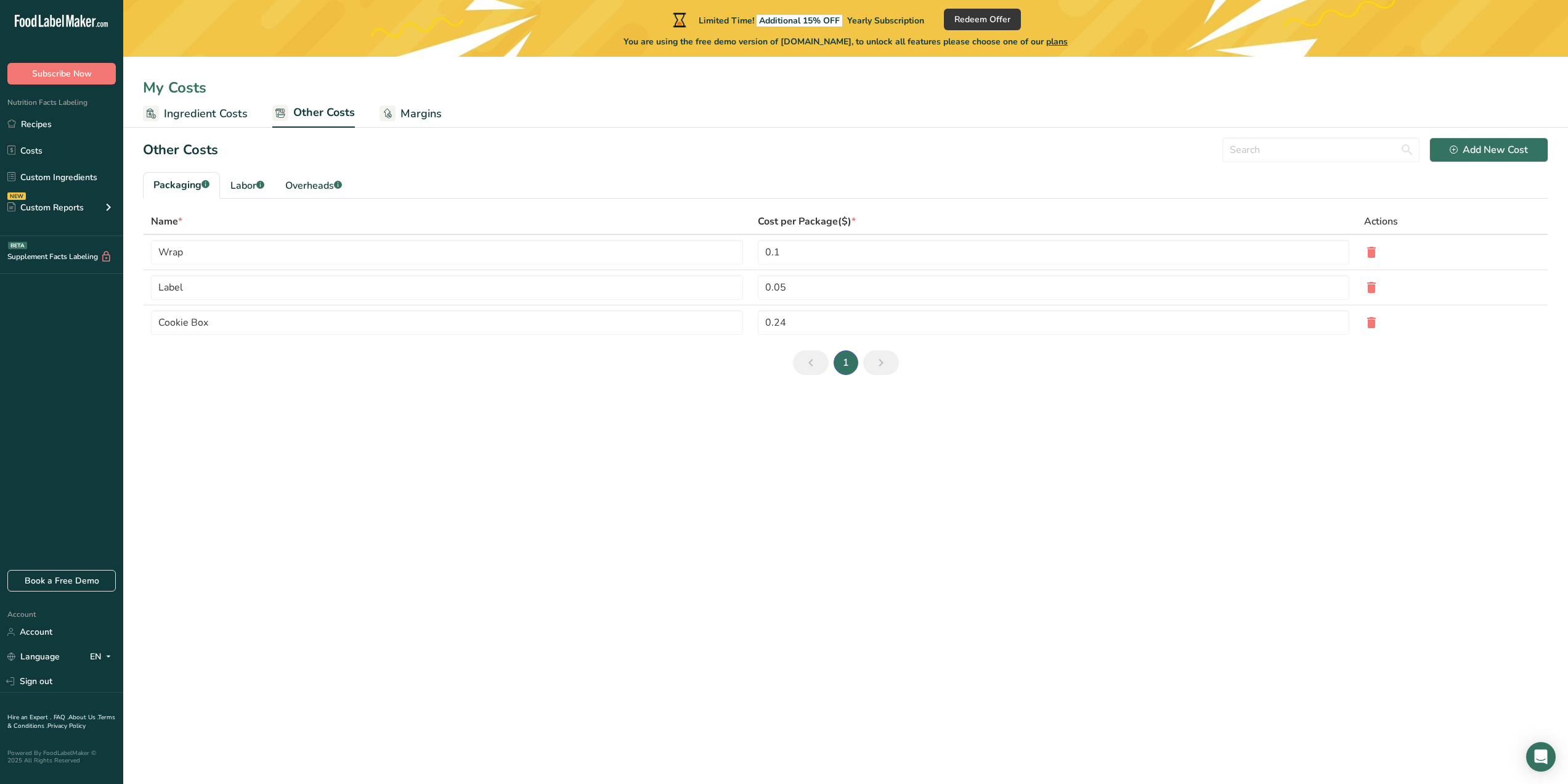
click at [411, 116] on span "Margins" at bounding box center [421, 113] width 41 height 16
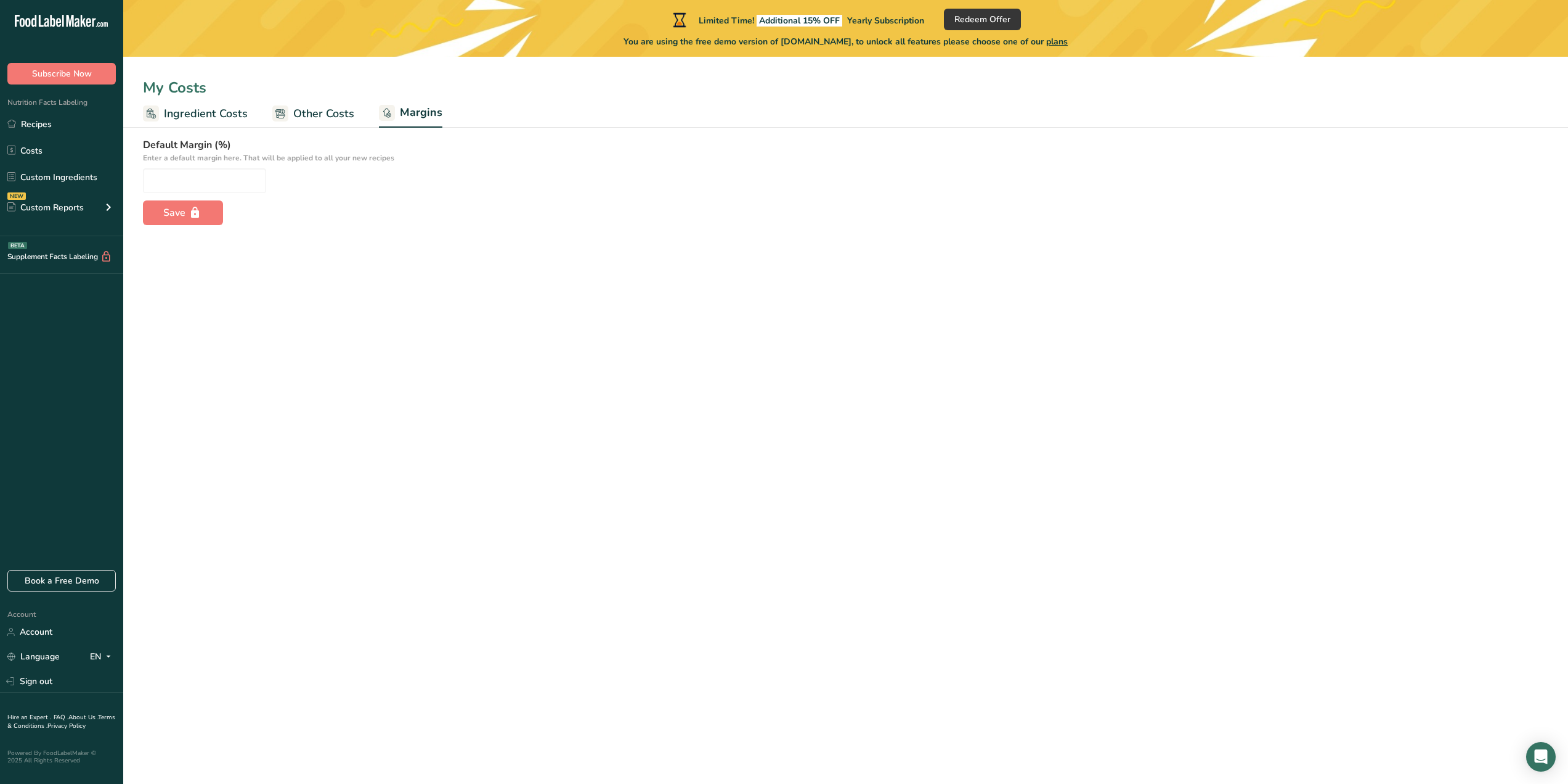
click at [313, 119] on span "Other Costs" at bounding box center [324, 113] width 61 height 16
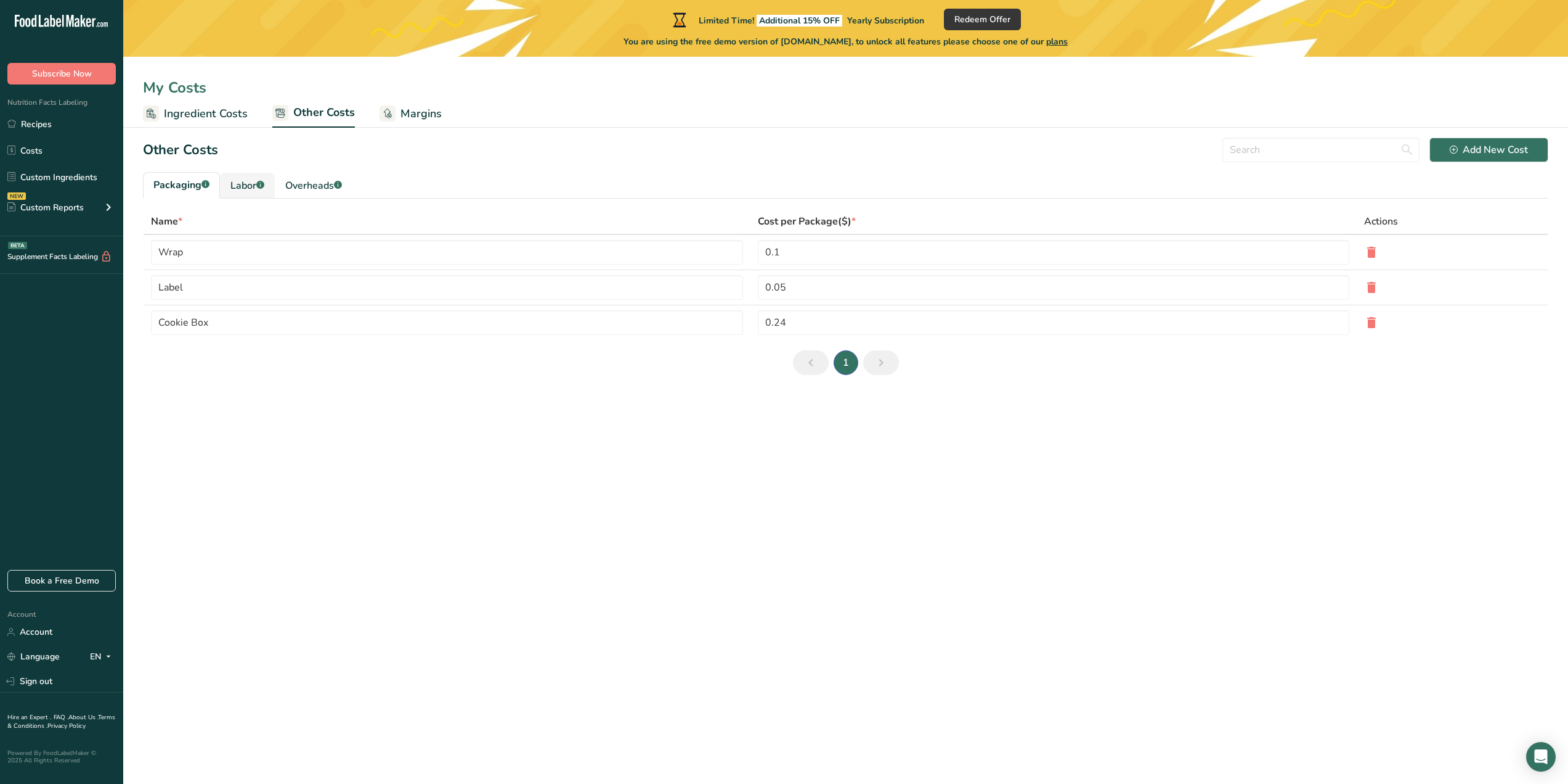
click at [239, 185] on div "Labor .a-a{fill:#347362;}.b-a{fill:#fff;}" at bounding box center [247, 185] width 34 height 14
type input "[PERSON_NAME]"
type input "Chef"
type input "9.3"
select select "1"
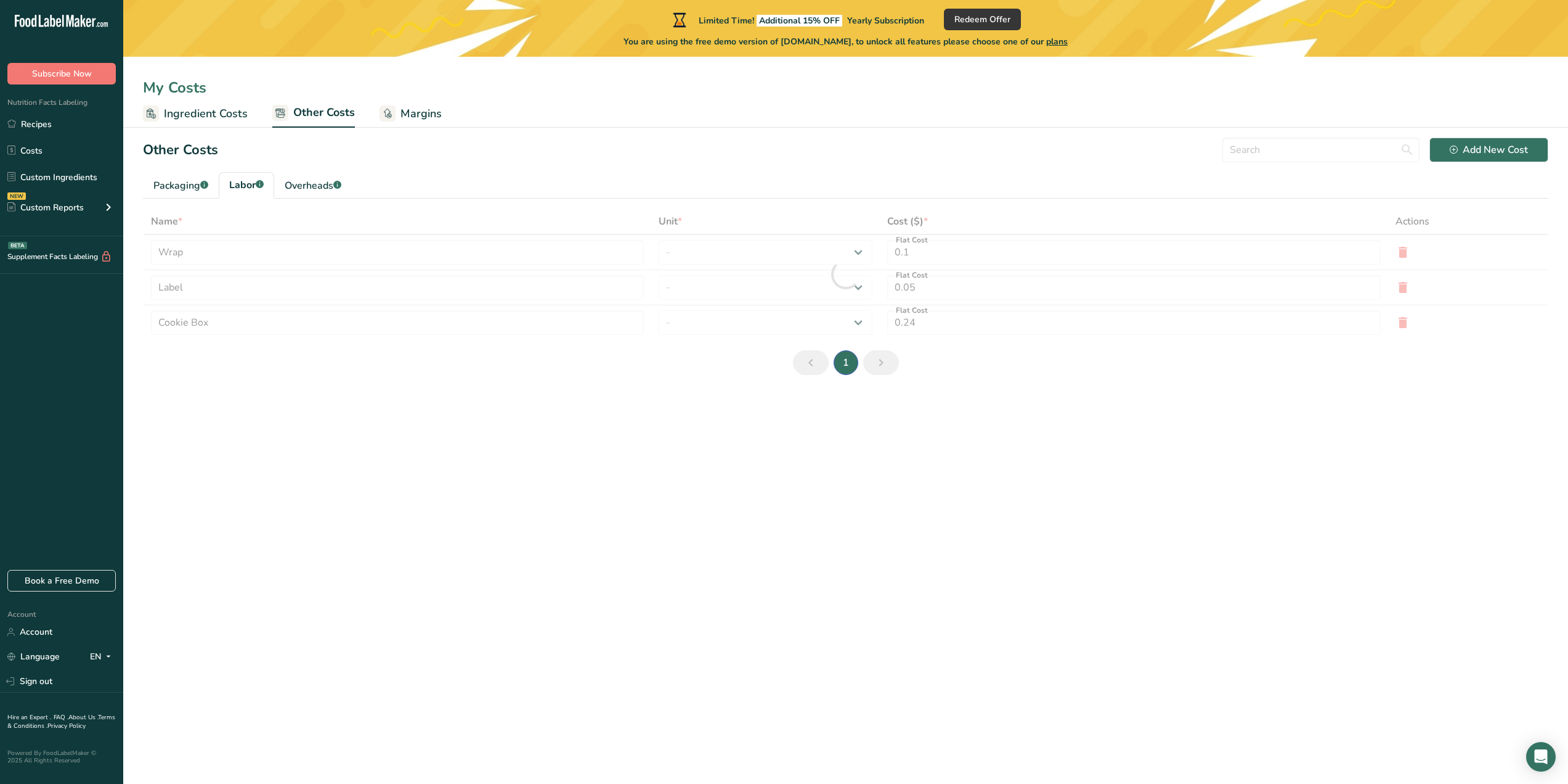
type input "3"
click at [318, 184] on div "Overheads .a-a{fill:#347362;}.b-a{fill:#fff;}" at bounding box center [312, 185] width 57 height 14
type input "Electricity"
type input "Gas"
type input "5"
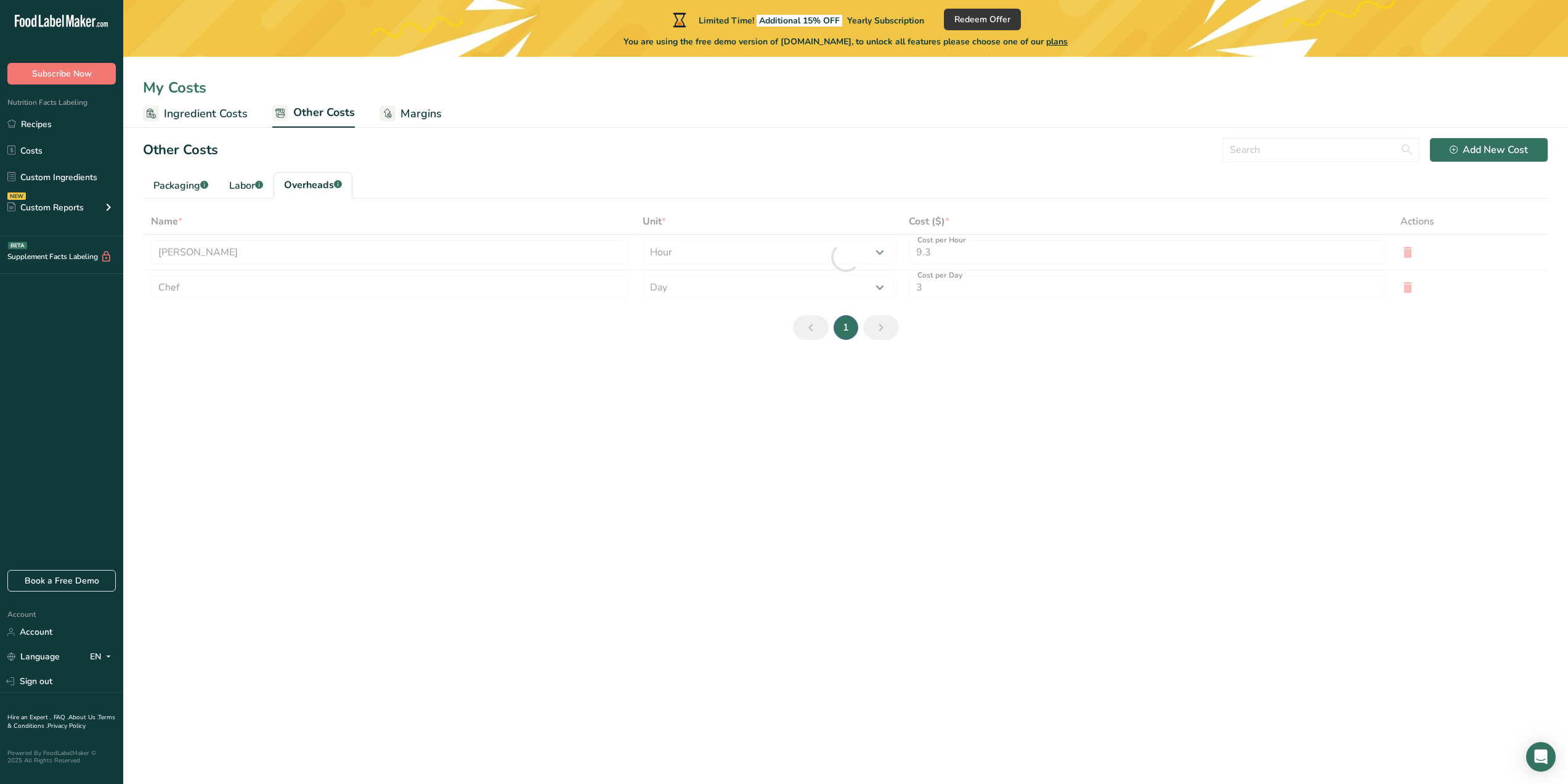
type input "1"
select select "1"
click at [173, 189] on div "Packaging .a-a{fill:#347362;}.b-a{fill:#fff;}" at bounding box center [181, 185] width 55 height 14
type input "Wrap"
type input "Label"
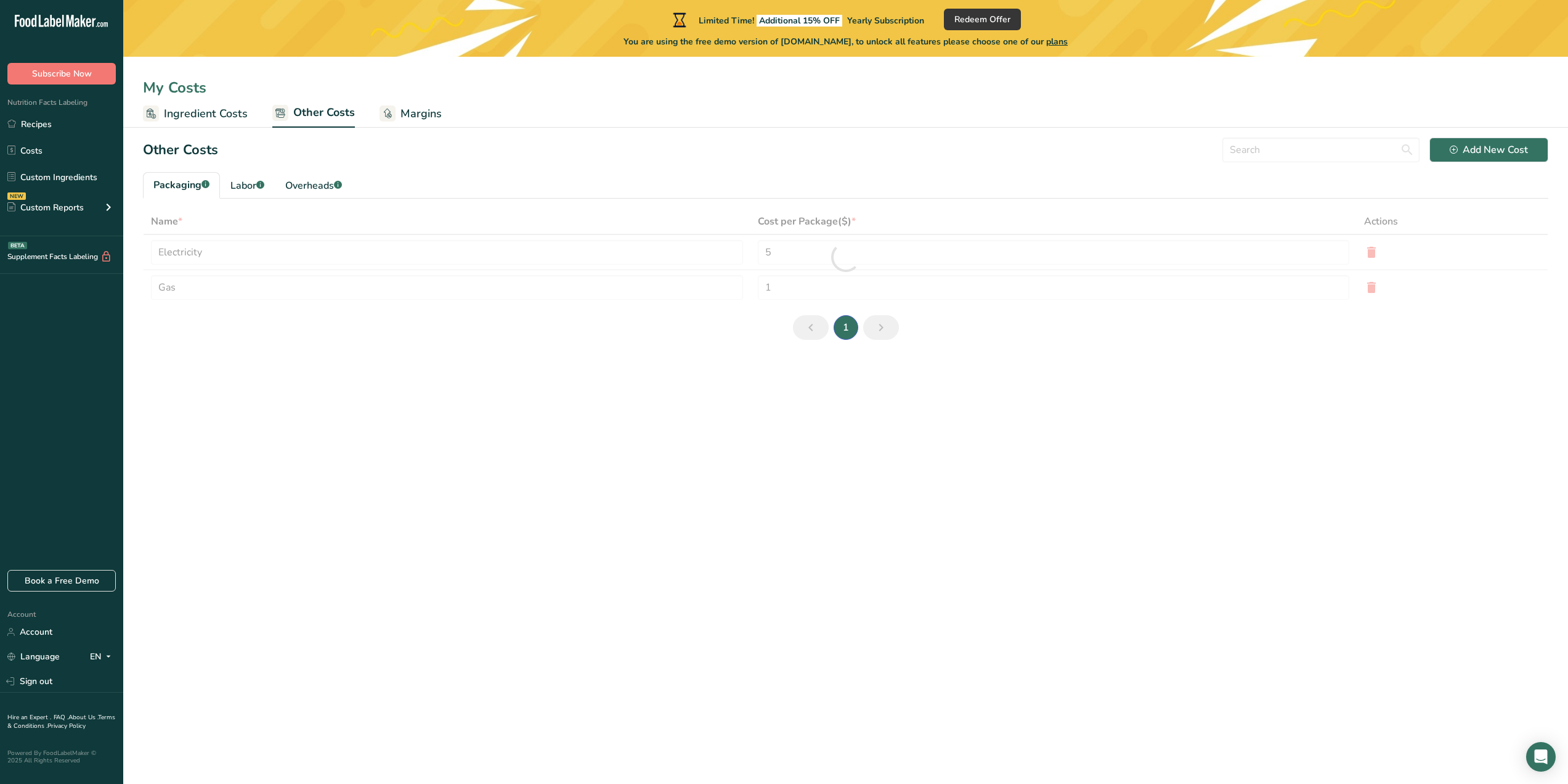
type input "0.1"
type input "0.05"
click at [202, 113] on span "Ingredient Costs" at bounding box center [205, 113] width 84 height 16
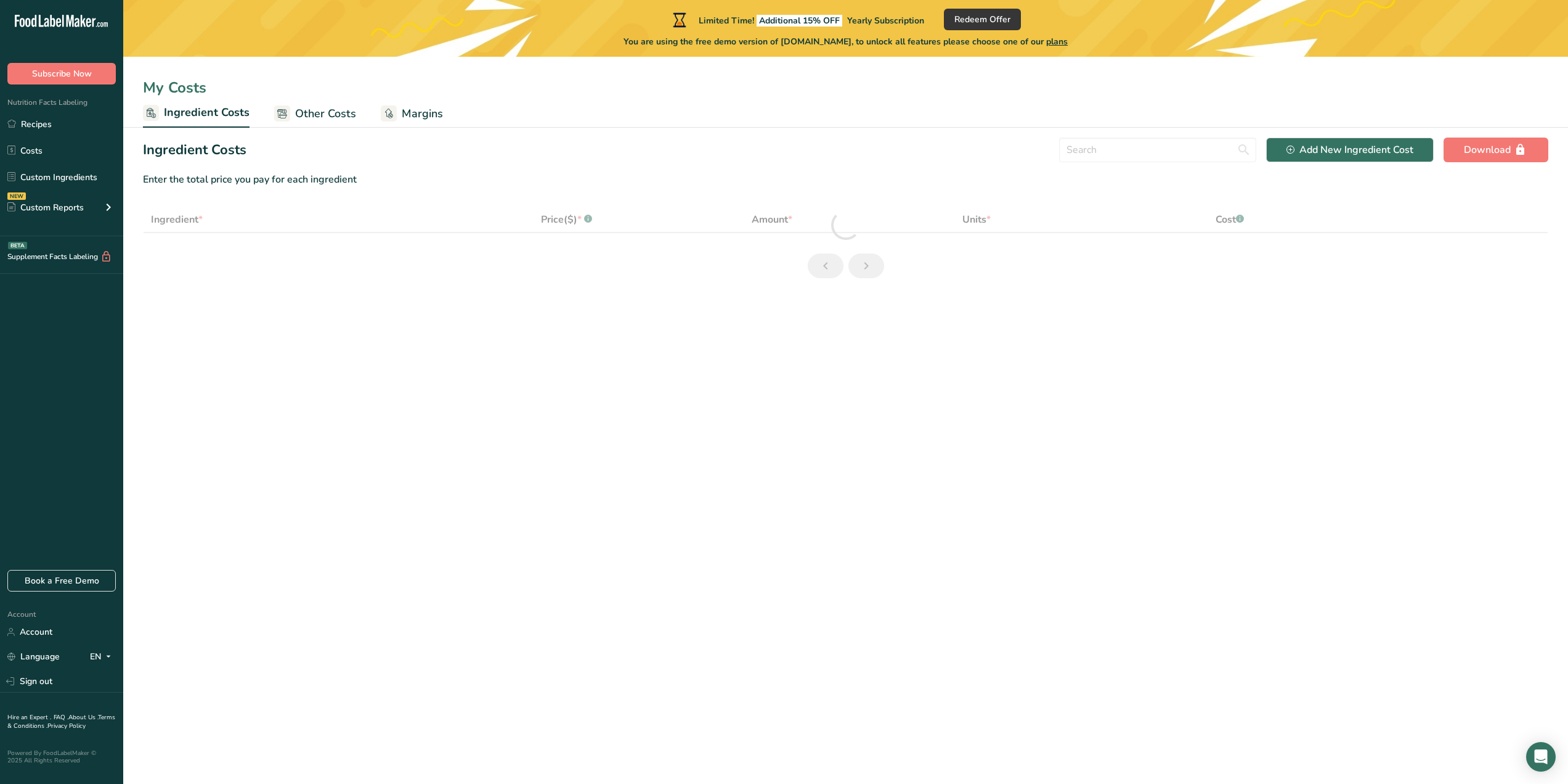
select select "1"
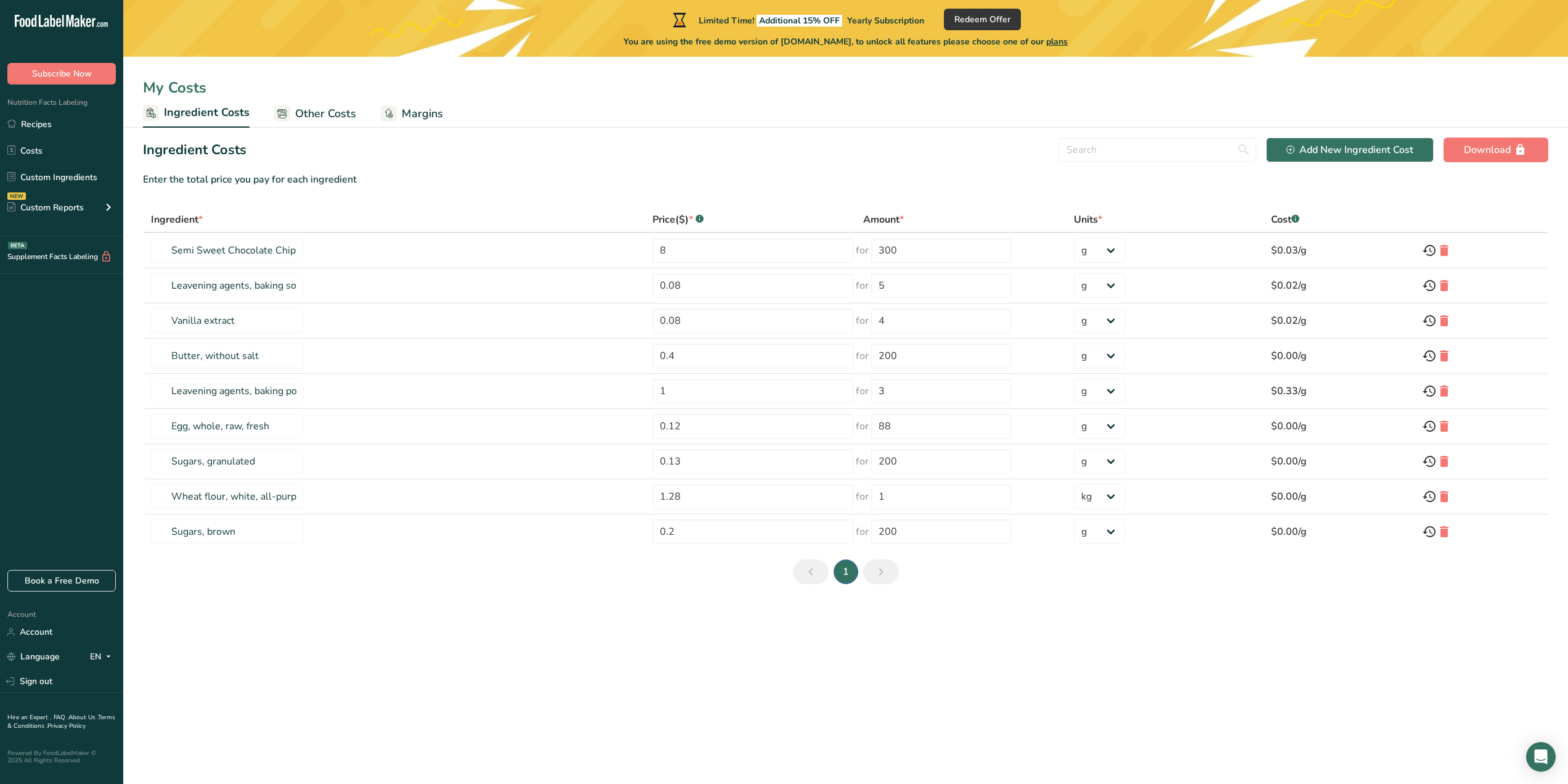
click at [301, 120] on span "Other Costs" at bounding box center [326, 113] width 61 height 16
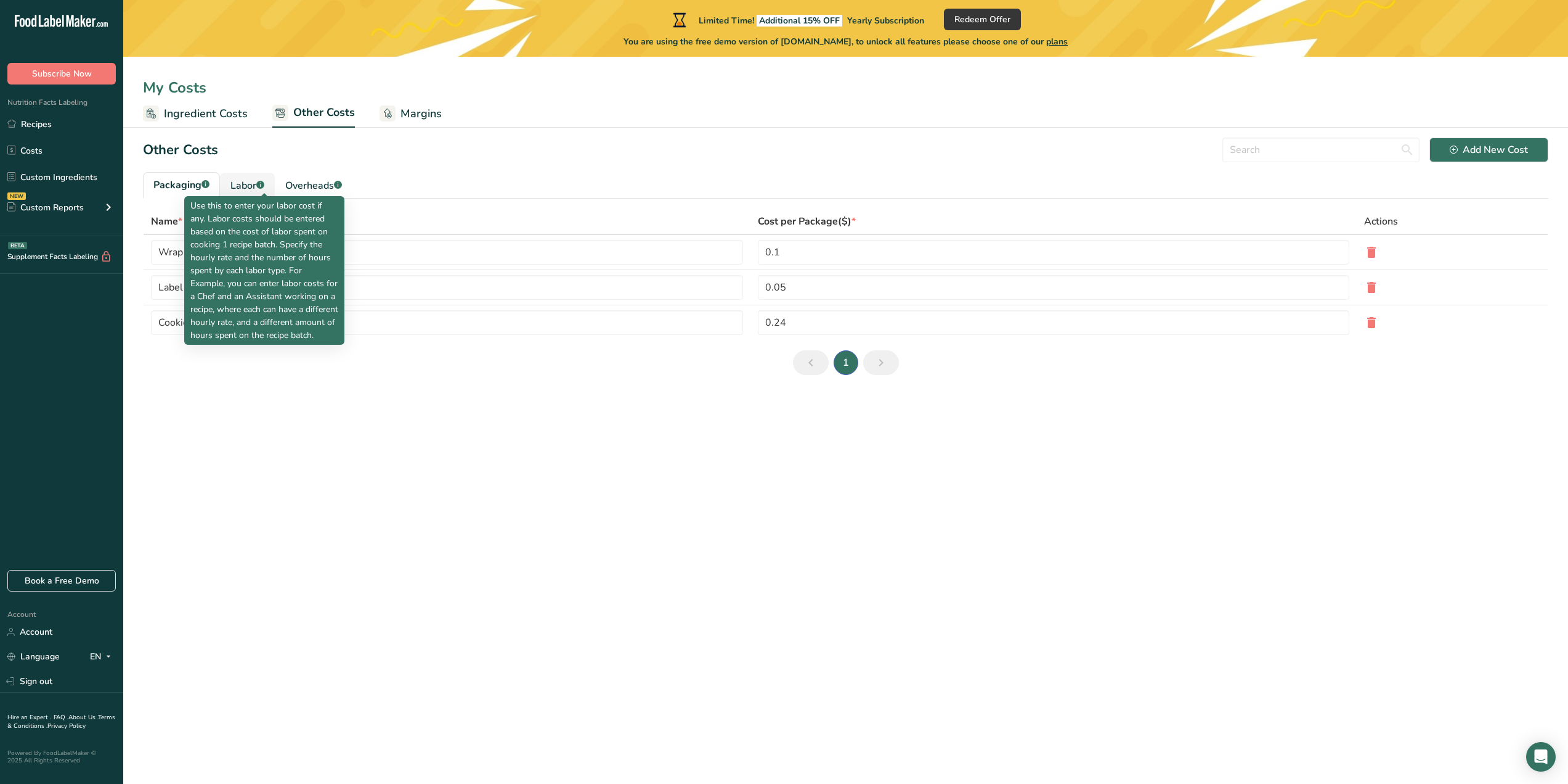
click at [261, 181] on icon ".a-a{fill:#347362;}.b-a{fill:#fff;}" at bounding box center [260, 185] width 8 height 8
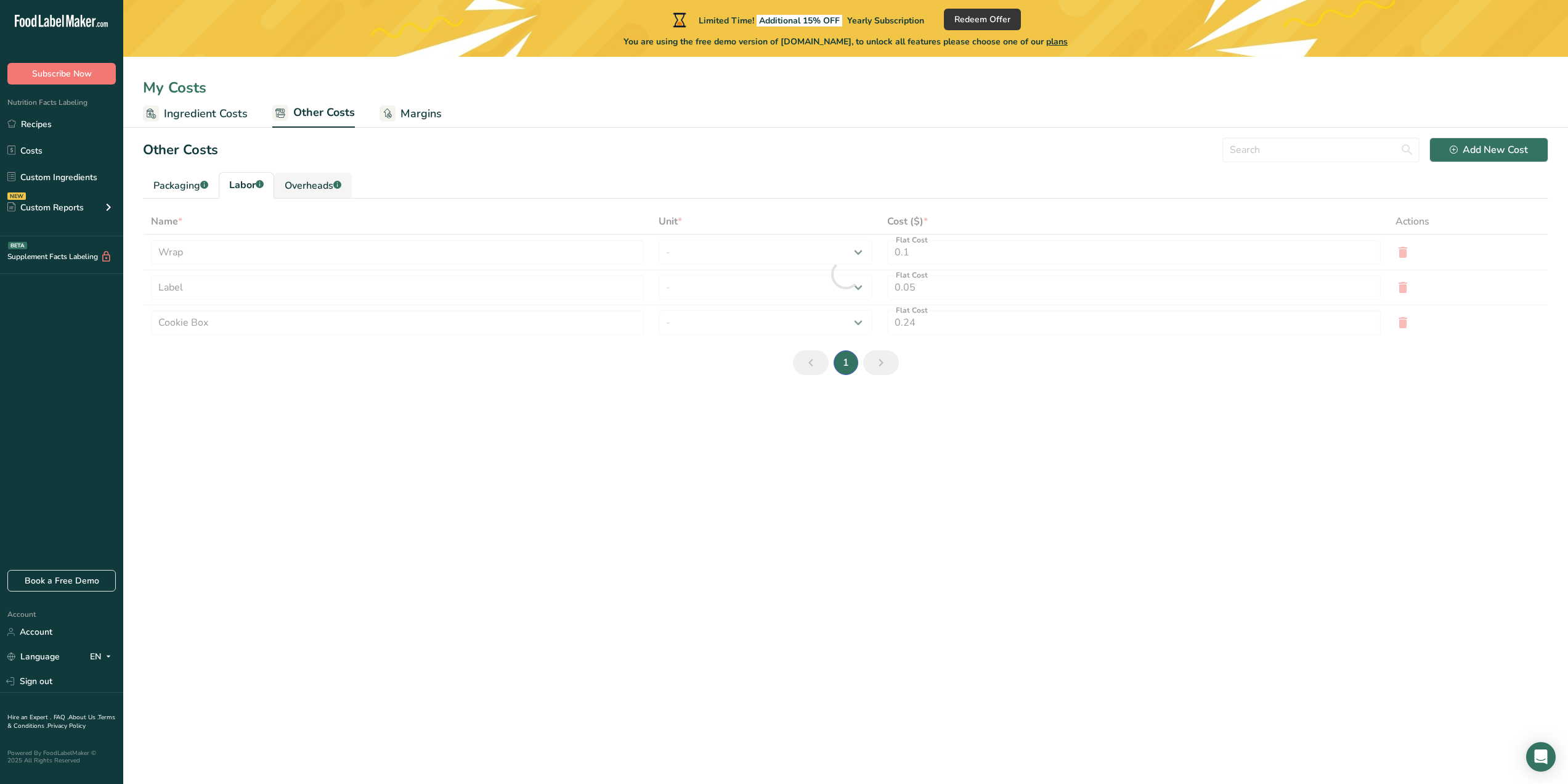
type input "[PERSON_NAME]"
type input "Chef"
type input "9.3"
select select "1"
type input "3"
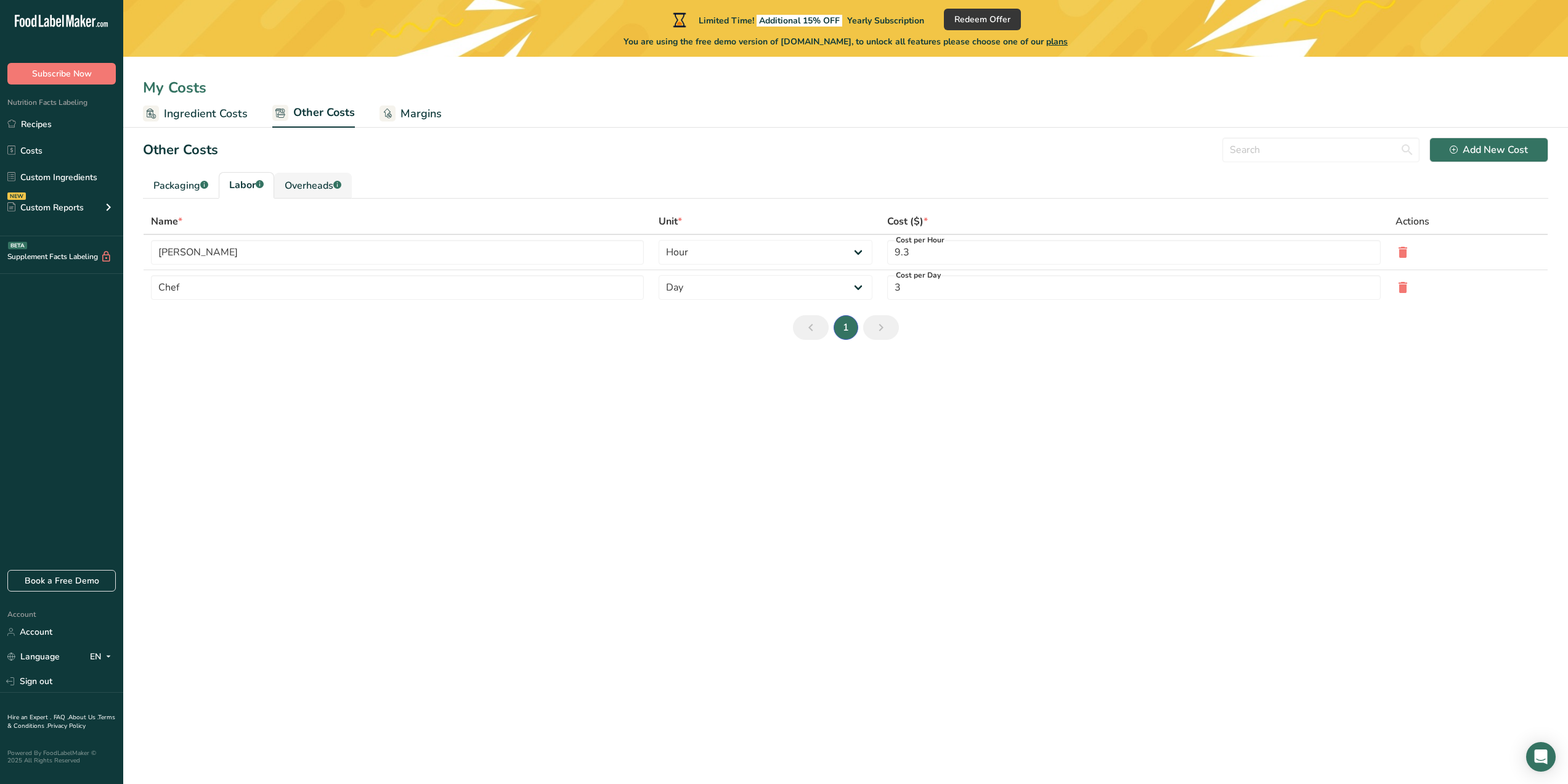
click at [322, 189] on div "Overheads .a-a{fill:#347362;}.b-a{fill:#fff;}" at bounding box center [312, 185] width 57 height 14
type input "Electricity"
type input "Gas"
type input "5"
type input "1"
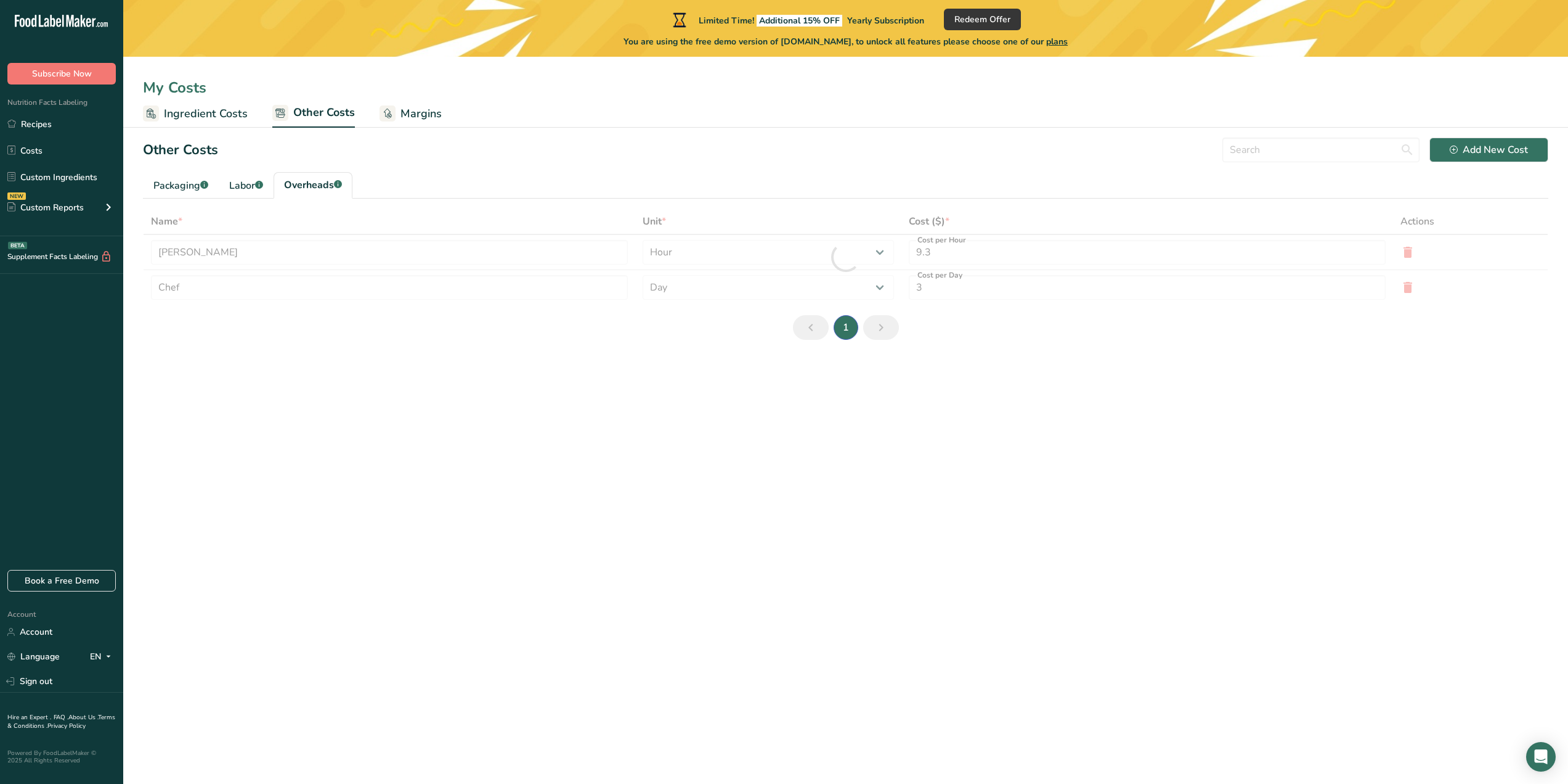
select select "1"
click at [1459, 152] on div "Add New Cost" at bounding box center [1489, 149] width 78 height 14
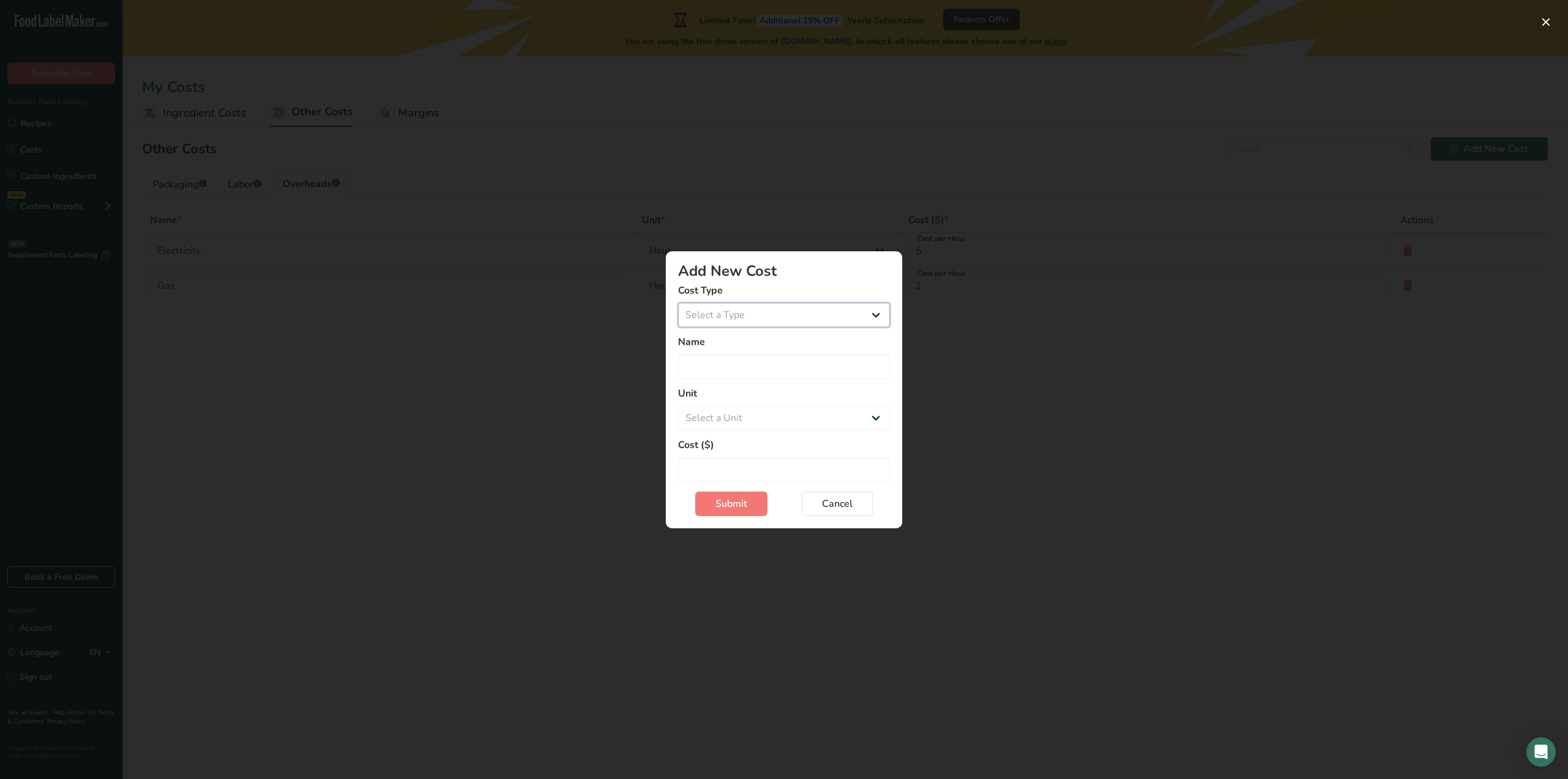
click at [797, 309] on select "Select a Type Packaging Labor Overheads" at bounding box center [783, 314] width 212 height 24
click at [796, 314] on select "Select a Type Packaging Labor Overheads" at bounding box center [783, 314] width 212 height 24
select select "3"
click at [678, 302] on select "Select a Type Packaging Labor Overheads" at bounding box center [783, 314] width 212 height 24
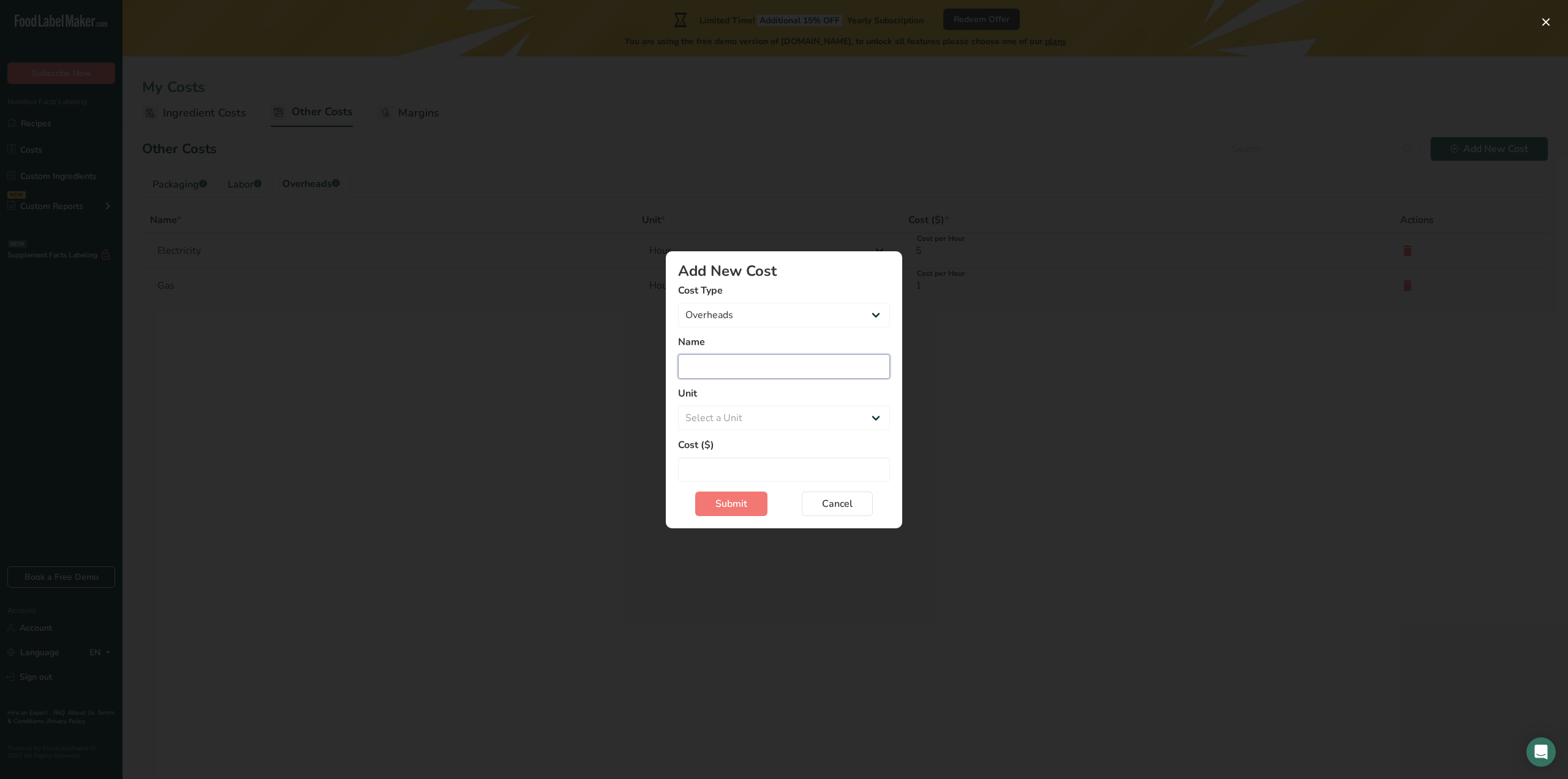
click at [771, 368] on input "Add New Cost Modal" at bounding box center [783, 366] width 212 height 24
click at [826, 507] on span "Cancel" at bounding box center [837, 504] width 30 height 14
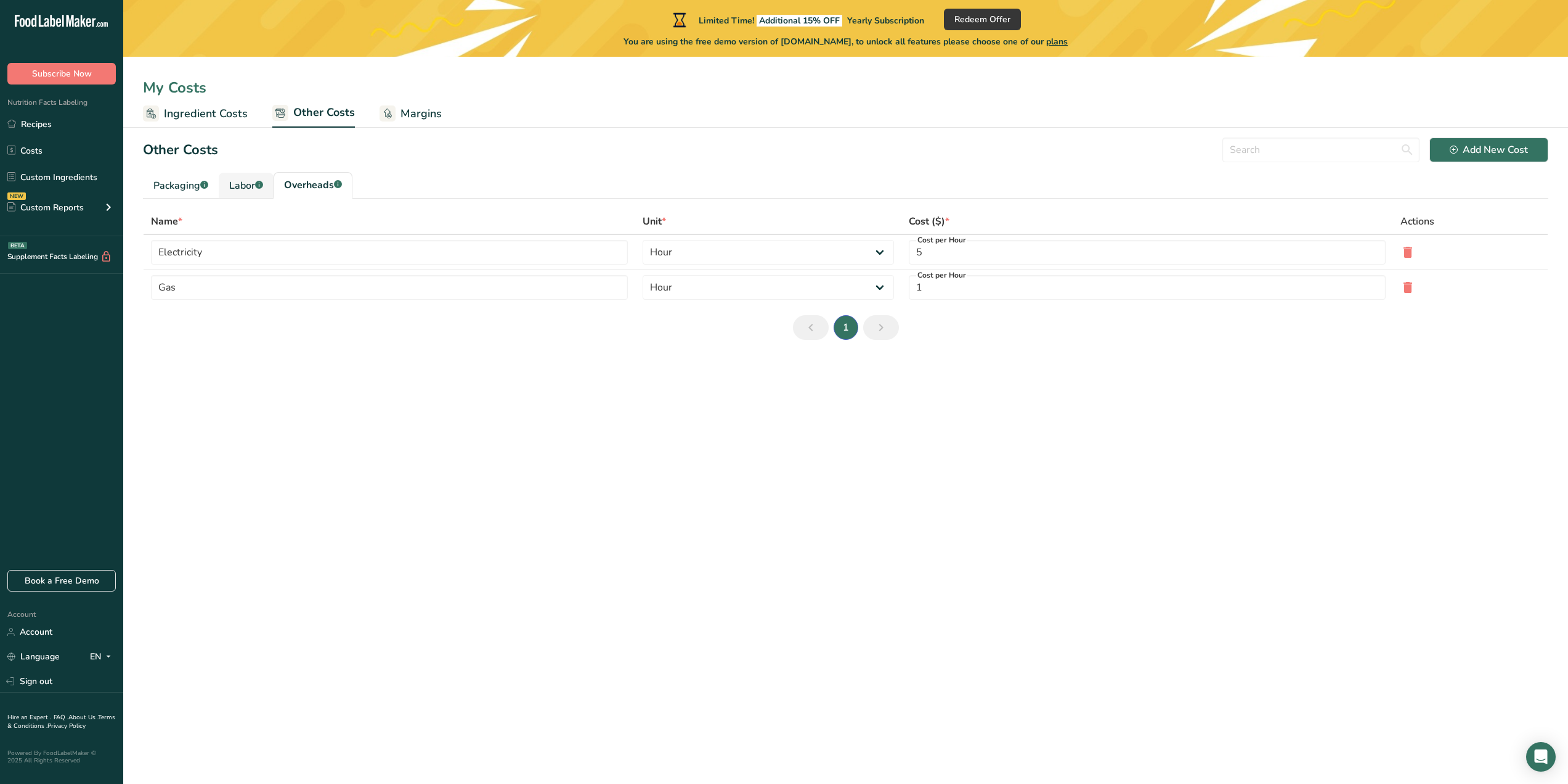
click at [241, 194] on link "Labor .a-a{fill:#347362;}.b-a{fill:#fff;}" at bounding box center [246, 185] width 55 height 26
type input "[PERSON_NAME]"
type input "Chef"
type input "9.3"
type input "3"
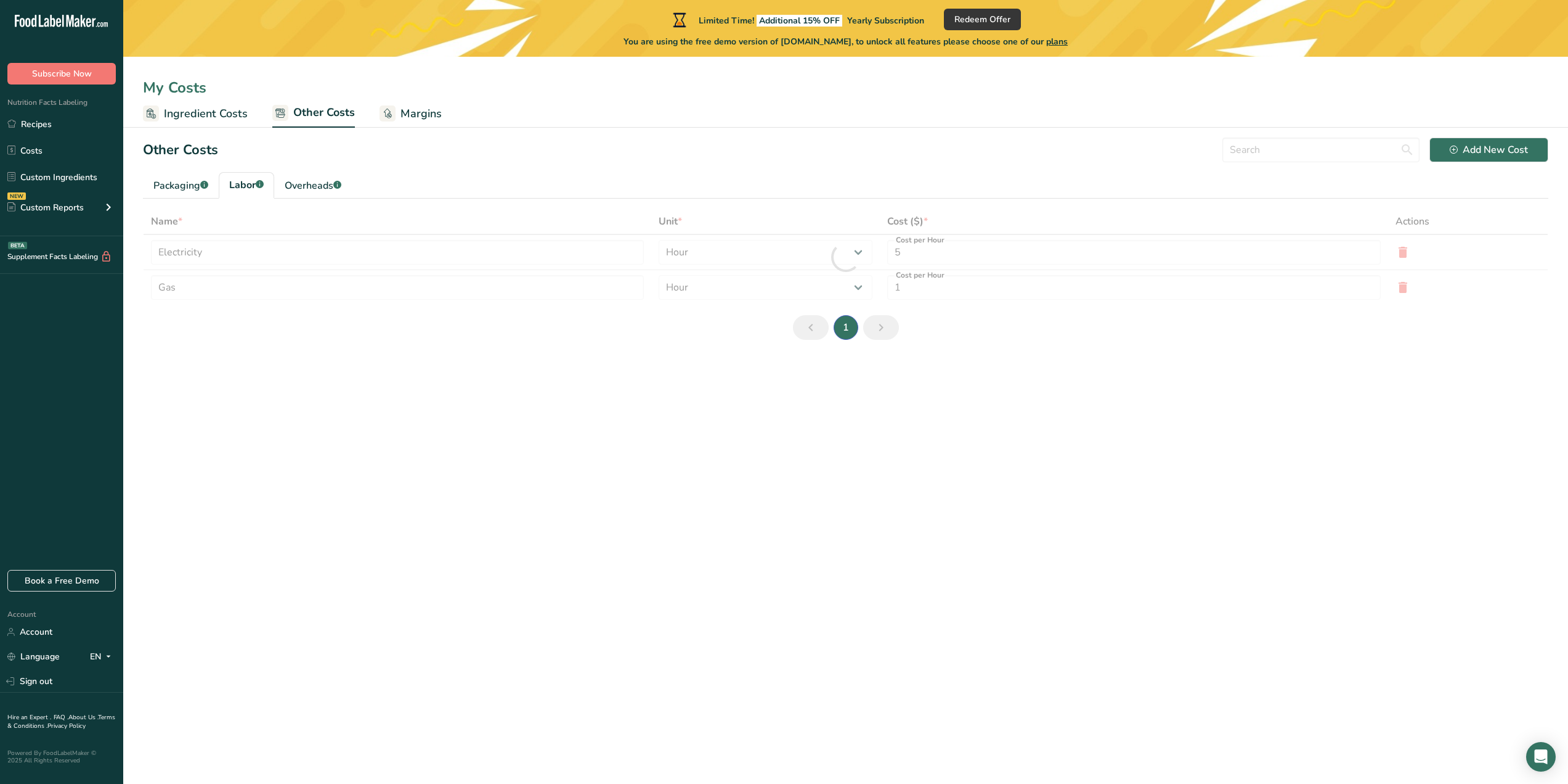
select select "2"
click at [297, 194] on link "Overheads .a-a{fill:#347362;}.b-a{fill:#fff;}" at bounding box center [313, 185] width 77 height 26
type input "Electricity"
type input "Gas"
type input "5"
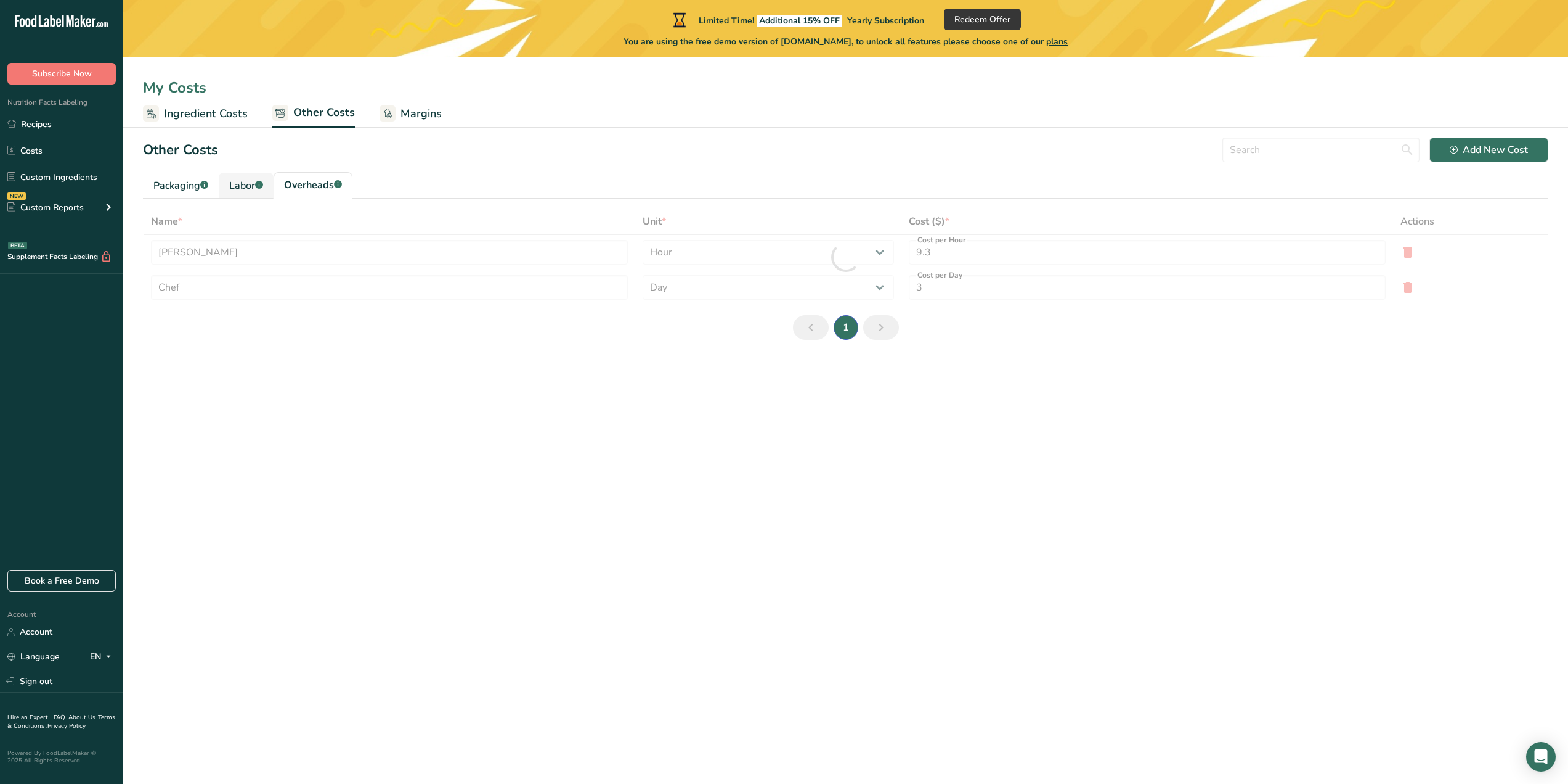
type input "1"
select select "1"
click at [259, 192] on div ".a-a{fill:#347362;}.b-a{fill:#fff;}" at bounding box center [259, 185] width 8 height 14
type input "[PERSON_NAME]"
type input "Chef"
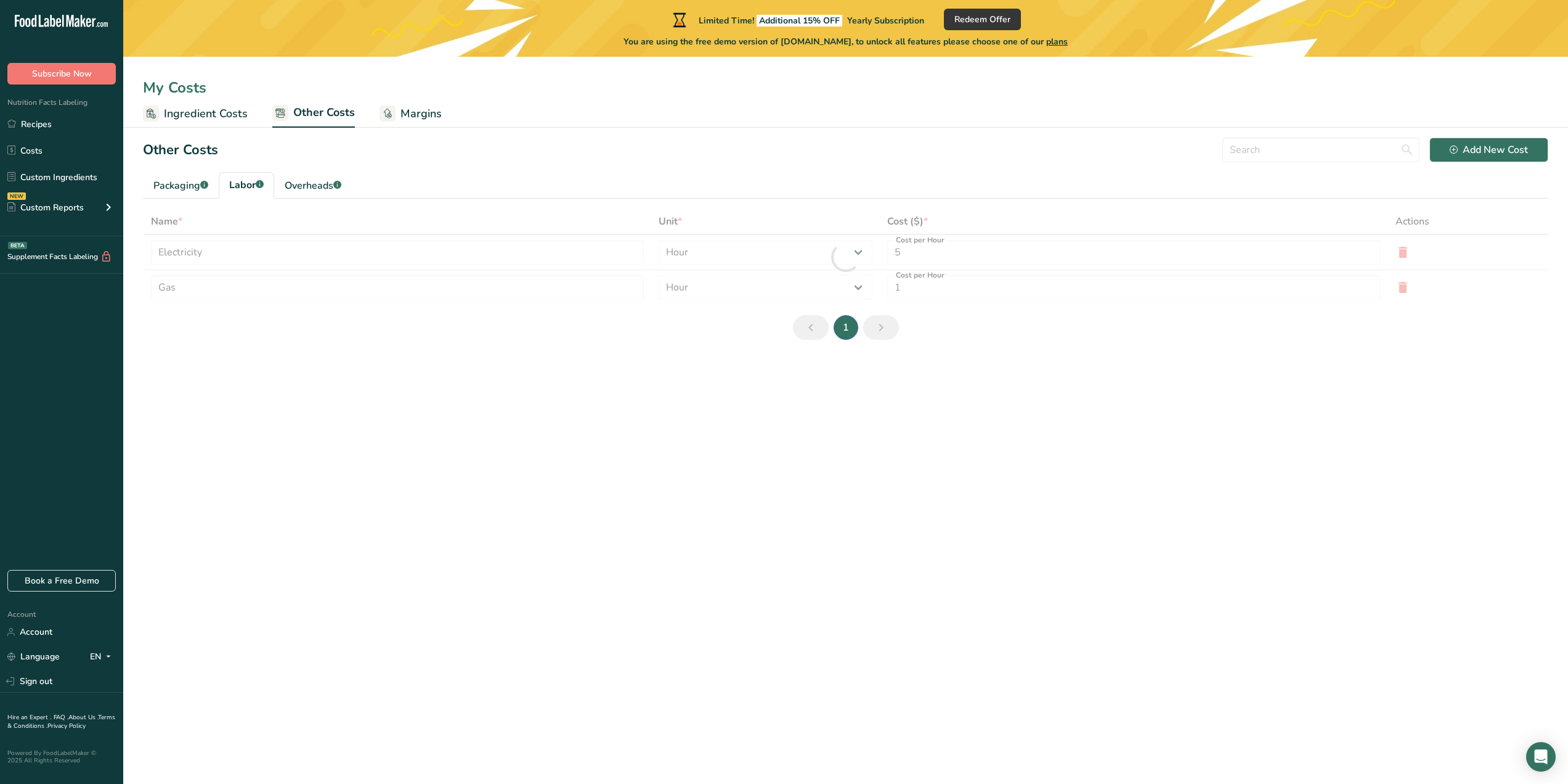
type input "9.3"
type input "3"
select select "2"
click at [412, 117] on span "Margins" at bounding box center [421, 113] width 41 height 16
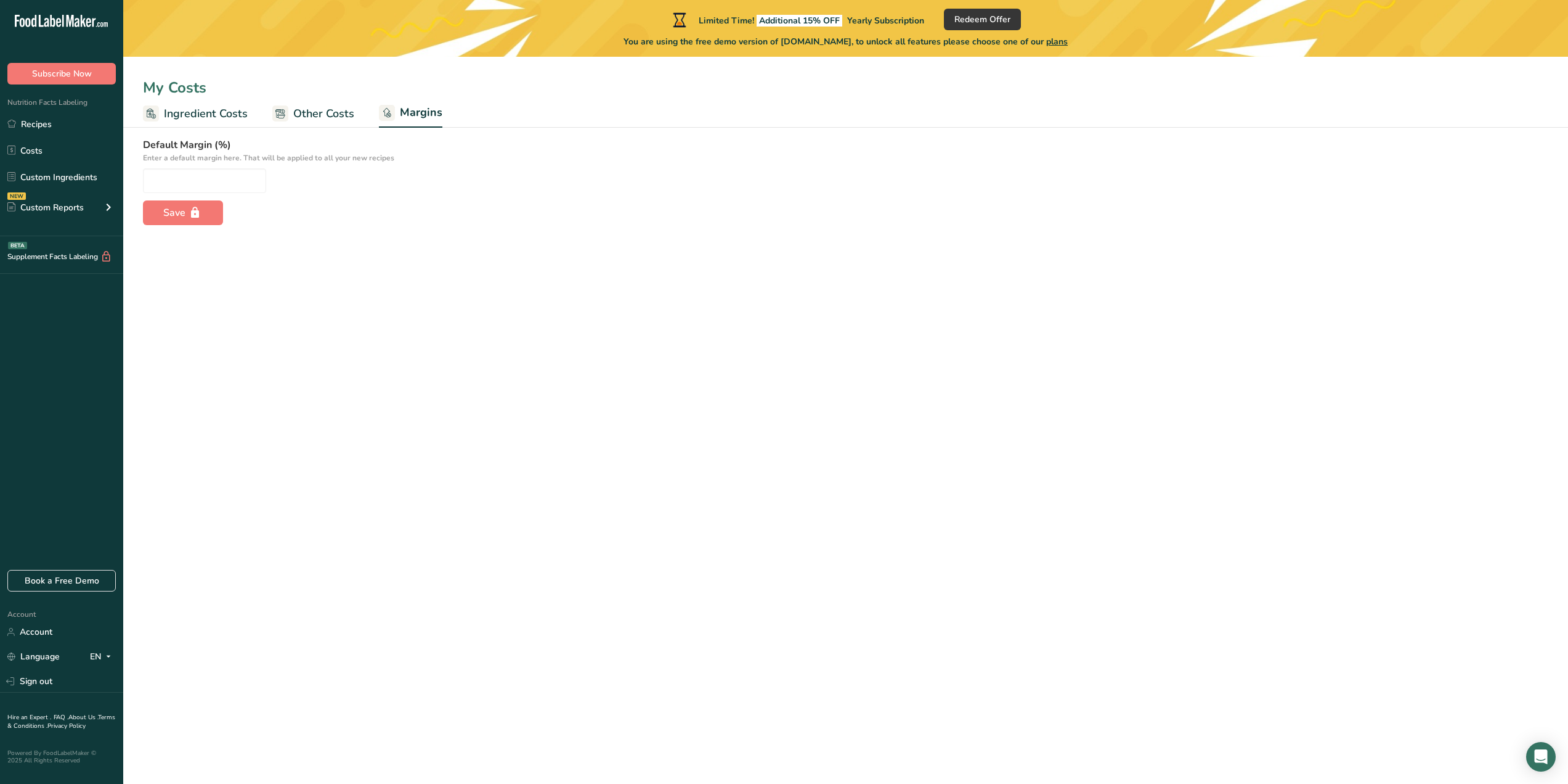
click at [225, 114] on span "Ingredient Costs" at bounding box center [205, 113] width 84 height 16
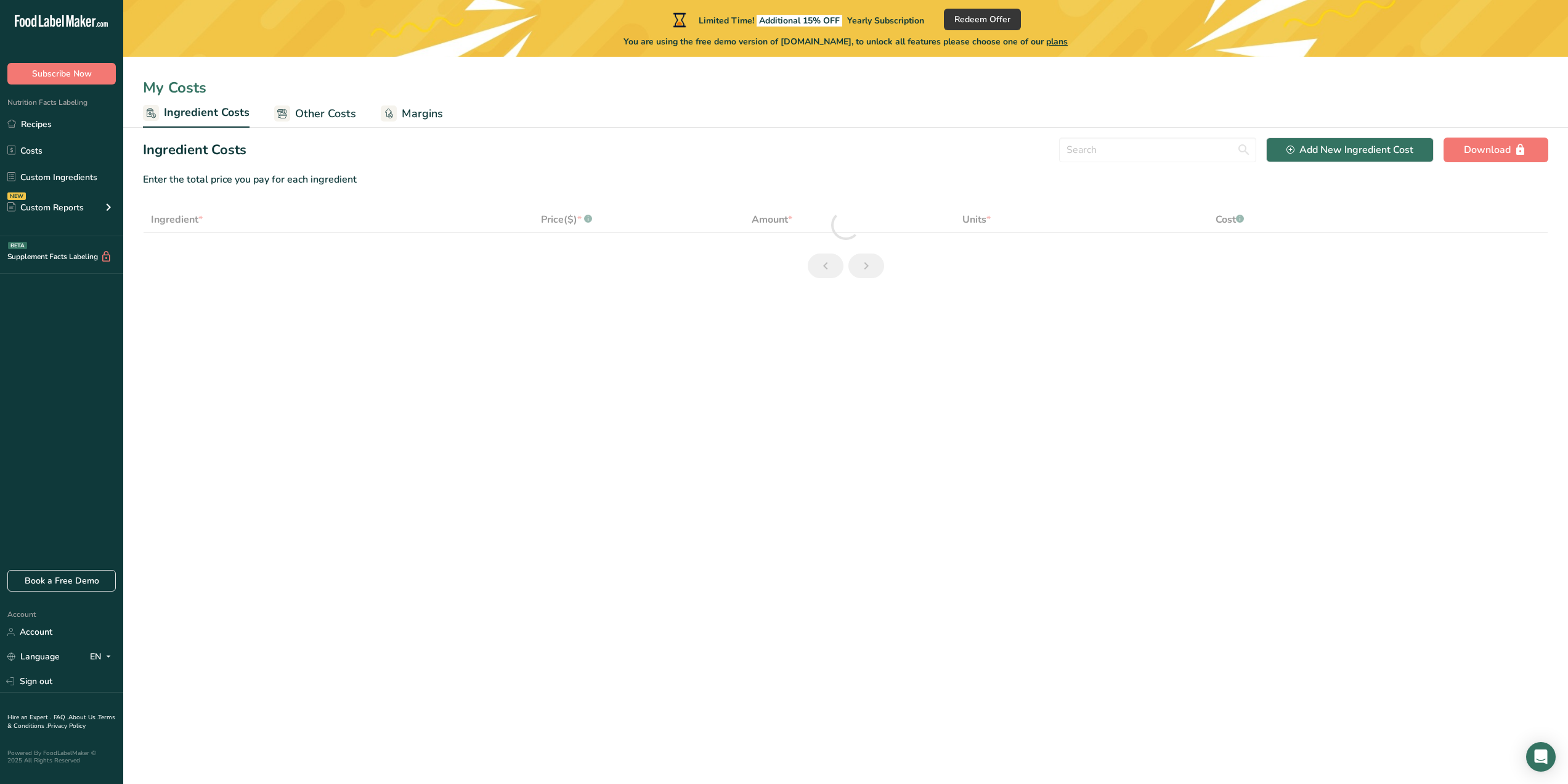
select select "1"
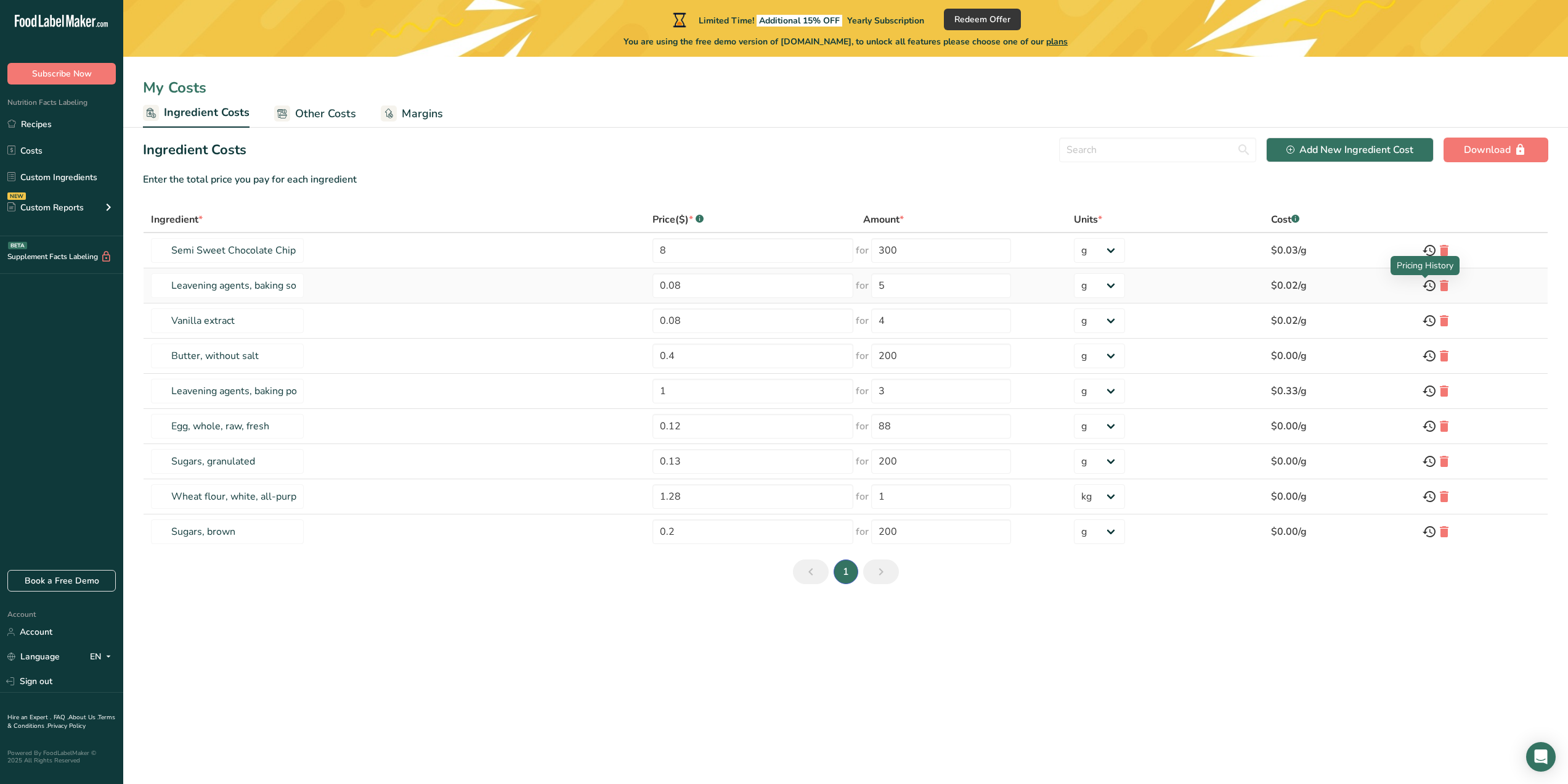
click at [1425, 288] on icon at bounding box center [1429, 285] width 14 height 23
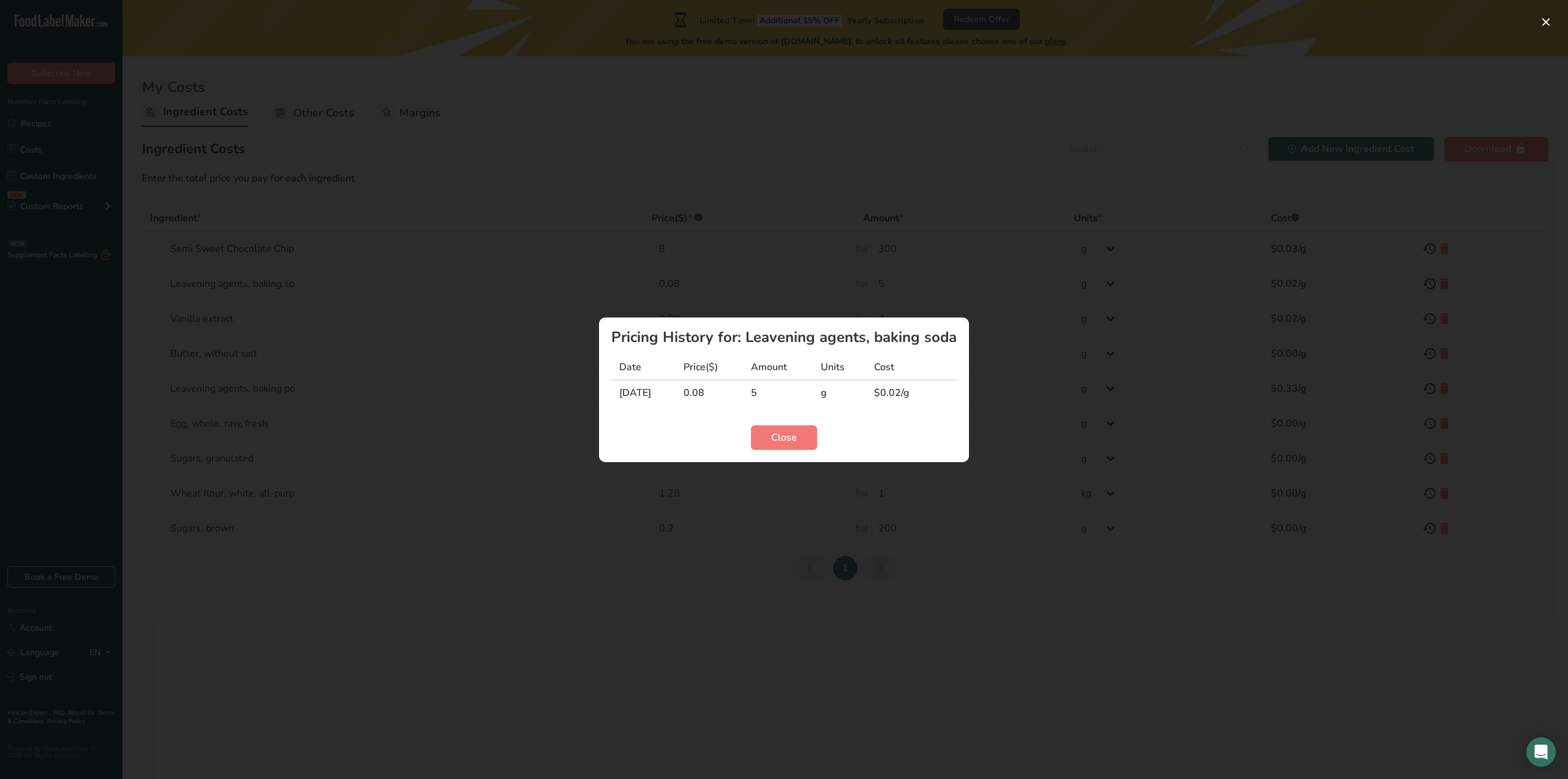
click at [455, 298] on div "Ingredient pricing history modal" at bounding box center [784, 389] width 1568 height 779
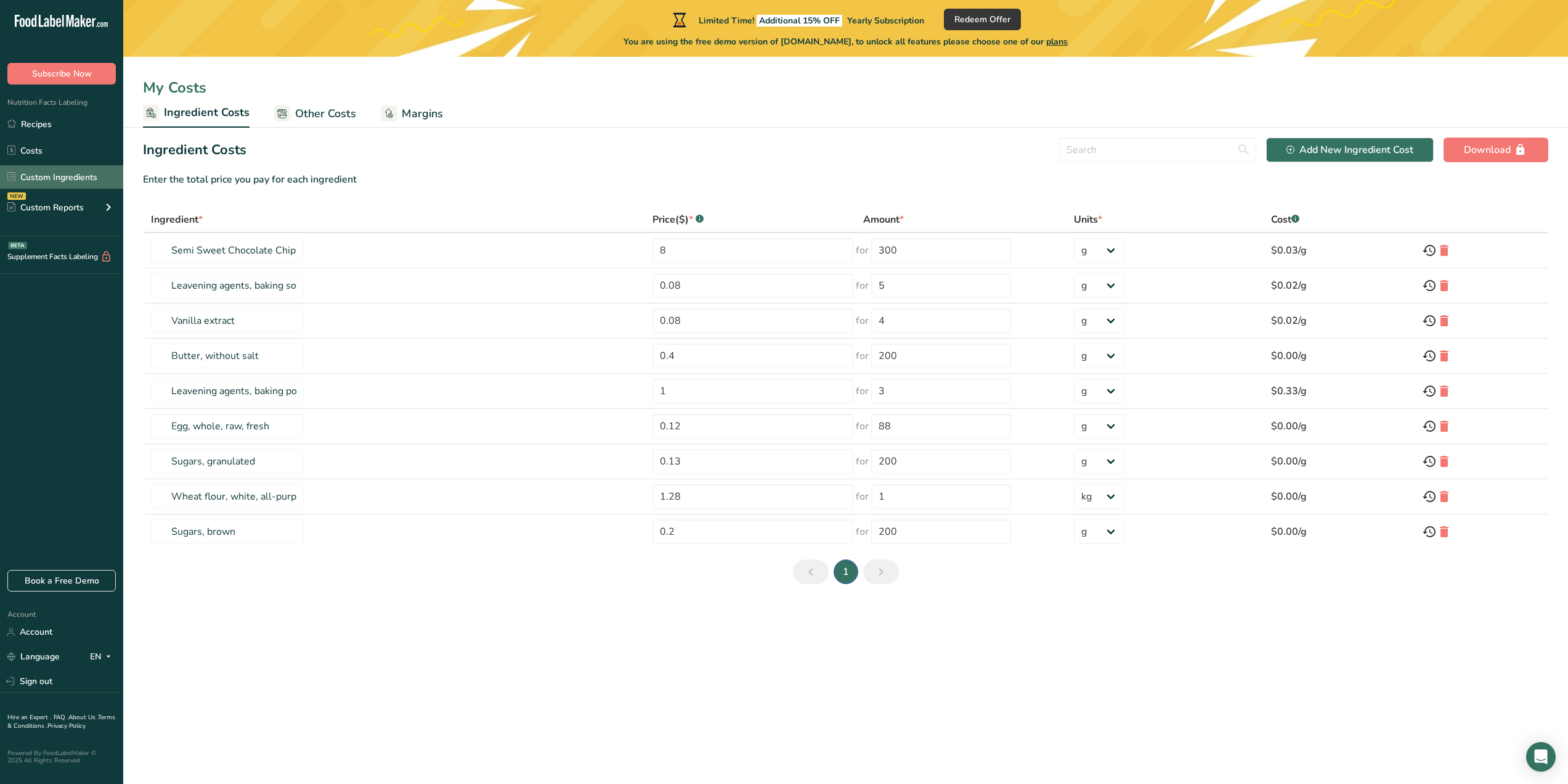
click at [59, 179] on link "Custom Ingredients" at bounding box center [61, 177] width 123 height 23
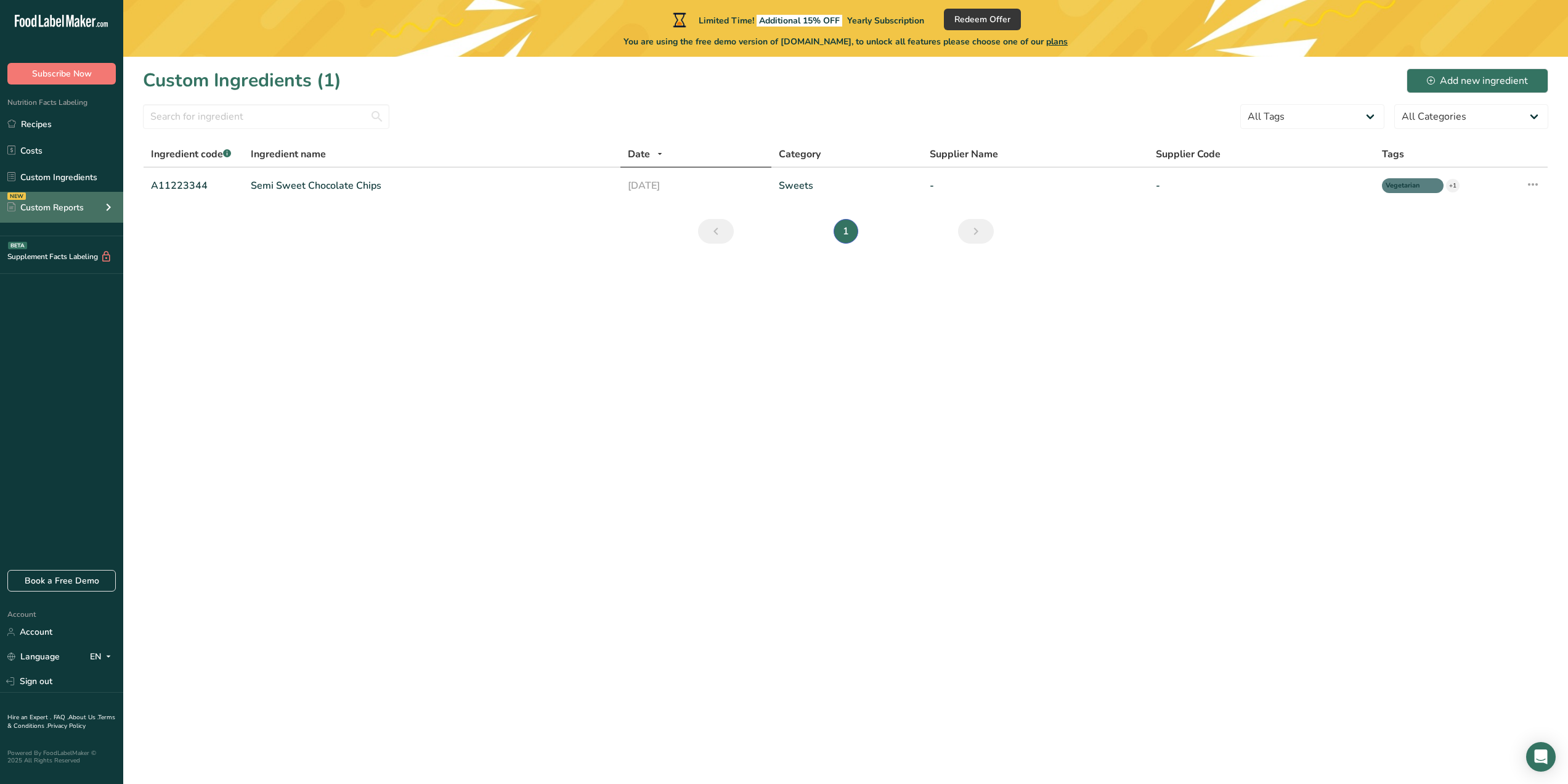
click at [47, 210] on div "Custom Reports" at bounding box center [45, 207] width 76 height 13
click at [61, 267] on link "Ingredient Comparison NEW" at bounding box center [61, 263] width 123 height 27
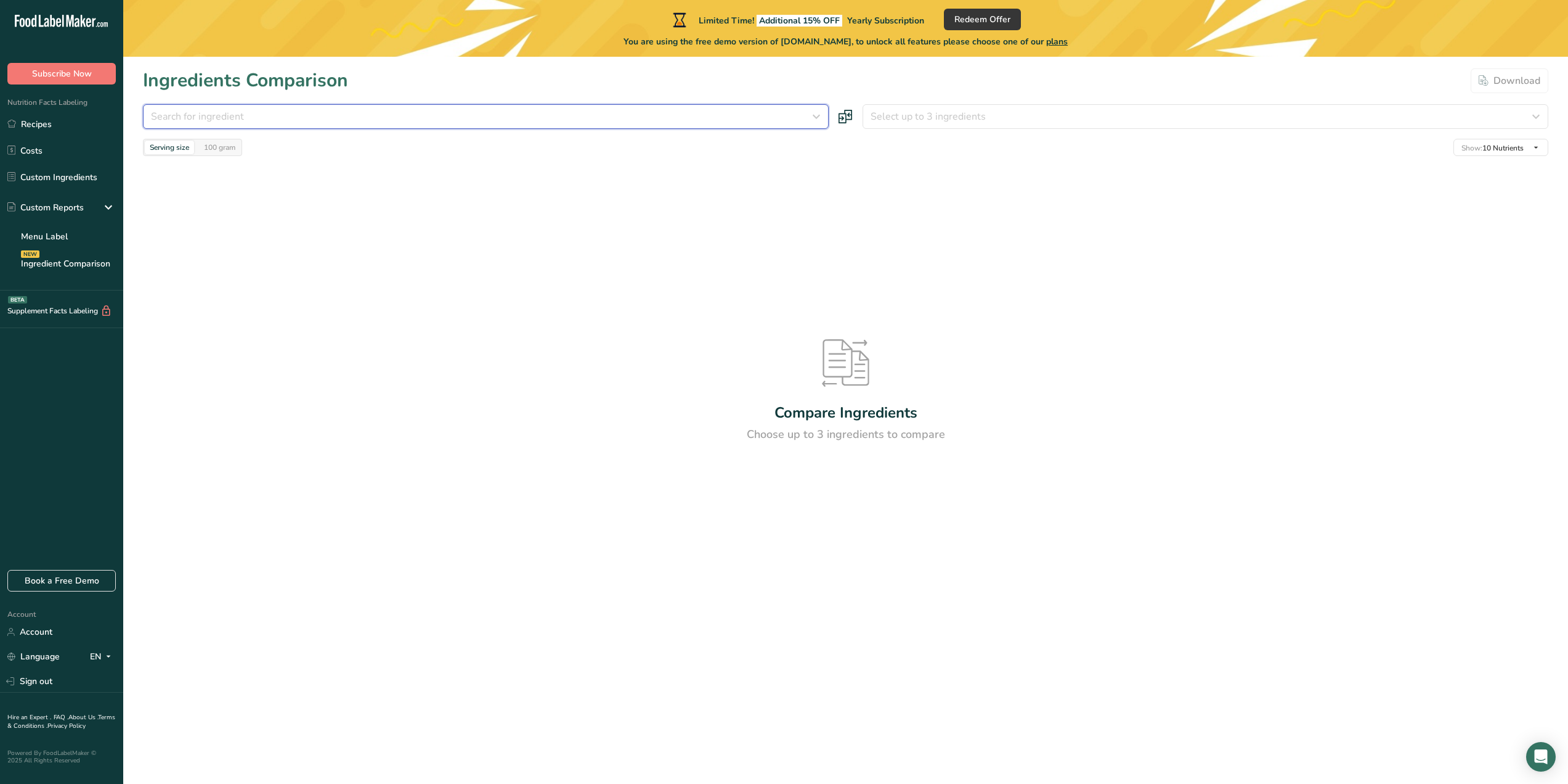
click at [490, 109] on button "Search for ingredient" at bounding box center [486, 116] width 685 height 24
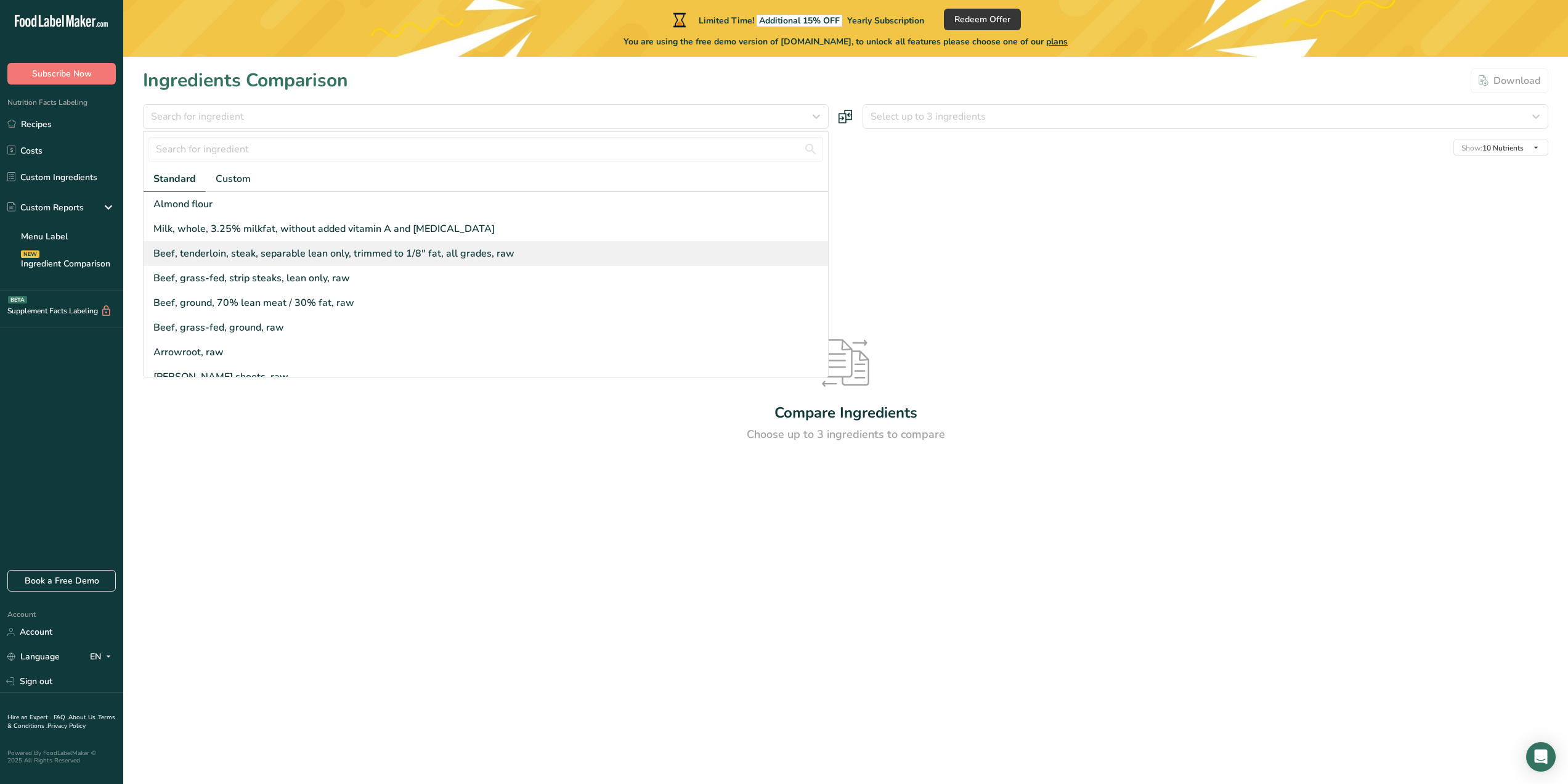
click at [406, 255] on div "Beef, tenderloin, steak, separable lean only, trimmed to 1/8" fat, all grades, …" at bounding box center [334, 253] width 361 height 14
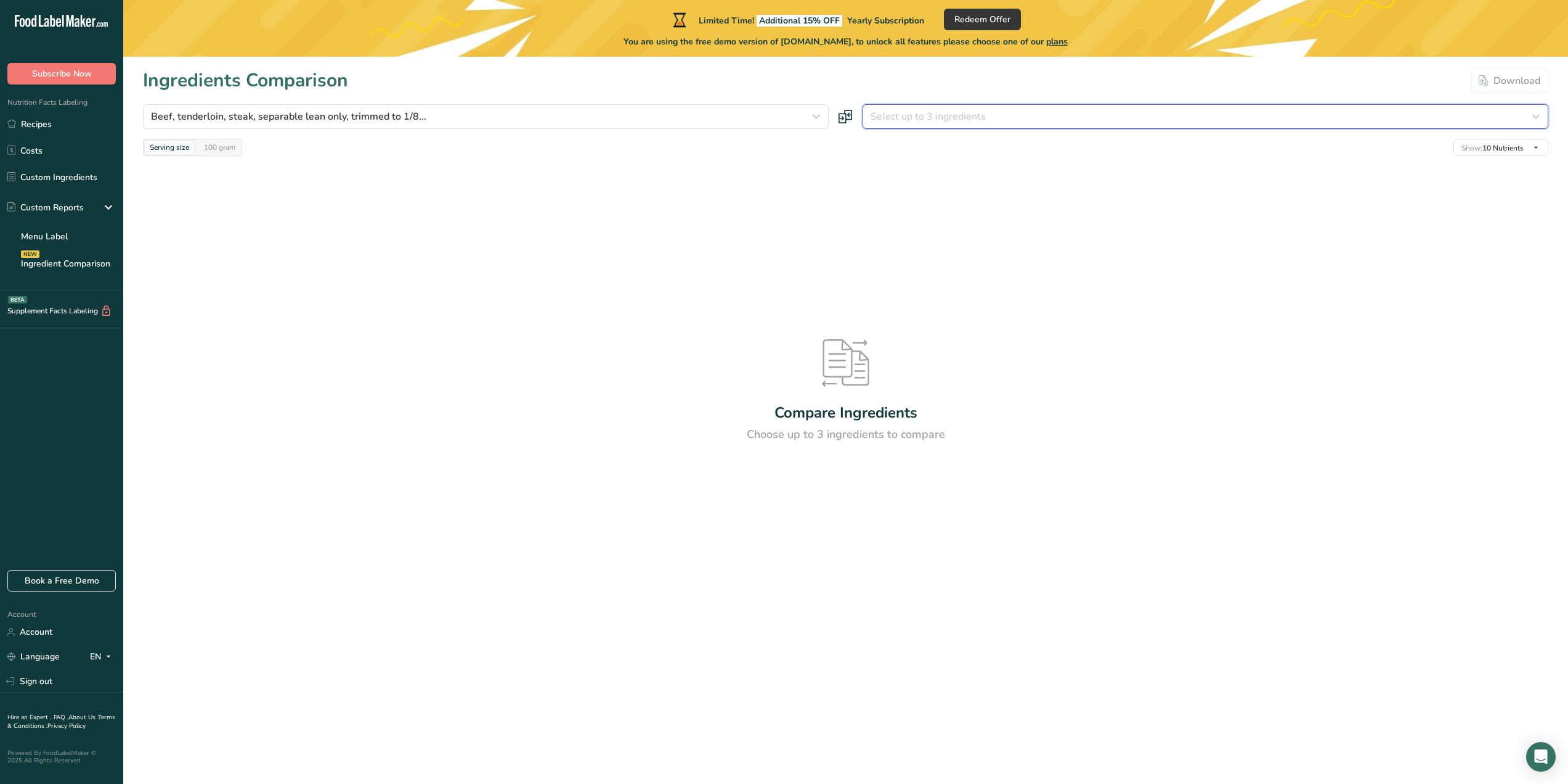
click at [927, 119] on span "Select up to 3 ingredients" at bounding box center [928, 116] width 115 height 14
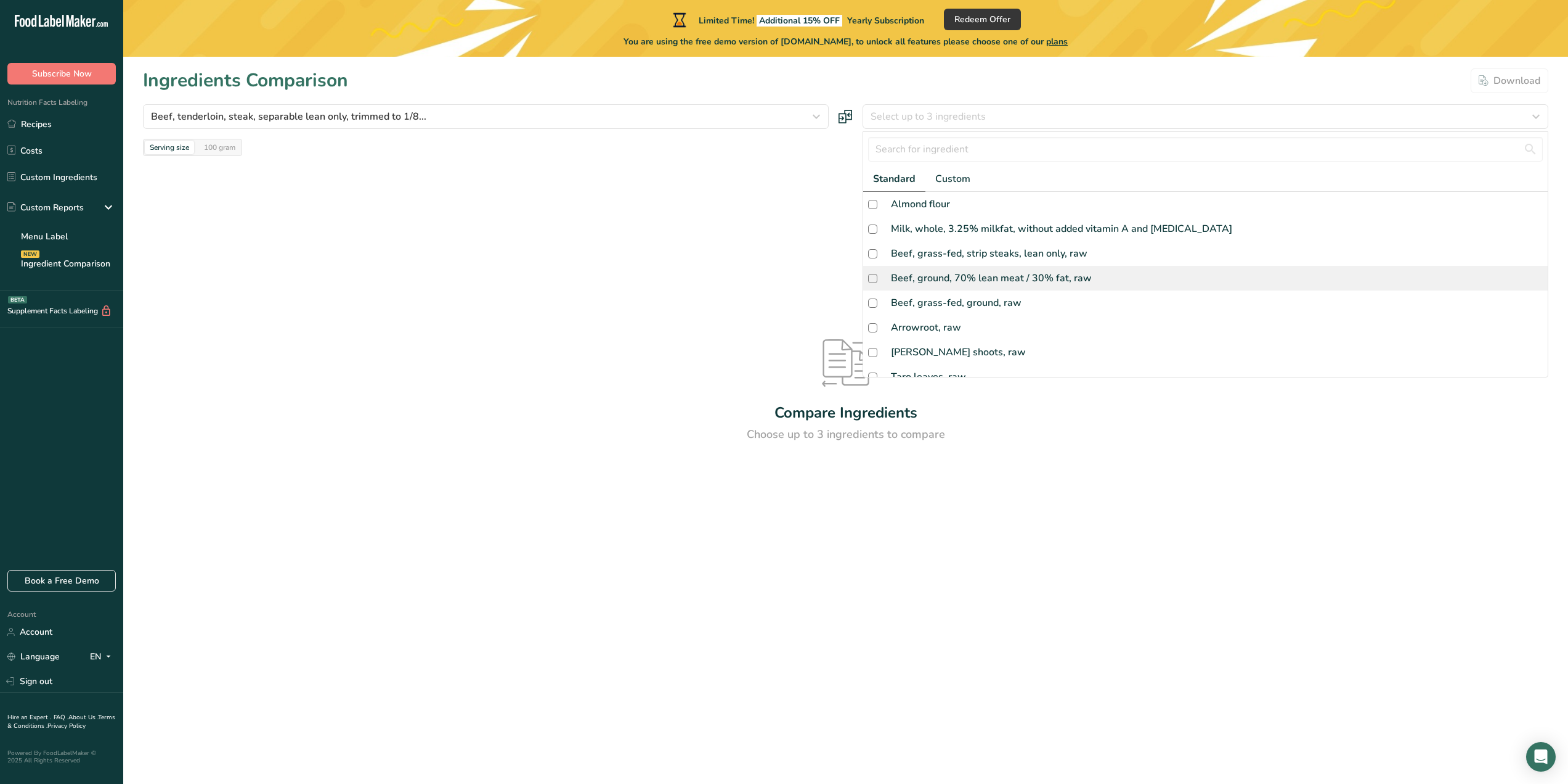
click at [954, 278] on div "Beef, ground, 70% lean meat / 30% fat, raw" at bounding box center [990, 278] width 201 height 14
checkbox input "true"
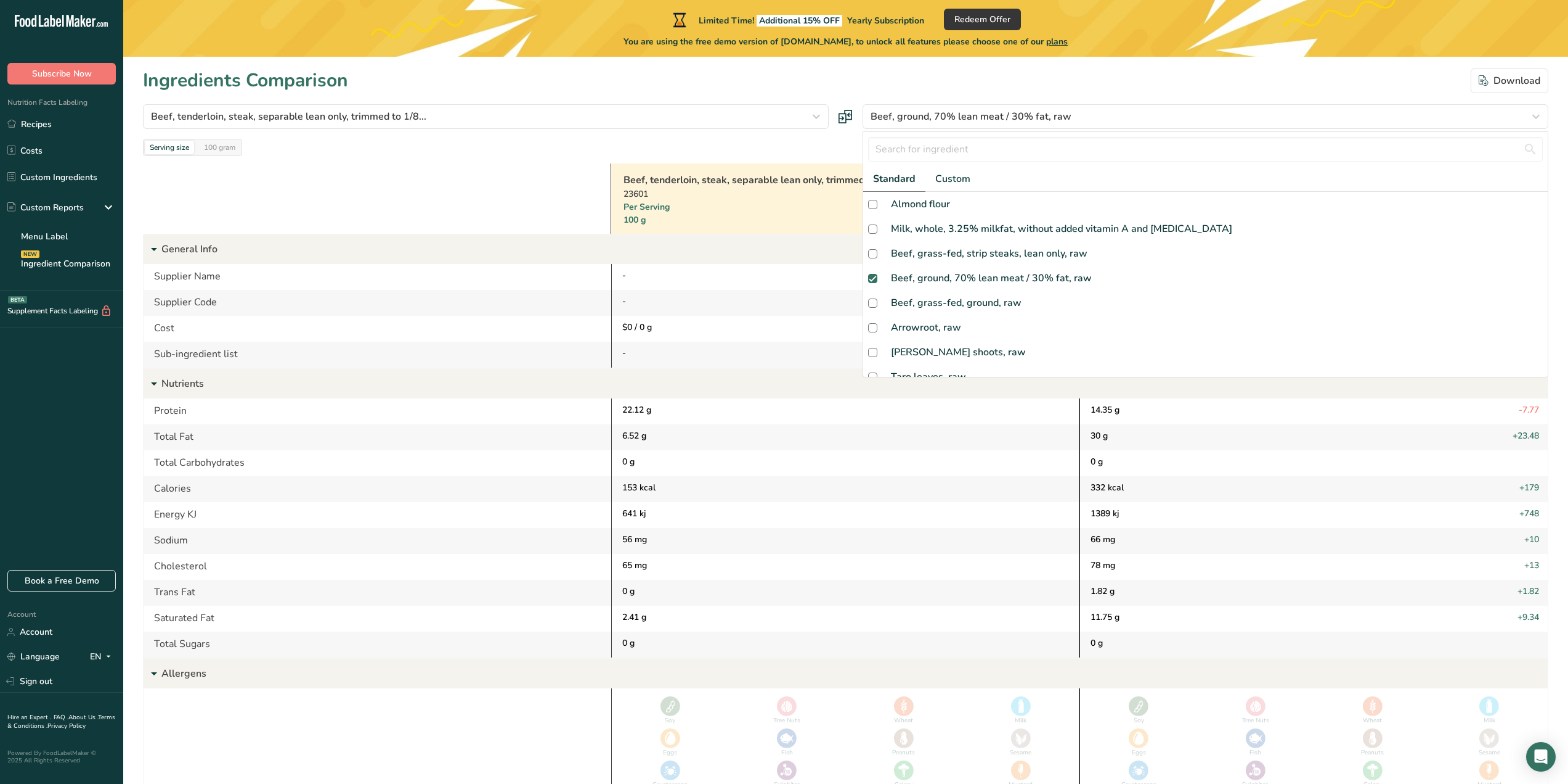
click at [711, 142] on div "Serving size 100 gram Show: 10 Nutrients All Nutrients Standard Components Calo…" at bounding box center [846, 147] width 1405 height 17
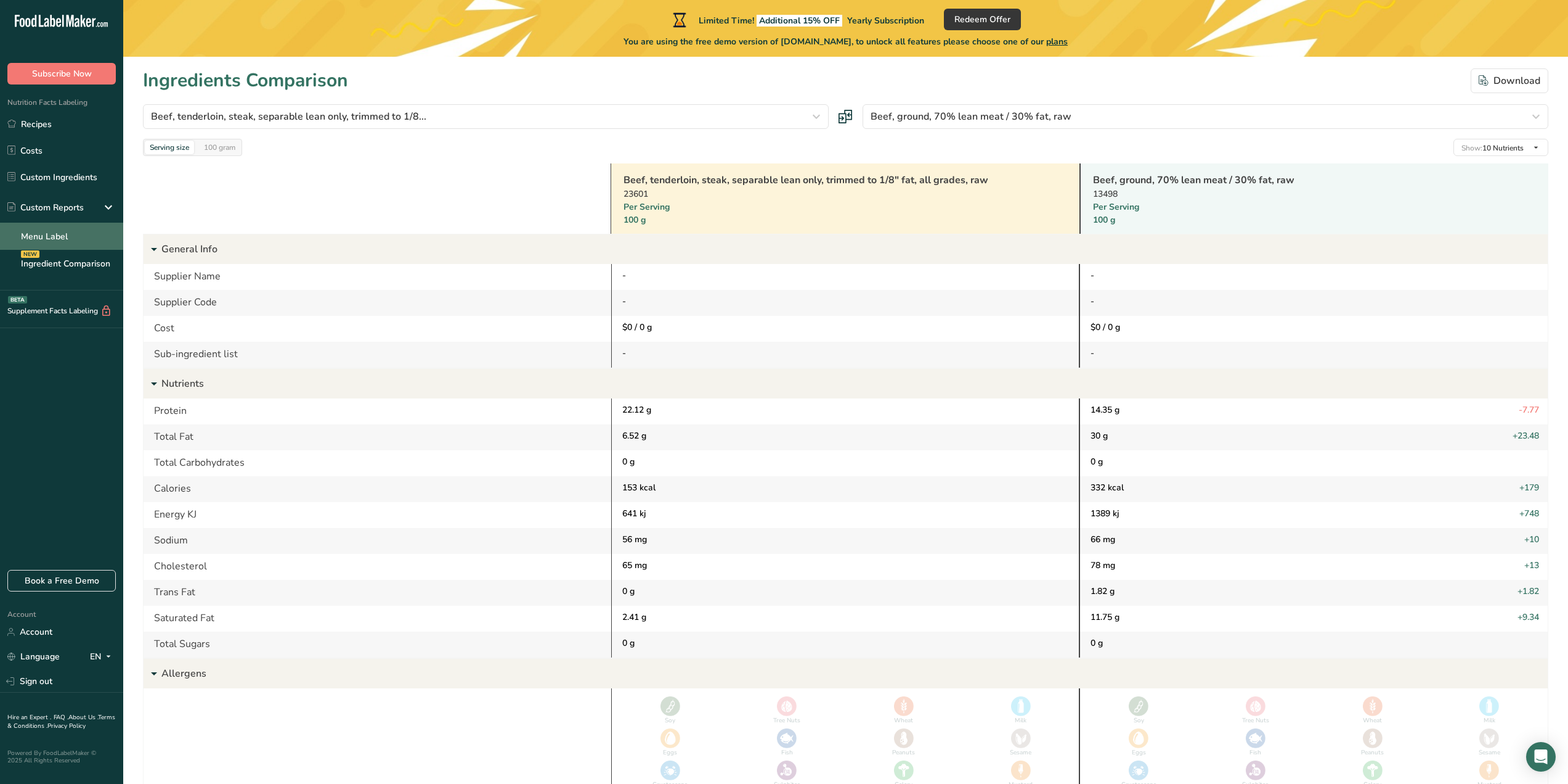
click at [74, 239] on link "Menu Label" at bounding box center [61, 236] width 123 height 27
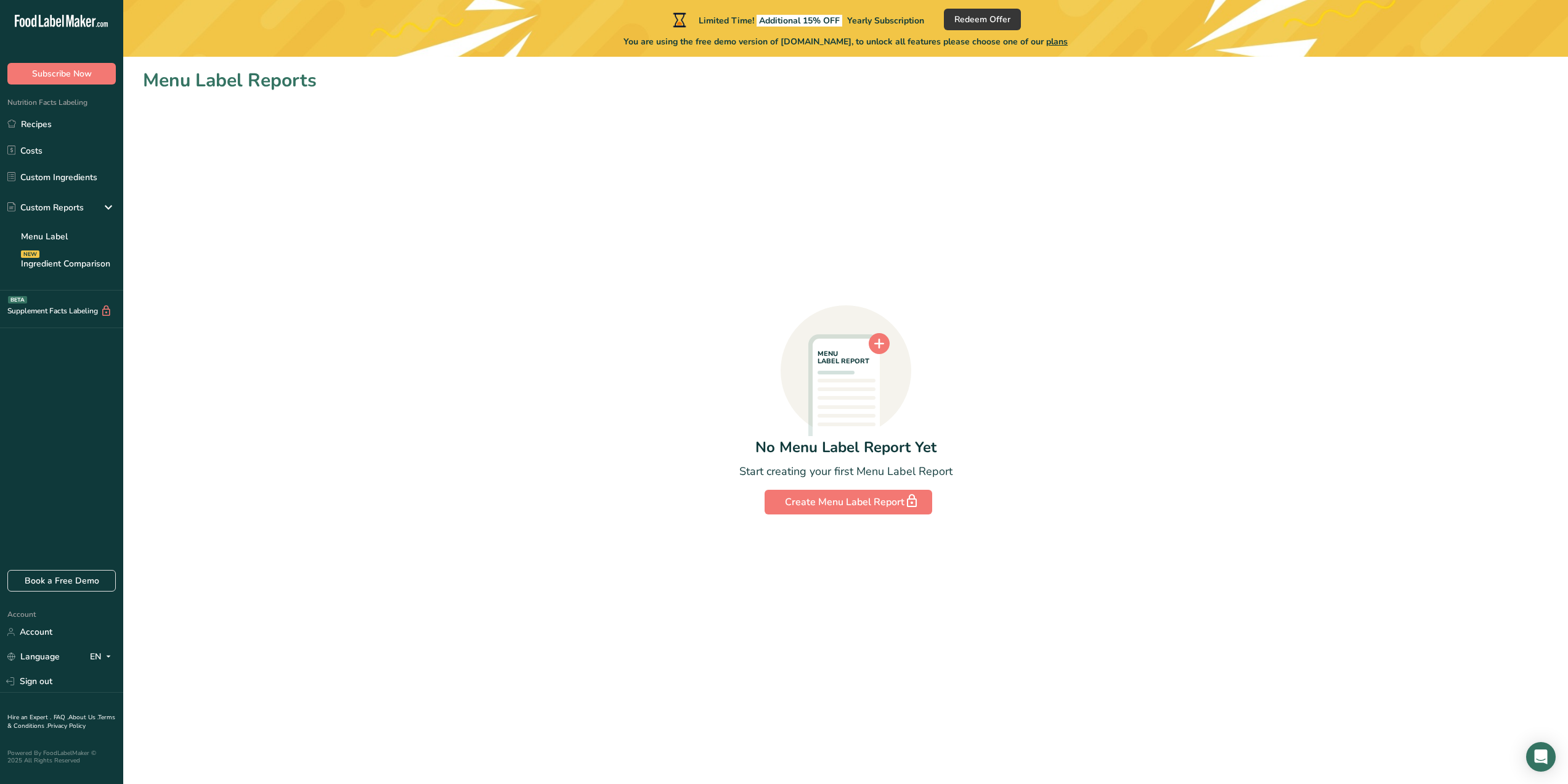
click at [42, 108] on div "Nutrition Facts Labeling Recipes Costs Custom Ingredients Custom Reports Menu L…" at bounding box center [61, 187] width 123 height 206
click at [39, 127] on link "Recipes" at bounding box center [61, 124] width 123 height 23
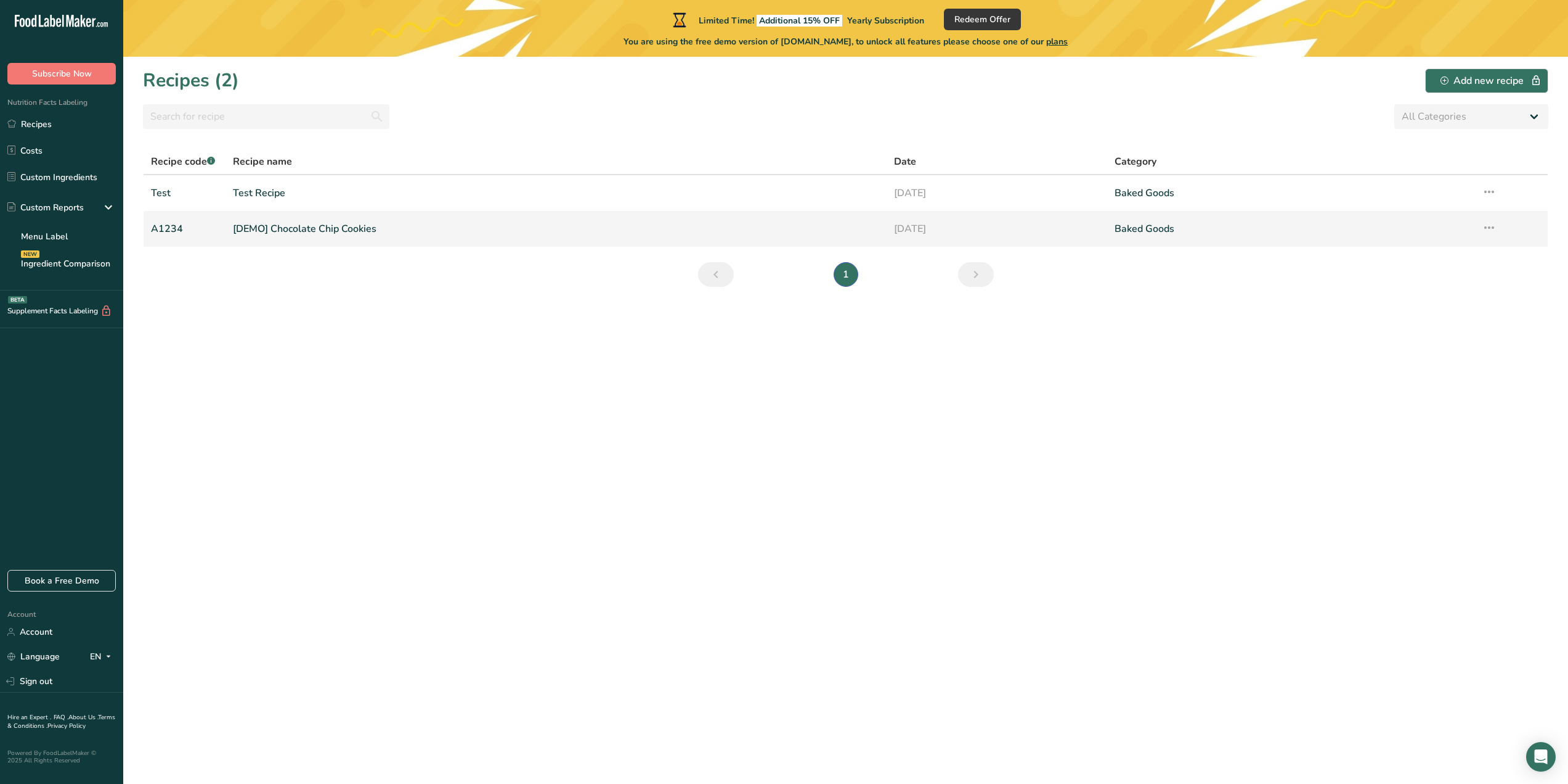
click at [275, 222] on link "[DEMO] Chocolate Chip Cookies" at bounding box center [556, 229] width 647 height 26
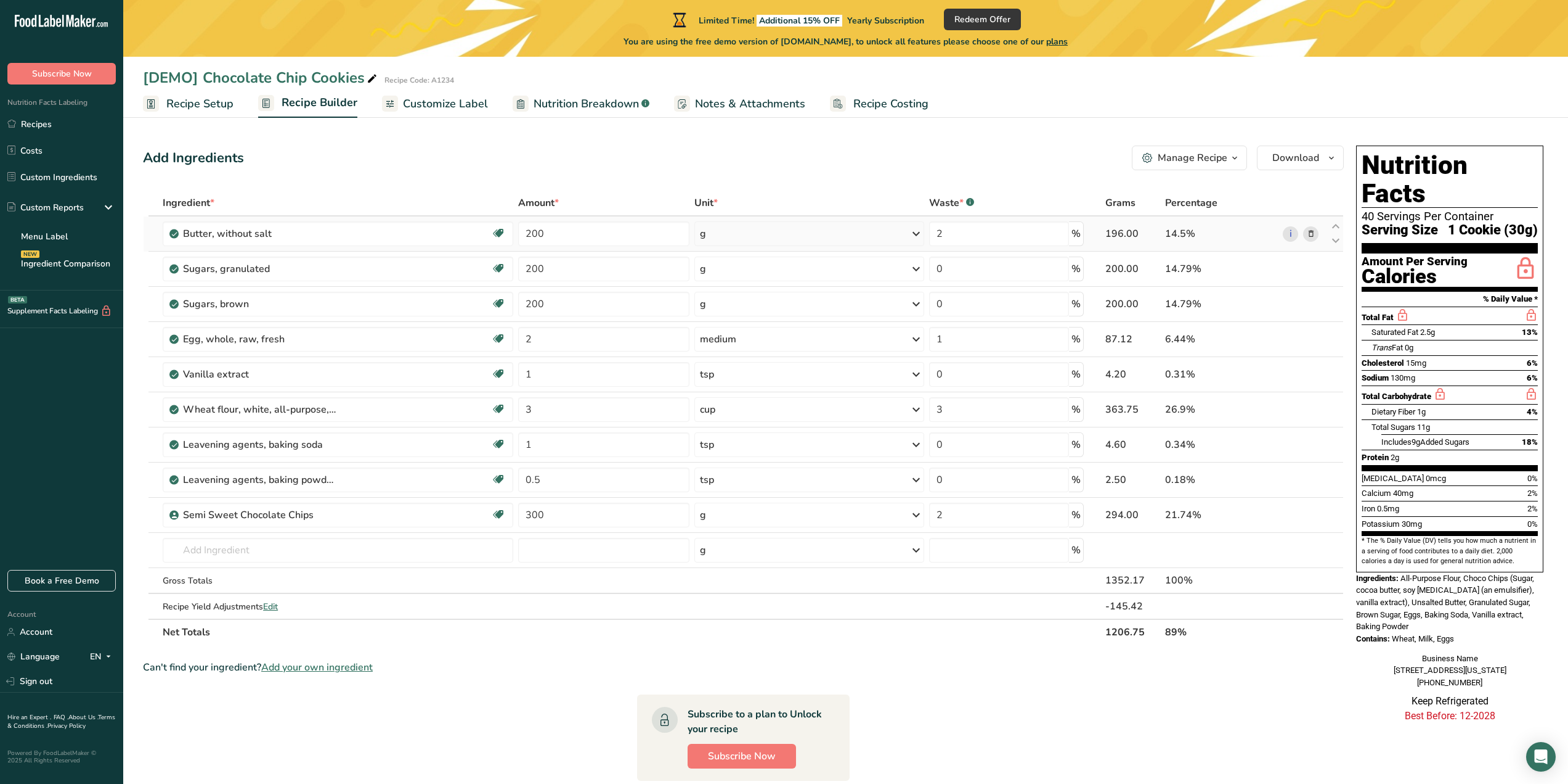
click at [912, 232] on icon at bounding box center [916, 233] width 14 height 23
click at [721, 291] on div "1 tbsp" at bounding box center [753, 293] width 103 height 18
click at [742, 235] on div "tbsp" at bounding box center [809, 233] width 229 height 24
click at [729, 307] on div "1 cup" at bounding box center [753, 311] width 103 height 18
click at [762, 232] on div "cup" at bounding box center [809, 233] width 229 height 24
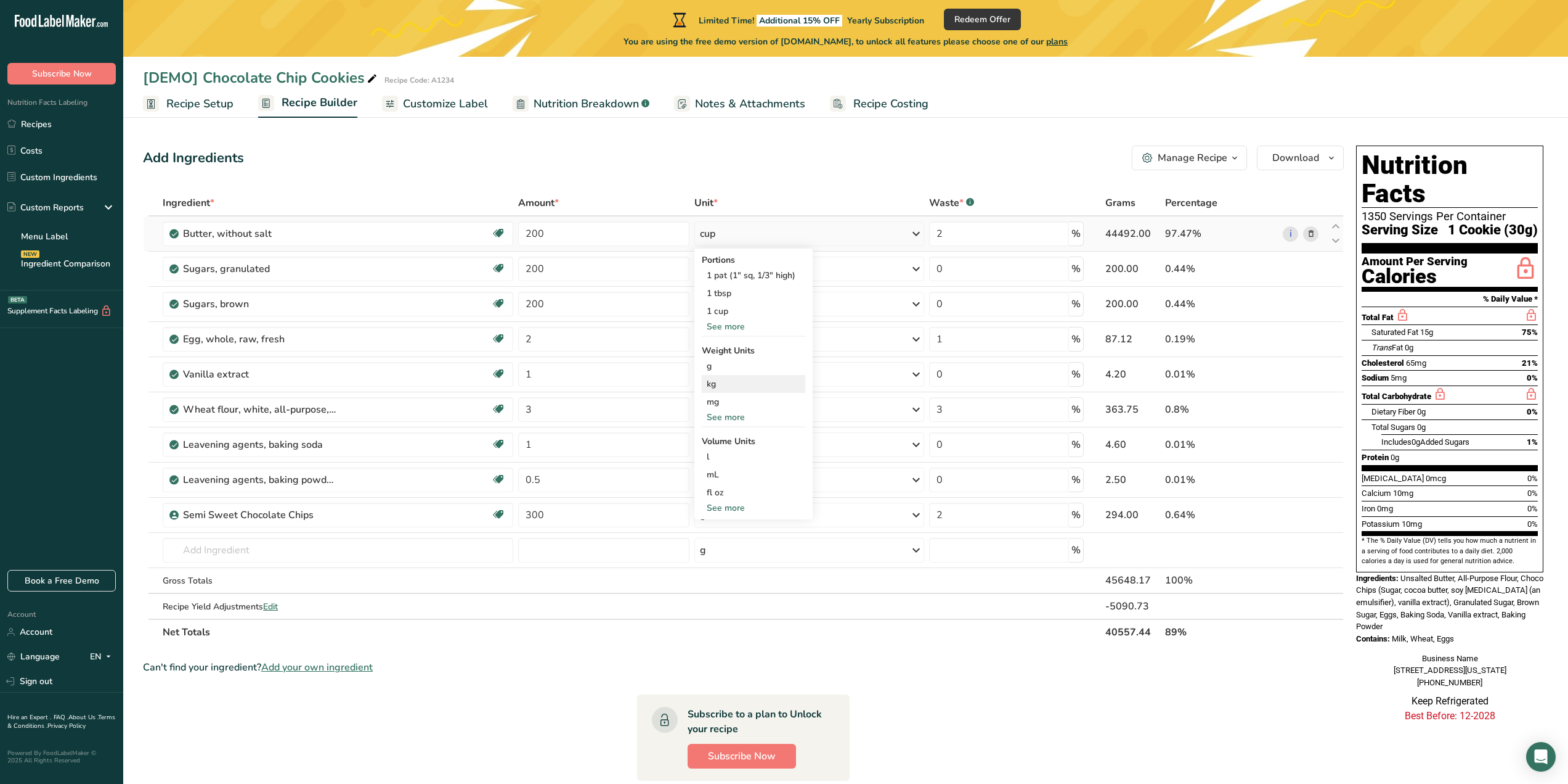
click at [744, 387] on div "kg" at bounding box center [753, 383] width 103 height 18
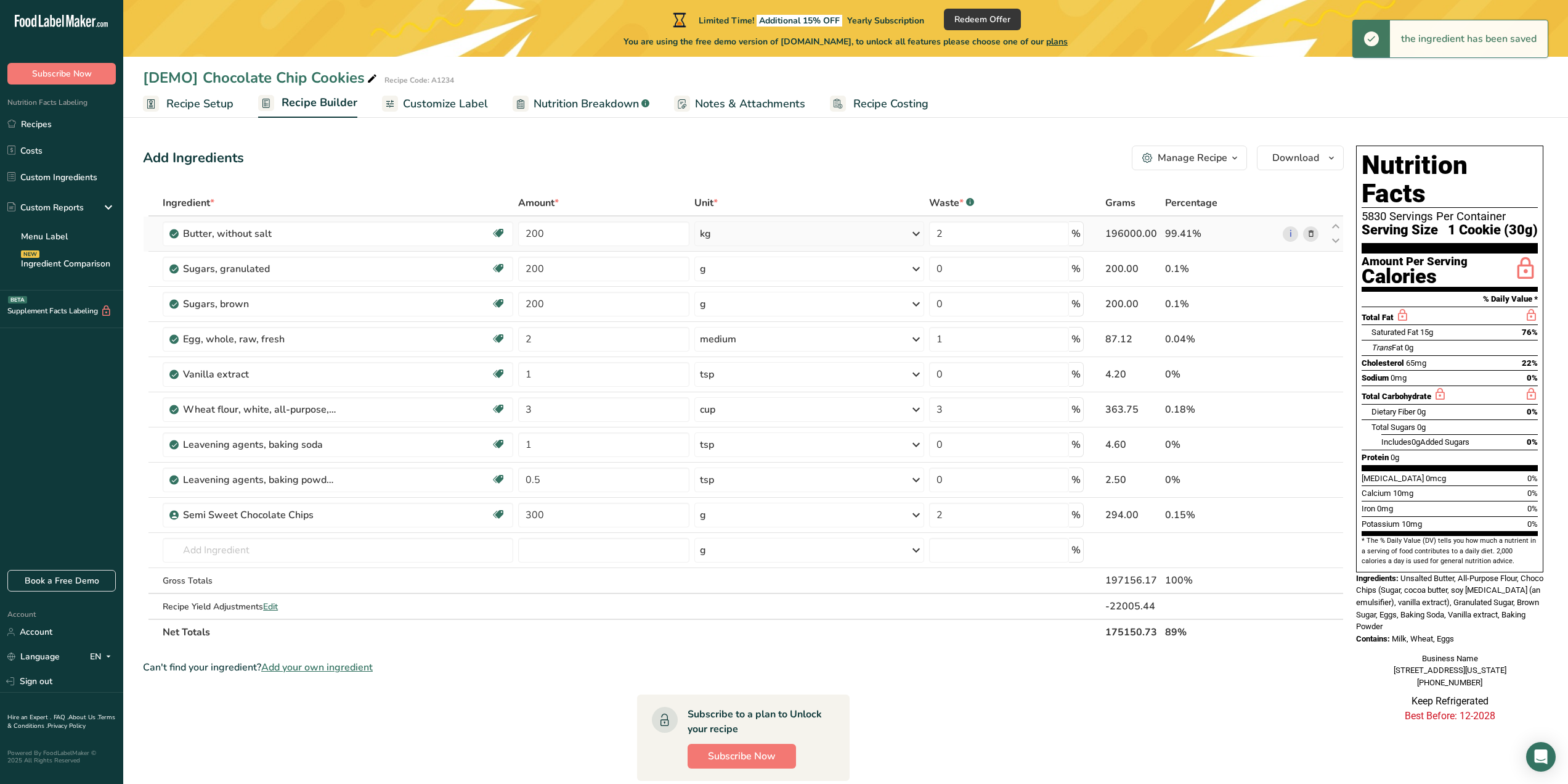
click at [755, 234] on div "kg" at bounding box center [809, 233] width 229 height 24
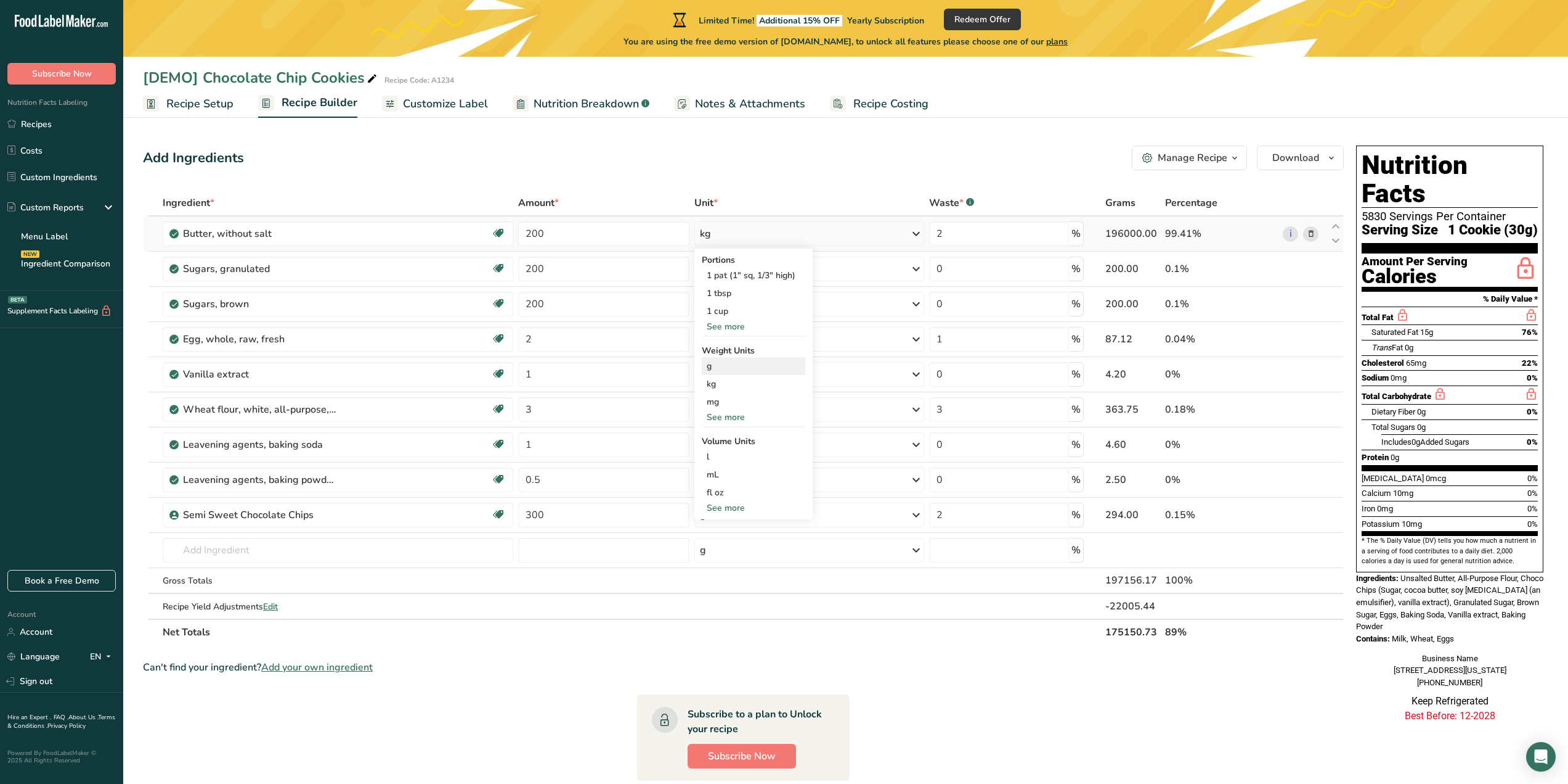
drag, startPoint x: 725, startPoint y: 387, endPoint x: 722, endPoint y: 369, distance: 18.2
click at [722, 369] on div "Portions 1 pat (1" sq, 1/3" high) 1 tbsp 1 cup See more Weight Units g kg mg Se…" at bounding box center [754, 383] width 119 height 271
click at [722, 371] on div "g" at bounding box center [753, 366] width 103 height 18
click at [734, 104] on span "Notes & Attachments" at bounding box center [750, 104] width 111 height 16
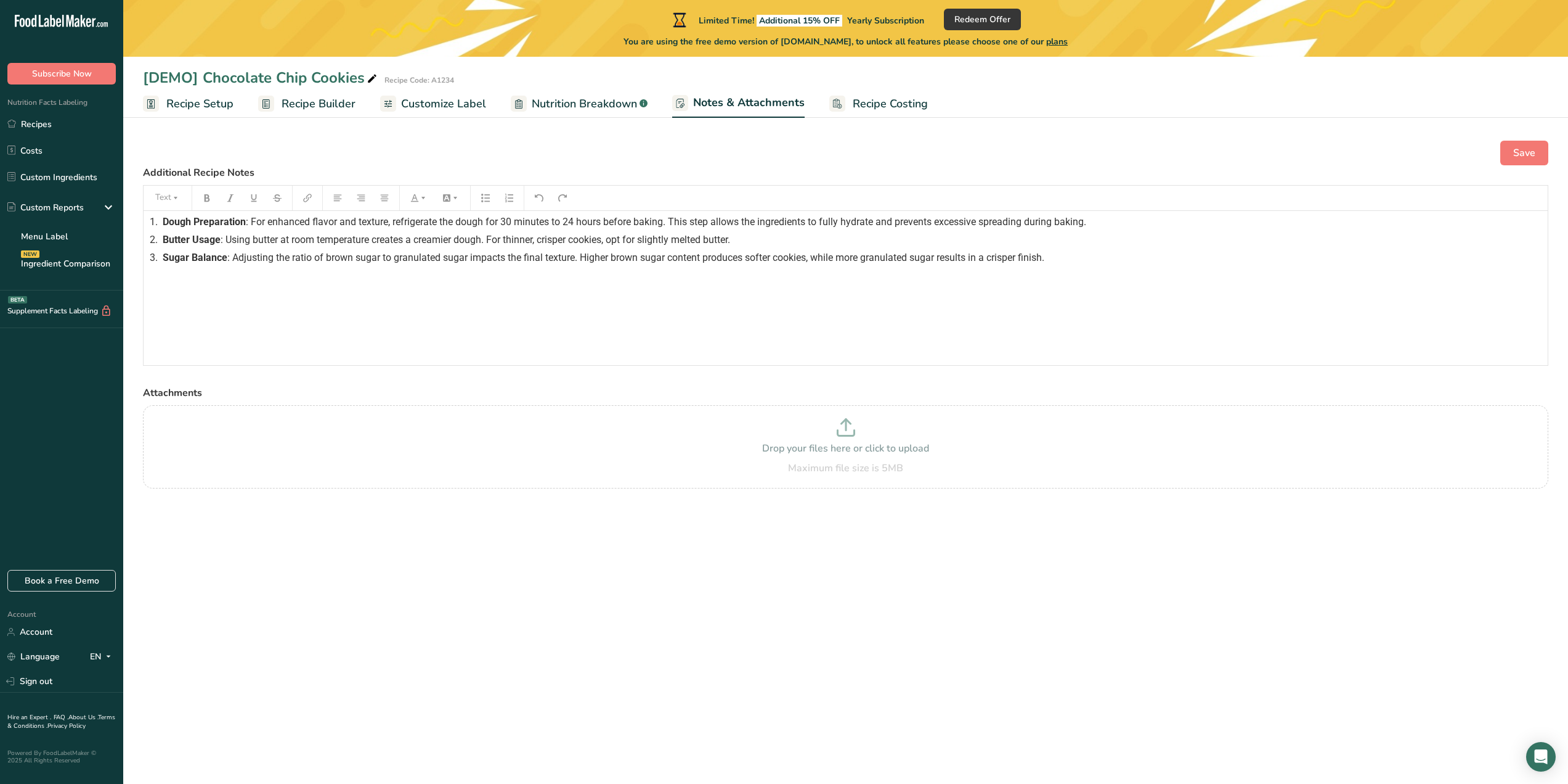
click at [598, 106] on span "Nutrition Breakdown" at bounding box center [584, 104] width 105 height 16
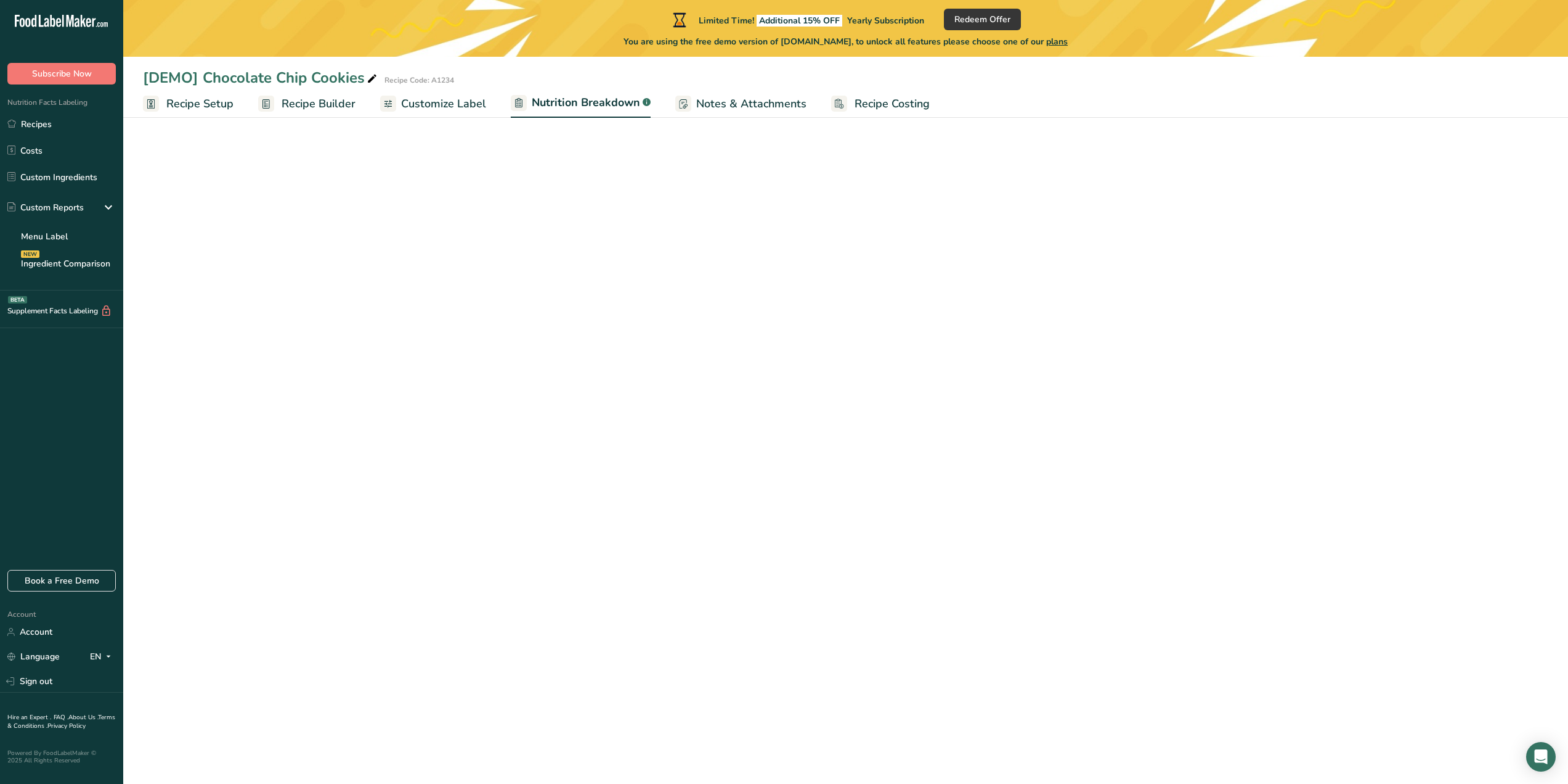
select select "Calories"
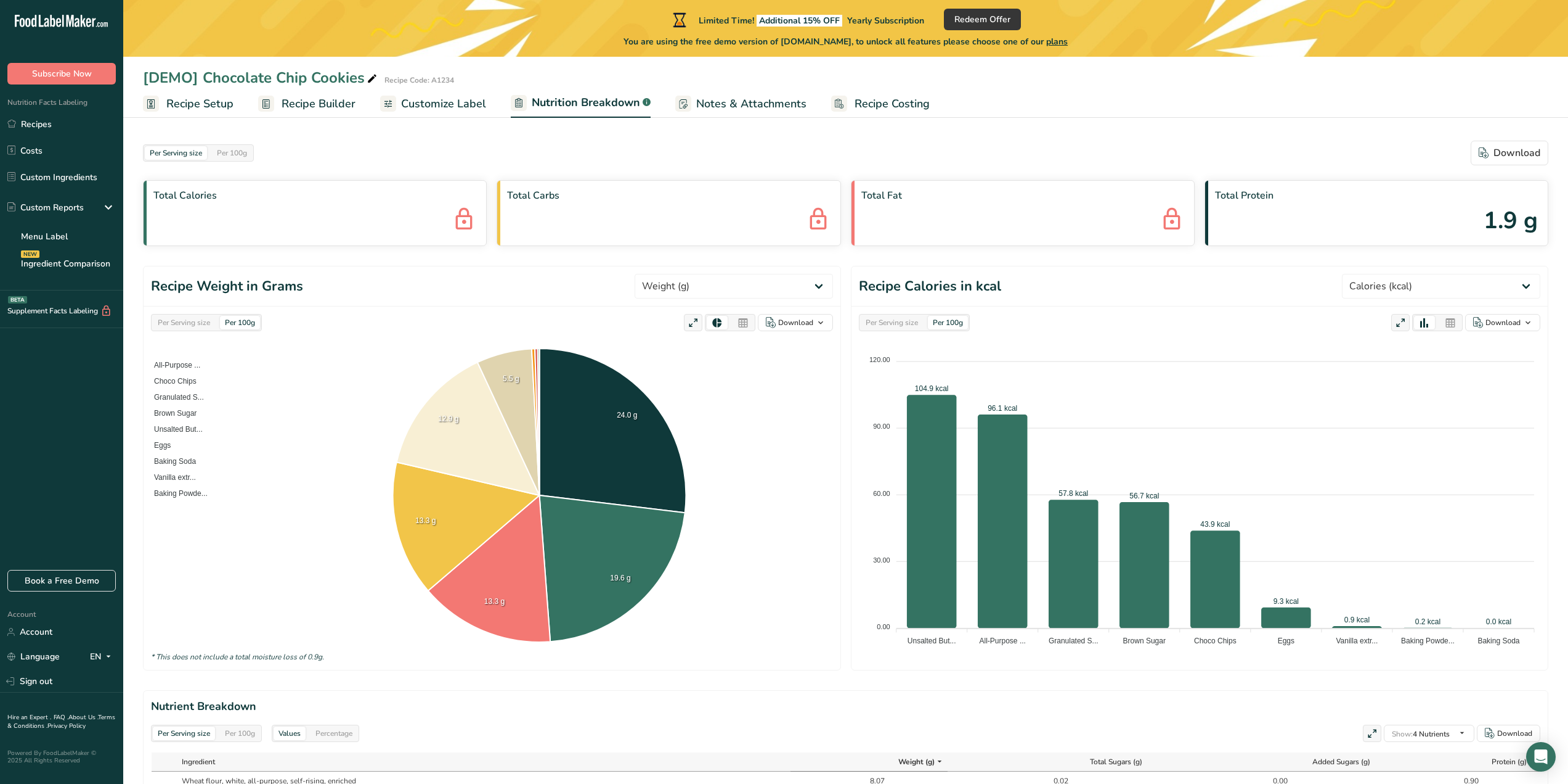
click at [216, 108] on span "Recipe Setup" at bounding box center [200, 104] width 67 height 16
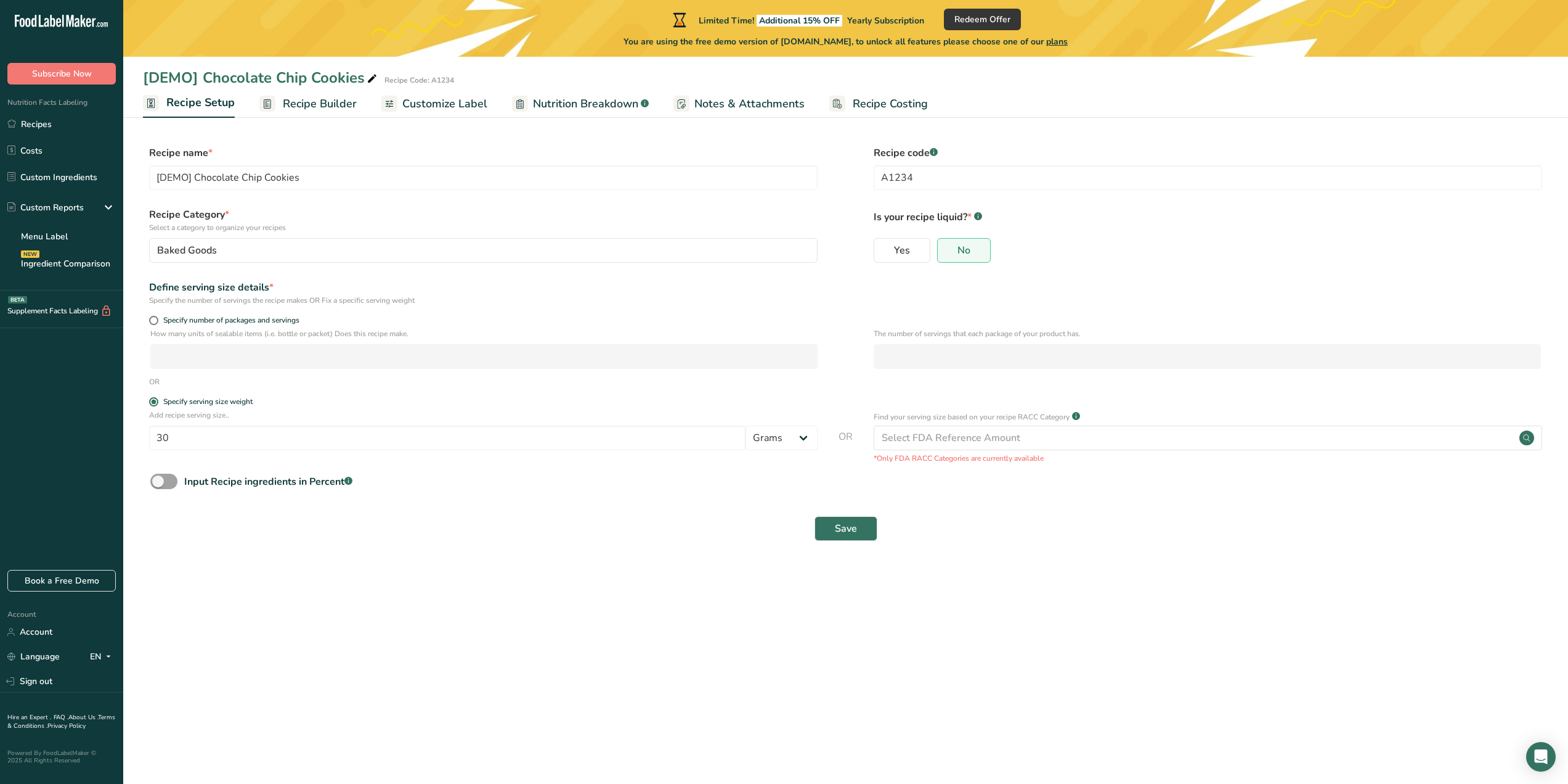
click at [295, 108] on span "Recipe Builder" at bounding box center [319, 104] width 74 height 16
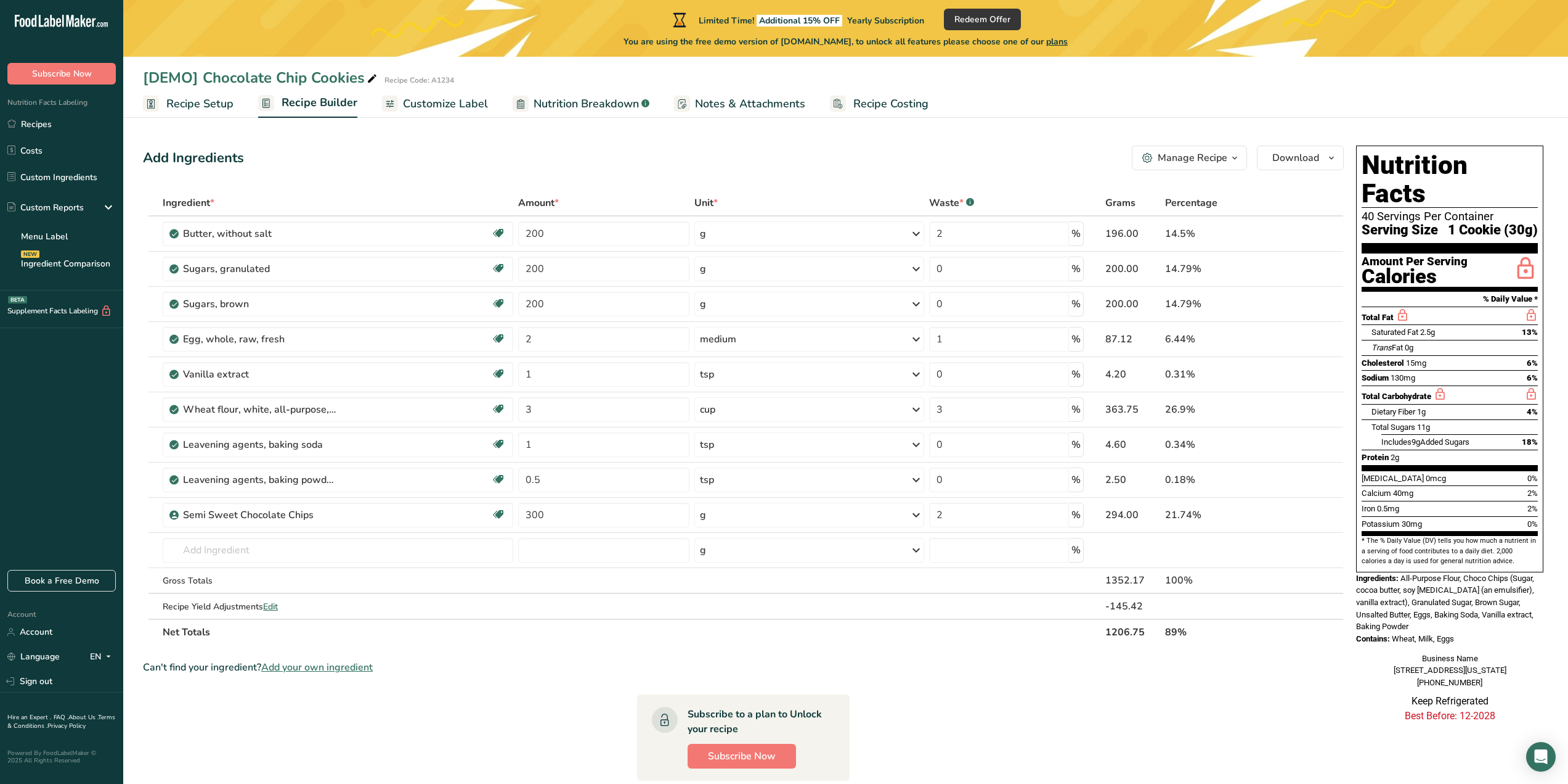
click at [205, 108] on span "Recipe Setup" at bounding box center [200, 104] width 67 height 16
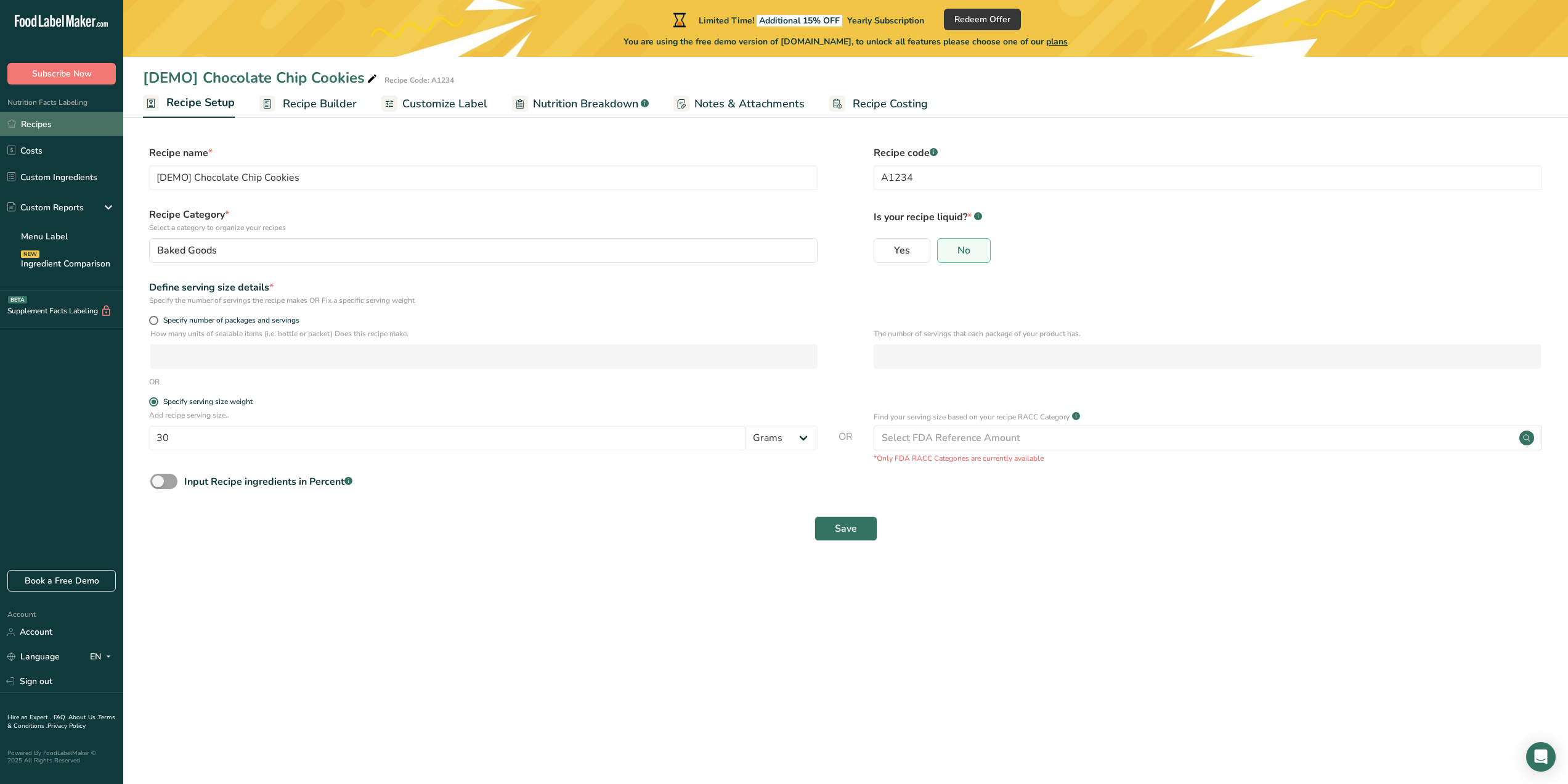
click at [46, 127] on link "Recipes" at bounding box center [61, 124] width 123 height 23
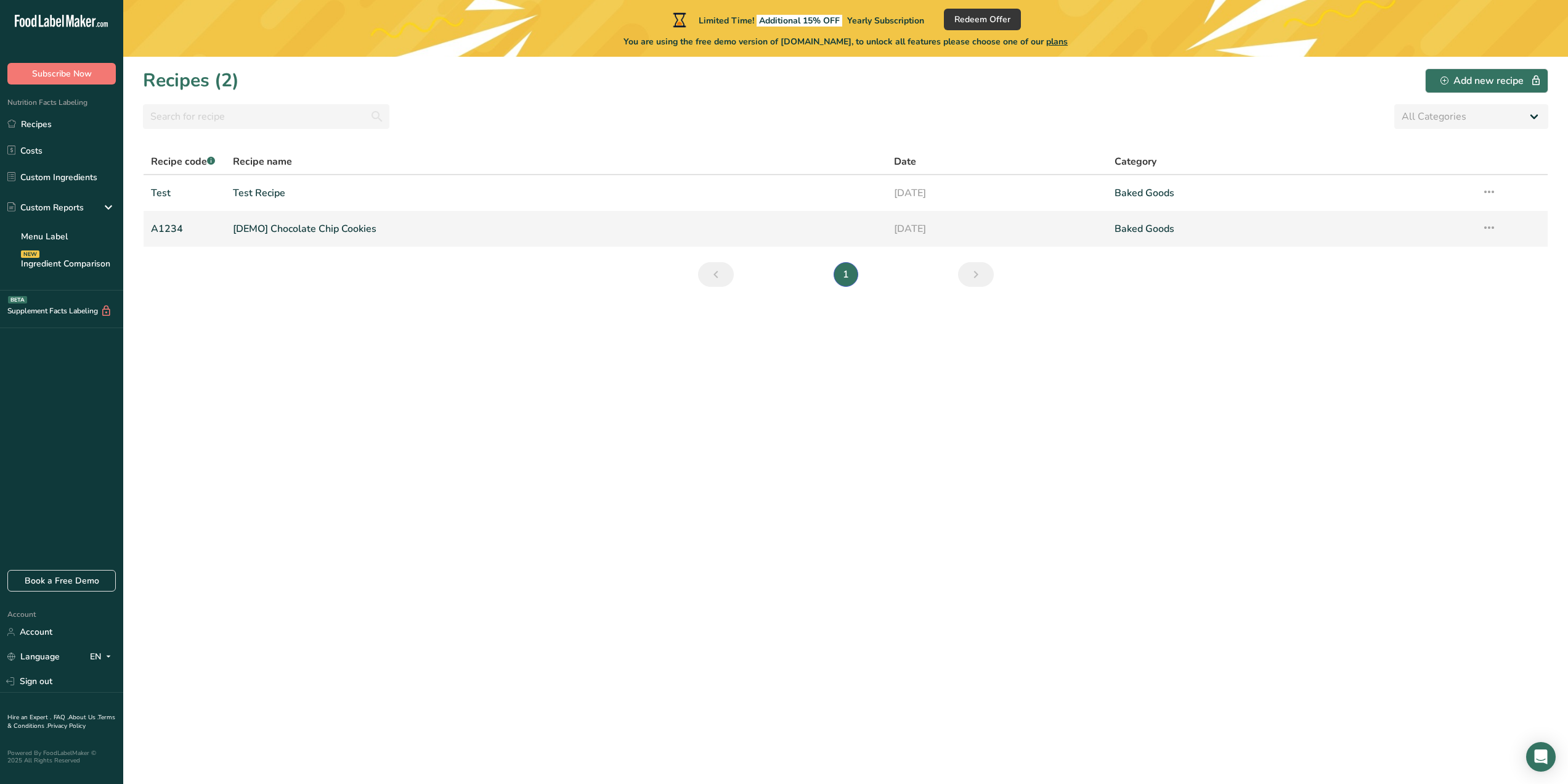
click at [1490, 226] on icon at bounding box center [1489, 227] width 14 height 23
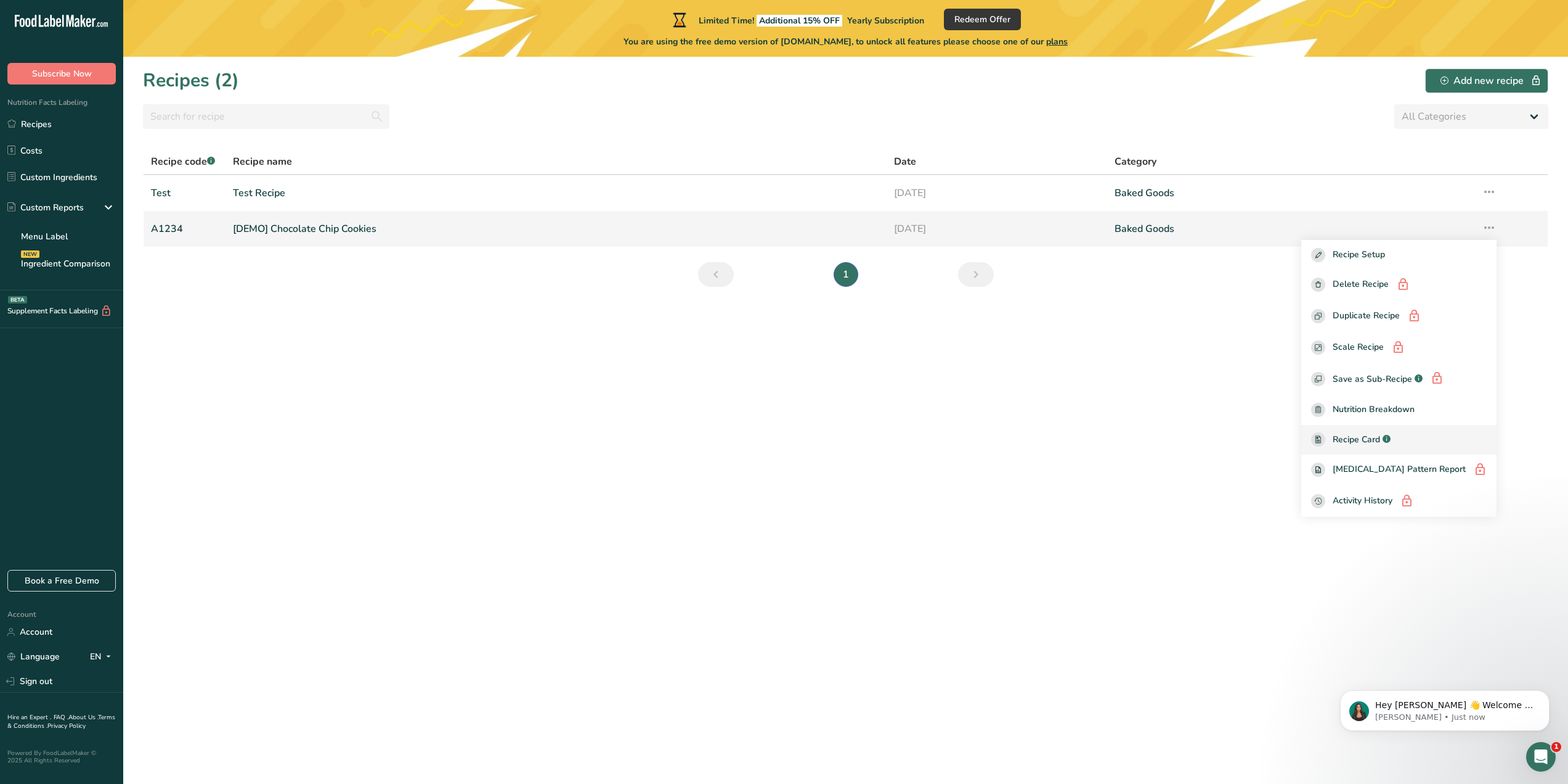
click at [1380, 441] on span "Recipe Card" at bounding box center [1357, 439] width 48 height 13
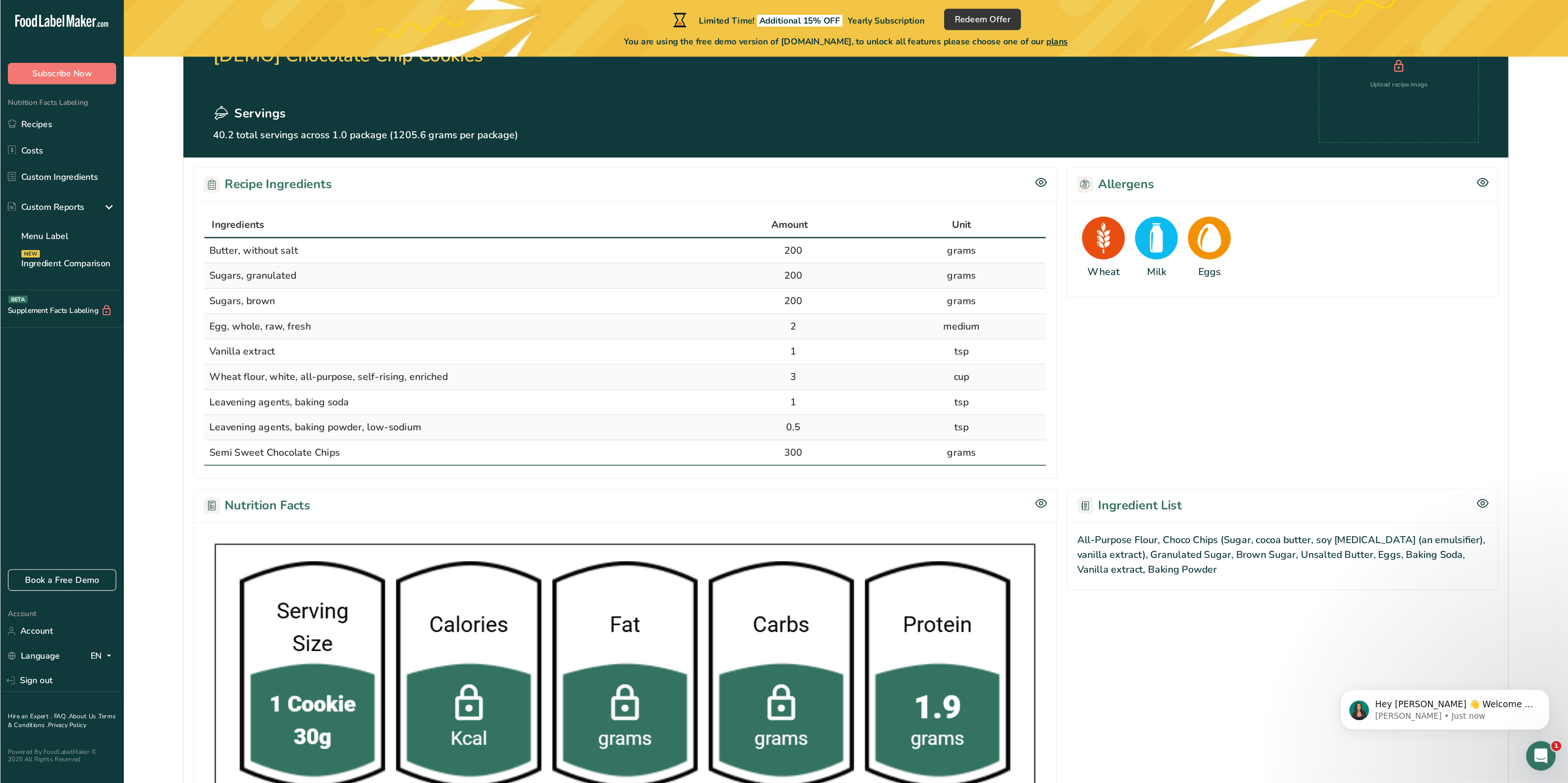
scroll to position [46, 0]
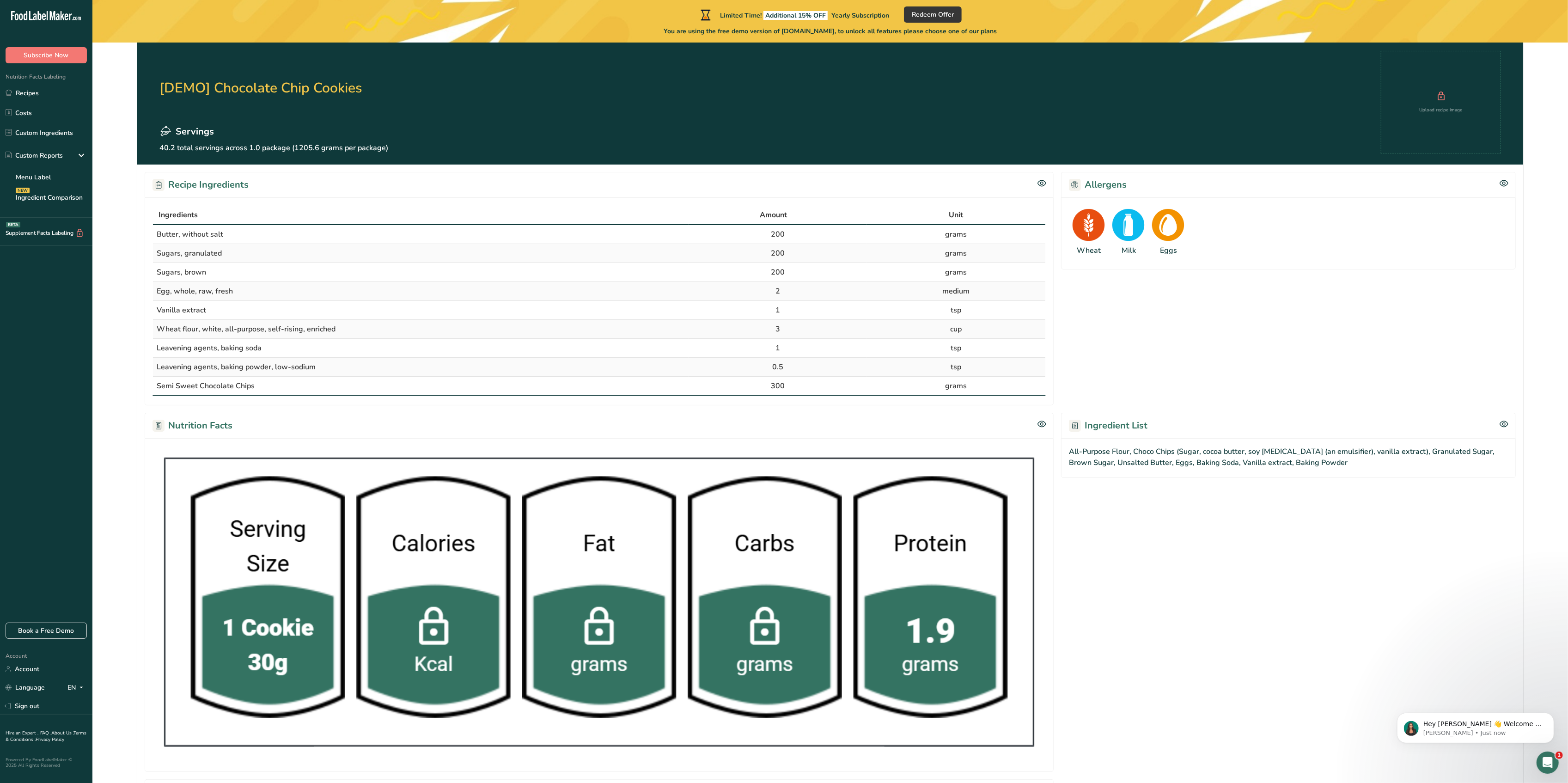
click at [1176, 583] on section "Ingredient List All-Purpose Flour, Choco Chips (Sugar, cocoa butter, soy [MEDIC…" at bounding box center [1289, 593] width 455 height 359
click at [17, 111] on link "Costs" at bounding box center [46, 113] width 92 height 18
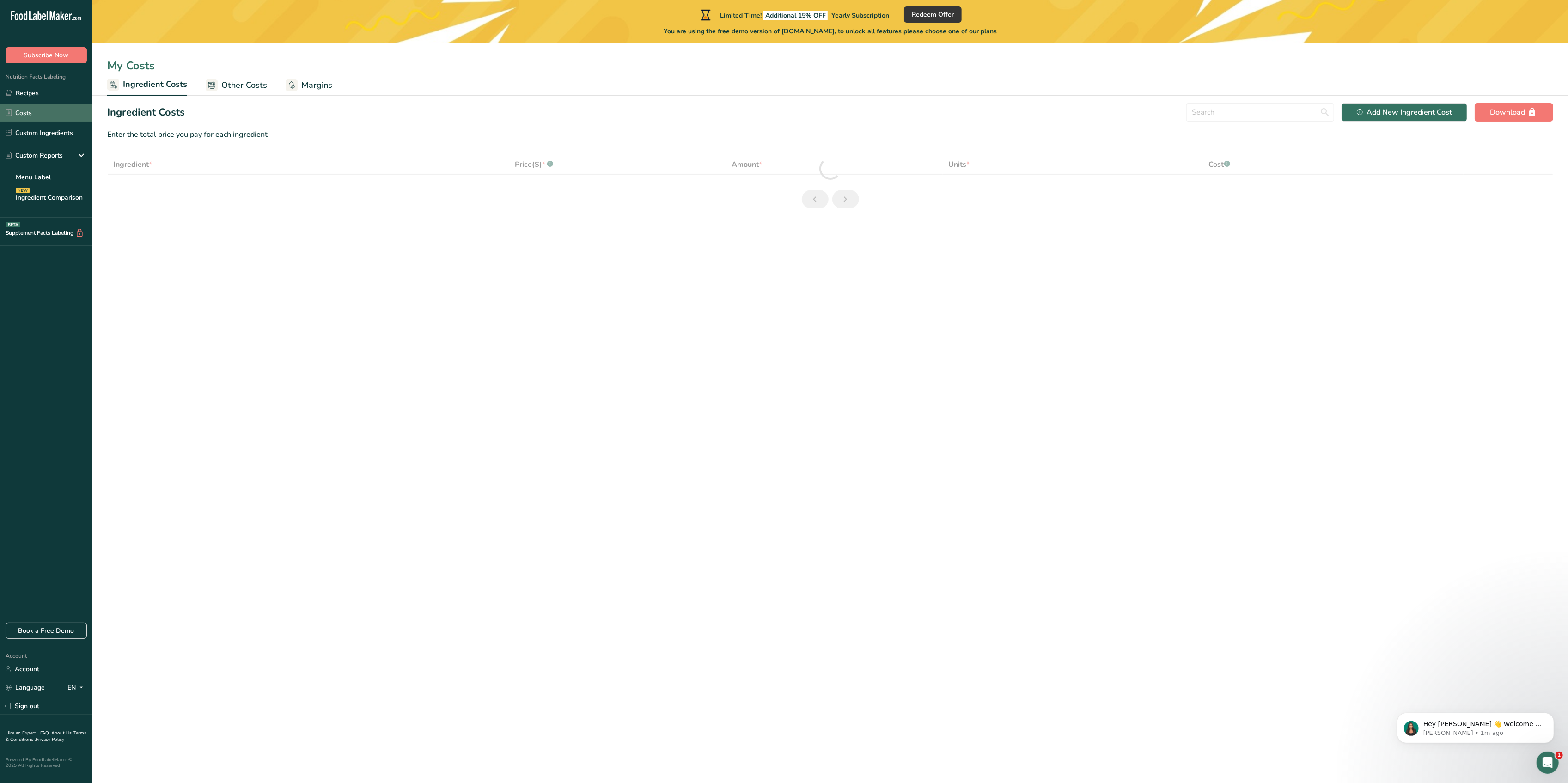
select select "1"
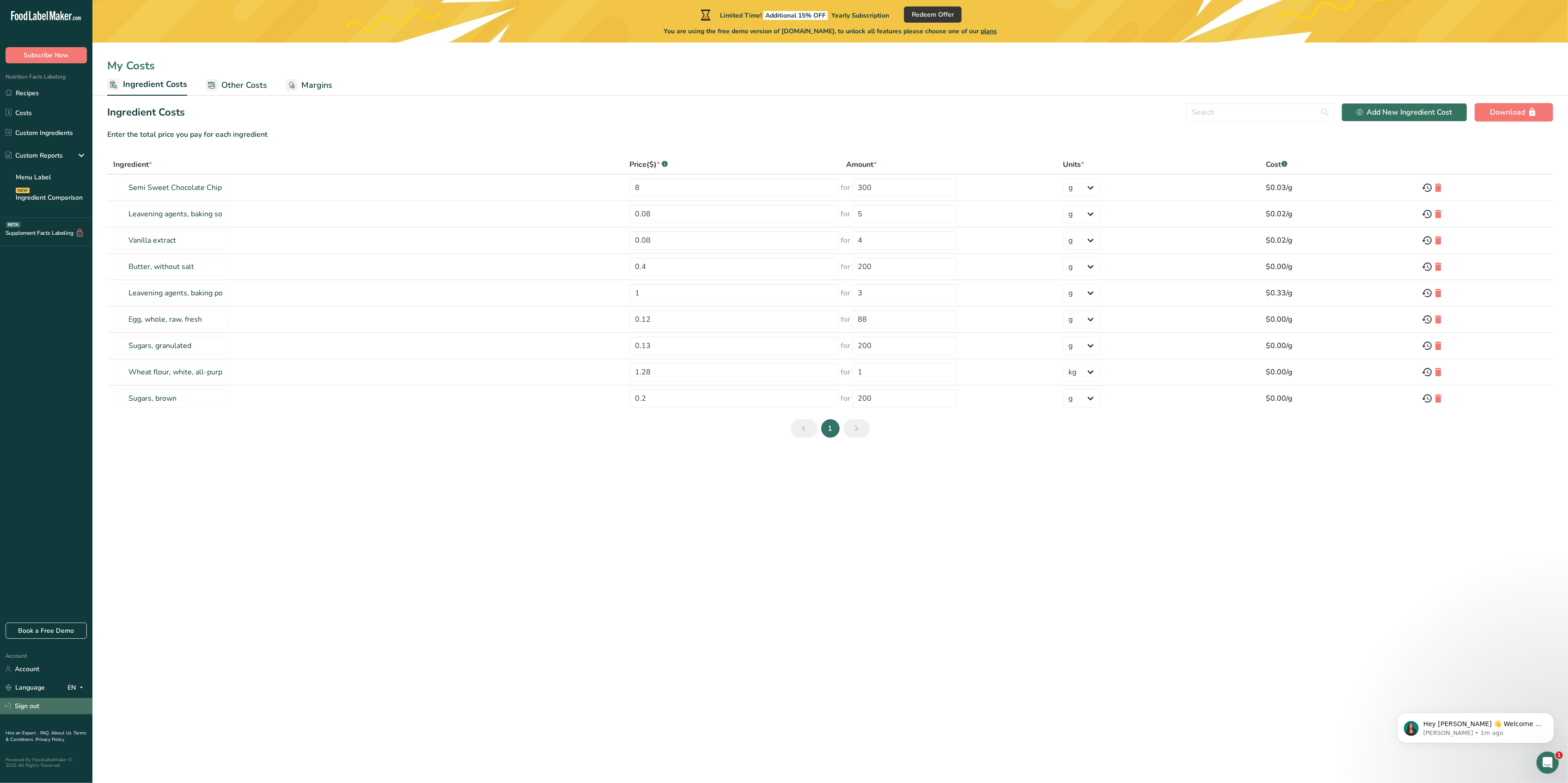
click at [27, 587] on link "Sign out" at bounding box center [46, 706] width 92 height 16
